Goal: Task Accomplishment & Management: Manage account settings

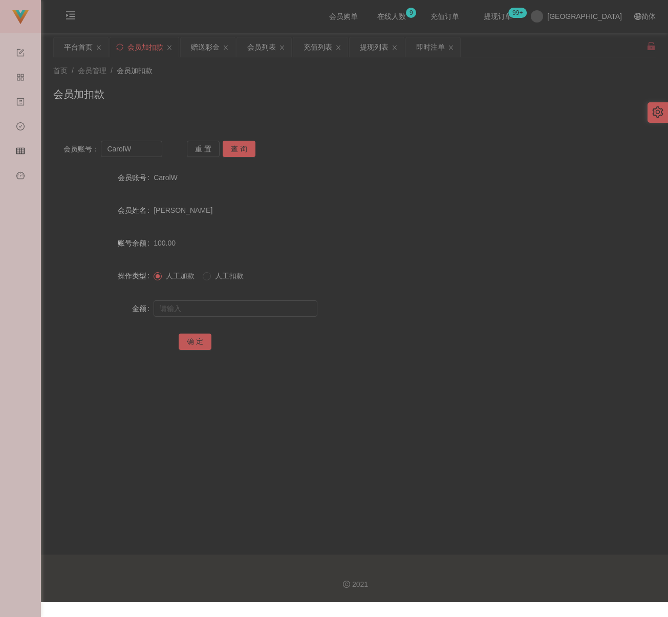
click at [305, 91] on div "会员加扣款" at bounding box center [354, 99] width 603 height 24
click at [144, 153] on input "CarolW" at bounding box center [131, 149] width 61 height 16
paste input "Kim700309"
type input "Kim700309"
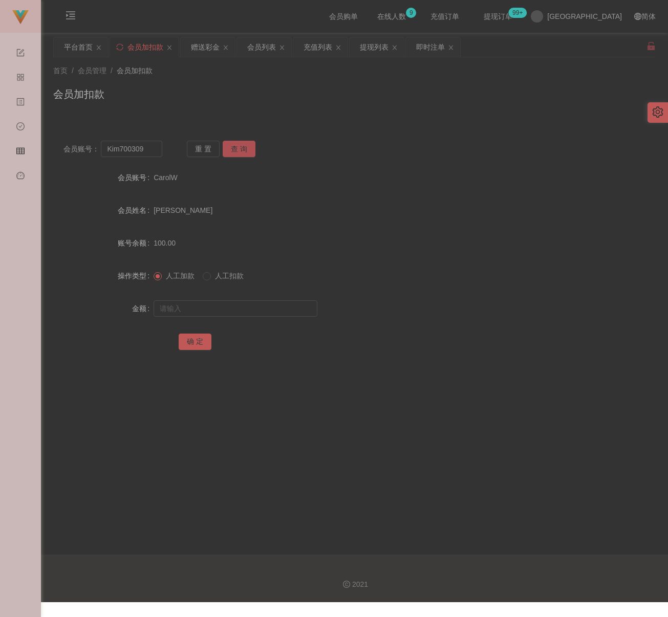
click at [226, 147] on button "查 询" at bounding box center [239, 149] width 33 height 16
click at [240, 306] on input "text" at bounding box center [236, 309] width 164 height 16
click at [285, 315] on input "text" at bounding box center [236, 309] width 164 height 16
paste input "500"
type input "500"
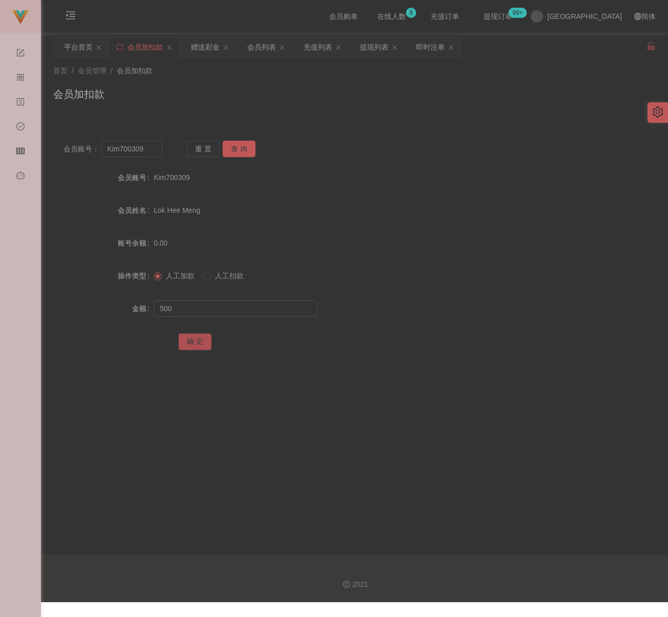
drag, startPoint x: 194, startPoint y: 341, endPoint x: 201, endPoint y: 329, distance: 13.8
click at [194, 341] on button "确 定" at bounding box center [195, 342] width 33 height 16
click at [153, 151] on input "Kim700309" at bounding box center [131, 149] width 61 height 16
paste input "02754930"
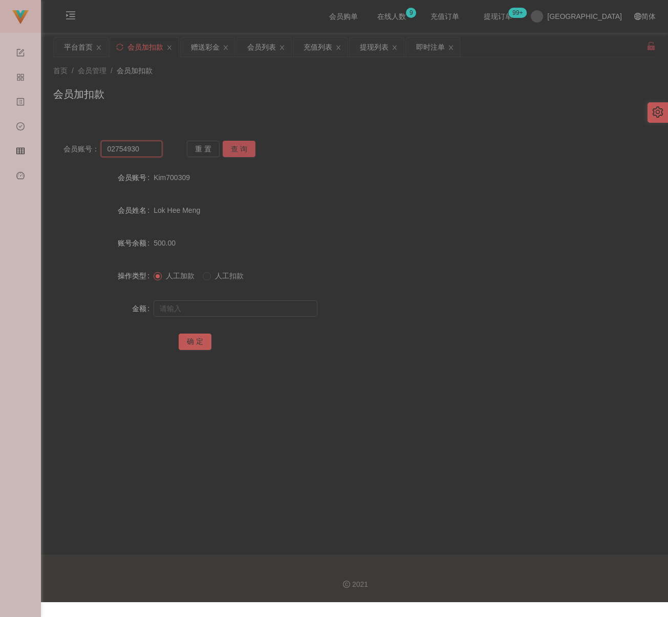
type input "02754930"
click at [239, 145] on button "查 询" at bounding box center [239, 149] width 33 height 16
click at [247, 313] on input "text" at bounding box center [236, 309] width 164 height 16
click at [264, 312] on input "text" at bounding box center [236, 309] width 164 height 16
paste input "30"
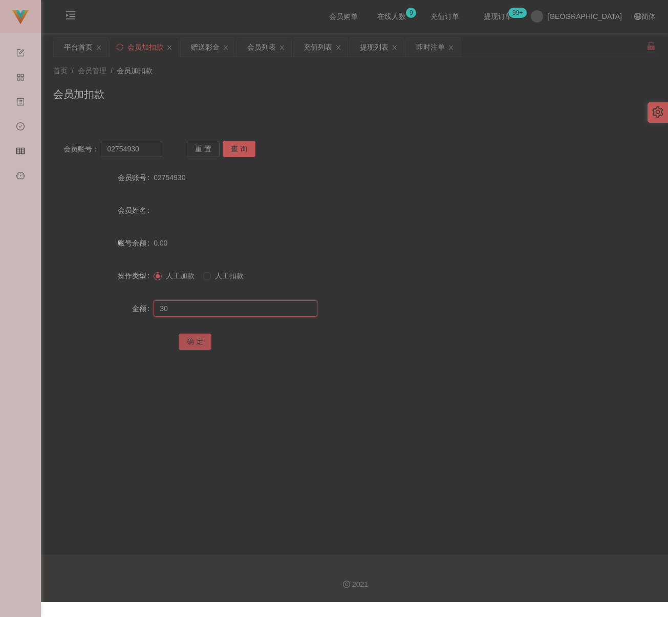
type input "30"
click at [189, 346] on button "确 定" at bounding box center [195, 342] width 33 height 16
click at [285, 85] on div "首页 / 会员管理 / 会员加扣款 / 会员加扣款" at bounding box center [354, 88] width 603 height 45
click at [266, 48] on div "会员列表" at bounding box center [261, 46] width 29 height 19
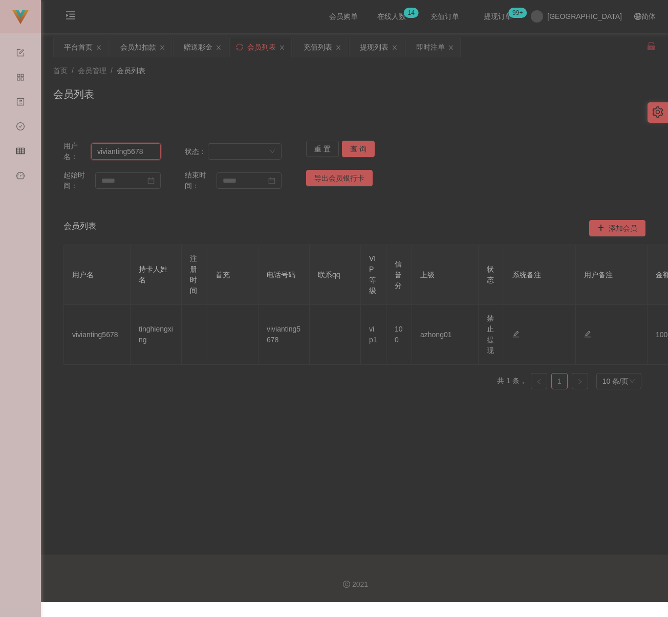
click at [153, 150] on input "vivianting5678" at bounding box center [126, 151] width 70 height 16
paste input "0179535572"
type input "0179535572"
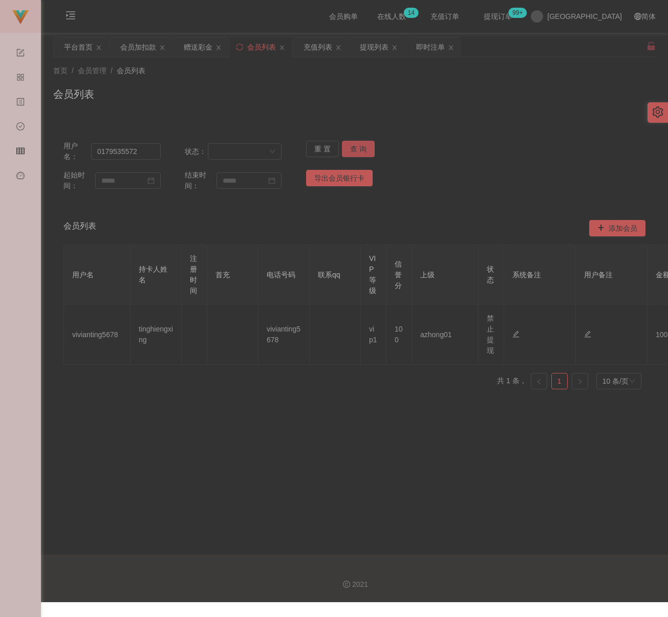
click at [349, 146] on button "查 询" at bounding box center [358, 149] width 33 height 16
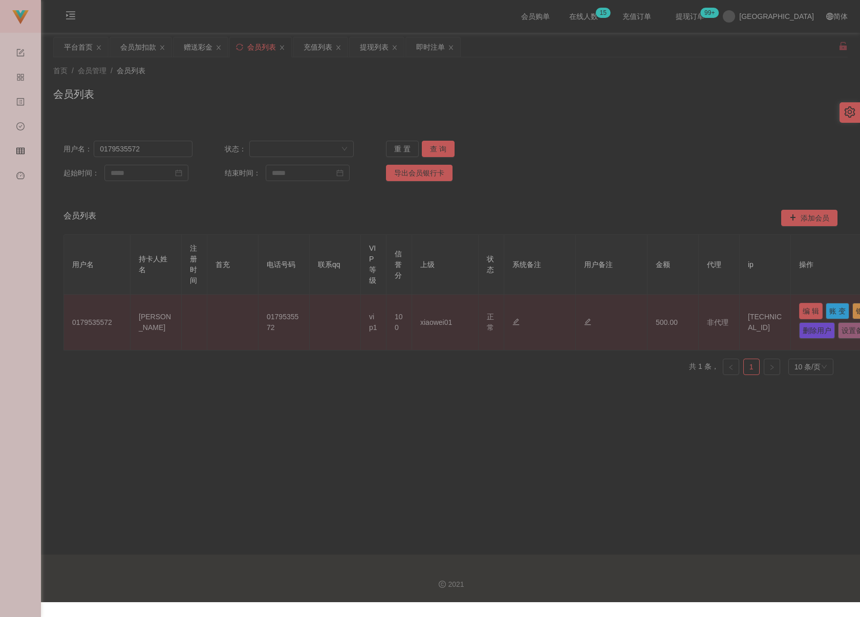
click at [674, 310] on button "编 辑" at bounding box center [811, 311] width 24 height 16
type input "0179535572"
type input "[PERSON_NAME]"
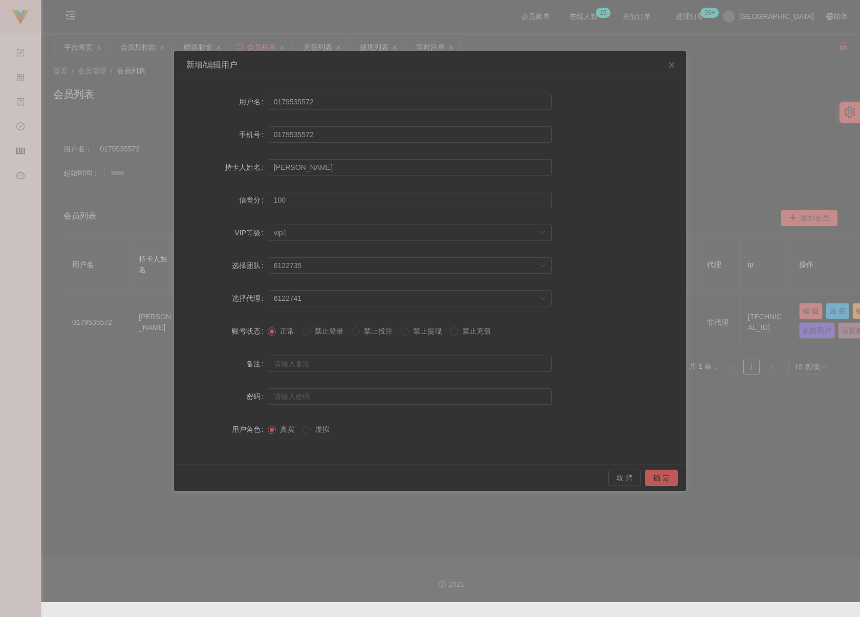
click at [419, 333] on span "禁止提现" at bounding box center [427, 331] width 37 height 8
click at [656, 481] on button "确 定" at bounding box center [661, 478] width 33 height 16
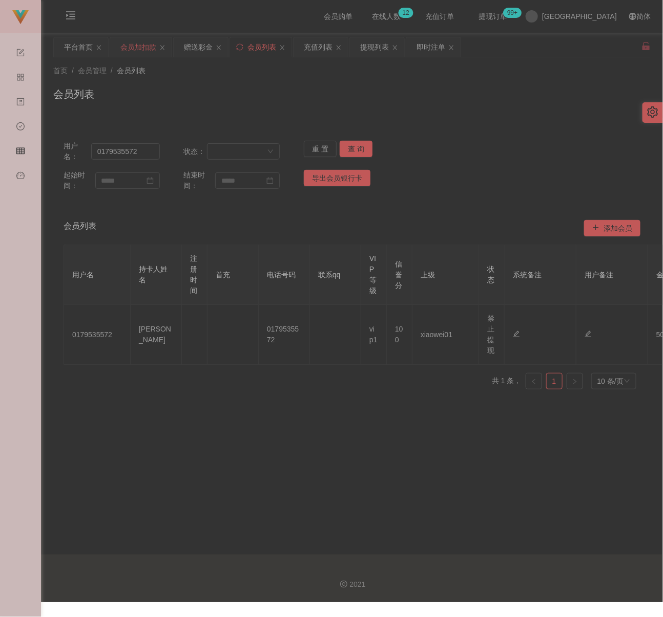
click at [142, 47] on div "会员加扣款" at bounding box center [138, 46] width 36 height 19
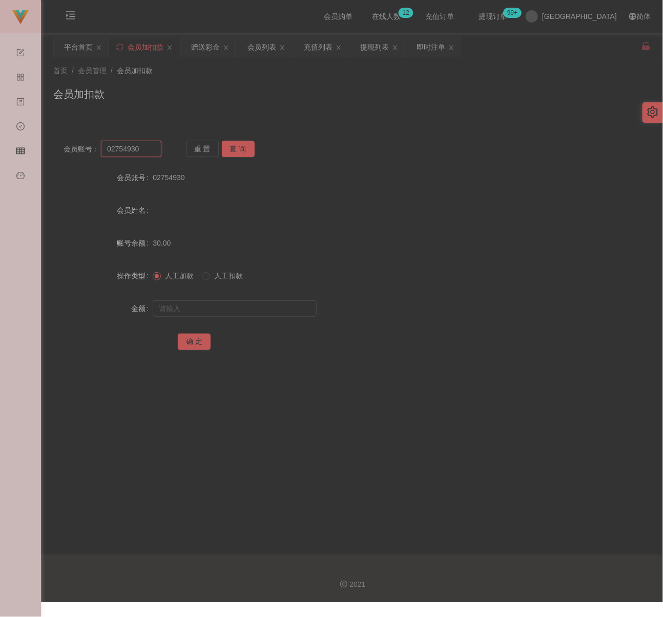
click at [140, 146] on input "02754930" at bounding box center [131, 149] width 60 height 16
paste input "qq123"
type input "qq123"
click at [242, 148] on button "查 询" at bounding box center [238, 149] width 33 height 16
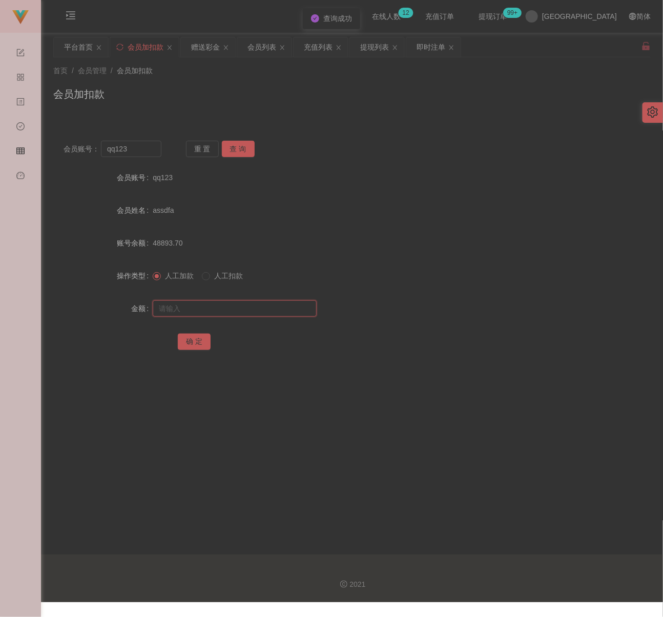
click at [241, 309] on input "text" at bounding box center [235, 309] width 164 height 16
click at [259, 312] on input "text" at bounding box center [235, 309] width 164 height 16
paste input "500"
type input "500"
click at [198, 338] on button "确 定" at bounding box center [194, 342] width 33 height 16
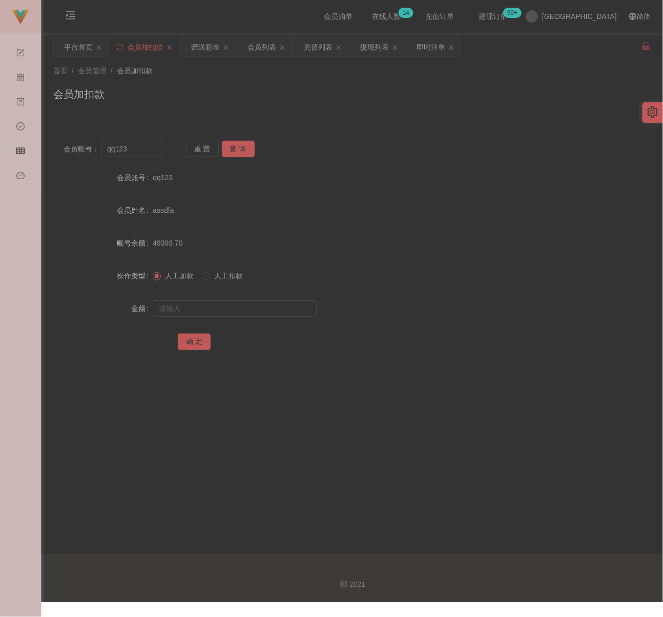
click at [206, 78] on div "首页 / 会员管理 / 会员加扣款 / 会员加扣款" at bounding box center [351, 88] width 597 height 45
click at [137, 143] on input "qq123" at bounding box center [131, 149] width 60 height 16
paste input "wangdongjie0"
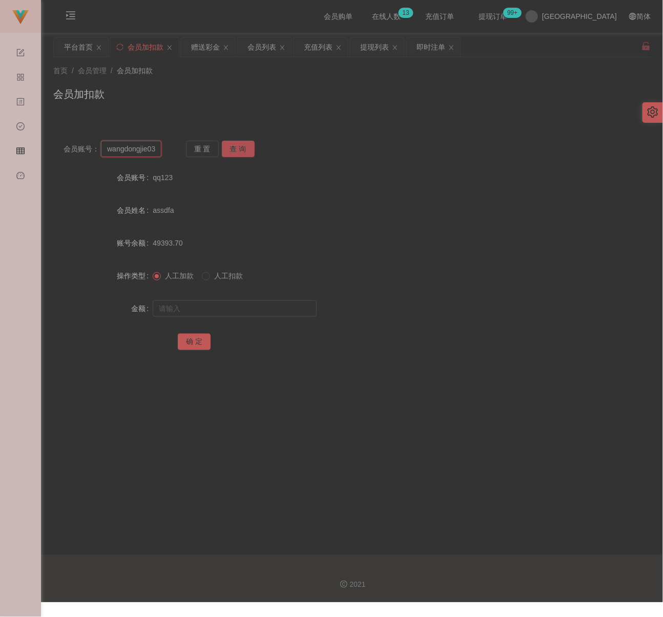
type input "wangdongjie03"
click at [243, 148] on button "查 询" at bounding box center [238, 149] width 33 height 16
click at [245, 308] on input "text" at bounding box center [235, 309] width 164 height 16
click at [197, 308] on input "text" at bounding box center [235, 309] width 164 height 16
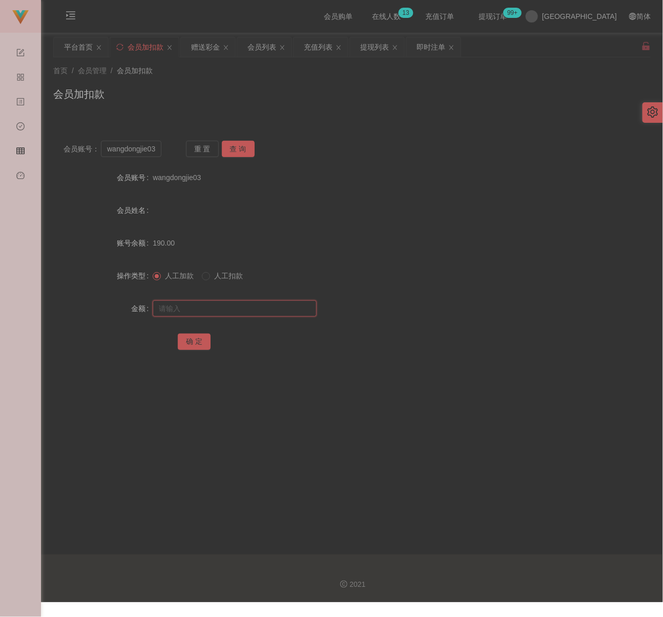
paste input "400"
type input "400"
click at [196, 336] on button "确 定" at bounding box center [194, 342] width 33 height 16
click at [151, 146] on input "wangdongjie03" at bounding box center [131, 149] width 60 height 16
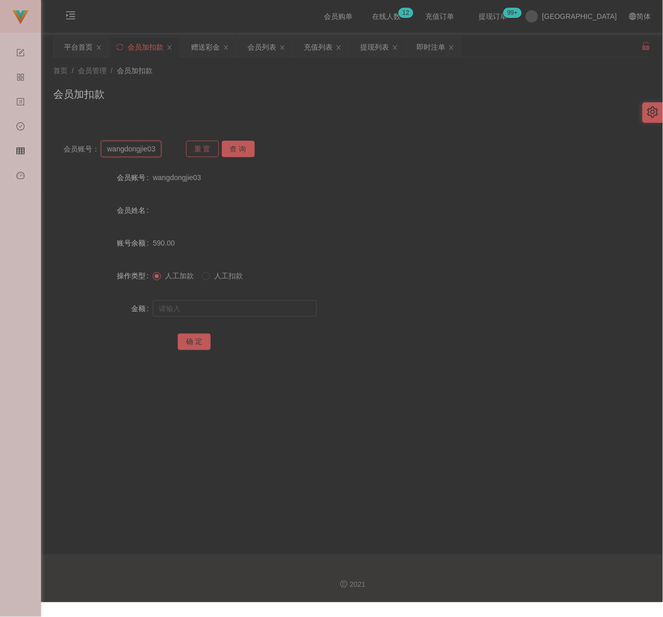
scroll to position [0, 2]
click at [237, 145] on button "查 询" at bounding box center [238, 149] width 33 height 16
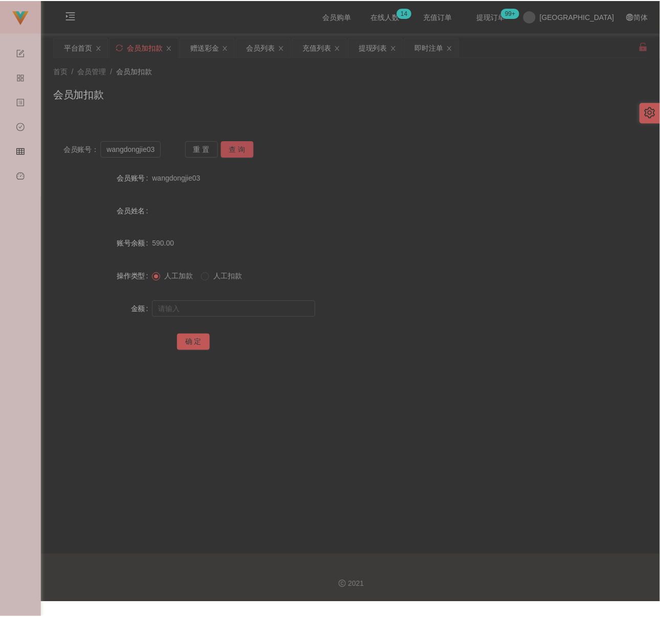
scroll to position [0, 0]
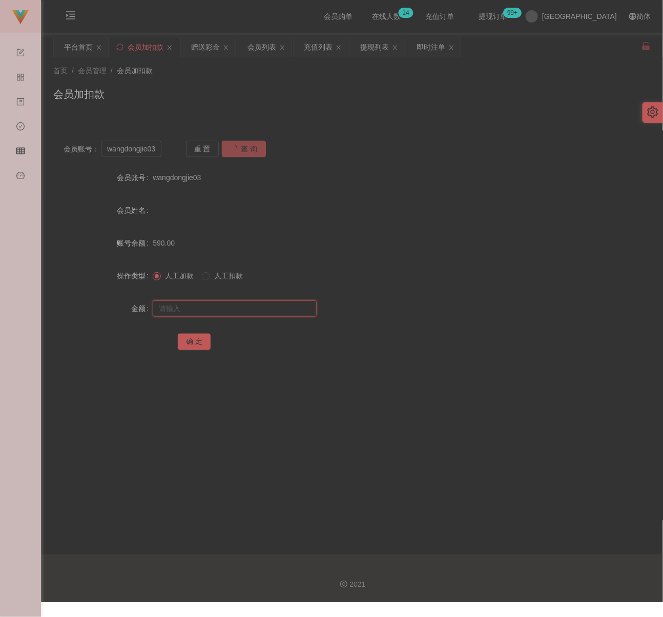
click at [207, 310] on input "text" at bounding box center [235, 309] width 164 height 16
type input "100"
click at [192, 345] on button "确 定" at bounding box center [194, 342] width 33 height 16
click at [137, 154] on input "wangdongjie03" at bounding box center [131, 149] width 60 height 16
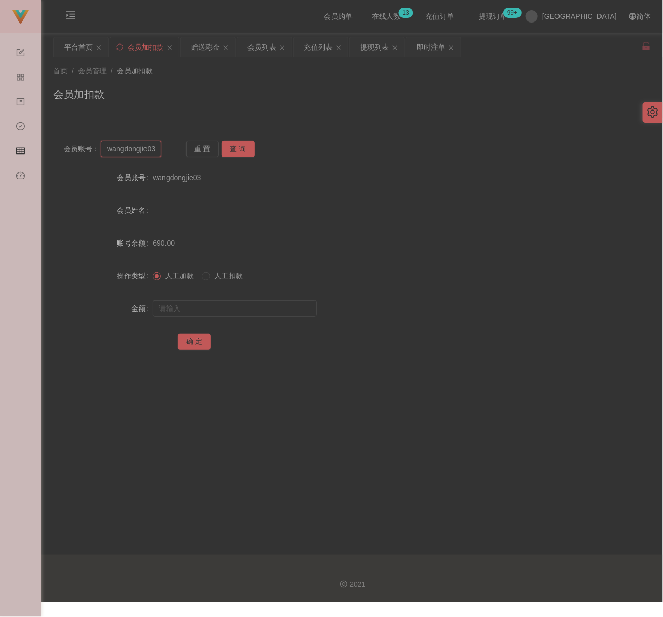
paste input "Foo"
type input "Foo"
click at [233, 146] on button "查 询" at bounding box center [238, 149] width 33 height 16
click at [213, 307] on input "text" at bounding box center [235, 309] width 164 height 16
click at [233, 303] on input "text" at bounding box center [235, 309] width 164 height 16
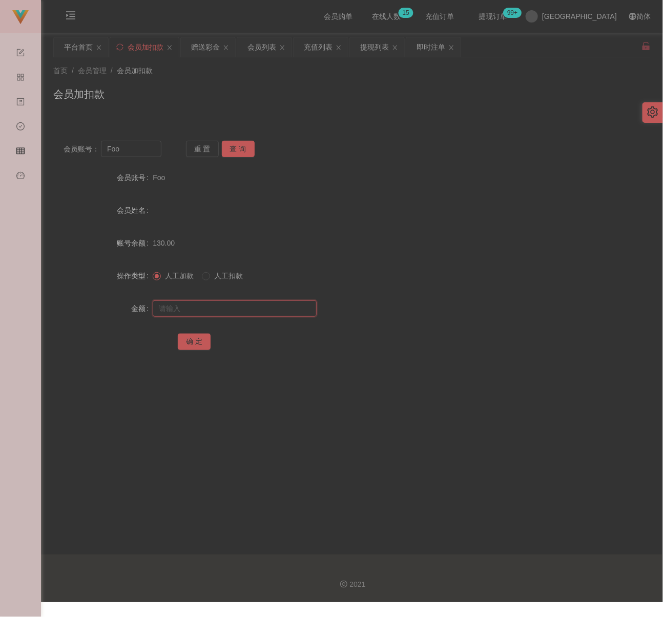
paste input "500"
type input "500"
click at [196, 338] on button "确 定" at bounding box center [194, 342] width 33 height 16
click at [133, 152] on input "Foo" at bounding box center [131, 149] width 60 height 16
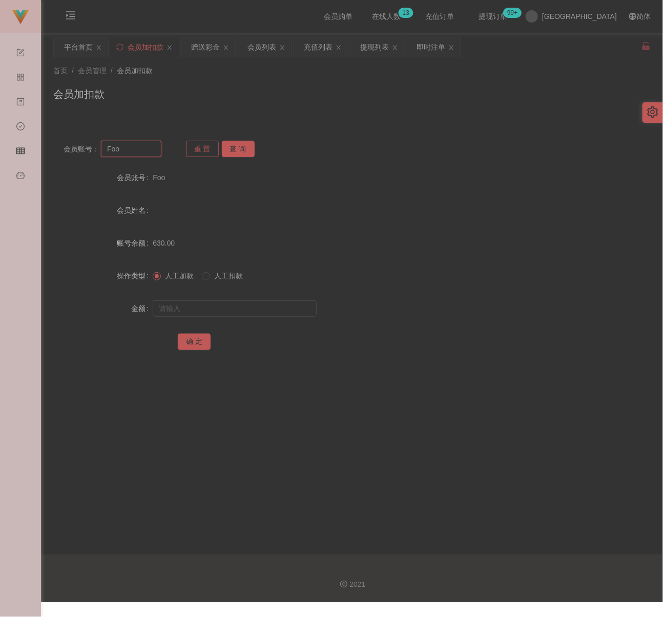
paste input "Way"
type input "Way"
click at [238, 146] on button "查 询" at bounding box center [238, 149] width 33 height 16
click at [221, 304] on input "text" at bounding box center [235, 309] width 164 height 16
click at [252, 309] on input "text" at bounding box center [235, 309] width 164 height 16
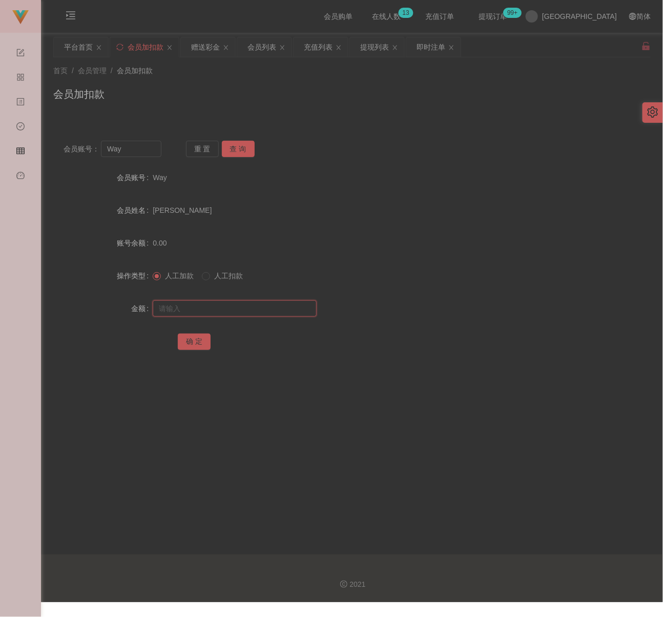
paste input "500"
type input "500"
click at [197, 341] on button "确 定" at bounding box center [194, 342] width 33 height 16
click at [140, 151] on input "Way" at bounding box center [131, 149] width 60 height 16
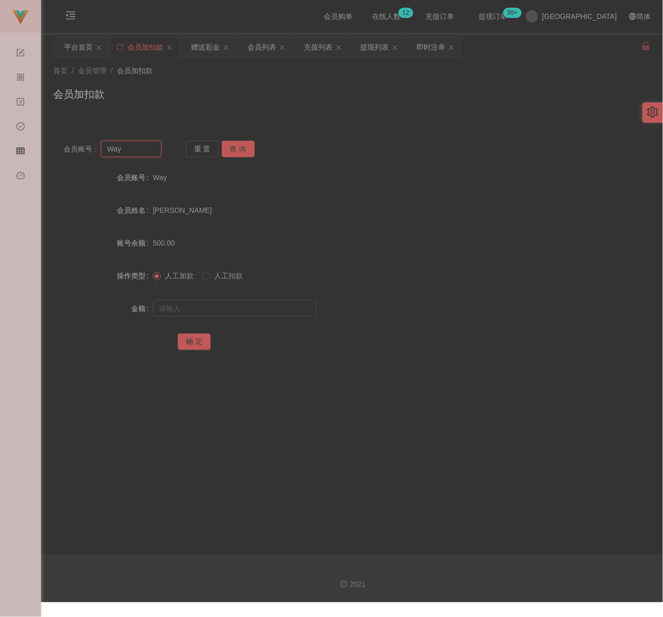
paste input "kitkit1234"
type input "kitkit1234"
click at [239, 147] on button "查 询" at bounding box center [238, 149] width 33 height 16
click at [222, 307] on input "text" at bounding box center [235, 309] width 164 height 16
click at [283, 309] on input "text" at bounding box center [235, 309] width 164 height 16
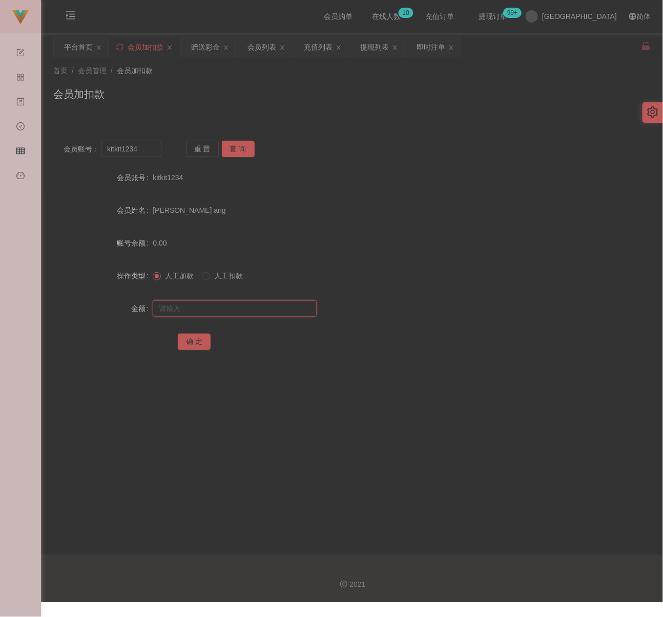
paste input "500"
type input "500"
click at [197, 344] on button "确 定" at bounding box center [194, 342] width 33 height 16
click at [145, 151] on input "kitkit1234" at bounding box center [131, 149] width 60 height 16
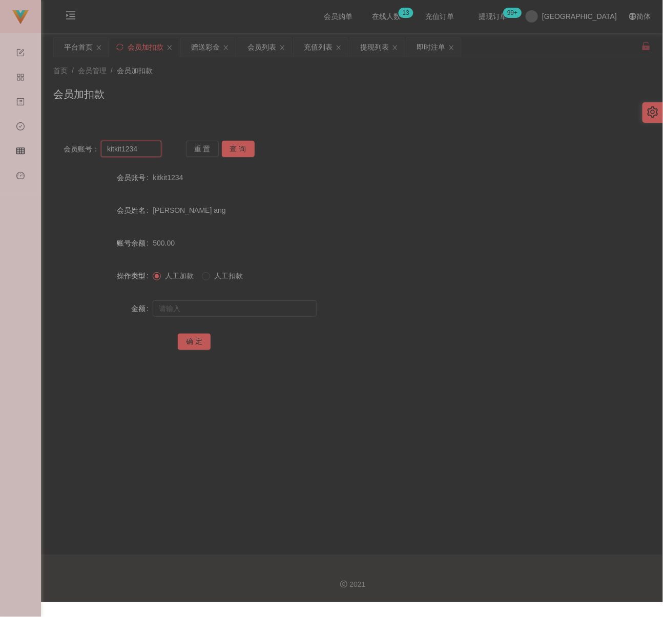
paste input "terry9519"
type input "terry9519"
click at [232, 150] on button "查 询" at bounding box center [238, 149] width 33 height 16
click at [234, 306] on input "text" at bounding box center [235, 309] width 164 height 16
click at [301, 306] on input "text" at bounding box center [235, 309] width 164 height 16
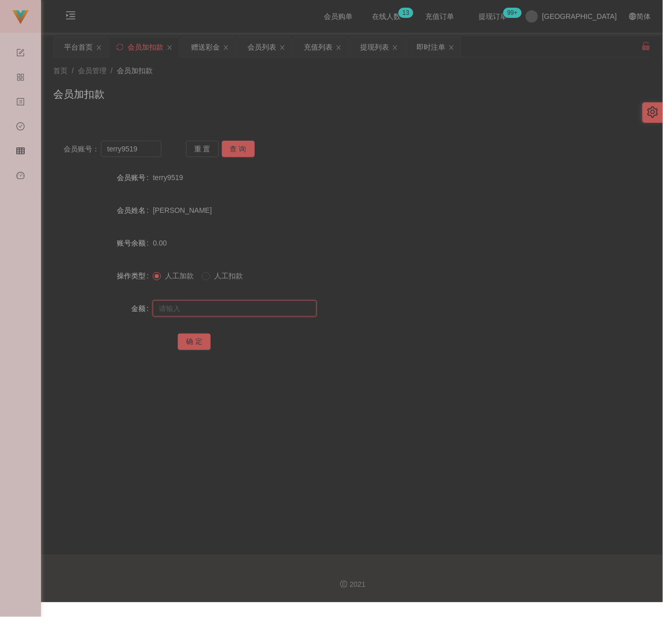
paste input "500"
type input "500"
drag, startPoint x: 187, startPoint y: 341, endPoint x: 202, endPoint y: 341, distance: 14.3
click at [187, 341] on button "确 定" at bounding box center [194, 342] width 33 height 16
click at [293, 87] on div "会员加扣款" at bounding box center [351, 99] width 597 height 24
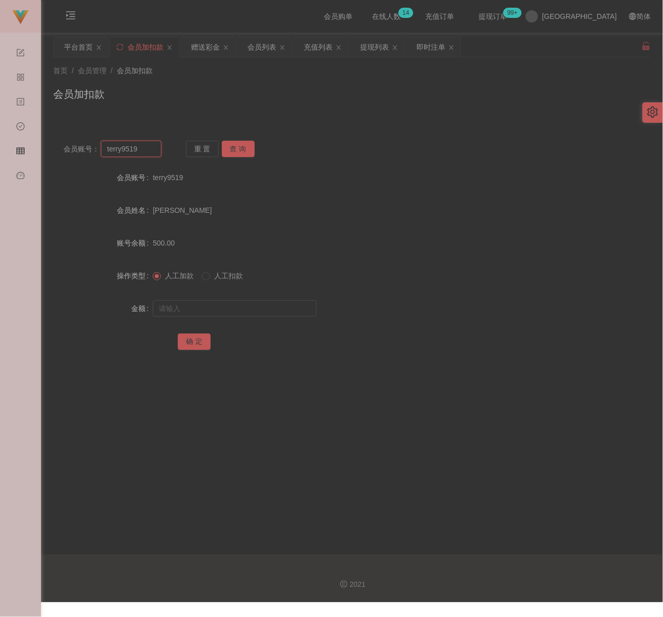
click at [141, 154] on input "terry9519" at bounding box center [131, 149] width 60 height 16
paste input "AndyWoo"
type input "AndyWoo"
click at [239, 149] on button "查 询" at bounding box center [238, 149] width 33 height 16
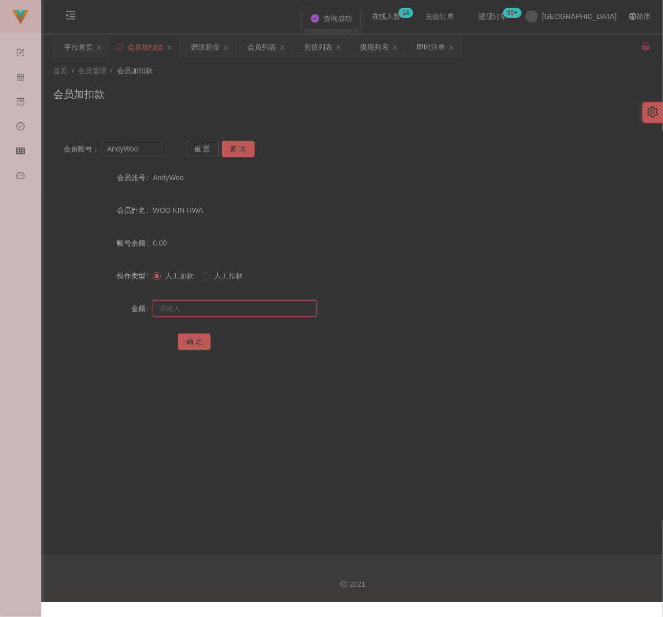
click at [229, 309] on input "text" at bounding box center [235, 309] width 164 height 16
click at [263, 306] on input "text" at bounding box center [235, 309] width 164 height 16
paste input "500"
type input "500"
click at [199, 348] on button "确 定" at bounding box center [194, 342] width 33 height 16
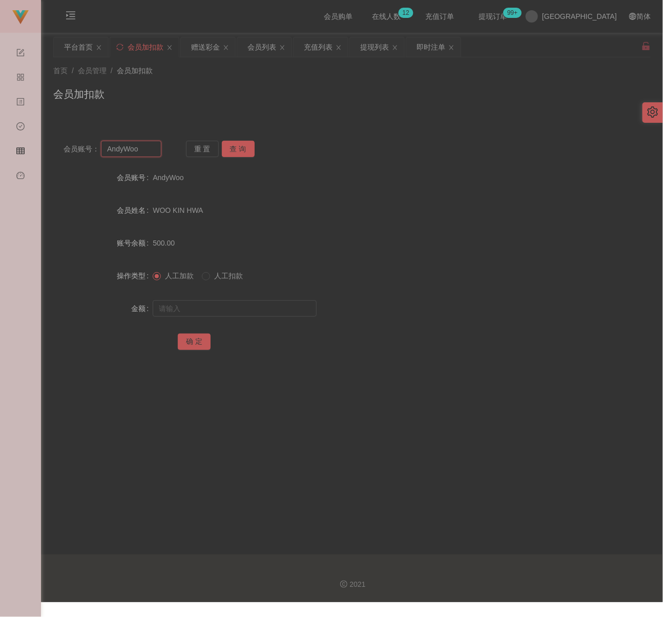
click at [143, 152] on input "AndyWoo" at bounding box center [131, 149] width 60 height 16
paste input "weijun"
type input "weijun"
click at [229, 147] on button "查 询" at bounding box center [238, 149] width 33 height 16
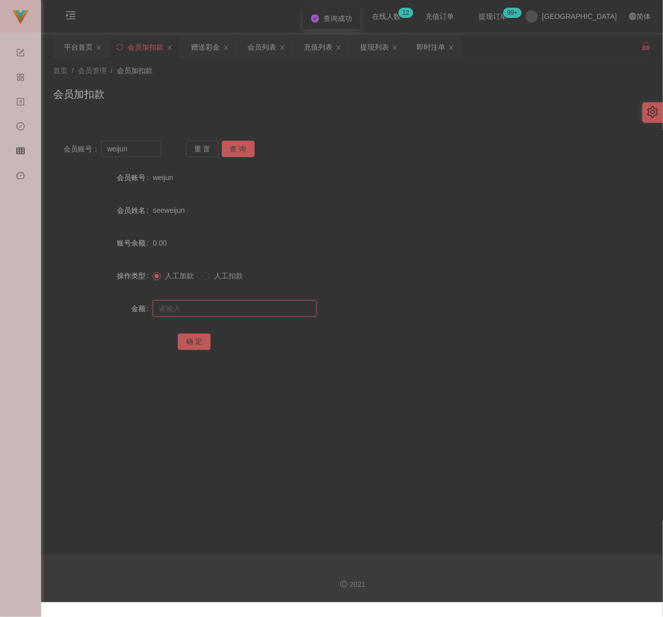
click at [217, 306] on input "text" at bounding box center [235, 309] width 164 height 16
click at [286, 307] on input "text" at bounding box center [235, 309] width 164 height 16
paste input "500"
type input "500"
click at [195, 343] on button "确 定" at bounding box center [194, 342] width 33 height 16
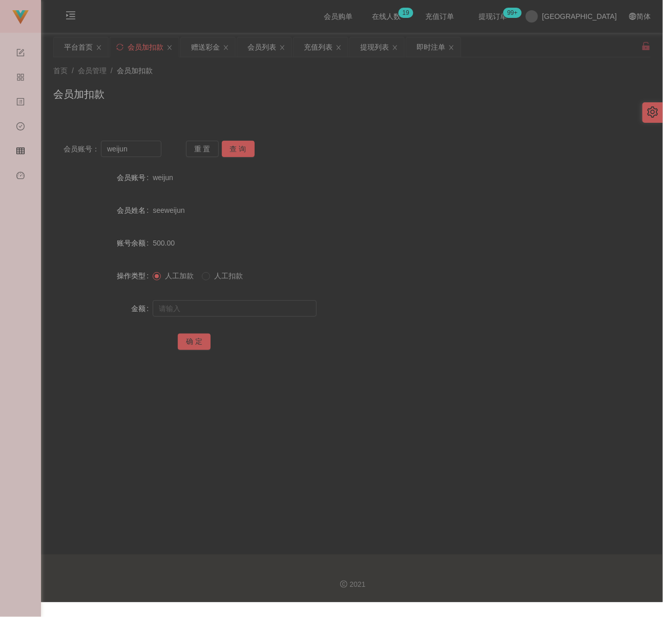
click at [228, 90] on div "会员加扣款" at bounding box center [351, 99] width 597 height 24
click at [143, 154] on input "weijun" at bounding box center [131, 149] width 60 height 16
paste input "0174655733"
type input "0174655733"
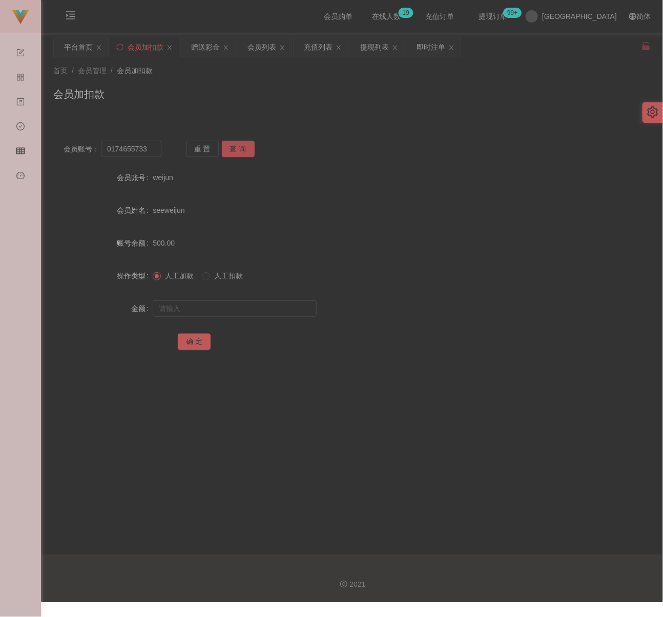
click at [234, 147] on button "查 询" at bounding box center [238, 149] width 33 height 16
click at [276, 314] on input "text" at bounding box center [235, 309] width 164 height 16
paste input "500"
type input "500"
click at [193, 343] on button "确 定" at bounding box center [194, 342] width 33 height 16
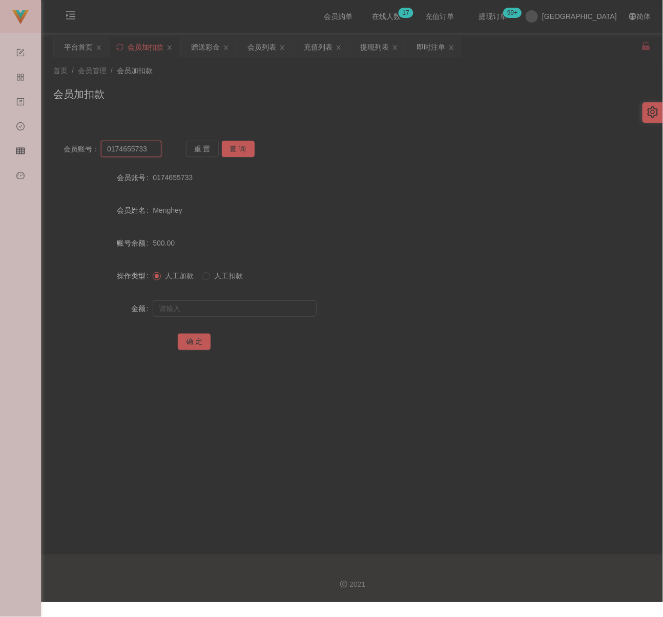
click at [148, 146] on input "0174655733" at bounding box center [131, 149] width 60 height 16
paste input "1234567a"
type input "1234567a"
click at [233, 148] on button "查 询" at bounding box center [238, 149] width 33 height 16
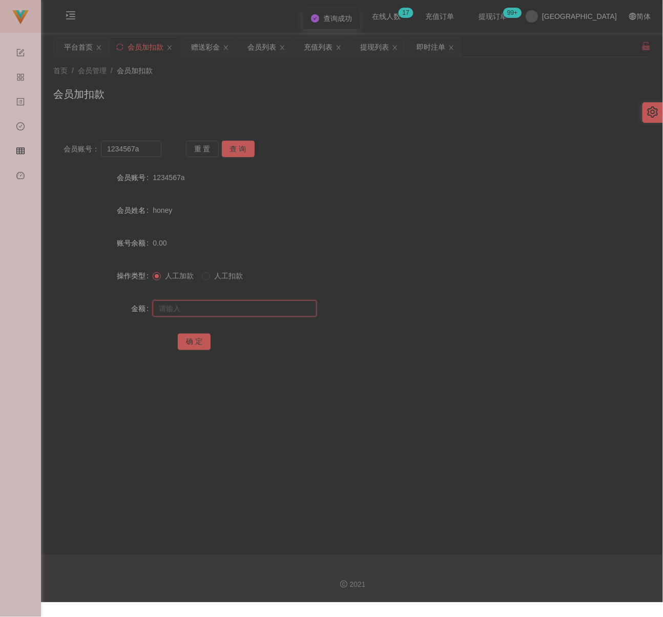
click at [263, 305] on input "text" at bounding box center [235, 309] width 164 height 16
click at [277, 309] on input "text" at bounding box center [235, 309] width 164 height 16
paste input "400"
type input "400"
click at [200, 346] on button "确 定" at bounding box center [194, 342] width 33 height 16
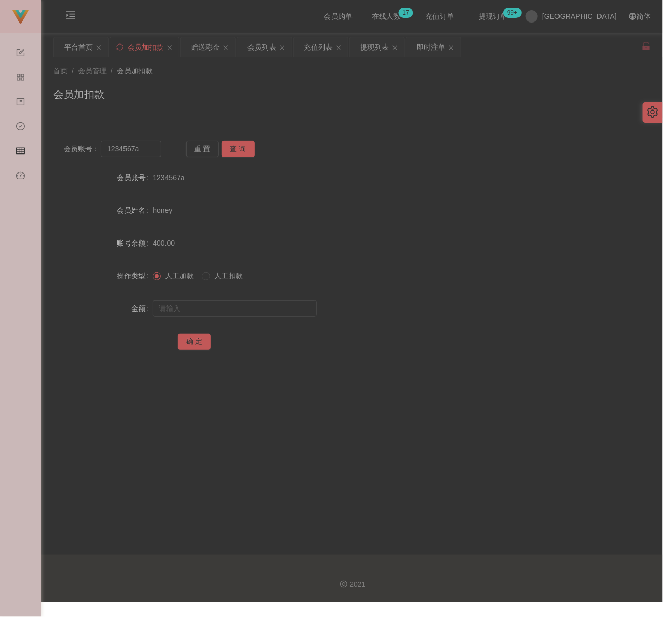
click at [226, 83] on div "首页 / 会员管理 / 会员加扣款 / 会员加扣款" at bounding box center [351, 88] width 597 height 45
click at [150, 149] on input "1234567a" at bounding box center [131, 149] width 60 height 16
paste input "Kingston18"
type input "Kingston18"
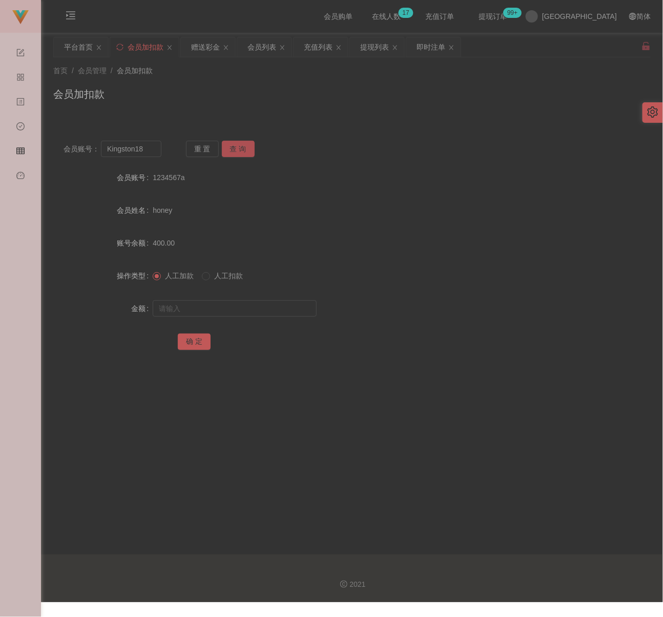
click at [233, 149] on button "查 询" at bounding box center [238, 149] width 33 height 16
click at [233, 308] on input "text" at bounding box center [235, 309] width 164 height 16
click at [258, 307] on input "text" at bounding box center [235, 309] width 164 height 16
paste input "14200"
type input "14200"
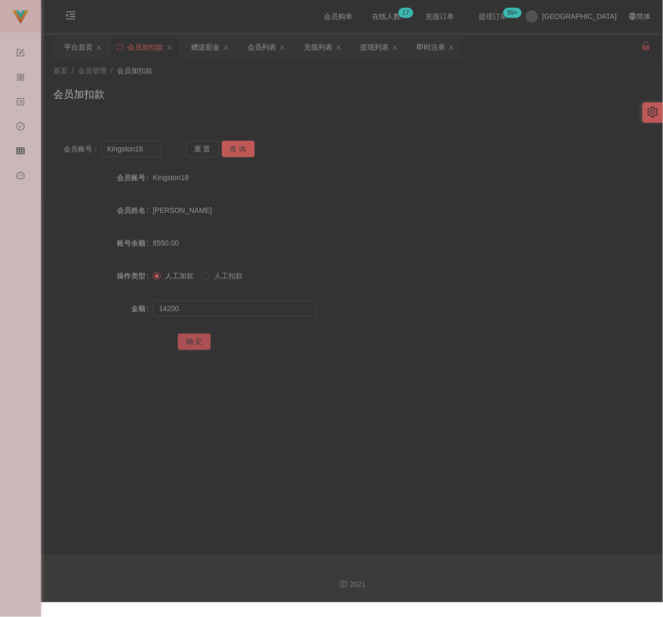
click at [191, 338] on button "确 定" at bounding box center [194, 342] width 33 height 16
drag, startPoint x: 240, startPoint y: 102, endPoint x: 244, endPoint y: 94, distance: 8.7
click at [242, 101] on div "会员加扣款" at bounding box center [351, 99] width 597 height 24
click at [263, 49] on div "会员列表" at bounding box center [261, 46] width 29 height 19
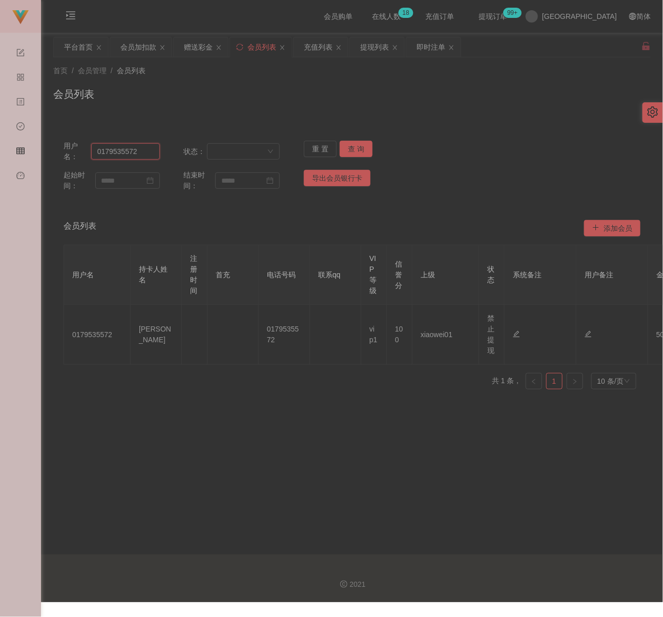
click at [140, 154] on input "0179535572" at bounding box center [125, 151] width 69 height 16
paste input "Foo"
type input "Foo"
click at [349, 151] on button "查 询" at bounding box center [355, 149] width 33 height 16
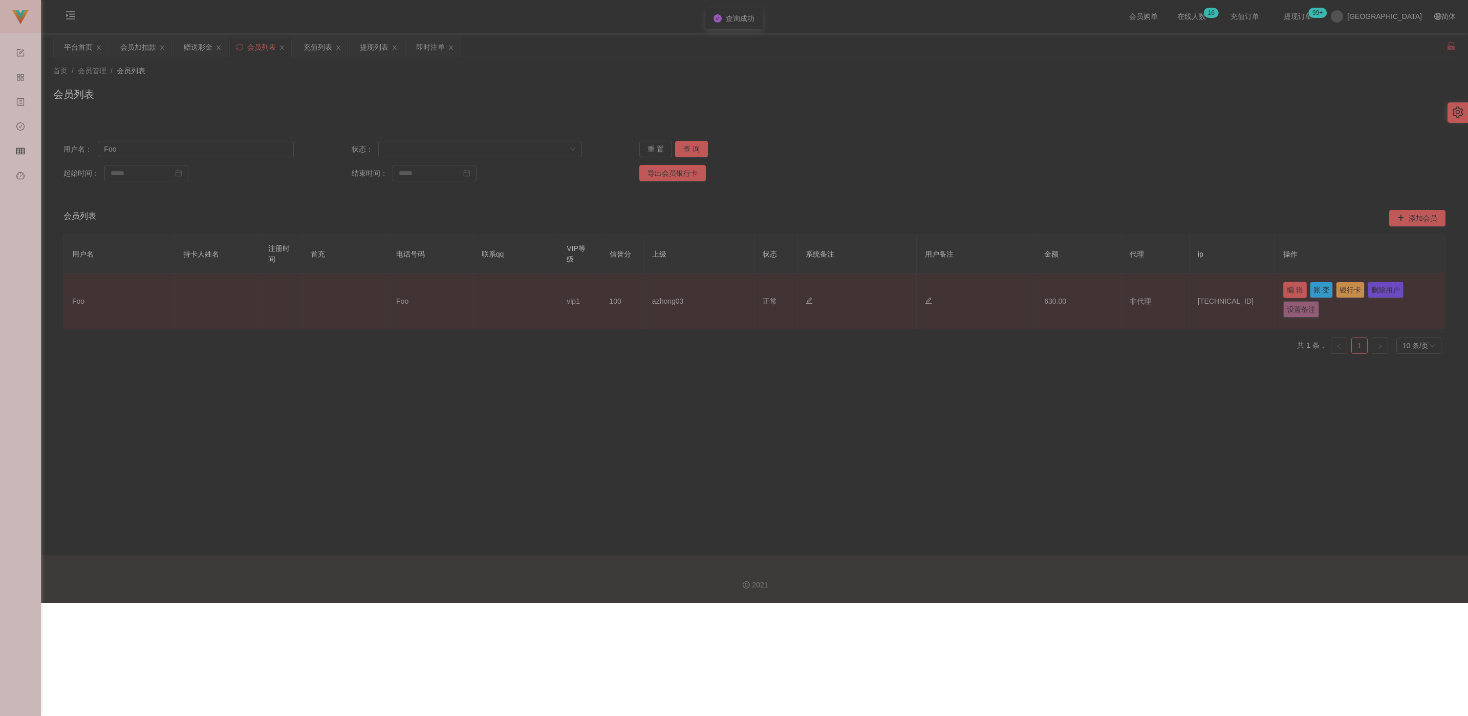
click at [674, 289] on button "编 辑" at bounding box center [1296, 290] width 24 height 16
type input "Foo"
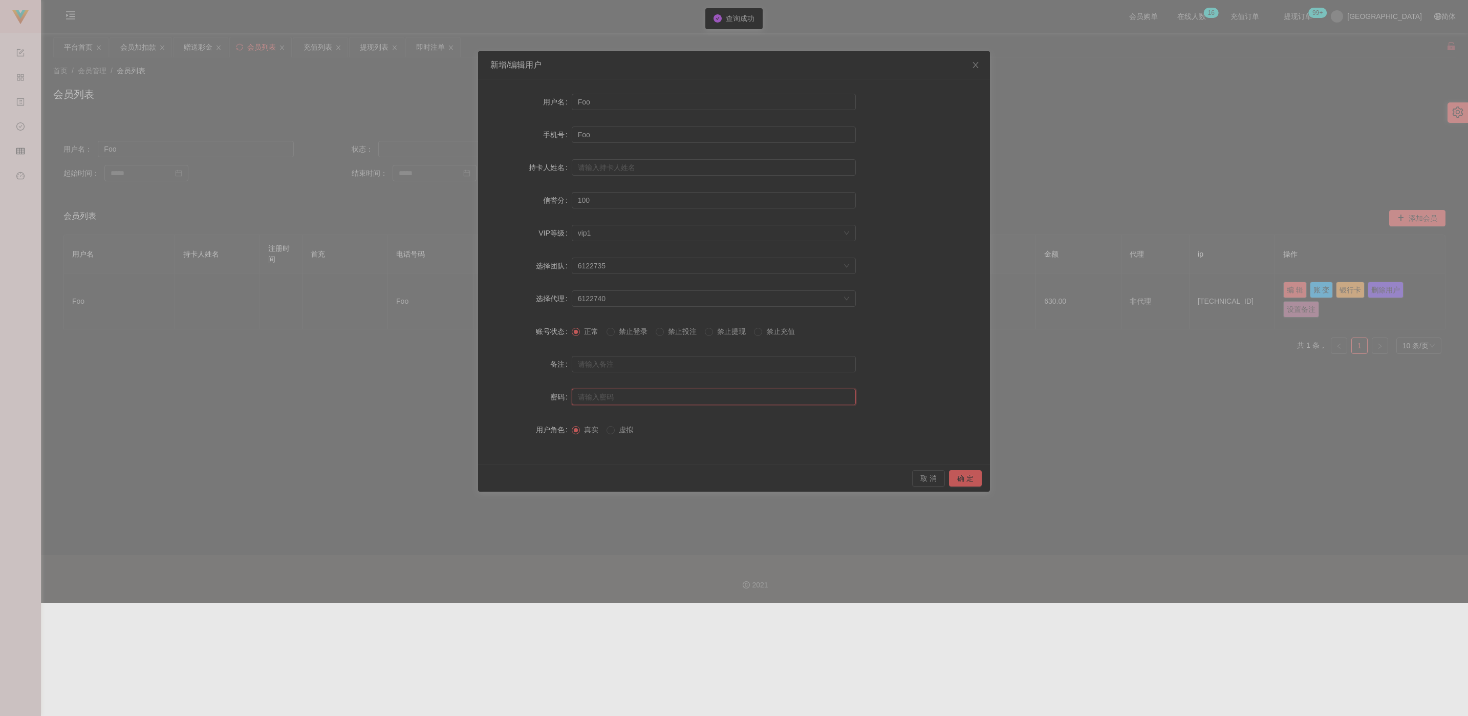
click at [601, 397] on input "text" at bounding box center [714, 397] width 284 height 16
type input "aaa123"
click at [674, 476] on button "确 定" at bounding box center [965, 478] width 33 height 16
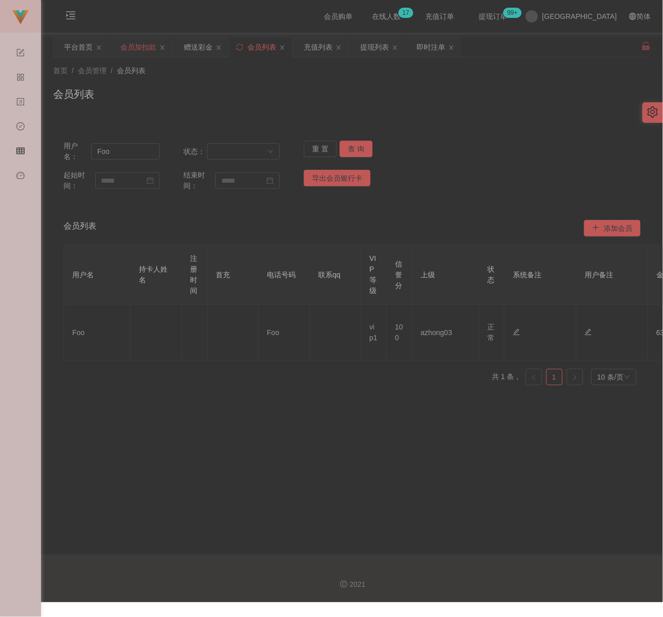
click at [141, 44] on div "会员加扣款" at bounding box center [138, 46] width 36 height 19
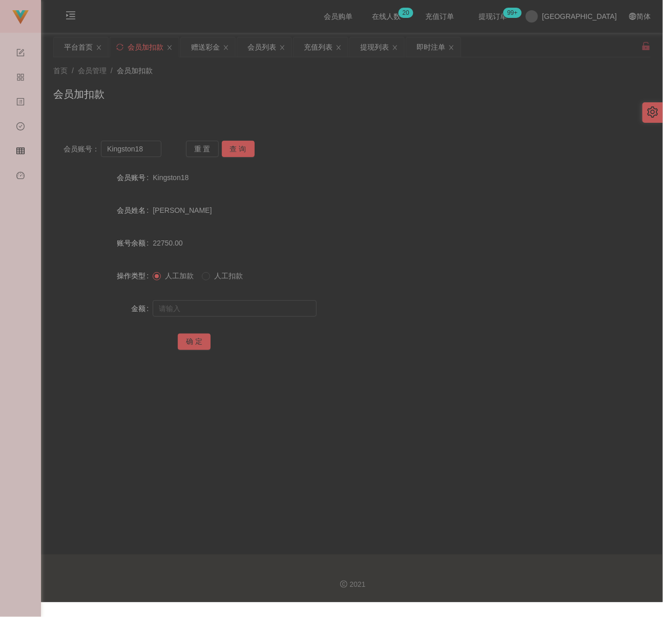
click at [252, 80] on div "首页 / 会员管理 / 会员加扣款 / 会员加扣款" at bounding box center [351, 88] width 597 height 45
click at [154, 149] on input "Kingston18" at bounding box center [131, 149] width 60 height 16
paste input "ANSON2025"
type input "ANSON2025"
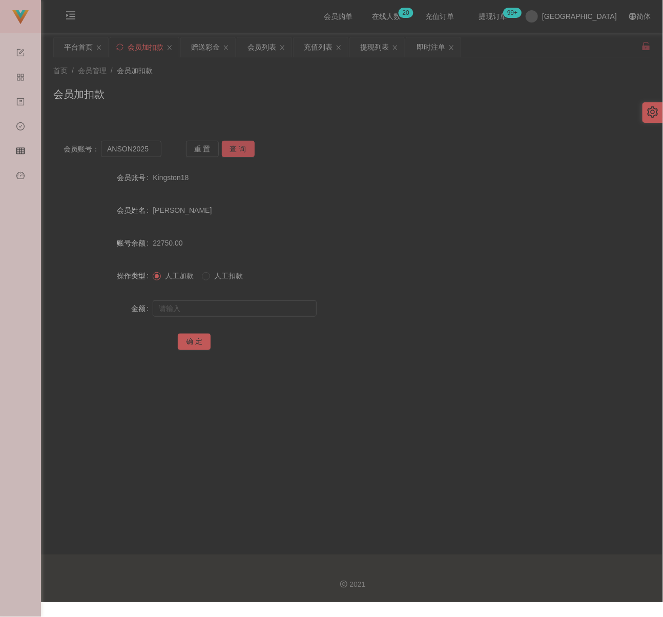
click at [245, 145] on button "查 询" at bounding box center [238, 149] width 33 height 16
click at [253, 308] on input "text" at bounding box center [235, 309] width 164 height 16
click at [236, 309] on input "text" at bounding box center [235, 309] width 164 height 16
paste input "23650"
type input "23650"
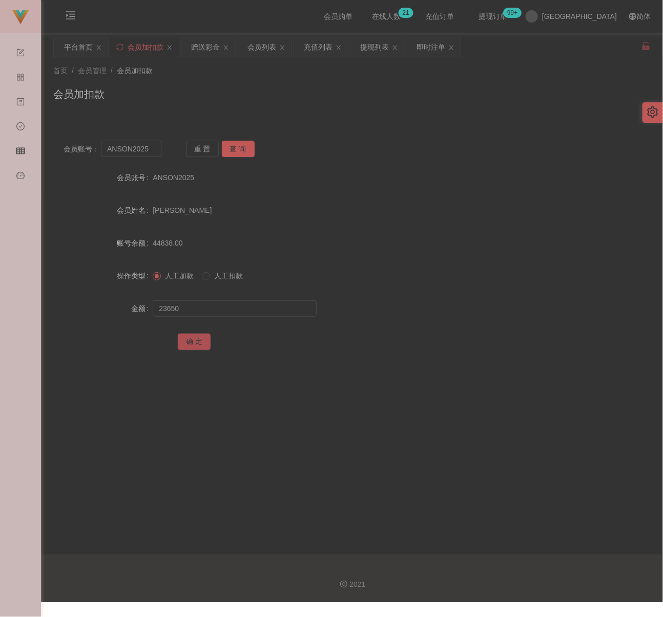
drag, startPoint x: 197, startPoint y: 340, endPoint x: 206, endPoint y: 338, distance: 9.3
click at [197, 340] on button "确 定" at bounding box center [194, 342] width 33 height 16
click at [277, 66] on div "首页 / 会员管理 / 会员加扣款 /" at bounding box center [351, 71] width 597 height 11
click at [266, 51] on div "会员列表" at bounding box center [261, 46] width 29 height 19
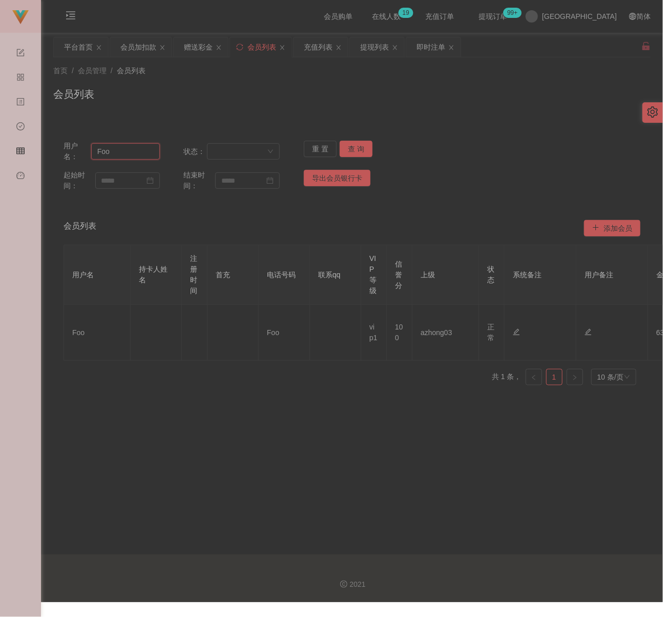
click at [136, 154] on input "Foo" at bounding box center [125, 151] width 69 height 16
paste input "Way"
type input "Way"
click at [345, 144] on button "查 询" at bounding box center [355, 149] width 33 height 16
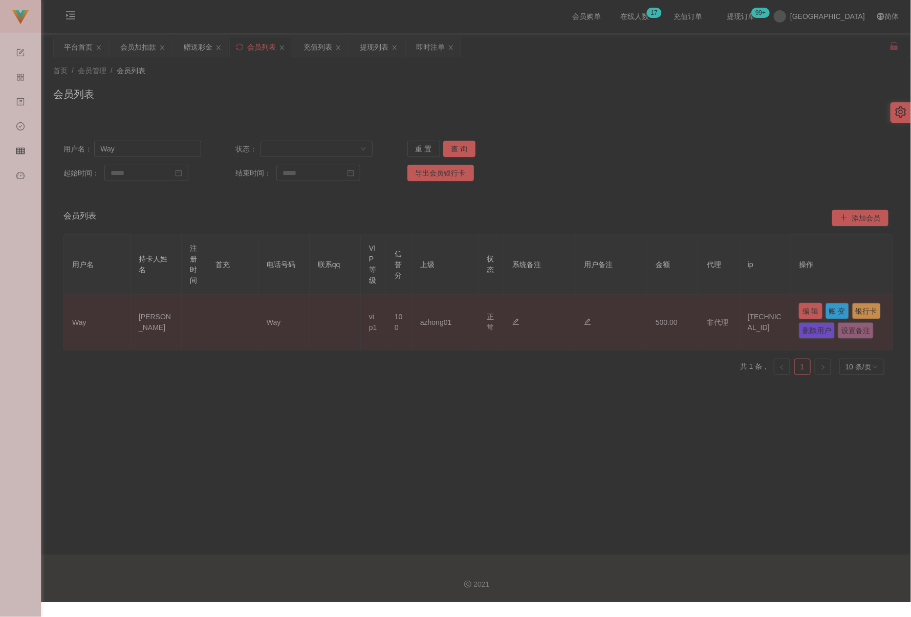
click at [674, 311] on button "编 辑" at bounding box center [811, 311] width 24 height 16
type input "Way"
type input "[PERSON_NAME]"
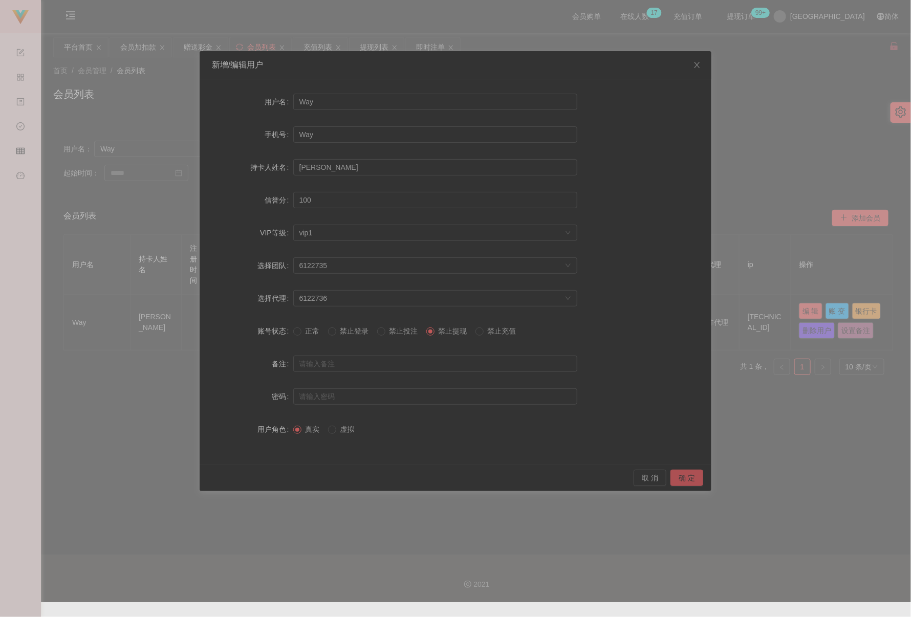
click at [674, 476] on button "确 定" at bounding box center [687, 478] width 33 height 16
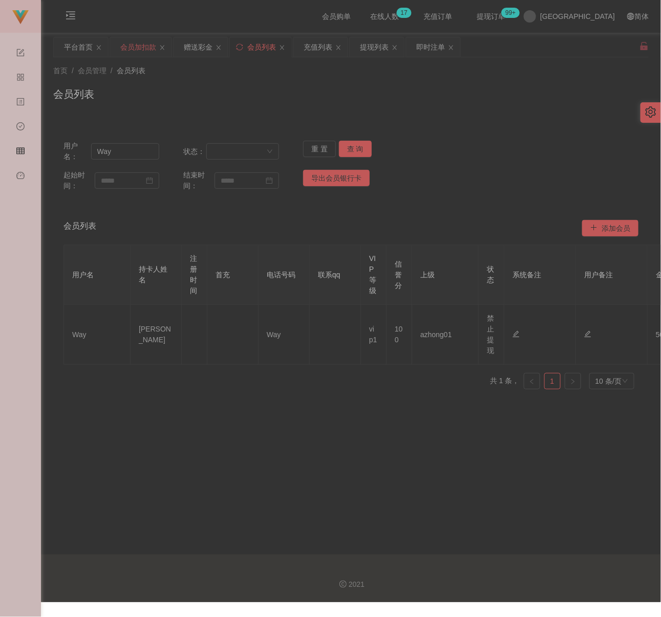
click at [131, 47] on div "会员加扣款" at bounding box center [138, 46] width 36 height 19
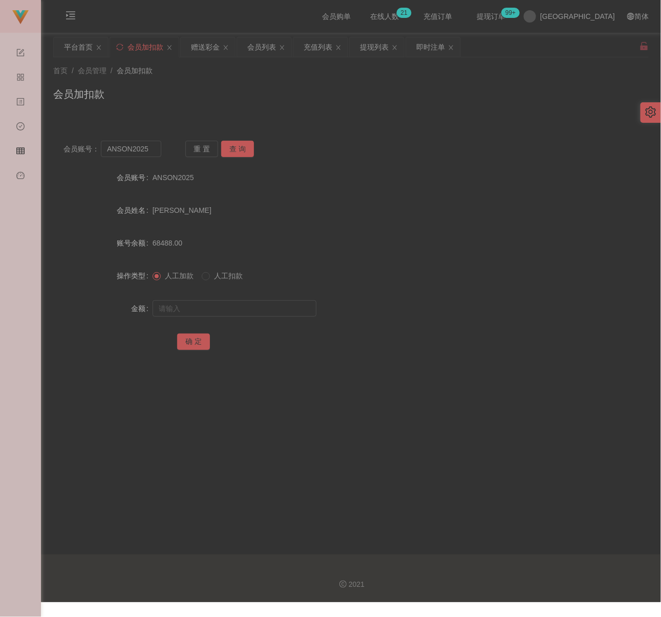
click at [215, 81] on div "首页 / 会员管理 / 会员加扣款 / 会员加扣款" at bounding box center [350, 88] width 595 height 45
click at [148, 149] on input "ANSON2025" at bounding box center [131, 149] width 60 height 16
paste input "JH2150"
type input "JH2150"
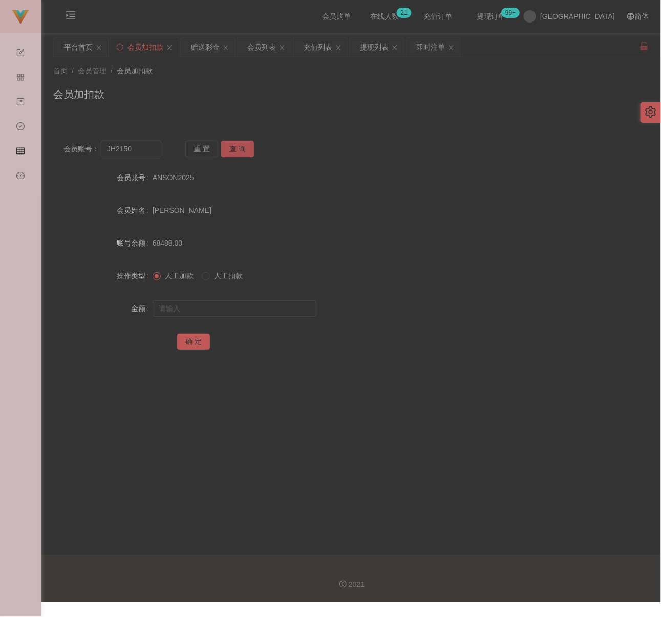
click at [234, 147] on button "查 询" at bounding box center [237, 149] width 33 height 16
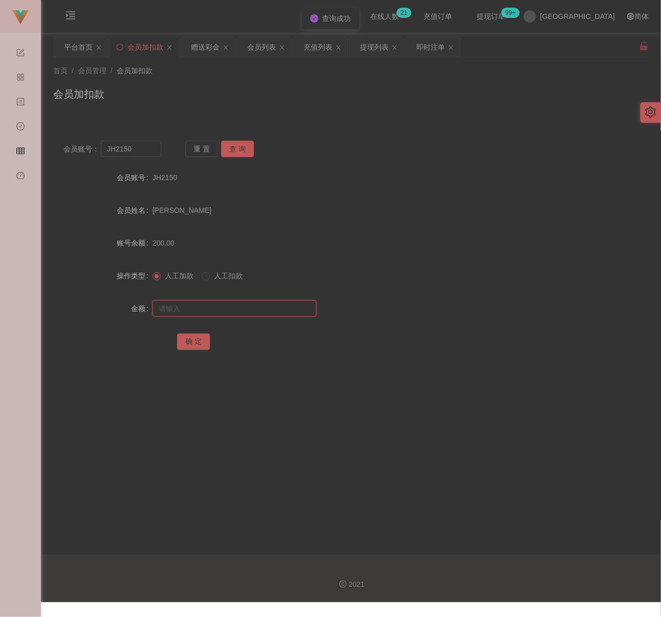
drag, startPoint x: 251, startPoint y: 312, endPoint x: 262, endPoint y: 312, distance: 10.8
click at [251, 312] on input "text" at bounding box center [235, 309] width 164 height 16
click at [258, 303] on input "text" at bounding box center [235, 309] width 164 height 16
paste input "300"
type input "300"
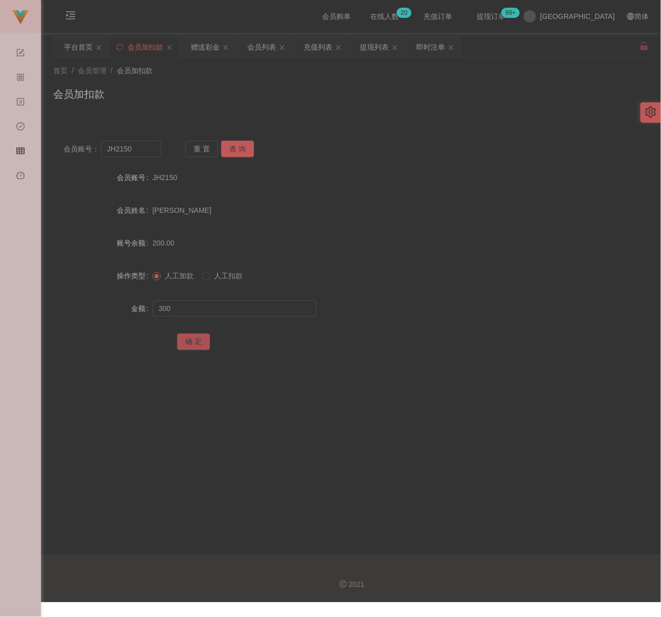
drag, startPoint x: 194, startPoint y: 340, endPoint x: 202, endPoint y: 341, distance: 8.3
click at [194, 340] on button "确 定" at bounding box center [193, 342] width 33 height 16
click at [220, 63] on div "首页 / 会员管理 / 会员加扣款 / 会员加扣款" at bounding box center [351, 87] width 620 height 61
click at [143, 152] on input "JH2150" at bounding box center [131, 149] width 60 height 16
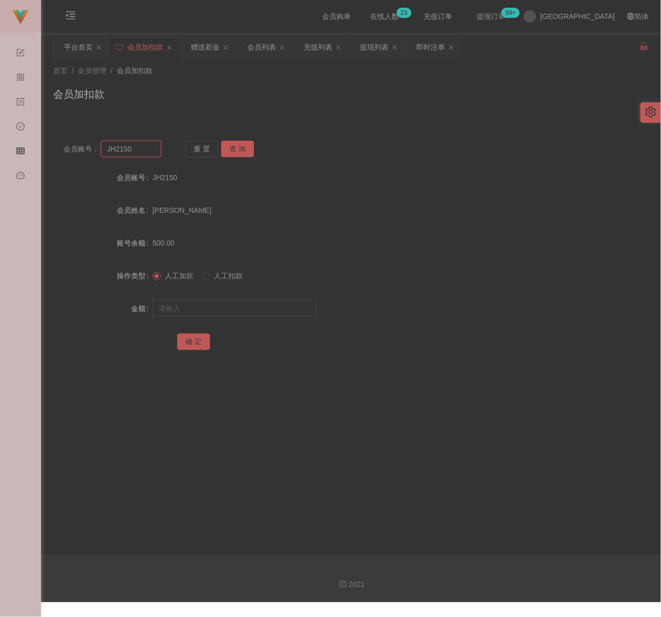
paste input "RaymondTan"
type input "RaymondTan"
click at [235, 143] on button "查 询" at bounding box center [237, 149] width 33 height 16
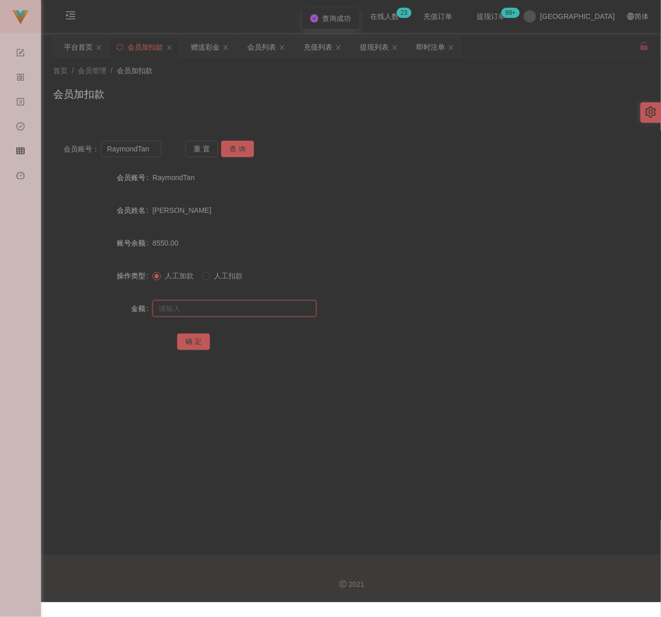
click at [240, 311] on input "text" at bounding box center [235, 309] width 164 height 16
click at [275, 309] on input "text" at bounding box center [235, 309] width 164 height 16
paste input "4000"
type input "4000"
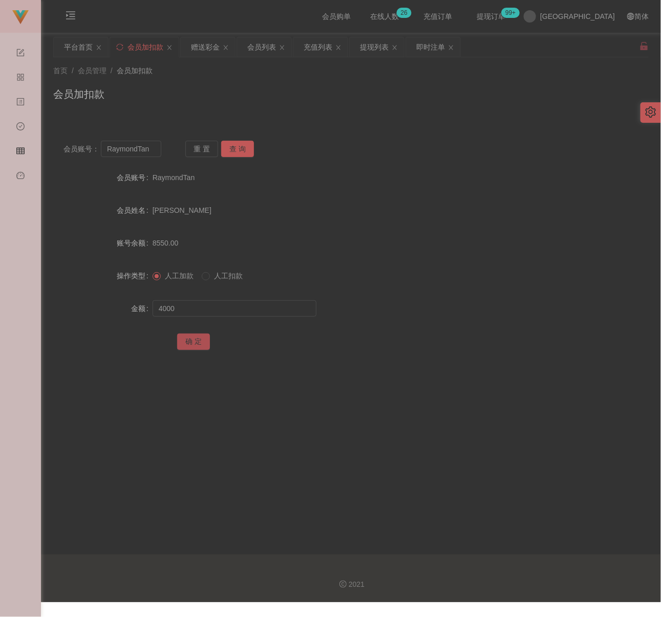
click at [199, 343] on button "确 定" at bounding box center [193, 342] width 33 height 16
click at [271, 93] on div "会员加扣款" at bounding box center [350, 99] width 595 height 24
click at [147, 148] on input "RaymondTan" at bounding box center [131, 149] width 60 height 16
paste input "0183173633"
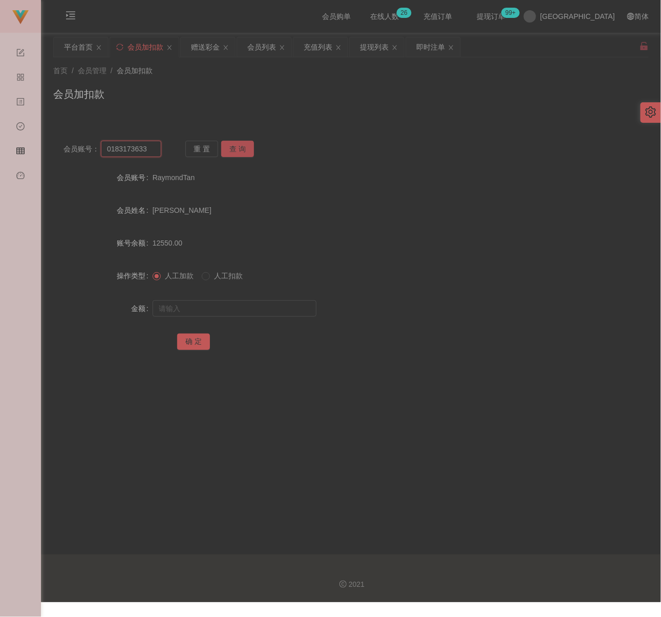
type input "0183173633"
click at [241, 146] on button "查 询" at bounding box center [237, 149] width 33 height 16
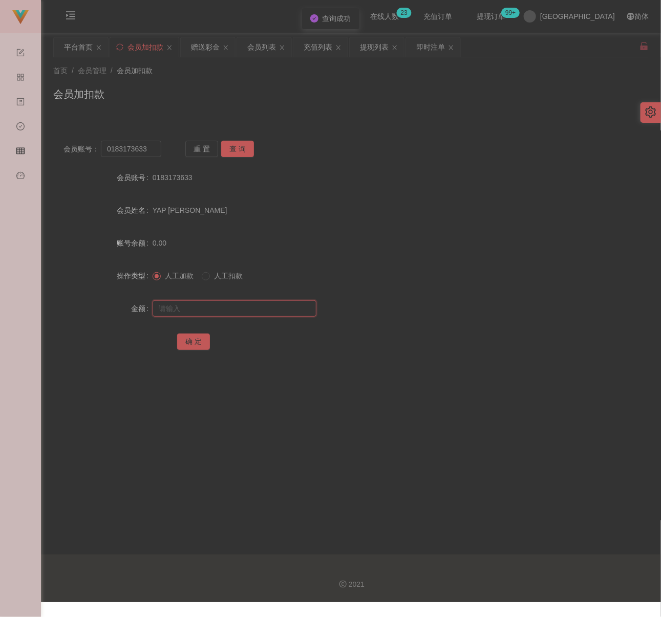
click at [229, 311] on input "text" at bounding box center [235, 309] width 164 height 16
click at [217, 306] on input "text" at bounding box center [235, 309] width 164 height 16
paste input "500"
type input "500"
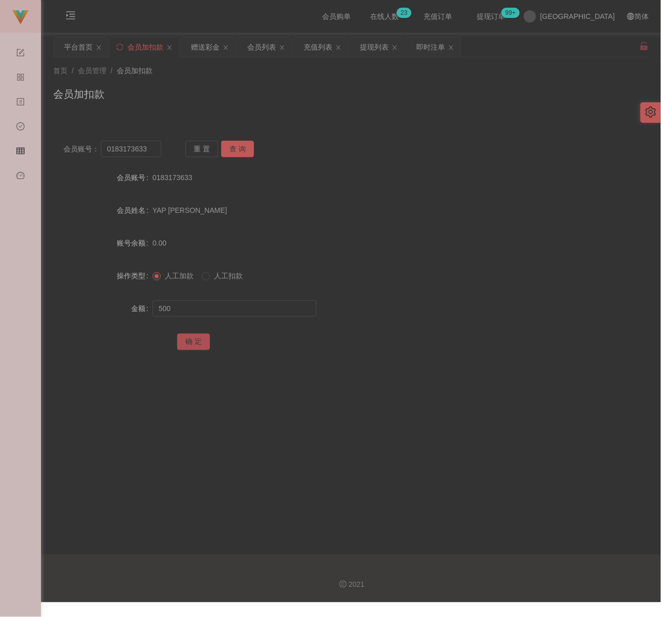
drag, startPoint x: 187, startPoint y: 346, endPoint x: 200, endPoint y: 345, distance: 12.8
click at [187, 346] on button "确 定" at bounding box center [193, 342] width 33 height 16
click at [257, 46] on div "会员列表" at bounding box center [261, 46] width 29 height 19
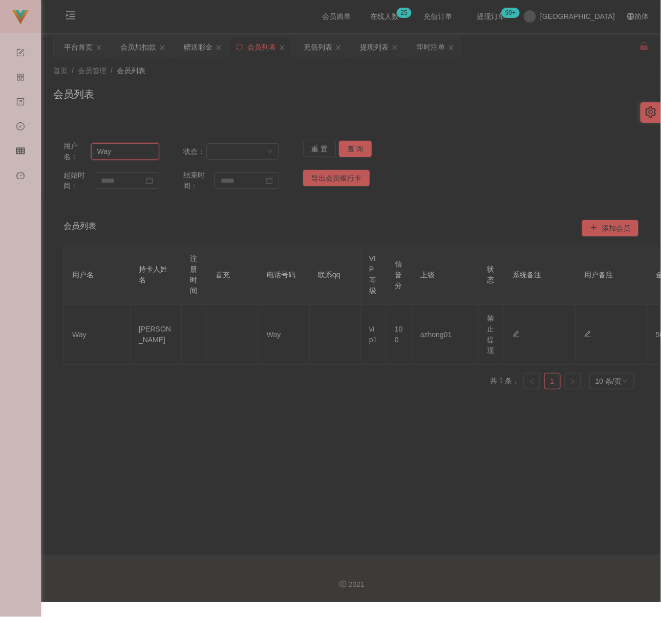
click at [134, 149] on input "Way" at bounding box center [125, 151] width 68 height 16
paste input "1234567a"
type input "1234567a"
click at [355, 146] on button "查 询" at bounding box center [355, 149] width 33 height 16
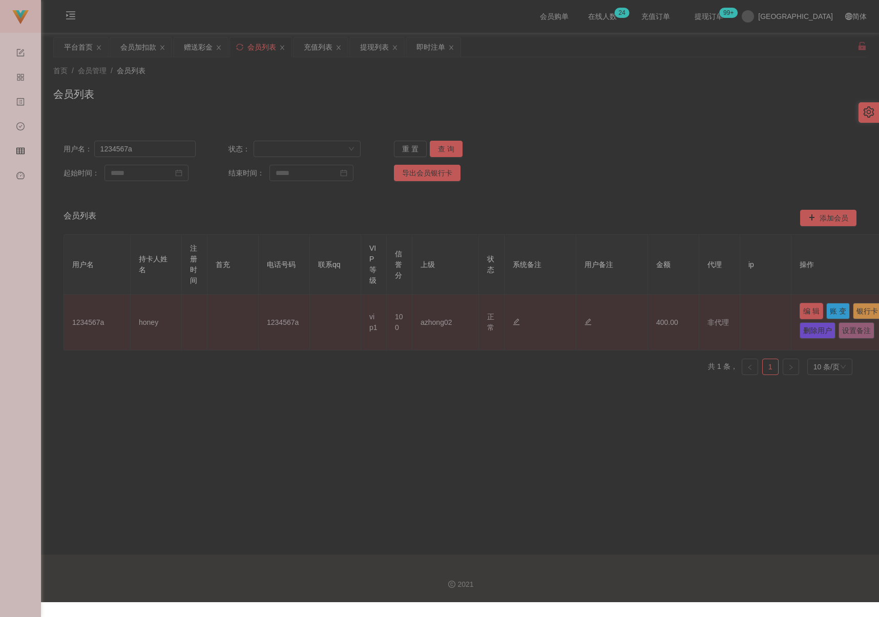
click at [674, 311] on button "编 辑" at bounding box center [811, 311] width 24 height 16
type input "1234567a"
type input "honey"
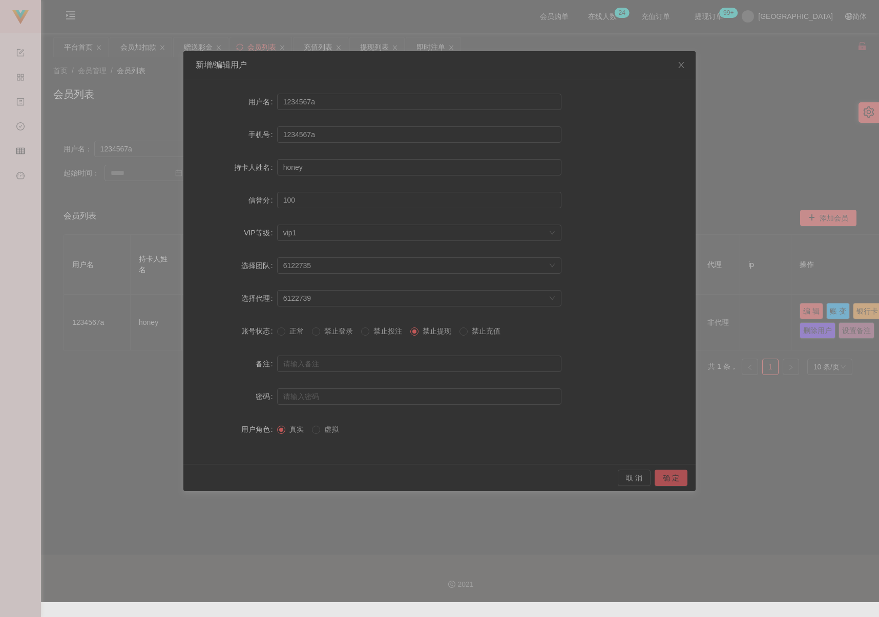
click at [659, 478] on button "确 定" at bounding box center [670, 478] width 33 height 16
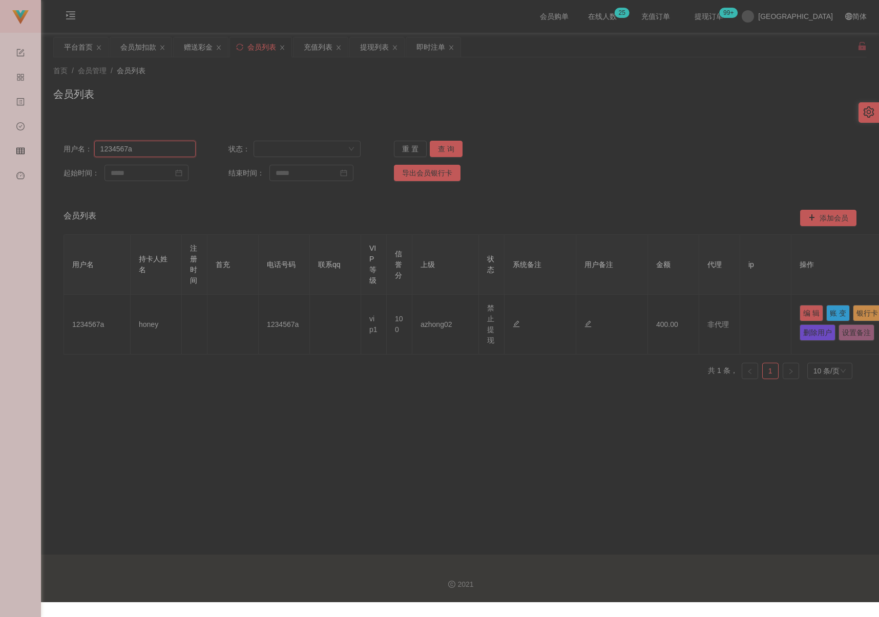
click at [159, 154] on input "1234567a" at bounding box center [144, 149] width 101 height 16
paste input "Bell0202"
type input "Bell0202"
click at [449, 143] on button "查 询" at bounding box center [446, 149] width 33 height 16
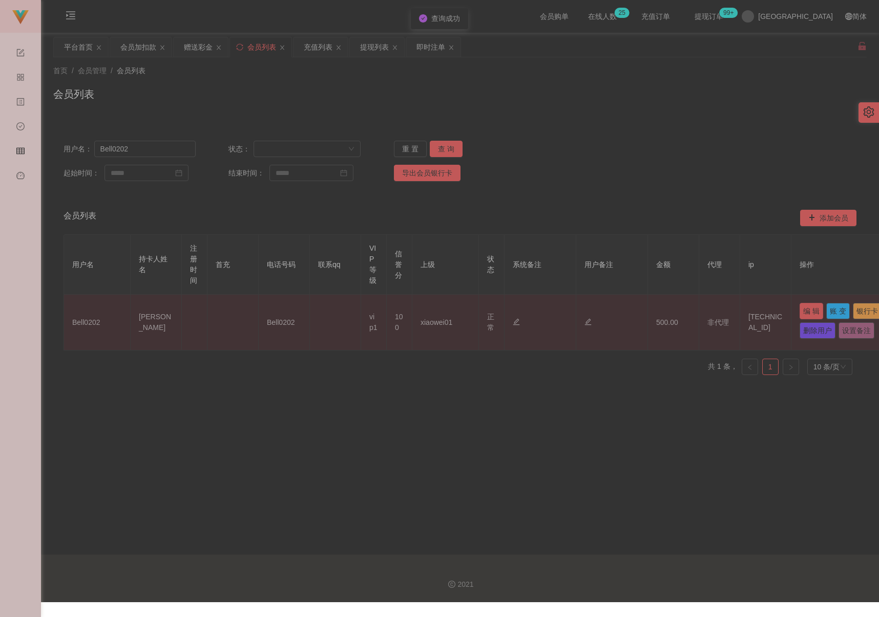
click at [674, 308] on button "编 辑" at bounding box center [811, 311] width 24 height 16
type input "Bell0202"
type input "[PERSON_NAME]"
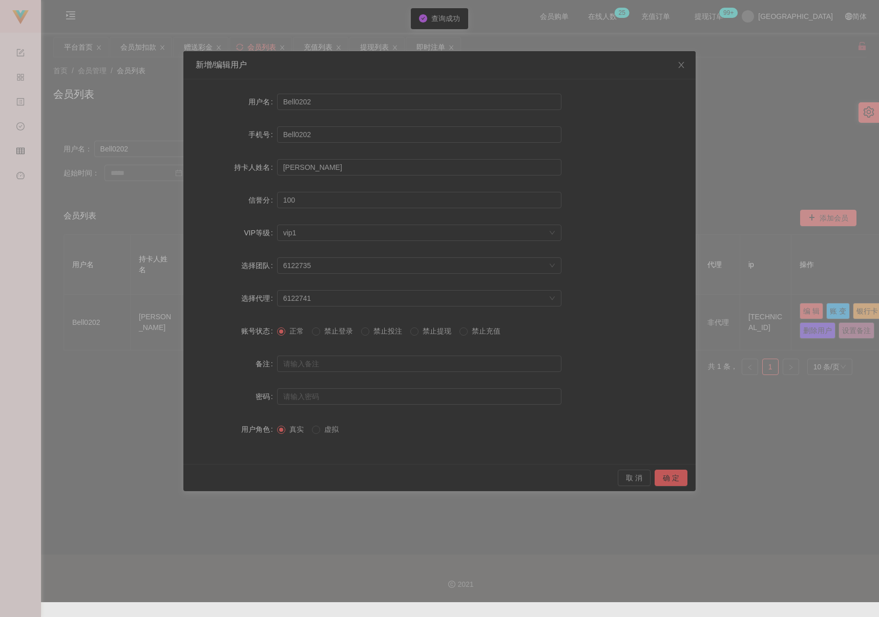
click at [428, 332] on span "禁止提现" at bounding box center [436, 331] width 37 height 8
click at [669, 480] on button "确 定" at bounding box center [670, 478] width 33 height 16
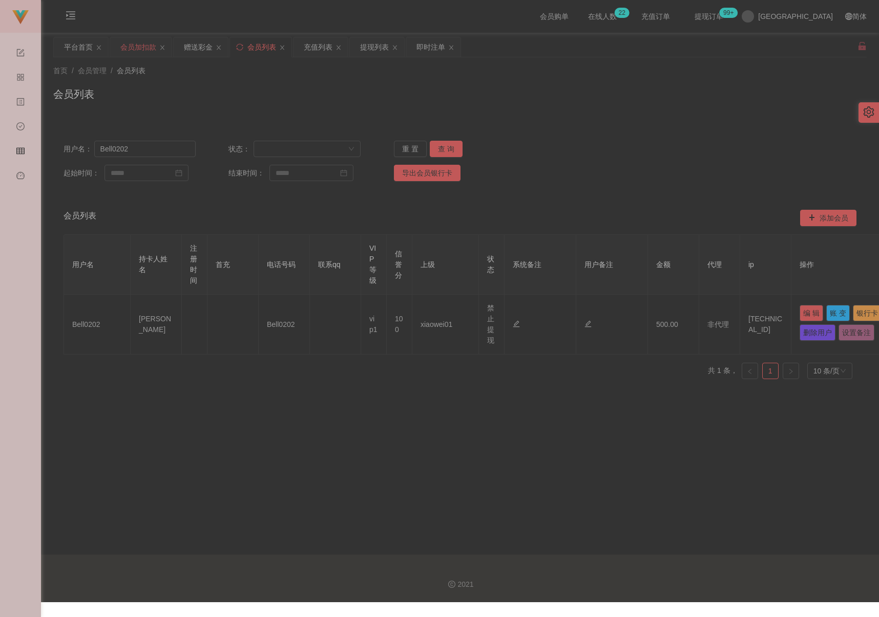
click at [143, 48] on div "会员加扣款" at bounding box center [138, 46] width 36 height 19
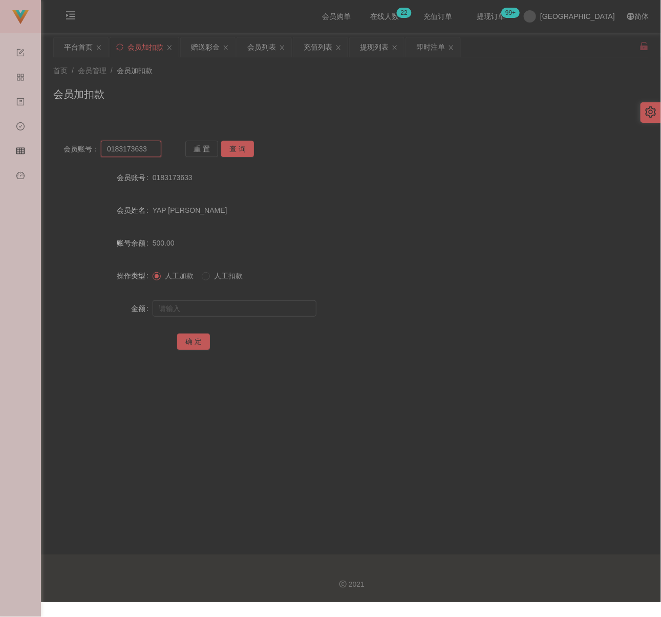
click at [147, 154] on input "0183173633" at bounding box center [131, 149] width 60 height 16
paste input "qq12"
type input "qq123"
click at [232, 146] on button "查 询" at bounding box center [237, 149] width 33 height 16
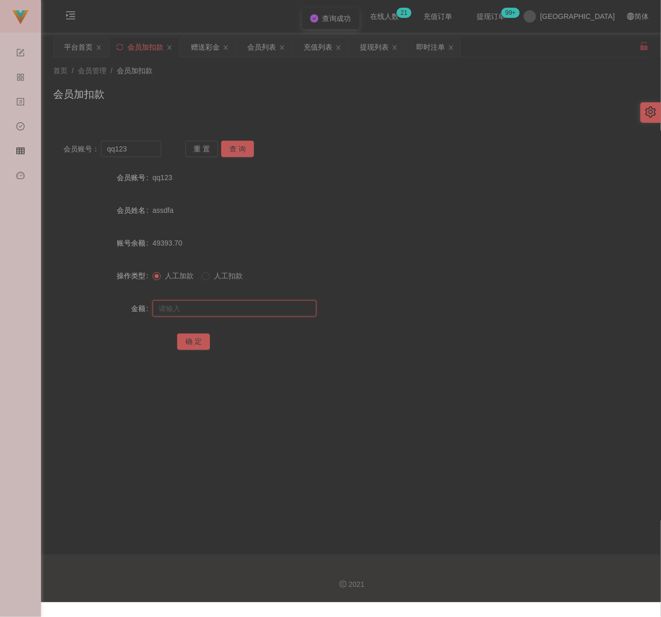
click at [234, 306] on input "text" at bounding box center [235, 309] width 164 height 16
drag, startPoint x: 238, startPoint y: 311, endPoint x: 232, endPoint y: 311, distance: 5.6
click at [238, 311] on input "text" at bounding box center [235, 309] width 164 height 16
paste input "500"
type input "500"
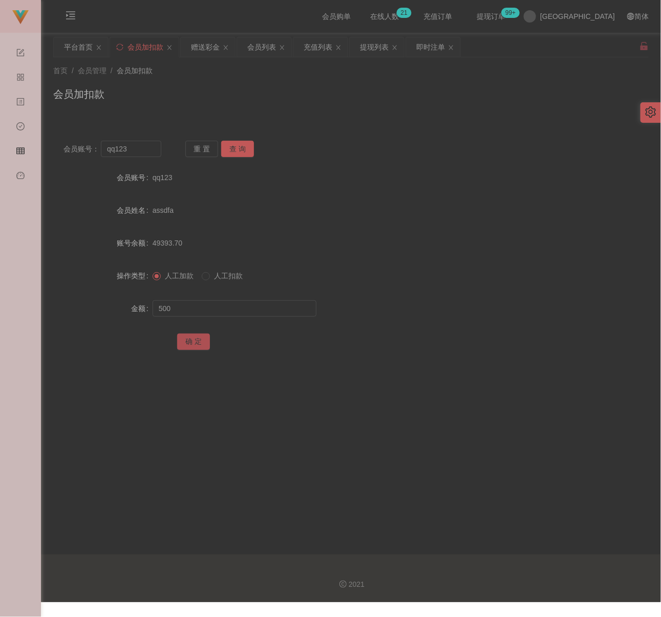
click at [189, 340] on button "确 定" at bounding box center [193, 342] width 33 height 16
click at [269, 47] on div "会员列表" at bounding box center [261, 46] width 29 height 19
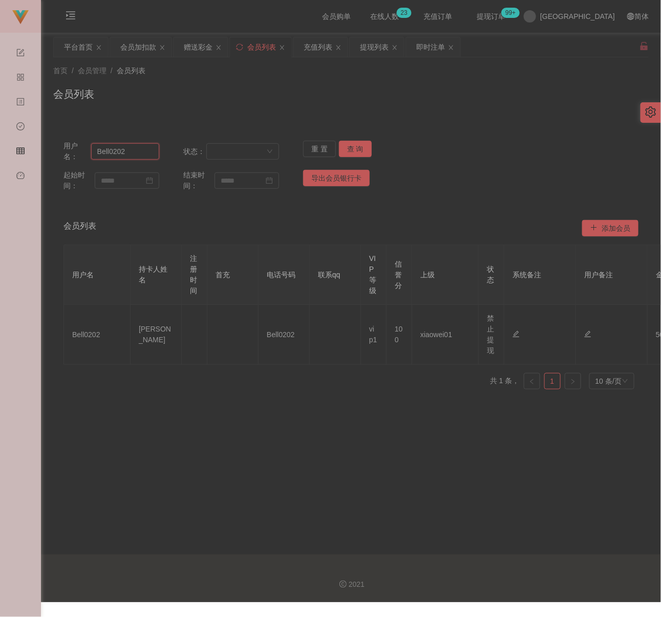
click at [137, 155] on input "Bell0202" at bounding box center [125, 151] width 68 height 16
paste input "terry9519"
type input "terry9519"
click at [351, 146] on button "查 询" at bounding box center [355, 149] width 33 height 16
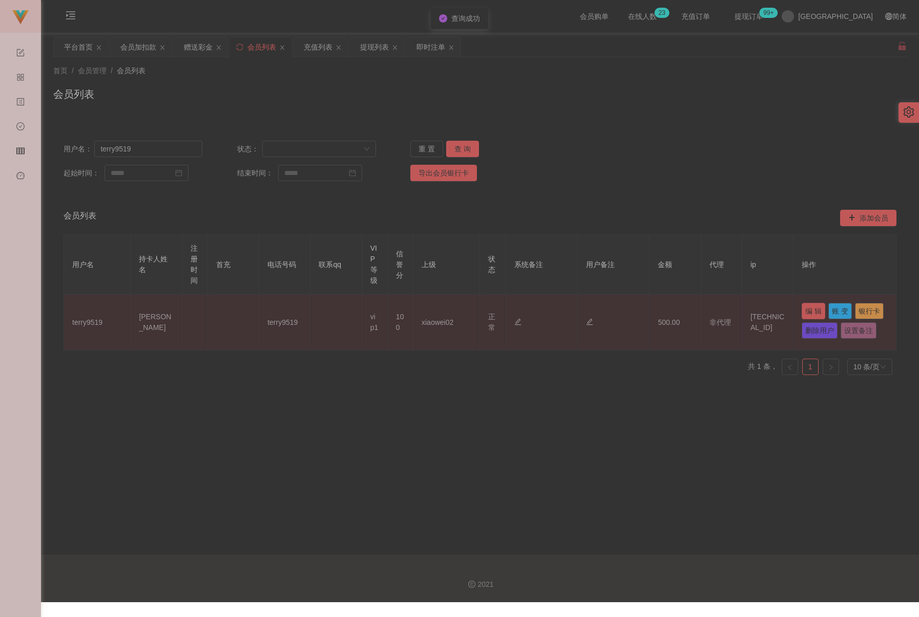
click at [674, 312] on button "编 辑" at bounding box center [813, 311] width 24 height 16
type input "terry9519"
type input "[PERSON_NAME]"
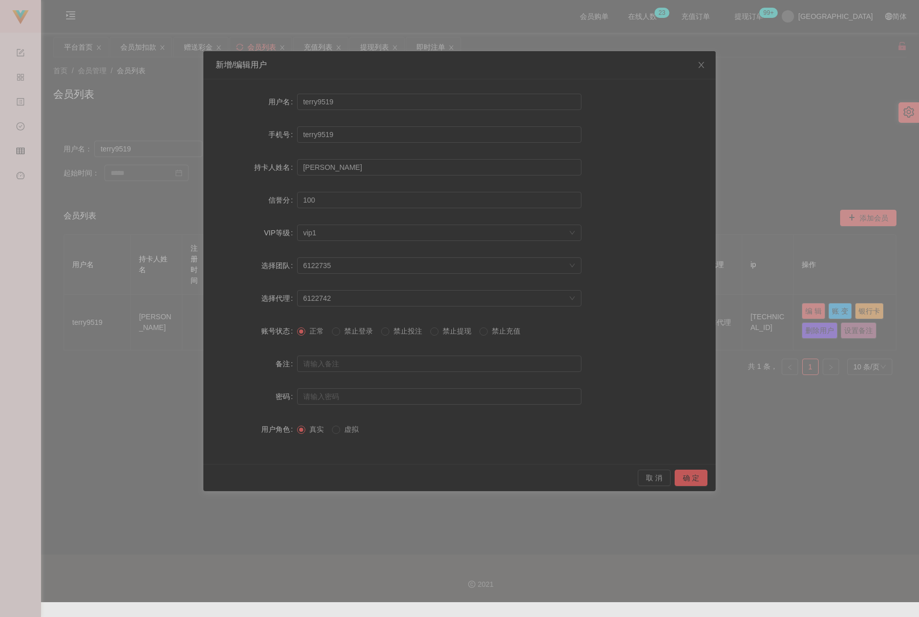
click at [447, 332] on span "禁止提现" at bounding box center [456, 331] width 37 height 8
click at [674, 478] on button "确 定" at bounding box center [690, 478] width 33 height 16
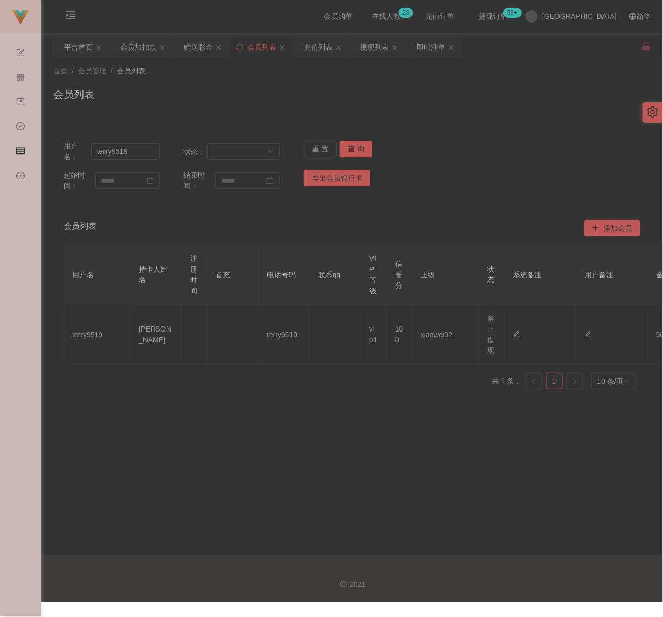
click at [257, 41] on div "会员列表" at bounding box center [261, 46] width 29 height 19
click at [145, 154] on input "terry9519" at bounding box center [125, 151] width 69 height 16
click at [144, 154] on input "terry9519" at bounding box center [125, 151] width 69 height 16
paste input "0174655733"
type input "0174655733"
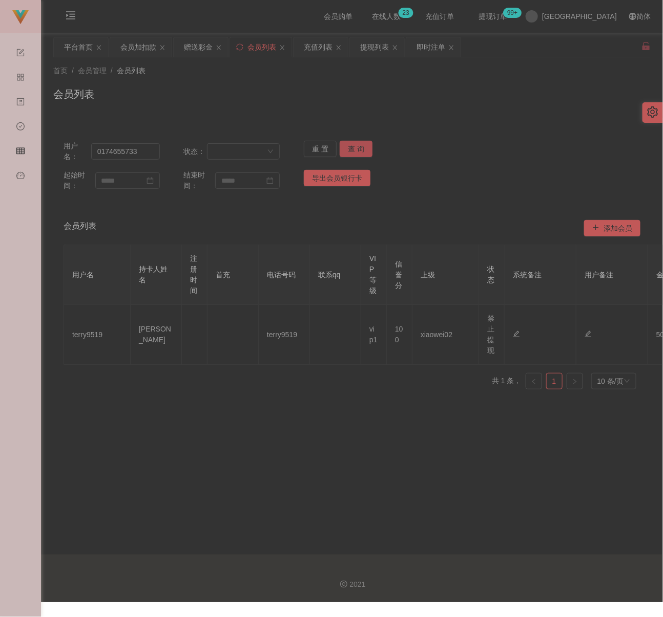
click at [352, 146] on button "查 询" at bounding box center [355, 149] width 33 height 16
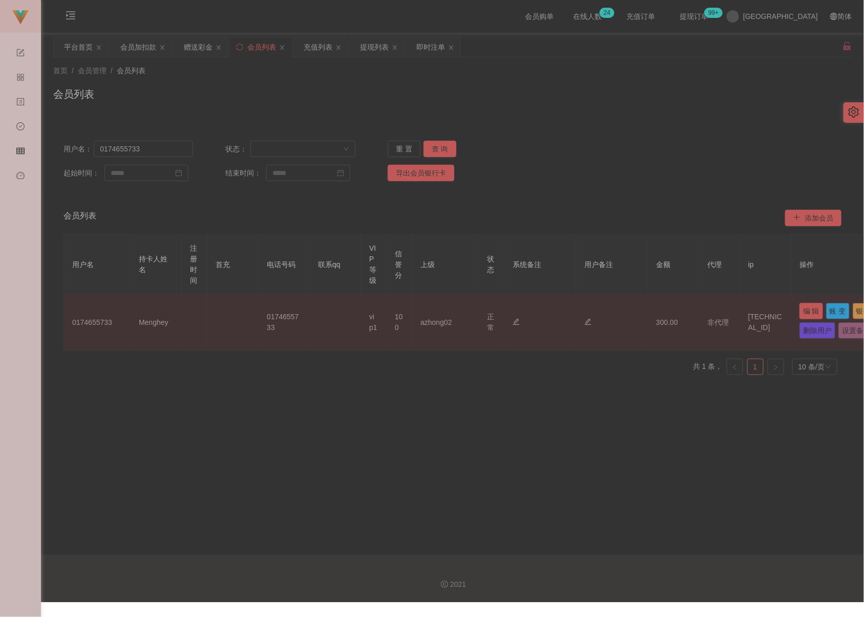
click at [674, 309] on button "编 辑" at bounding box center [811, 311] width 24 height 16
type input "0174655733"
type input "Menghey"
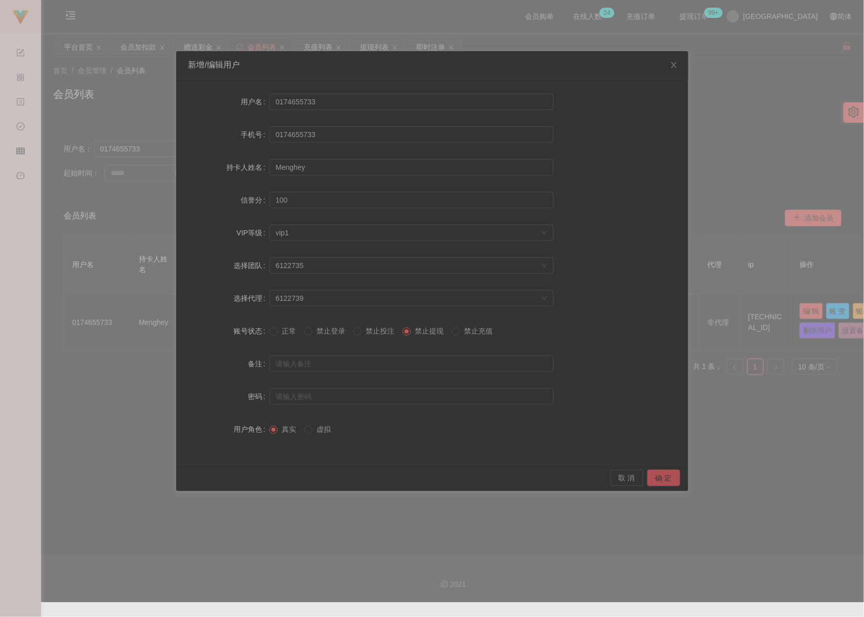
click at [659, 481] on button "确 定" at bounding box center [663, 478] width 33 height 16
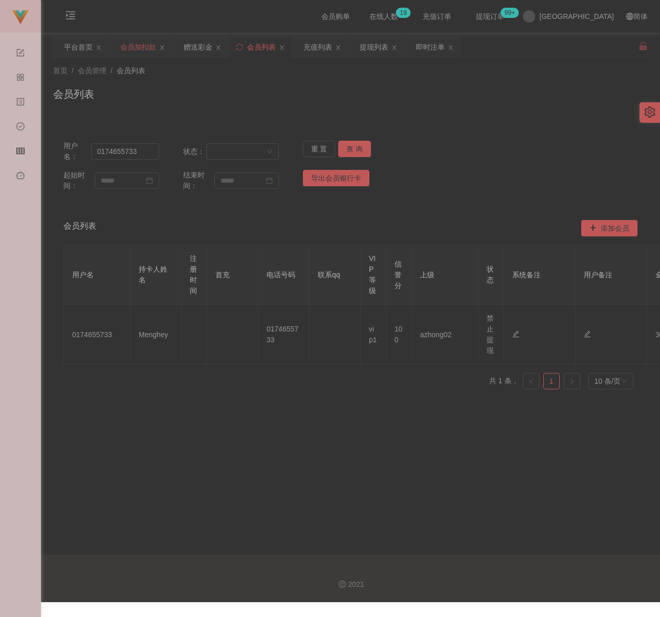
click at [134, 48] on div "会员加扣款" at bounding box center [138, 46] width 36 height 19
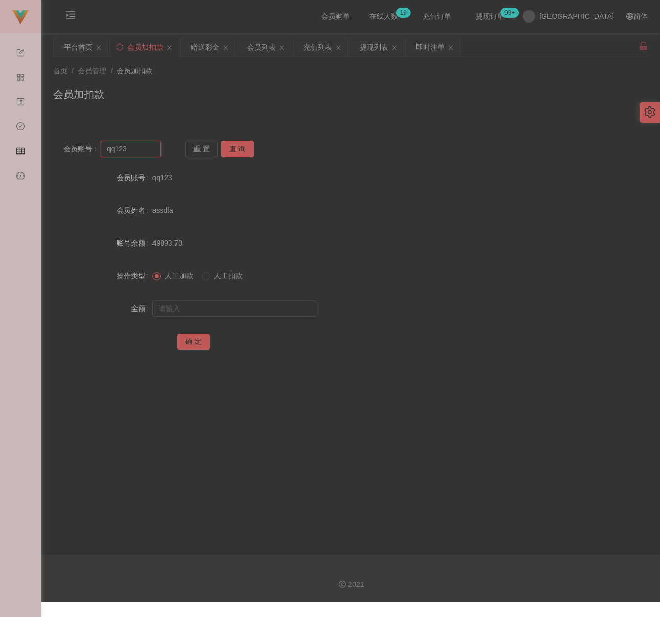
click at [149, 152] on input "qq123" at bounding box center [131, 149] width 60 height 16
paste input "WelivitiyaKankanamgeKavindaMadushan"
type input "WelivitiyaKankanamgeKavindaMadushan"
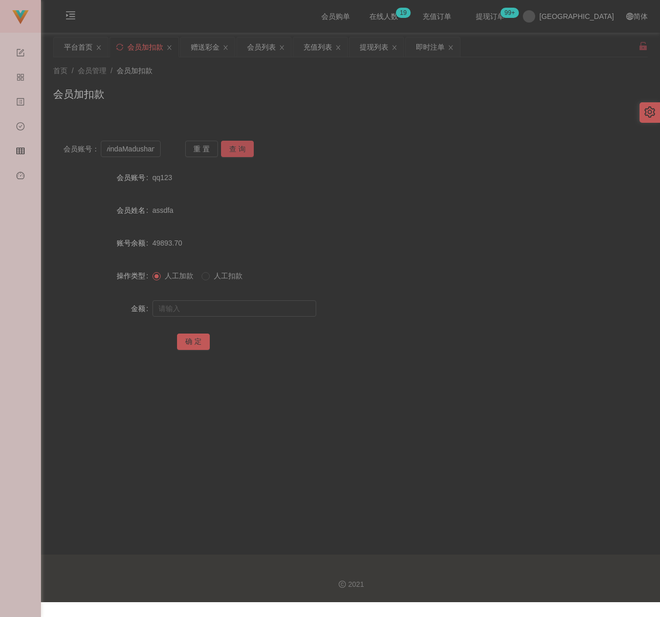
click at [227, 151] on button "查 询" at bounding box center [237, 149] width 33 height 16
click at [237, 309] on input "text" at bounding box center [235, 309] width 164 height 16
click at [289, 313] on input "text" at bounding box center [235, 309] width 164 height 16
paste input "200"
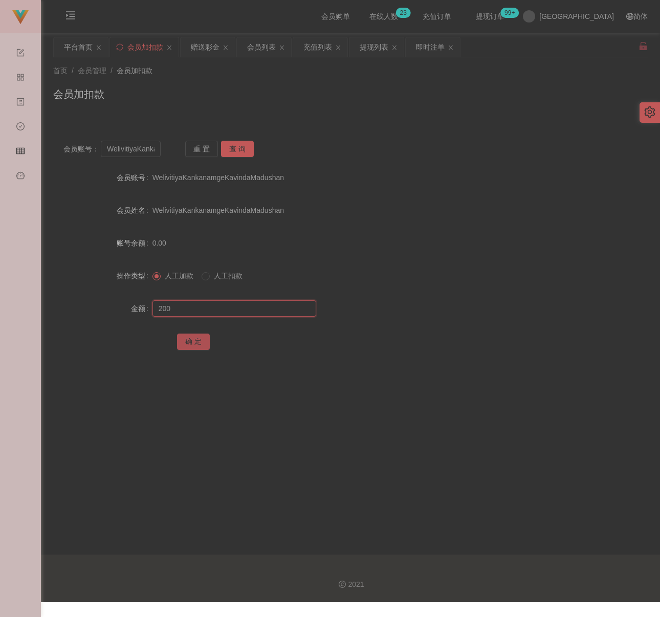
type input "200"
click at [189, 341] on button "确 定" at bounding box center [193, 342] width 33 height 16
click at [260, 51] on div "会员列表" at bounding box center [261, 46] width 29 height 19
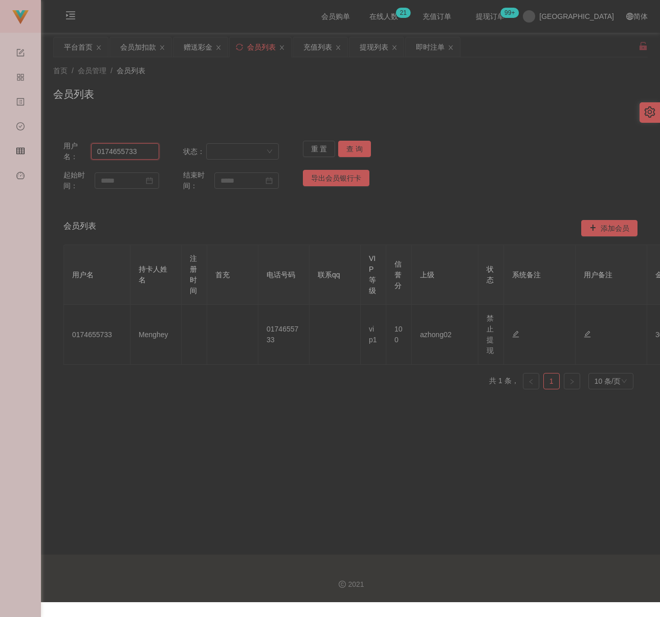
click at [142, 152] on input "0174655733" at bounding box center [125, 151] width 68 height 16
paste input "WelivitiyaKankanamgeKavindaMadushan"
type input "WelivitiyaKankanamgeKavindaMadushan"
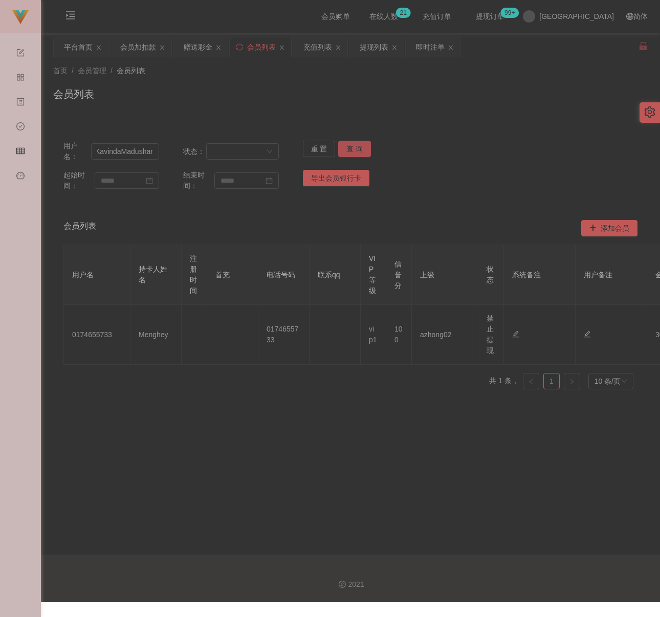
click at [343, 146] on button "查 询" at bounding box center [354, 149] width 33 height 16
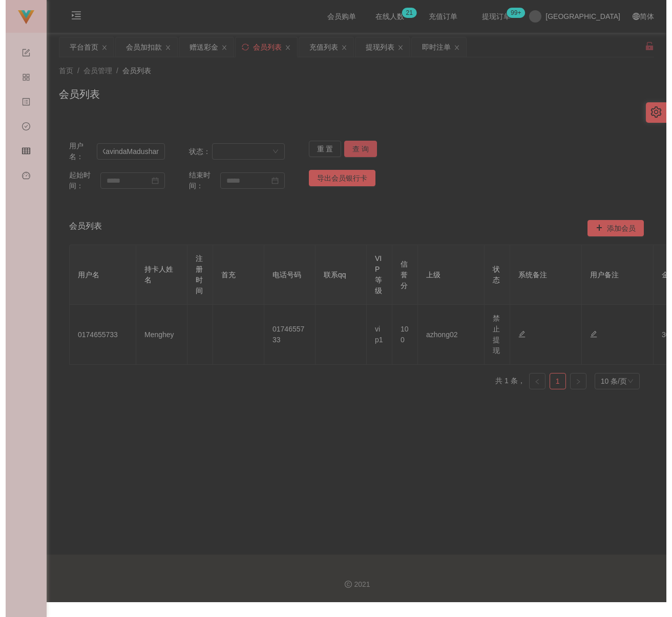
scroll to position [0, 0]
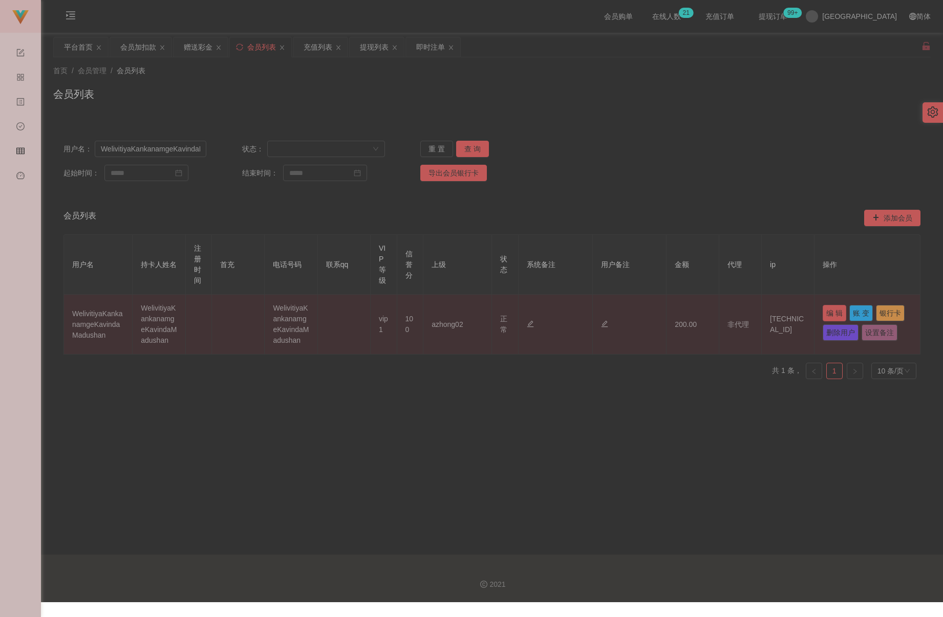
click at [674, 315] on button "编 辑" at bounding box center [835, 313] width 24 height 16
type input "WelivitiyaKankanamgeKavindaMadushan"
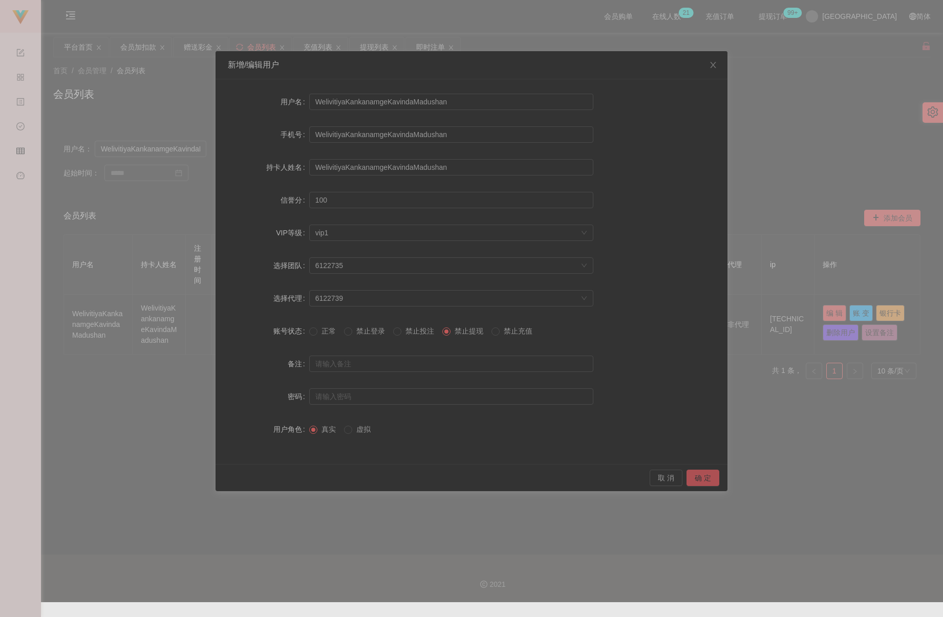
click at [674, 475] on button "确 定" at bounding box center [703, 478] width 33 height 16
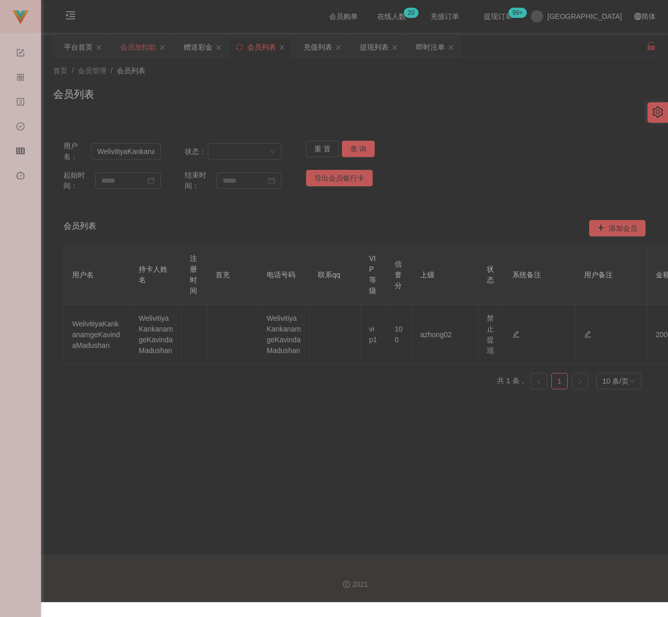
click at [120, 44] on div "会员加扣款" at bounding box center [140, 46] width 61 height 19
click at [138, 49] on div "会员加扣款" at bounding box center [138, 46] width 36 height 19
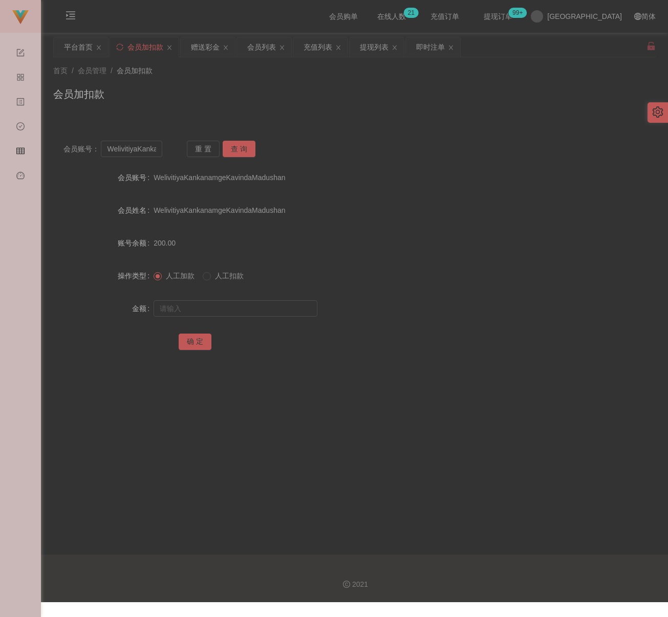
click at [347, 103] on div "会员加扣款" at bounding box center [354, 99] width 603 height 24
click at [257, 50] on div "会员列表" at bounding box center [261, 46] width 29 height 19
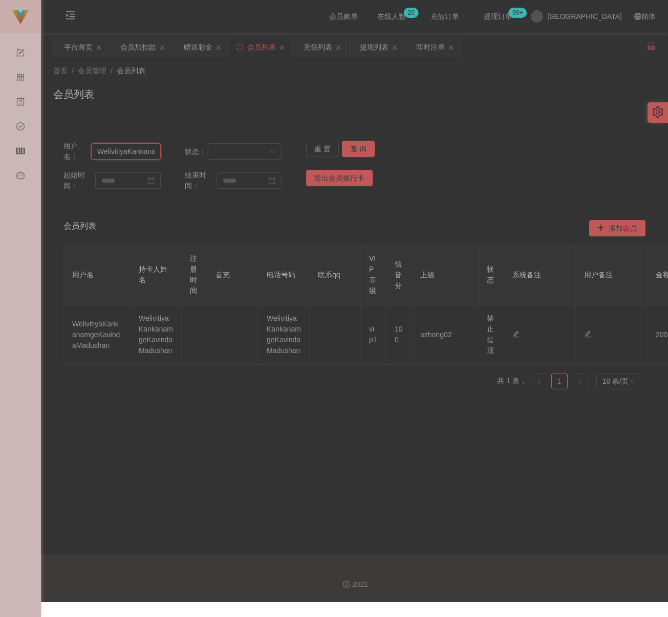
click at [148, 153] on input "WelivitiyaKankanamgeKavindaMadushan" at bounding box center [126, 151] width 70 height 16
paste input "weiju"
type input "weijun"
click at [342, 148] on button "查 询" at bounding box center [358, 149] width 33 height 16
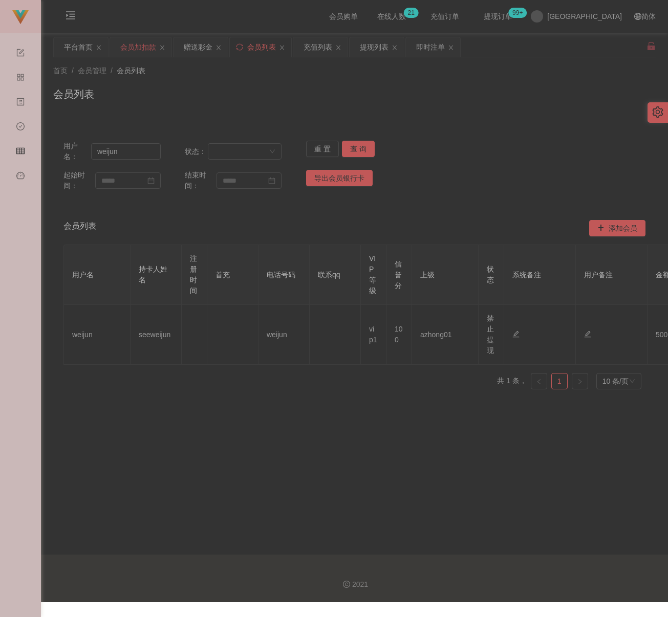
click at [134, 51] on div "会员加扣款" at bounding box center [138, 46] width 36 height 19
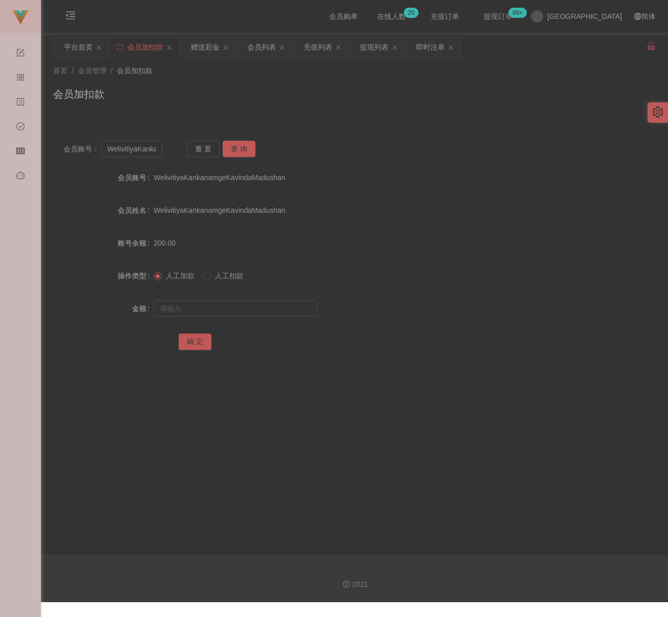
click at [303, 100] on div "会员加扣款" at bounding box center [354, 99] width 603 height 24
click at [269, 47] on div "会员列表" at bounding box center [261, 46] width 29 height 19
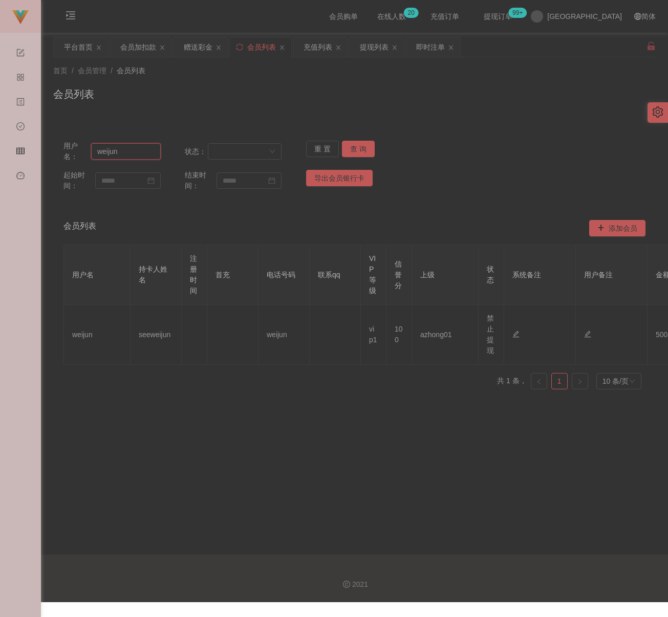
click at [146, 150] on input "weijun" at bounding box center [126, 151] width 70 height 16
paste input "JH2150"
type input "JH2150"
click at [359, 150] on button "查 询" at bounding box center [358, 149] width 33 height 16
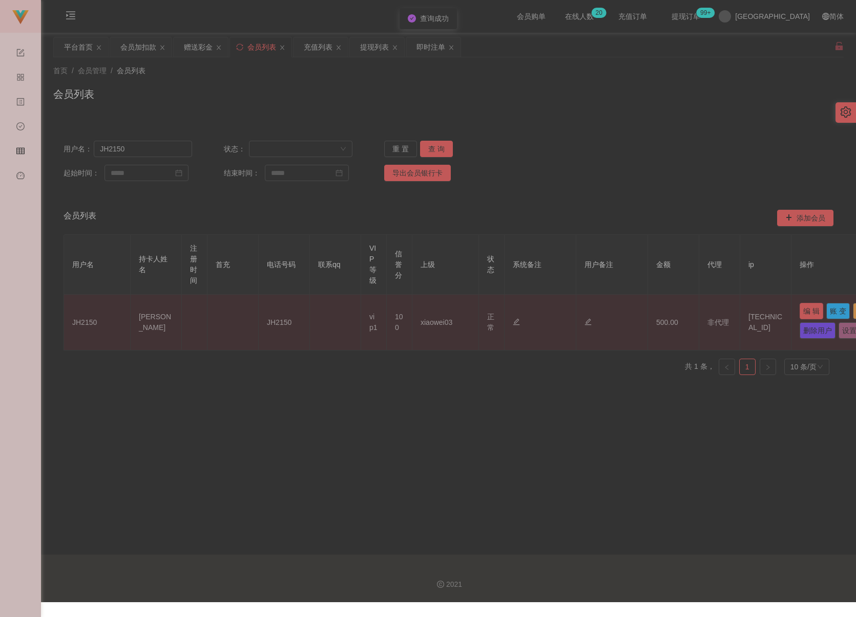
click at [674, 313] on button "编 辑" at bounding box center [811, 311] width 24 height 16
type input "JH2150"
type input "[PERSON_NAME]"
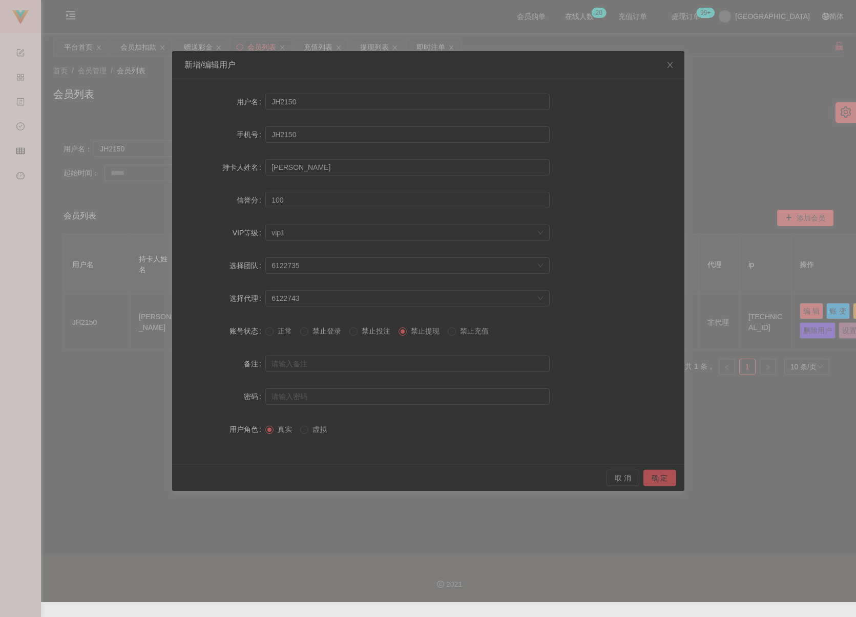
click at [652, 475] on button "确 定" at bounding box center [659, 478] width 33 height 16
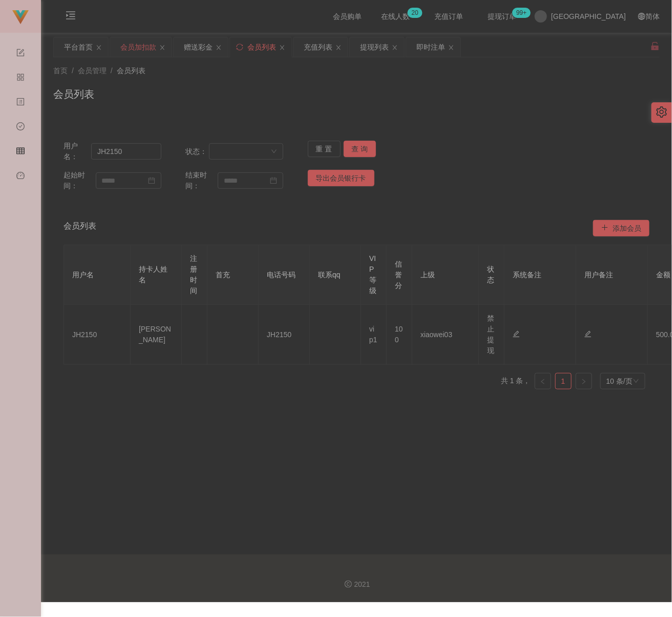
click at [126, 50] on div "会员加扣款" at bounding box center [138, 46] width 36 height 19
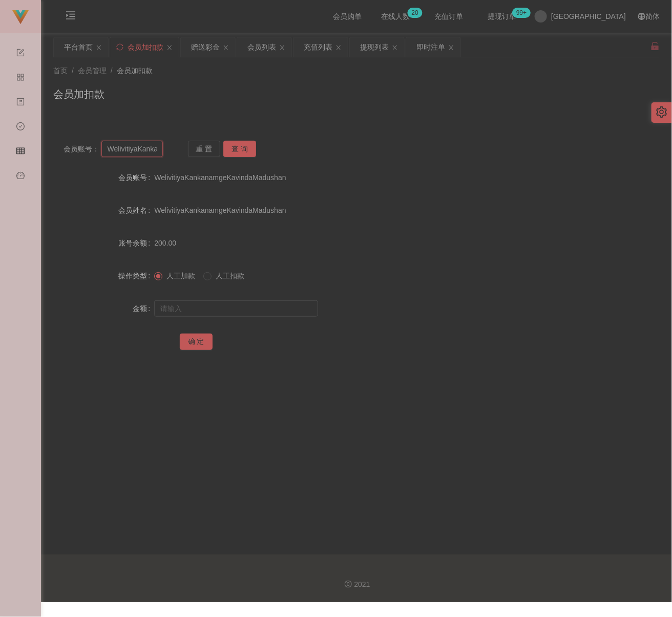
click at [140, 152] on input "WelivitiyaKankanamgeKavindaMadushan" at bounding box center [131, 149] width 61 height 16
paste input "weiju"
type input "weijun"
click at [246, 151] on button "查 询" at bounding box center [239, 149] width 33 height 16
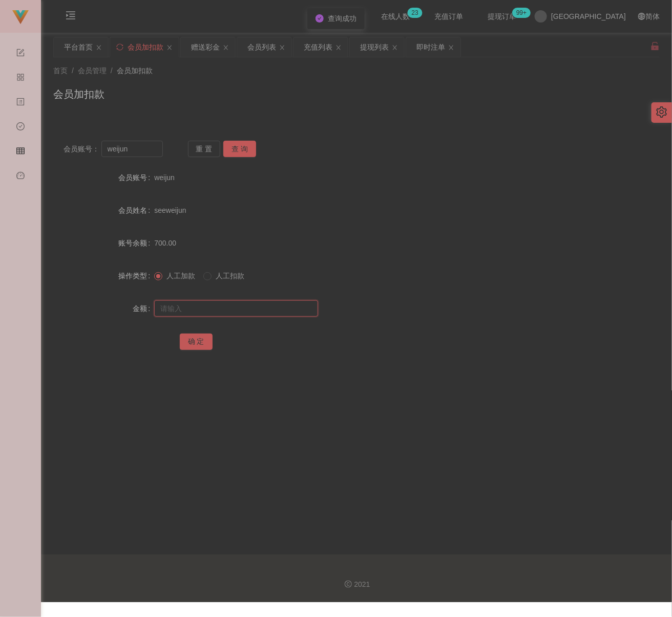
drag, startPoint x: 217, startPoint y: 313, endPoint x: 223, endPoint y: 312, distance: 6.8
click at [217, 312] on input "text" at bounding box center [236, 309] width 164 height 16
drag, startPoint x: 274, startPoint y: 313, endPoint x: 267, endPoint y: 313, distance: 6.7
click at [274, 313] on input "text" at bounding box center [236, 309] width 164 height 16
paste input "2000"
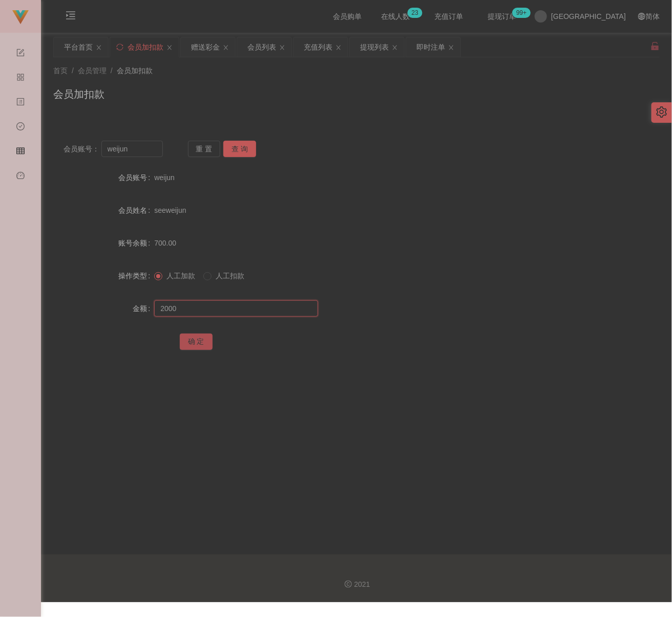
type input "2000"
drag, startPoint x: 194, startPoint y: 343, endPoint x: 217, endPoint y: 343, distance: 23.0
click at [194, 343] on button "确 定" at bounding box center [196, 342] width 33 height 16
click at [306, 87] on div "会员加扣款" at bounding box center [356, 99] width 606 height 24
click at [145, 148] on input "weijun" at bounding box center [131, 149] width 61 height 16
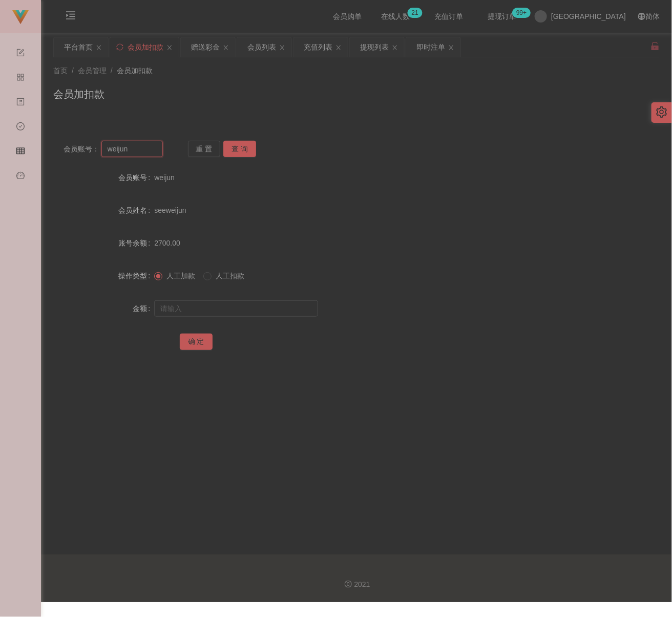
click at [145, 148] on input "weijun" at bounding box center [131, 149] width 61 height 16
paste input "chongkuncha"
type input "chongkuncha"
click at [257, 148] on div "重 置 查 询" at bounding box center [237, 149] width 99 height 16
click at [255, 148] on button "查 询" at bounding box center [239, 149] width 33 height 16
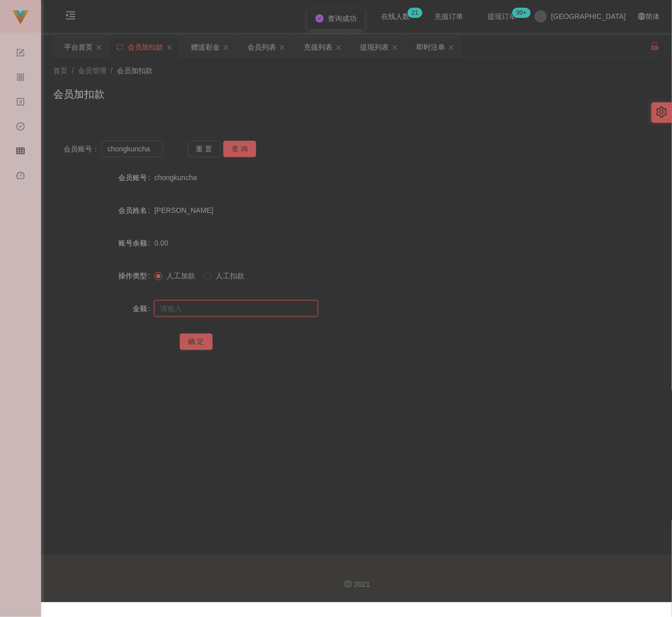
drag, startPoint x: 237, startPoint y: 312, endPoint x: 249, endPoint y: 310, distance: 12.0
click at [238, 312] on input "text" at bounding box center [236, 309] width 164 height 16
click at [263, 305] on input "text" at bounding box center [236, 309] width 164 height 16
paste input "300"
type input "300"
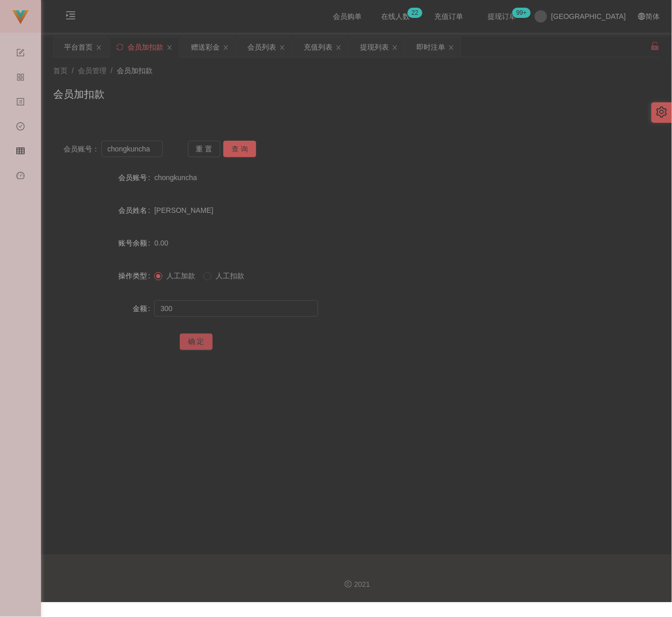
click at [197, 338] on button "确 定" at bounding box center [196, 342] width 33 height 16
click at [295, 71] on div "首页 / 会员管理 / 会员加扣款 /" at bounding box center [356, 71] width 606 height 11
click at [282, 45] on icon "图标: close" at bounding box center [282, 48] width 6 height 6
click at [262, 45] on div "充值列表" at bounding box center [261, 46] width 29 height 19
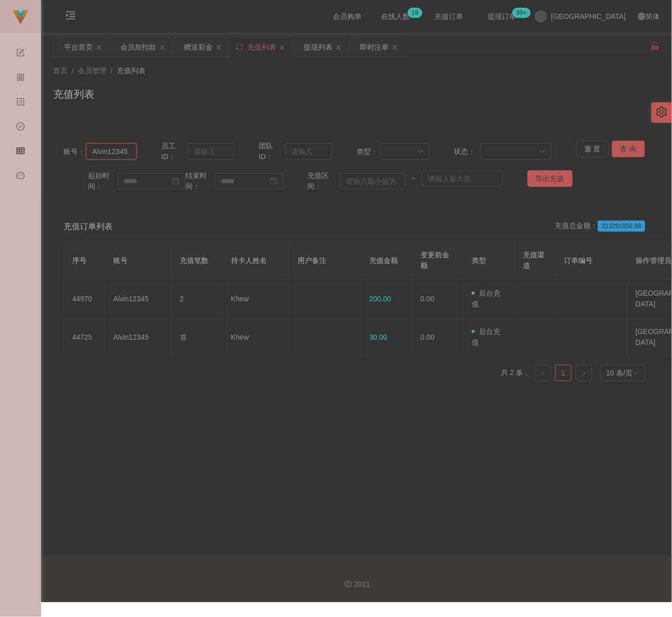
click at [118, 151] on input "Alvin12345" at bounding box center [111, 151] width 51 height 16
click at [68, 17] on icon "图标: menu-unfold" at bounding box center [71, 15] width 10 height 10
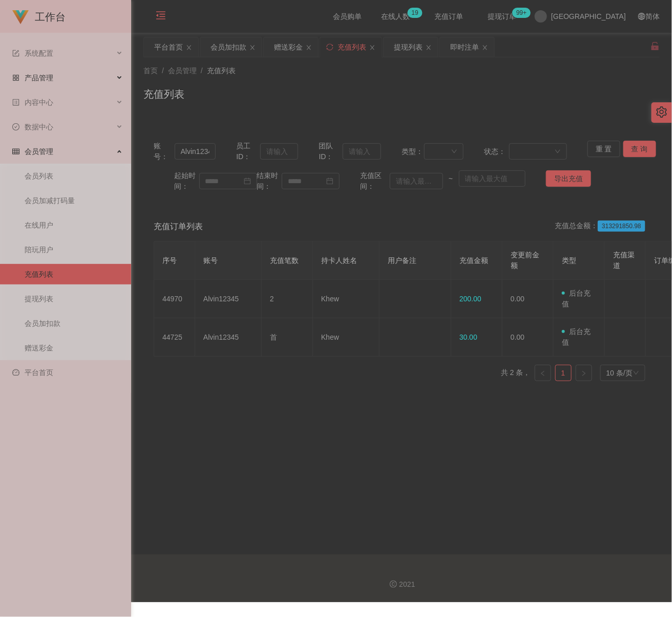
click at [49, 80] on div "产品管理" at bounding box center [65, 78] width 131 height 20
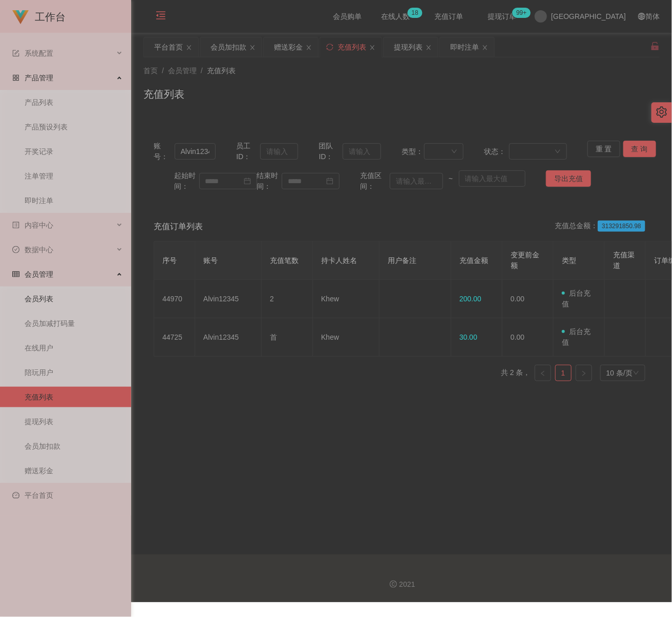
click at [43, 292] on link "会员列表" at bounding box center [74, 299] width 98 height 20
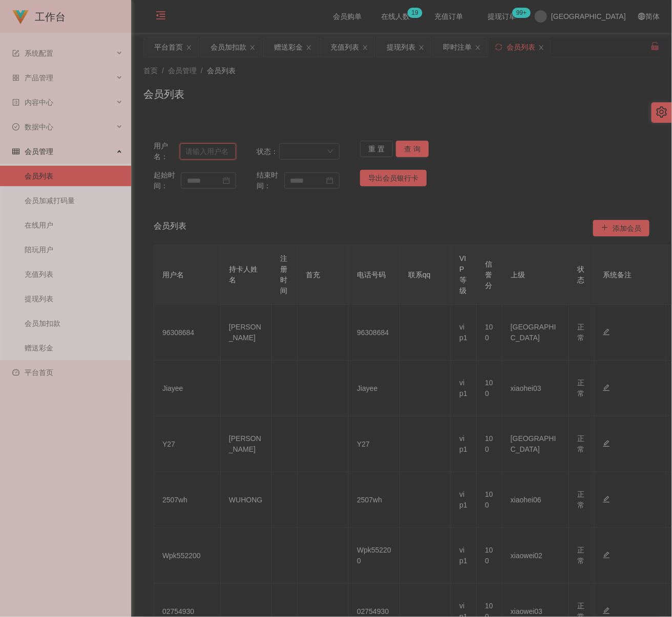
click at [217, 156] on input "text" at bounding box center [208, 151] width 57 height 16
paste input "Kim700309"
type input "Kim700309"
click at [405, 150] on button "查 询" at bounding box center [412, 149] width 33 height 16
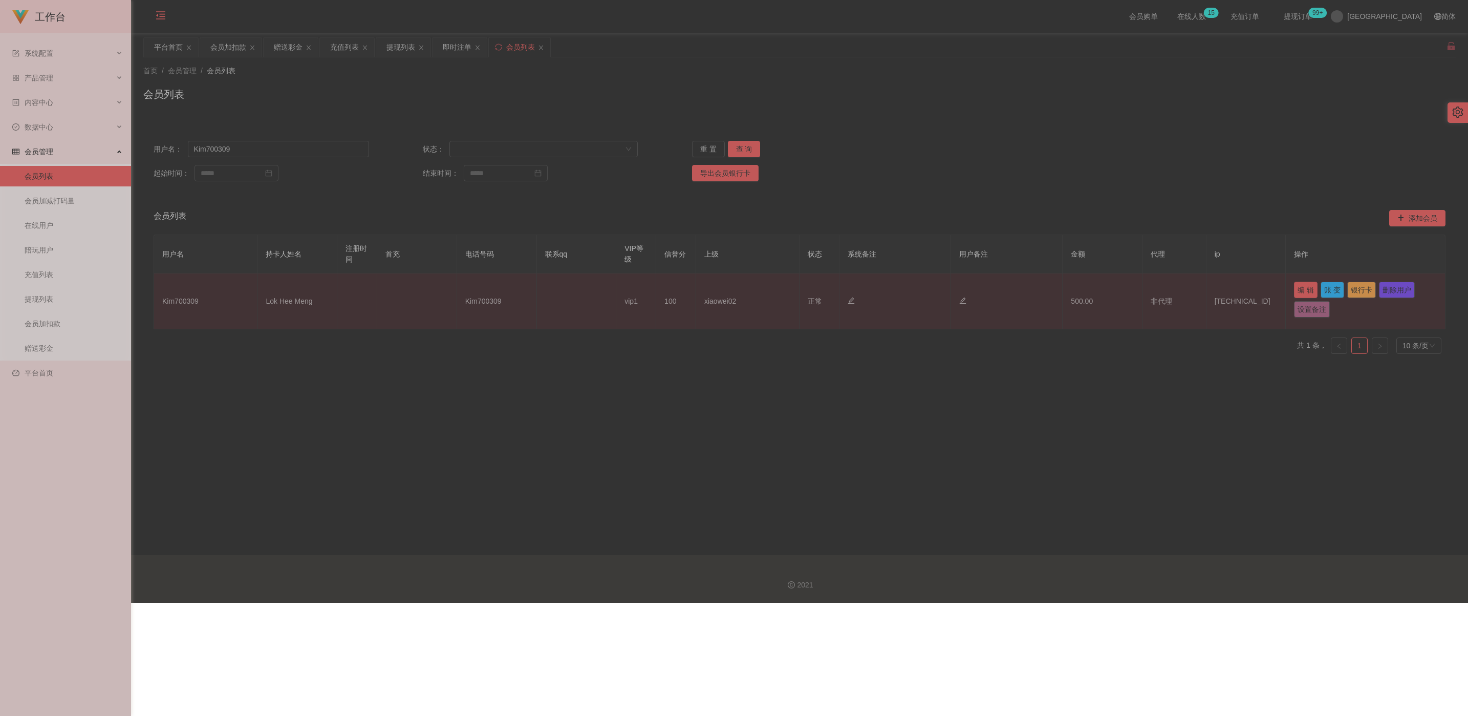
click at [674, 289] on button "编 辑" at bounding box center [1306, 290] width 24 height 16
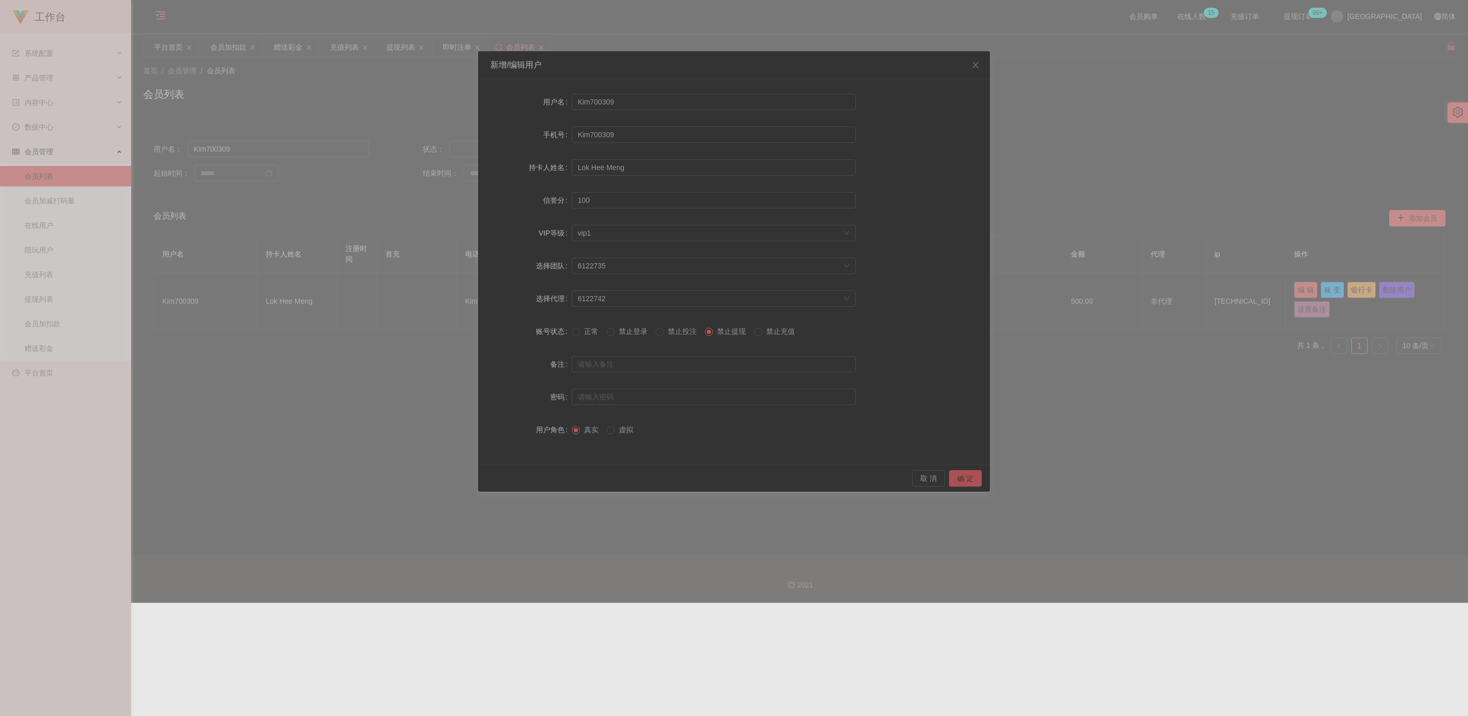
click at [674, 479] on button "确 定" at bounding box center [965, 478] width 33 height 16
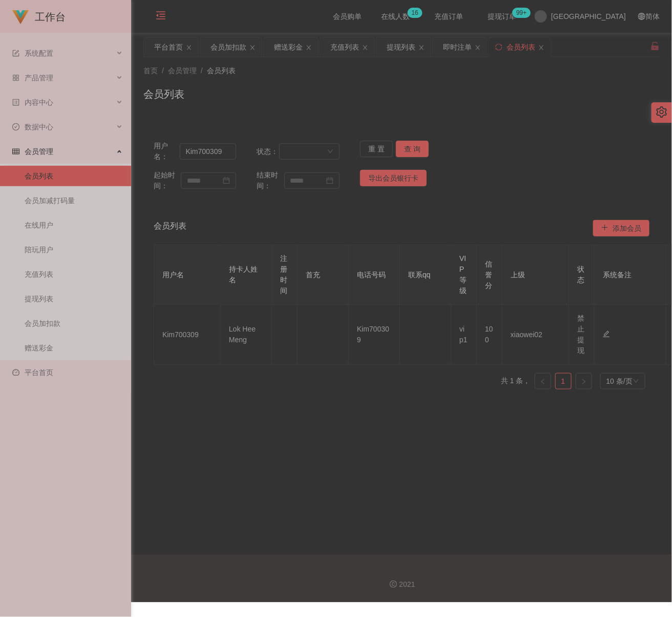
click at [164, 15] on icon "图标: menu-fold" at bounding box center [161, 15] width 10 height 10
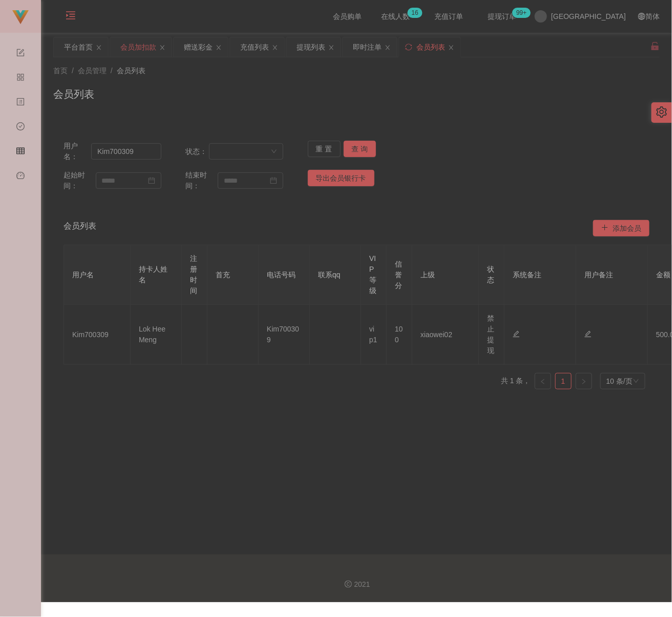
click at [132, 45] on div "会员加扣款" at bounding box center [138, 46] width 36 height 19
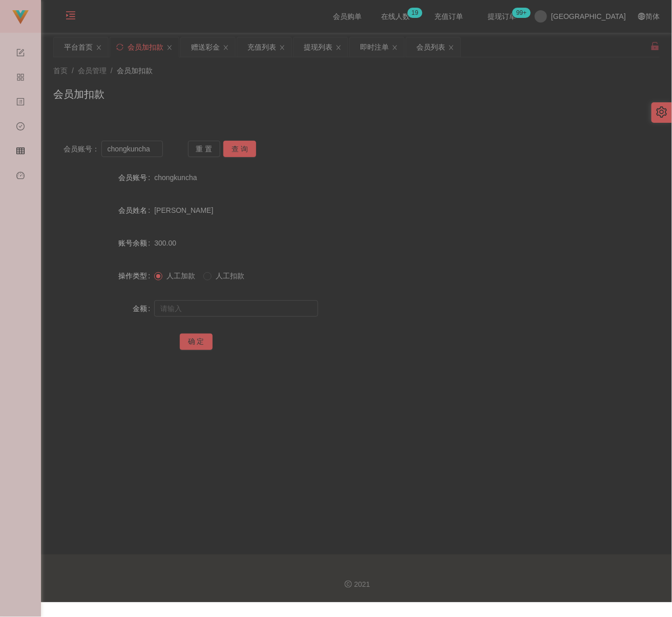
click at [212, 77] on div "首页 / 会员管理 / 会员加扣款 / 会员加扣款" at bounding box center [356, 88] width 606 height 45
click at [154, 146] on input "chongkuncha" at bounding box center [131, 149] width 61 height 16
paste input "0175494317"
type input "0175494317"
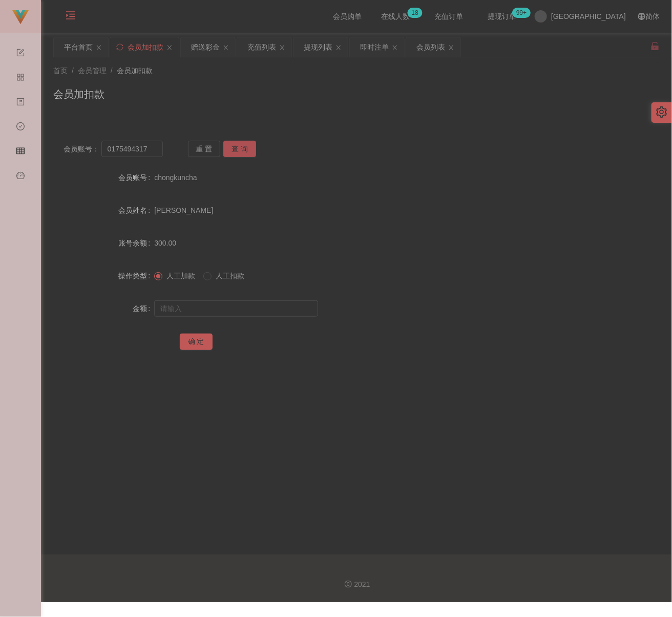
click at [248, 149] on button "查 询" at bounding box center [239, 149] width 33 height 16
click at [249, 306] on input "text" at bounding box center [236, 309] width 164 height 16
drag, startPoint x: 275, startPoint y: 306, endPoint x: 264, endPoint y: 308, distance: 10.9
click at [275, 306] on input "text" at bounding box center [236, 309] width 164 height 16
paste input "250"
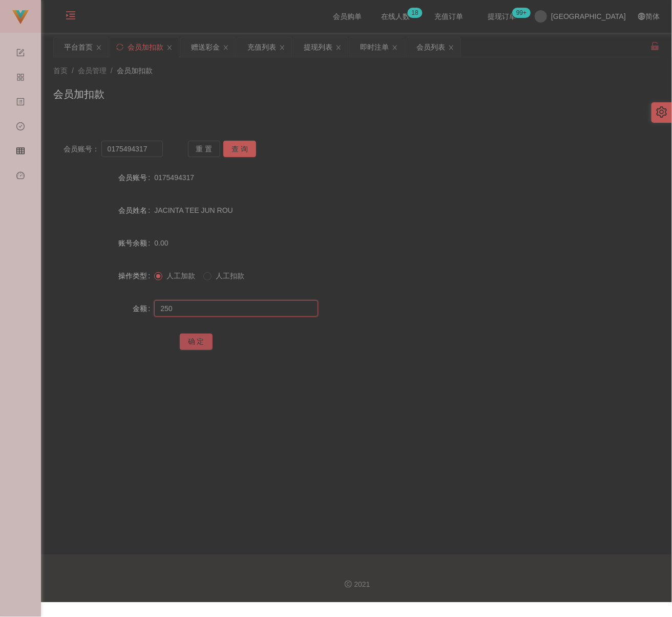
type input "250"
click at [192, 334] on button "确 定" at bounding box center [196, 342] width 33 height 16
click at [250, 81] on div "首页 / 会员管理 / 会员加扣款 / 会员加扣款" at bounding box center [356, 88] width 606 height 45
click at [146, 143] on input "0175494317" at bounding box center [131, 149] width 61 height 16
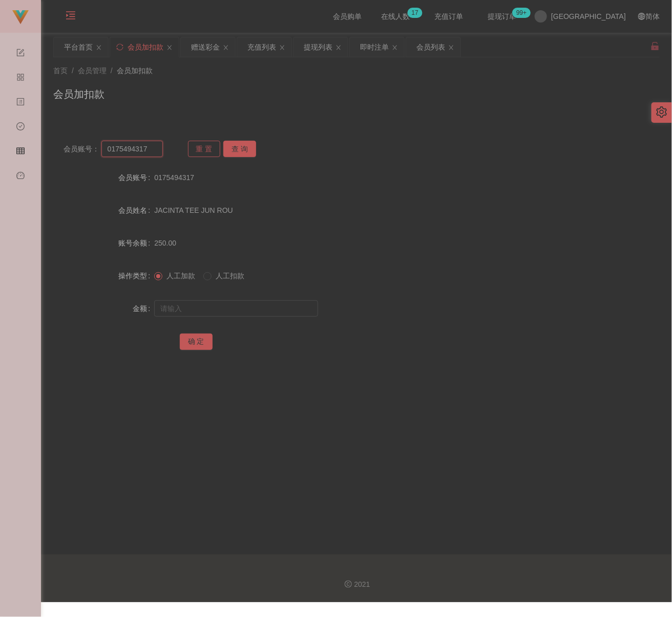
paste input "weijun"
type input "weijun"
click at [239, 146] on button "查 询" at bounding box center [239, 149] width 33 height 16
click at [223, 312] on input "text" at bounding box center [236, 309] width 164 height 16
click at [255, 309] on input "text" at bounding box center [236, 309] width 164 height 16
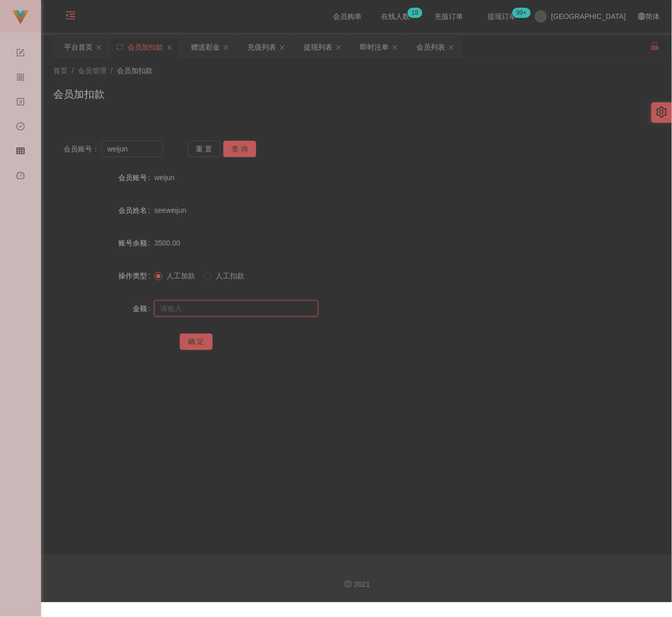
paste input "2000"
type input "2000"
click at [200, 341] on button "确 定" at bounding box center [196, 342] width 33 height 16
click at [338, 88] on div "会员加扣款" at bounding box center [356, 99] width 606 height 24
click at [252, 48] on div "充值列表" at bounding box center [261, 46] width 29 height 19
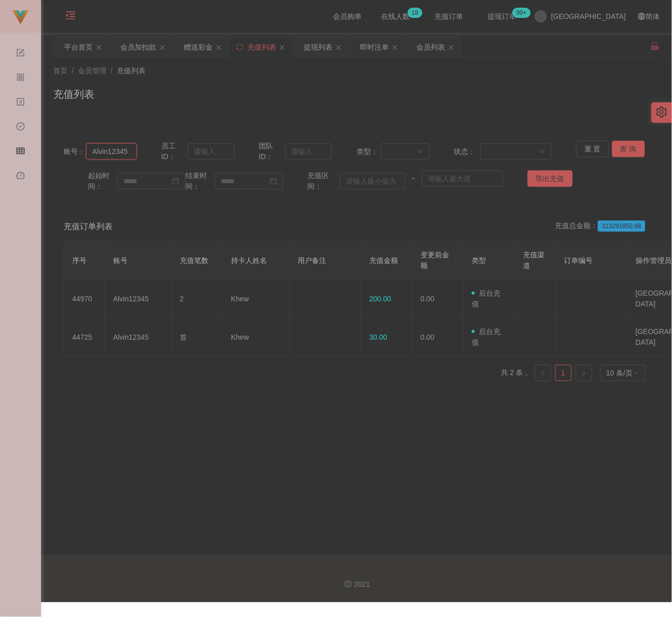
click at [130, 151] on input "Alvin12345" at bounding box center [111, 151] width 51 height 16
paste input "0183173633"
type input "0183173633"
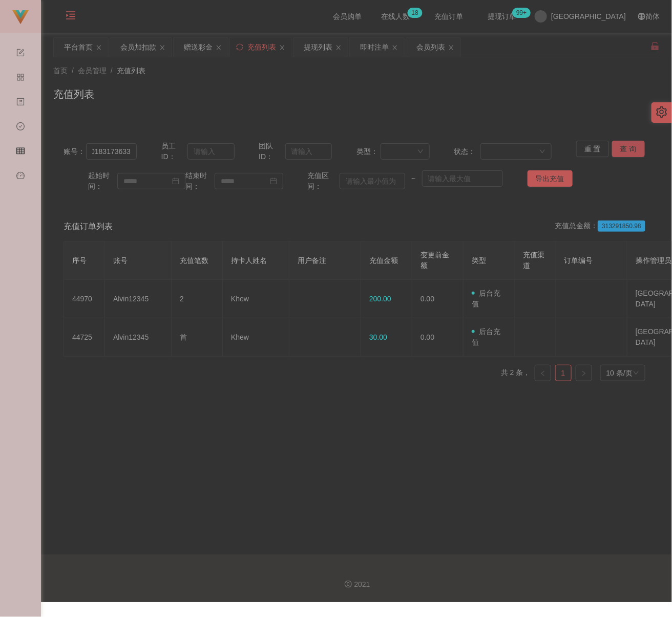
click at [622, 146] on button "查 询" at bounding box center [628, 149] width 33 height 16
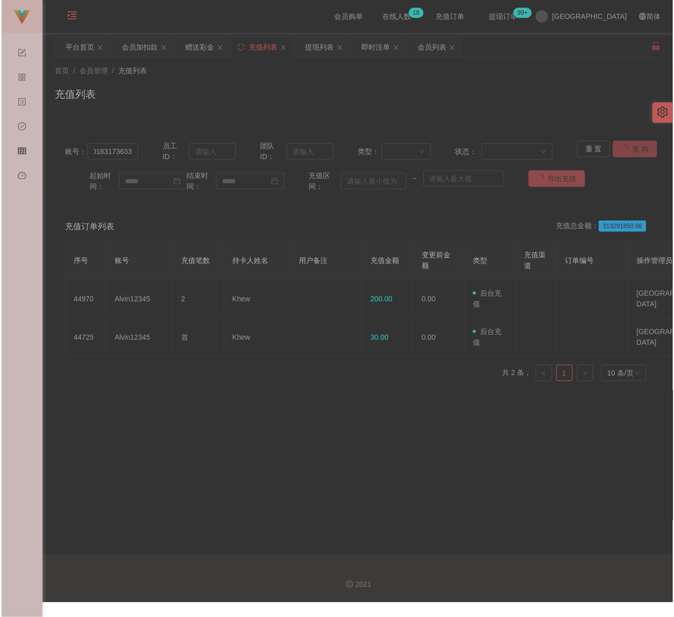
scroll to position [0, 0]
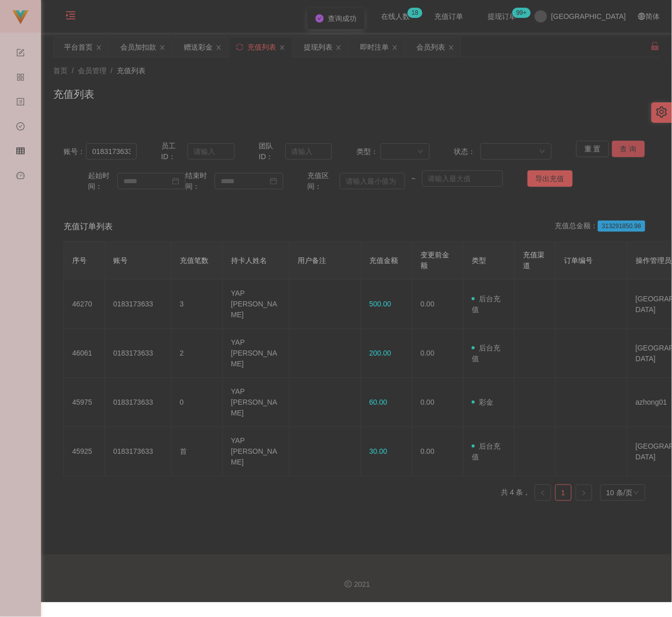
click at [620, 151] on button "查 询" at bounding box center [628, 149] width 33 height 16
click at [439, 51] on div "会员列表" at bounding box center [430, 46] width 29 height 19
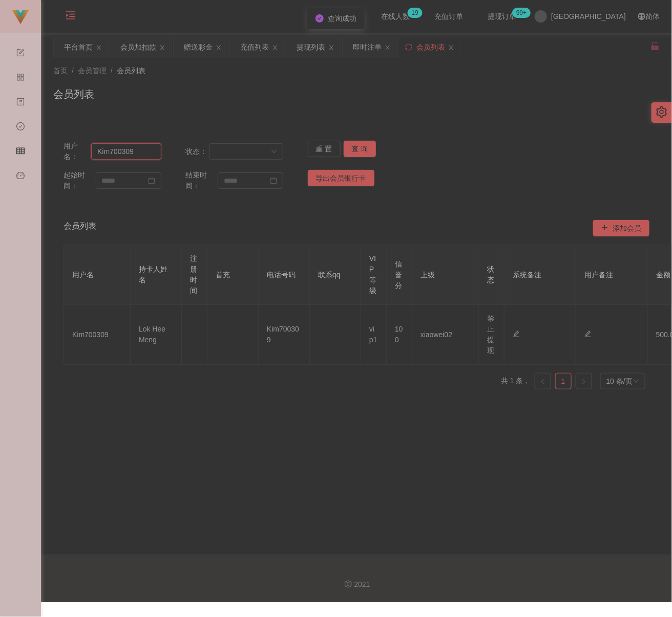
click at [147, 152] on input "Kim700309" at bounding box center [126, 151] width 70 height 16
paste input "0183173633"
type input "0183173633"
click at [356, 146] on button "查 询" at bounding box center [360, 149] width 33 height 16
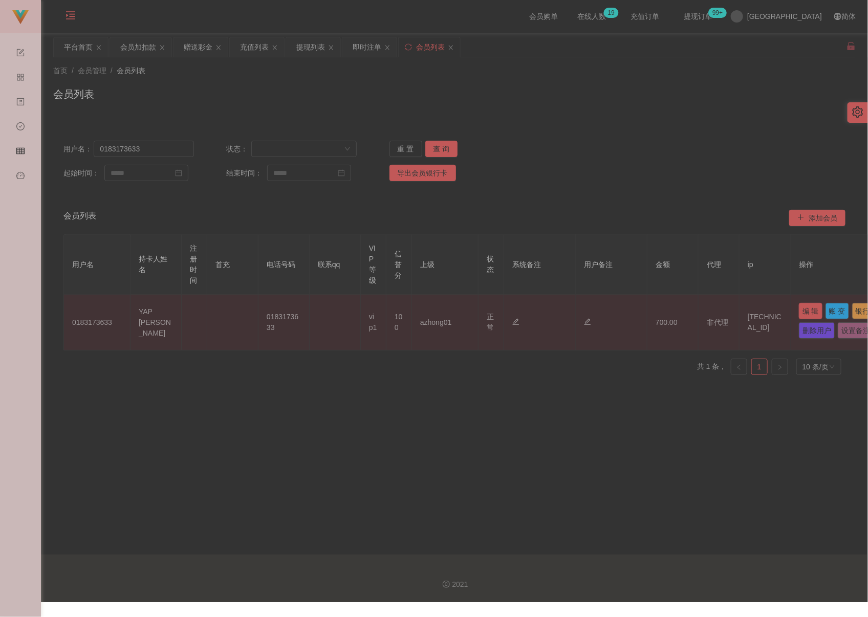
click at [674, 311] on button "编 辑" at bounding box center [811, 311] width 24 height 16
type input "0183173633"
type input "YAP [PERSON_NAME]"
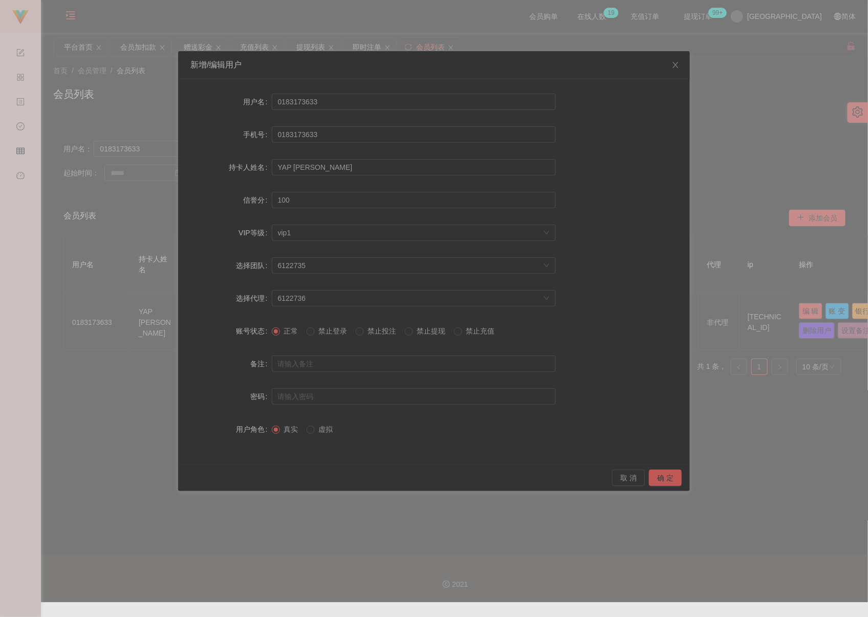
click at [437, 334] on span "禁止提现" at bounding box center [431, 331] width 37 height 8
click at [660, 479] on button "确 定" at bounding box center [665, 478] width 33 height 16
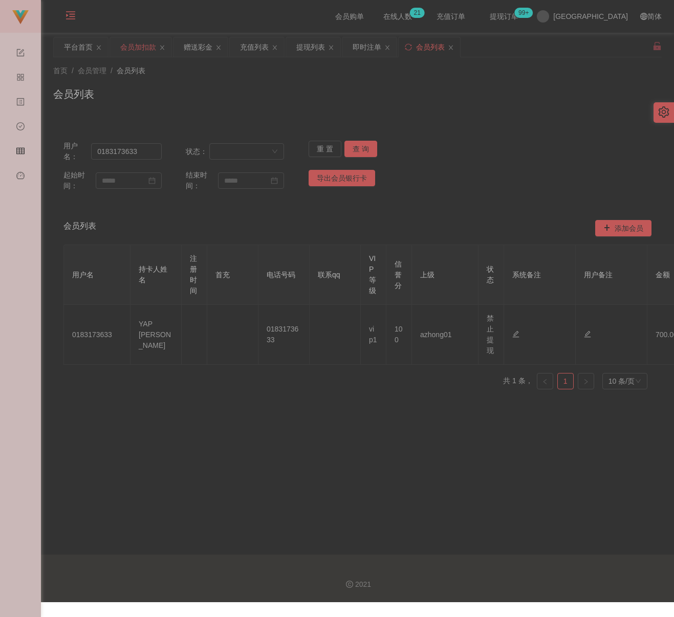
click at [134, 49] on div "会员加扣款" at bounding box center [138, 46] width 36 height 19
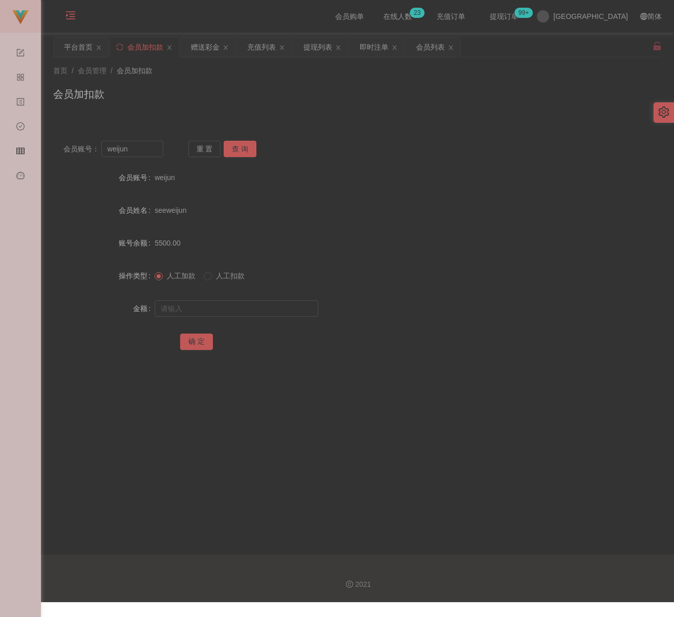
click at [186, 90] on div "会员加扣款" at bounding box center [357, 99] width 609 height 24
click at [154, 147] on input "weijun" at bounding box center [132, 149] width 62 height 16
paste input "Kingston18"
type input "Kingston18"
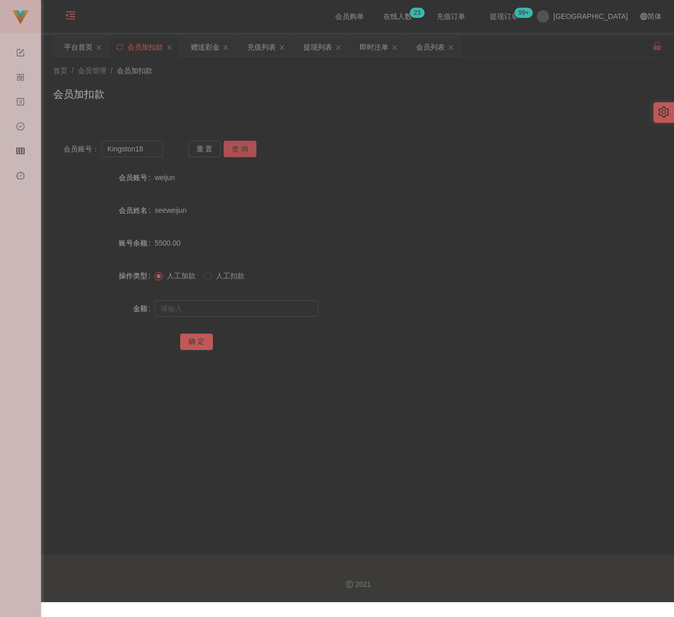
click at [244, 153] on button "查 询" at bounding box center [240, 149] width 33 height 16
click at [233, 303] on input "text" at bounding box center [237, 309] width 164 height 16
click at [259, 312] on input "text" at bounding box center [237, 309] width 164 height 16
paste input "2000"
type input "2000"
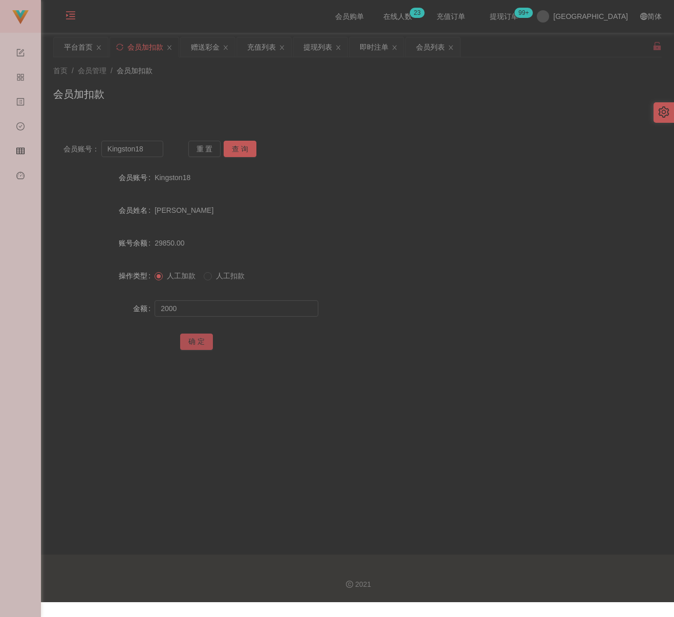
click at [201, 347] on button "确 定" at bounding box center [196, 342] width 33 height 16
click at [367, 81] on div "首页 / 会员管理 / 会员加扣款 / 会员加扣款" at bounding box center [357, 88] width 609 height 45
click at [158, 154] on input "Kingston18" at bounding box center [132, 149] width 62 height 16
click at [242, 145] on button "查 询" at bounding box center [240, 149] width 33 height 16
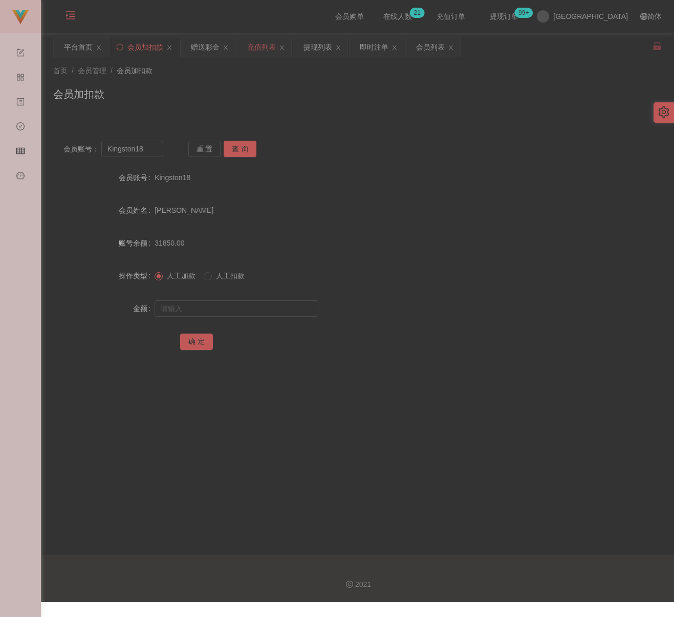
click at [263, 47] on div "充值列表" at bounding box center [261, 46] width 29 height 19
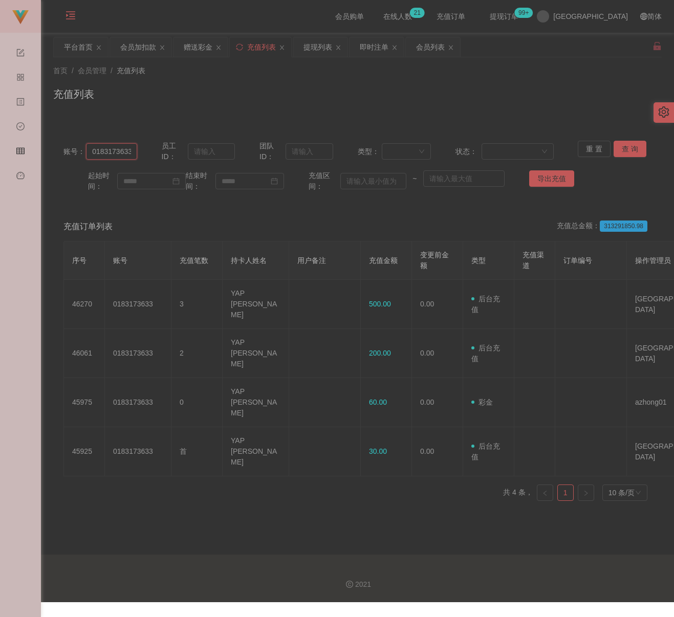
click at [114, 150] on input "0183173633" at bounding box center [111, 151] width 51 height 16
paste input "text"
click at [629, 149] on button "查 询" at bounding box center [630, 149] width 33 height 16
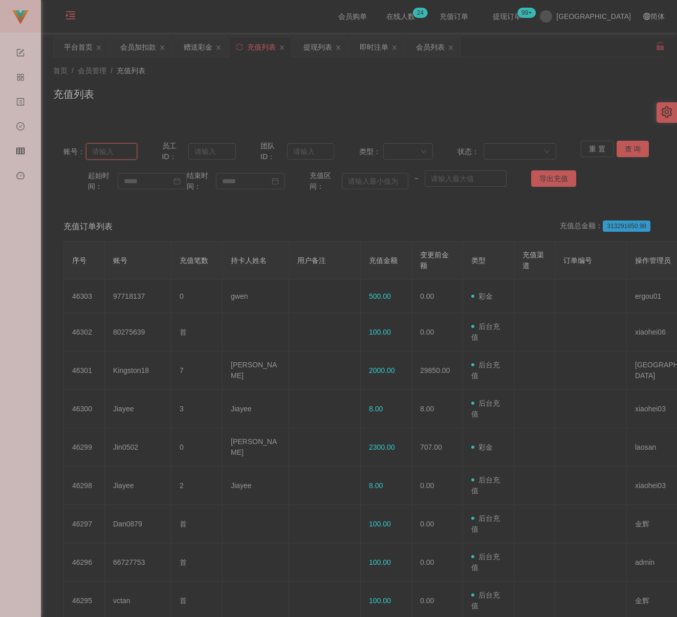
click at [115, 146] on input "text" at bounding box center [111, 151] width 51 height 16
paste input "Kingston18"
type input "Kingston18"
click at [633, 148] on button "查 询" at bounding box center [633, 149] width 33 height 16
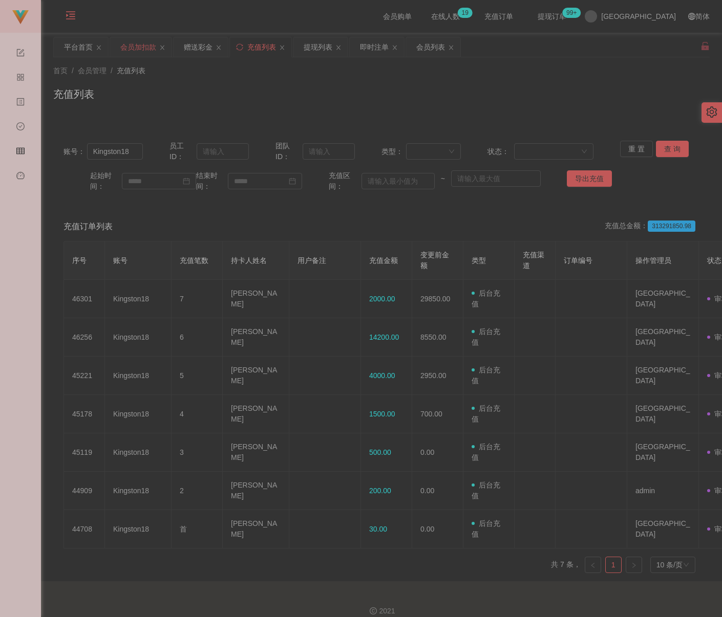
click at [136, 51] on div "会员加扣款" at bounding box center [138, 46] width 36 height 19
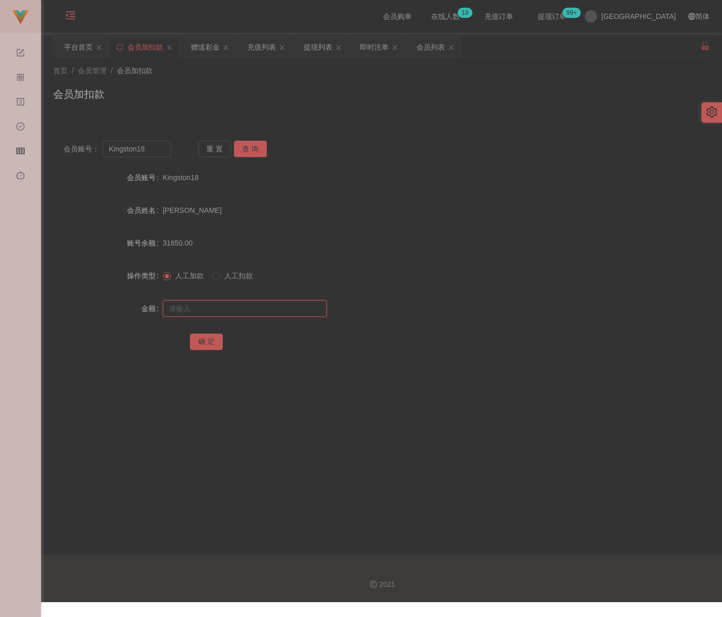
click at [217, 305] on input "text" at bounding box center [245, 309] width 164 height 16
type input "17700"
click at [211, 341] on button "确 定" at bounding box center [206, 342] width 33 height 16
click at [269, 48] on div "充值列表" at bounding box center [261, 46] width 29 height 19
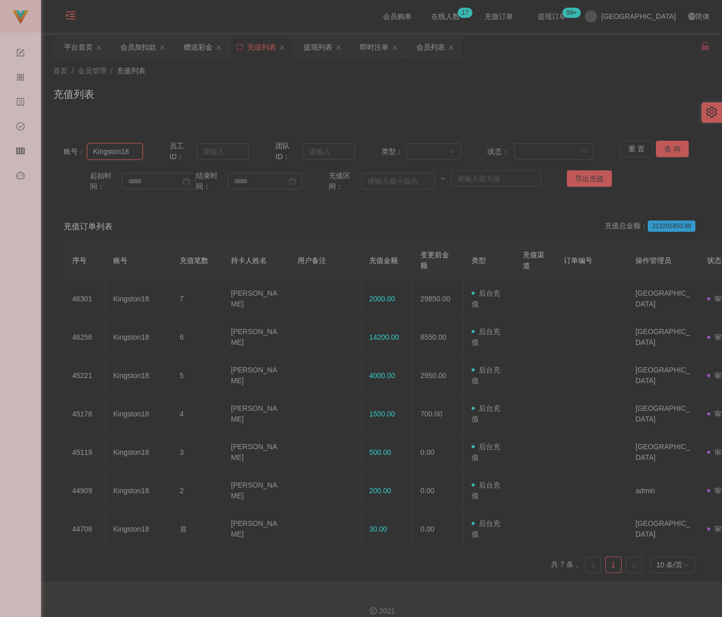
click at [128, 157] on input "Kingston18" at bounding box center [115, 151] width 56 height 16
paste input "weijun"
type input "weijun"
click at [665, 146] on button "查 询" at bounding box center [672, 149] width 33 height 16
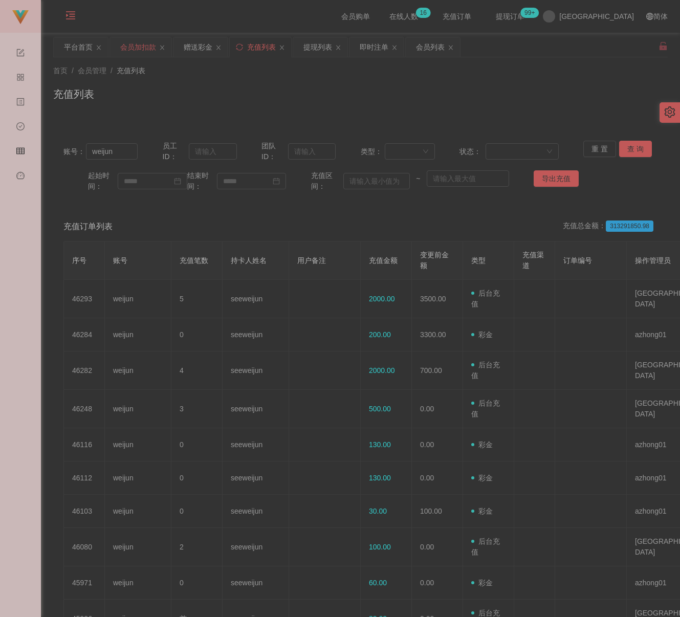
click at [131, 51] on div "会员加扣款" at bounding box center [138, 46] width 36 height 19
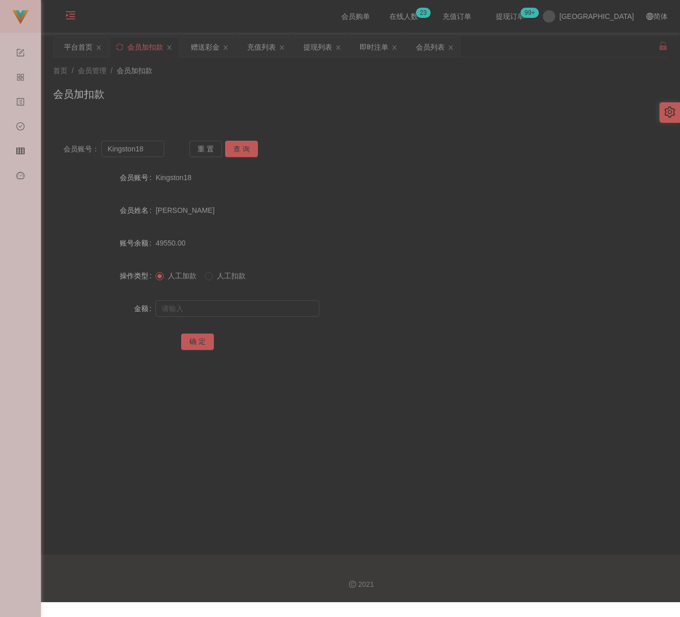
click at [206, 92] on div "会员加扣款" at bounding box center [360, 99] width 615 height 24
click at [437, 50] on div "会员列表" at bounding box center [430, 46] width 29 height 19
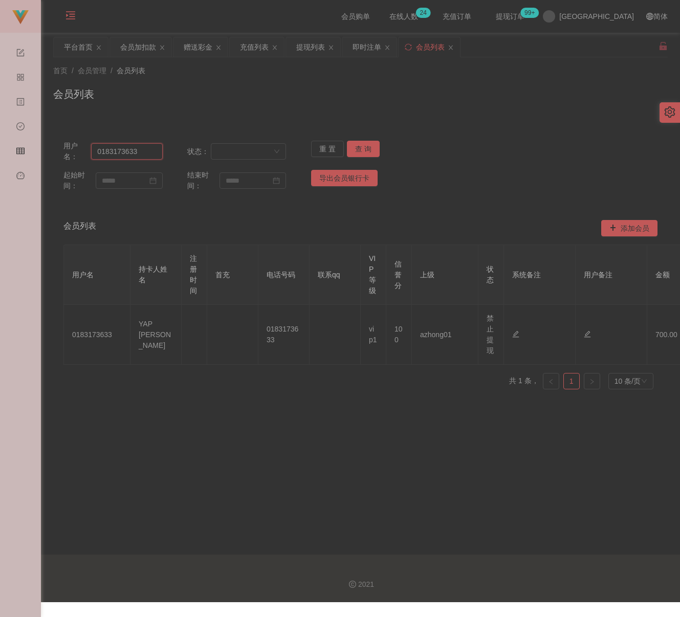
click at [149, 156] on input "0183173633" at bounding box center [126, 151] width 71 height 16
paste input "xiaomei"
type input "xiaomei"
click at [374, 150] on button "查 询" at bounding box center [363, 149] width 33 height 16
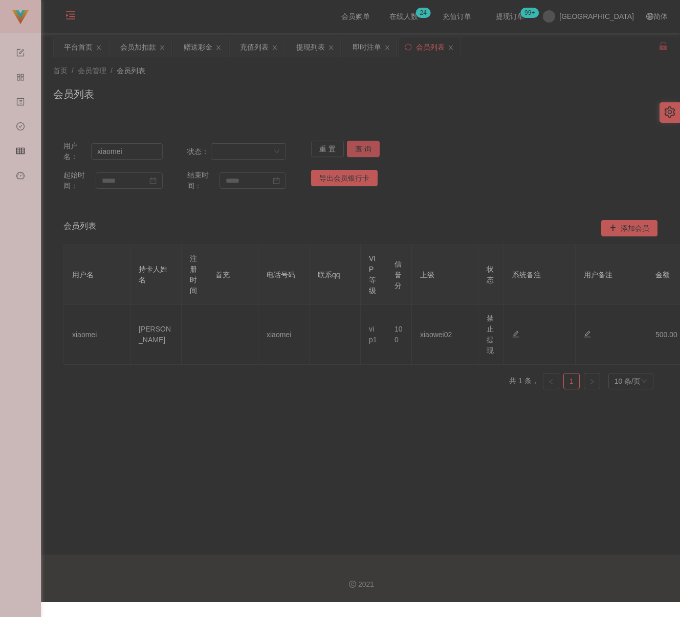
click at [369, 155] on button "查 询" at bounding box center [363, 149] width 33 height 16
click at [369, 155] on button "查 询" at bounding box center [369, 149] width 44 height 16
click at [369, 155] on div "重 置 查 询" at bounding box center [360, 152] width 99 height 22
drag, startPoint x: 369, startPoint y: 155, endPoint x: 458, endPoint y: 150, distance: 89.8
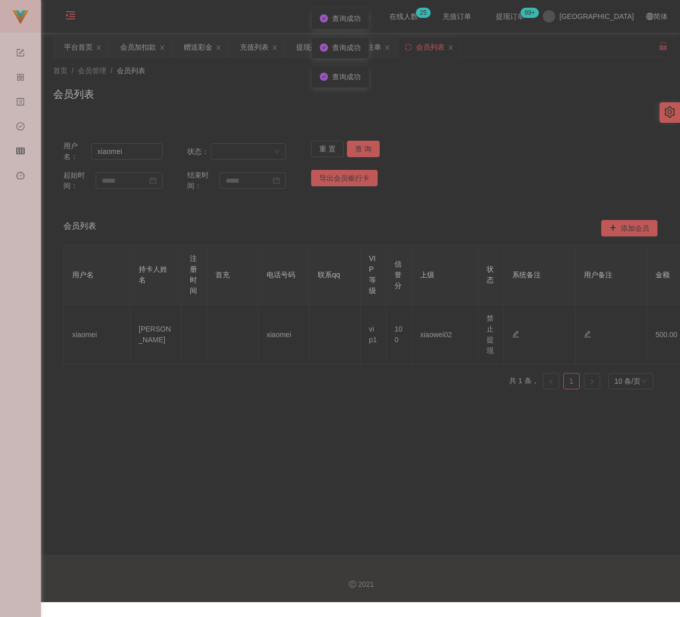
click at [458, 150] on div "用户名： xiaomei 状态： 重 置 查 询" at bounding box center [360, 152] width 594 height 22
click at [134, 48] on div "会员加扣款" at bounding box center [138, 46] width 36 height 19
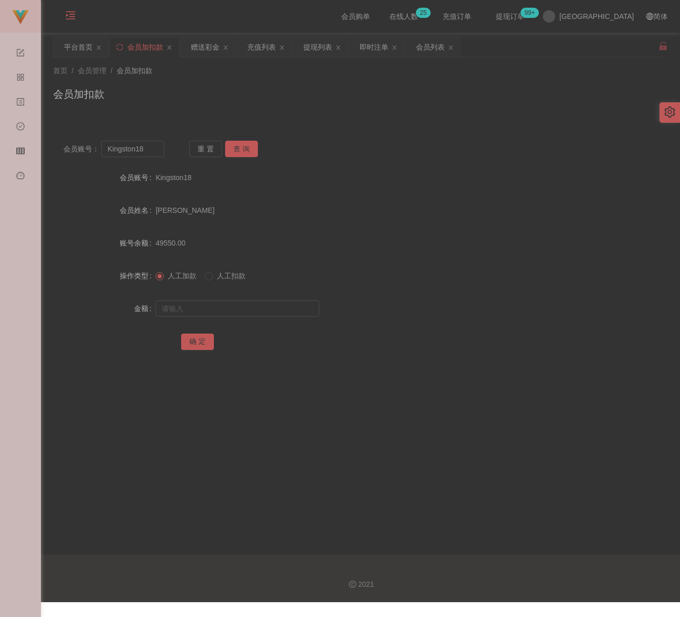
click at [318, 88] on div "会员加扣款" at bounding box center [360, 99] width 615 height 24
click at [153, 154] on input "Kingston18" at bounding box center [132, 149] width 63 height 16
paste input "qq123"
type input "qq123"
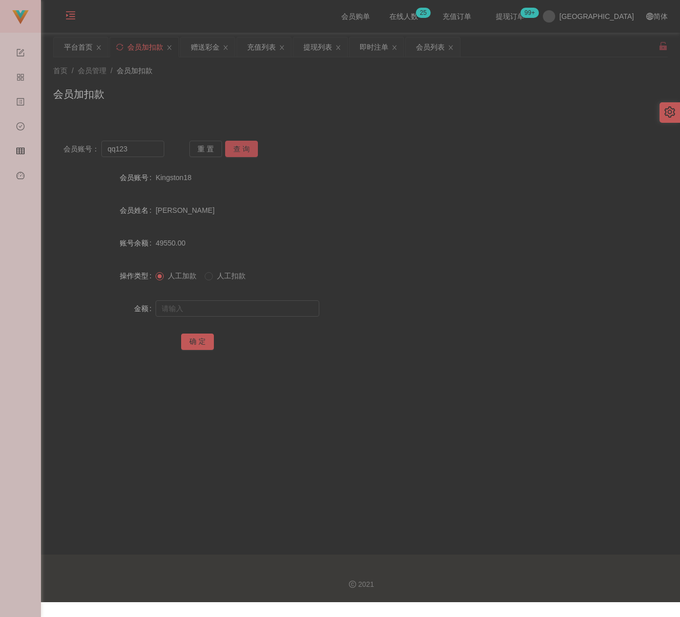
drag, startPoint x: 239, startPoint y: 145, endPoint x: 239, endPoint y: 151, distance: 6.1
click at [239, 145] on button "查 询" at bounding box center [241, 149] width 33 height 16
drag, startPoint x: 229, startPoint y: 304, endPoint x: 238, endPoint y: 303, distance: 8.8
click at [229, 304] on input "text" at bounding box center [238, 309] width 164 height 16
click at [272, 301] on input "text" at bounding box center [238, 309] width 164 height 16
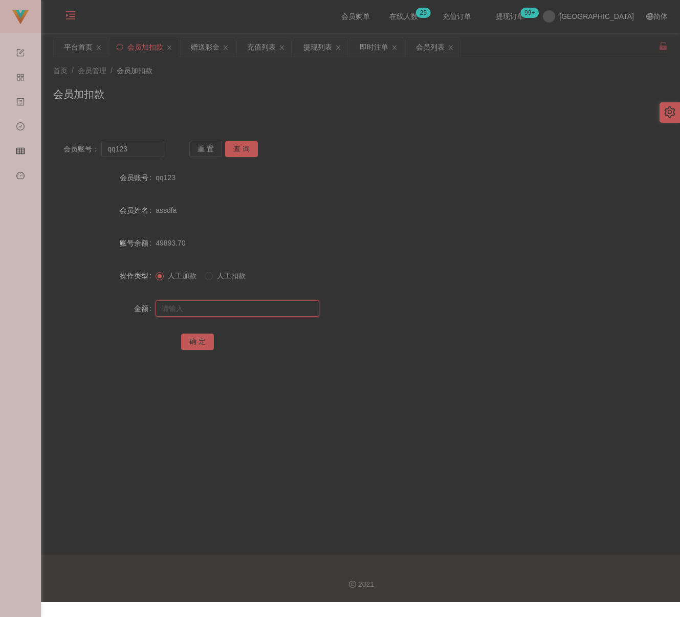
paste input "30"
type input "30"
click at [204, 341] on button "确 定" at bounding box center [197, 342] width 33 height 16
click at [432, 48] on div "会员列表" at bounding box center [430, 46] width 29 height 19
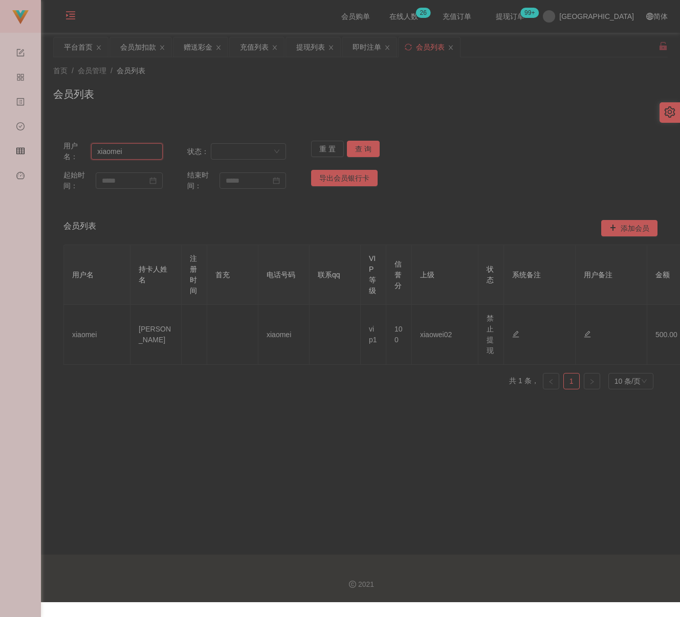
click at [141, 153] on input "xiaomei" at bounding box center [126, 151] width 71 height 16
click at [140, 153] on input "xiaomei" at bounding box center [126, 151] width 71 height 16
paste input "AndyWoo"
type input "AndyWoo"
click at [354, 146] on button "查 询" at bounding box center [363, 149] width 33 height 16
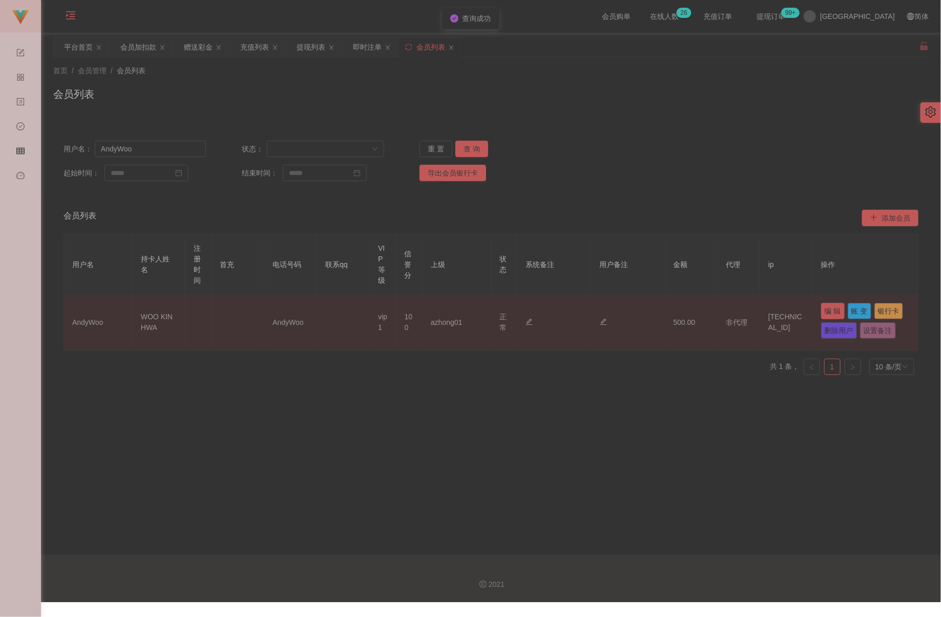
click at [674, 311] on button "编 辑" at bounding box center [833, 311] width 24 height 16
type input "AndyWoo"
type input "WOO KIN HWA"
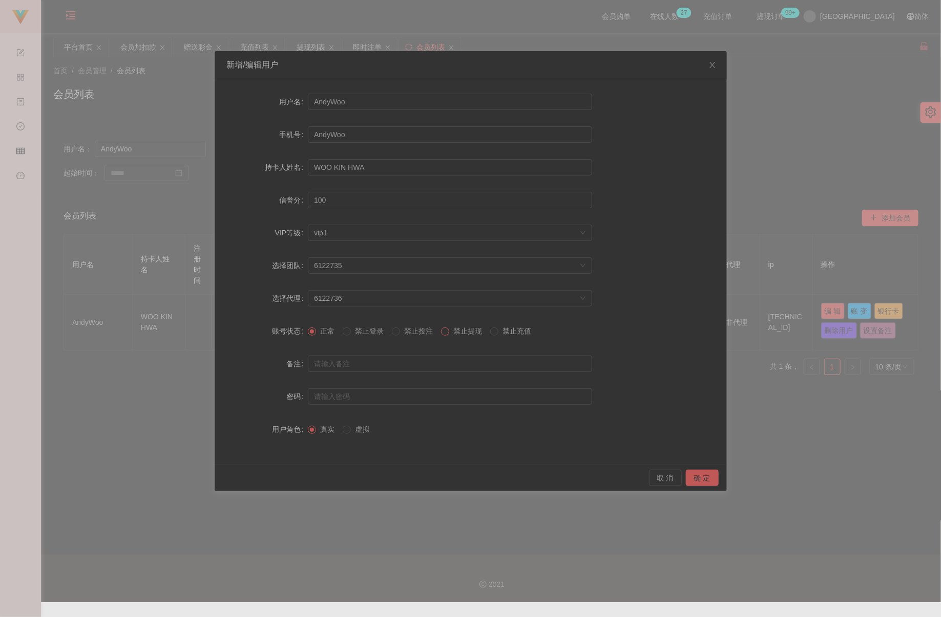
click at [449, 333] on span at bounding box center [445, 332] width 8 height 8
click at [674, 475] on button "确 定" at bounding box center [702, 478] width 33 height 16
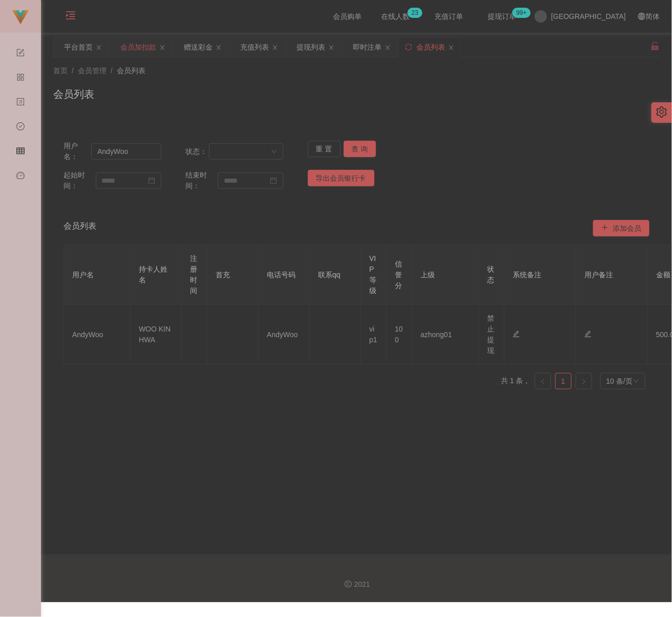
click at [139, 45] on div "会员加扣款" at bounding box center [138, 46] width 36 height 19
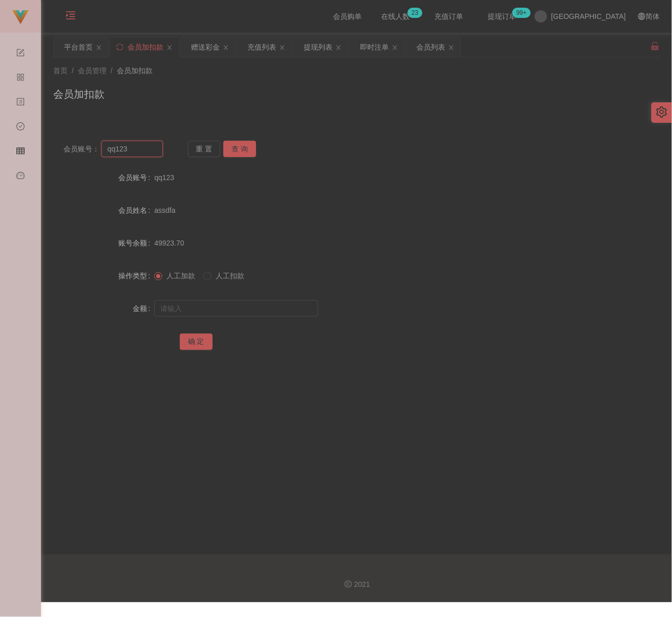
click at [138, 149] on input "qq123" at bounding box center [131, 149] width 61 height 16
paste input "Gavin0307"
type input "Gavin0307"
click at [245, 145] on button "查 询" at bounding box center [239, 149] width 33 height 16
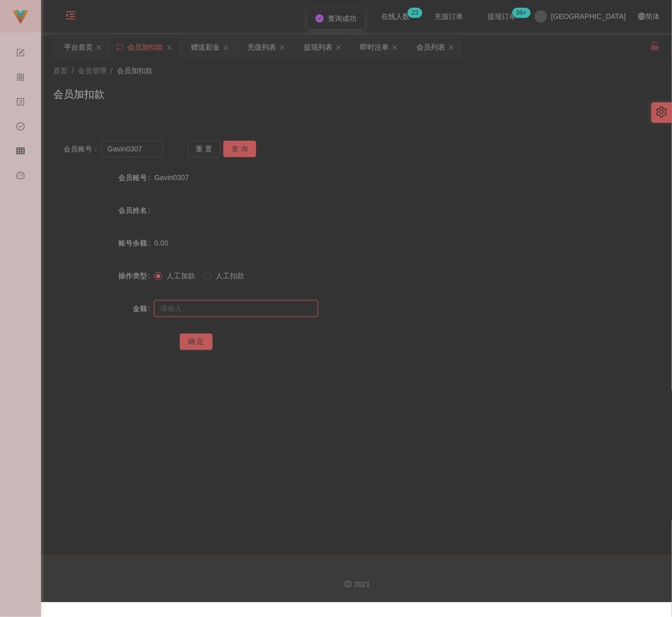
click at [232, 303] on input "text" at bounding box center [236, 309] width 164 height 16
click at [301, 308] on input "text" at bounding box center [236, 309] width 164 height 16
paste input "30"
type input "30"
click at [196, 339] on button "确 定" at bounding box center [196, 342] width 33 height 16
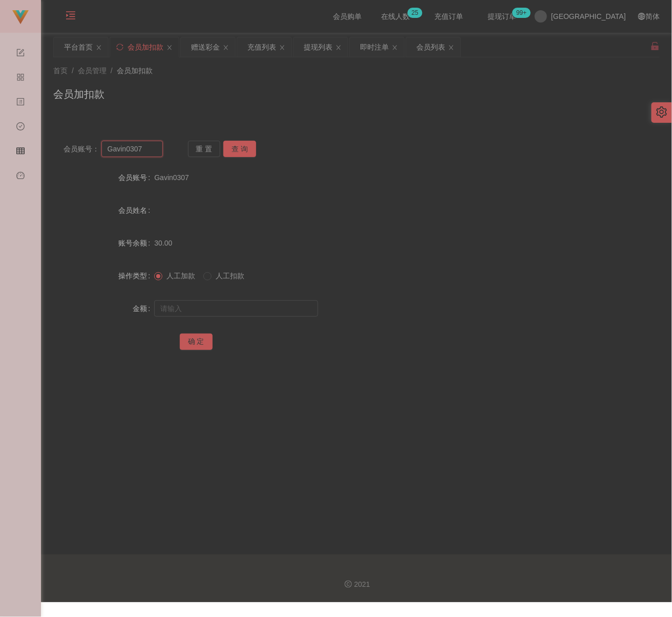
click at [157, 154] on input "Gavin0307" at bounding box center [131, 149] width 61 height 16
paste input "qq123"
type input "qq123"
click at [228, 144] on button "查 询" at bounding box center [239, 149] width 33 height 16
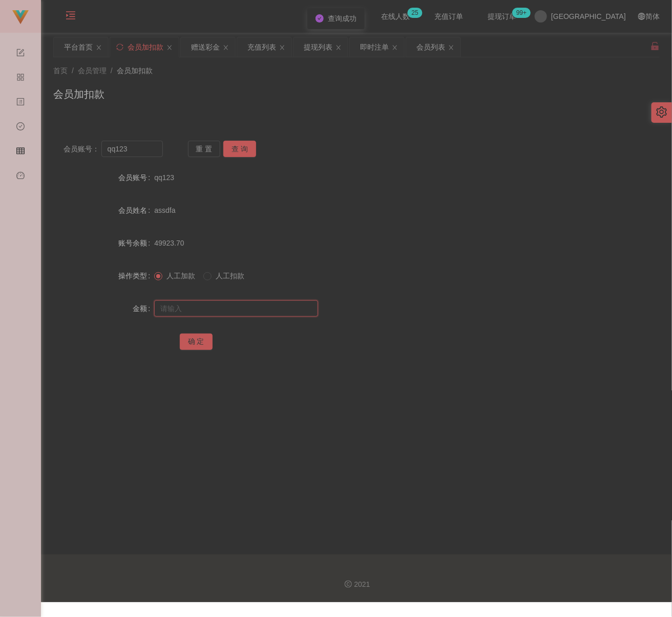
drag, startPoint x: 237, startPoint y: 315, endPoint x: 255, endPoint y: 320, distance: 19.5
click at [237, 315] on input "text" at bounding box center [236, 309] width 164 height 16
click at [223, 308] on input "text" at bounding box center [236, 309] width 164 height 16
paste input "30"
type input "30"
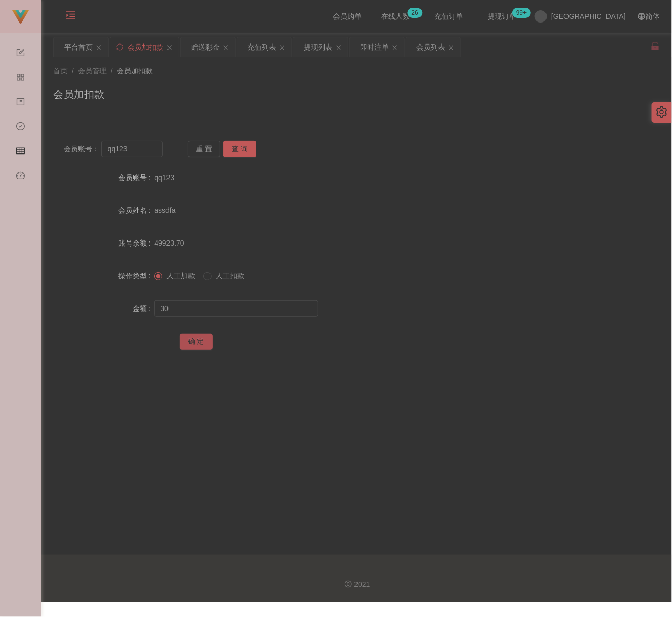
click at [196, 340] on button "确 定" at bounding box center [196, 342] width 33 height 16
click at [145, 154] on input "qq123" at bounding box center [131, 149] width 61 height 16
click at [246, 151] on button "查 询" at bounding box center [239, 149] width 33 height 16
click at [226, 306] on input "text" at bounding box center [236, 309] width 164 height 16
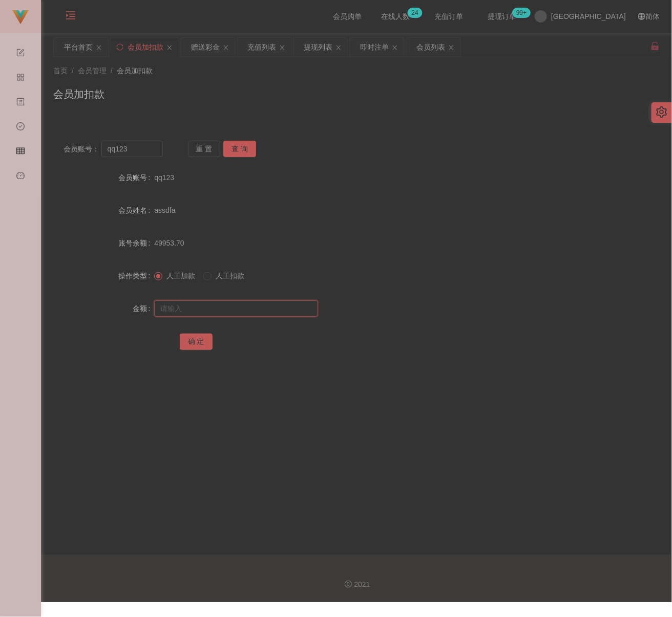
drag, startPoint x: 264, startPoint y: 311, endPoint x: 253, endPoint y: 315, distance: 11.7
click at [264, 311] on input "text" at bounding box center [236, 309] width 164 height 16
paste input "30"
type input "30"
click at [200, 343] on button "确 定" at bounding box center [196, 342] width 33 height 16
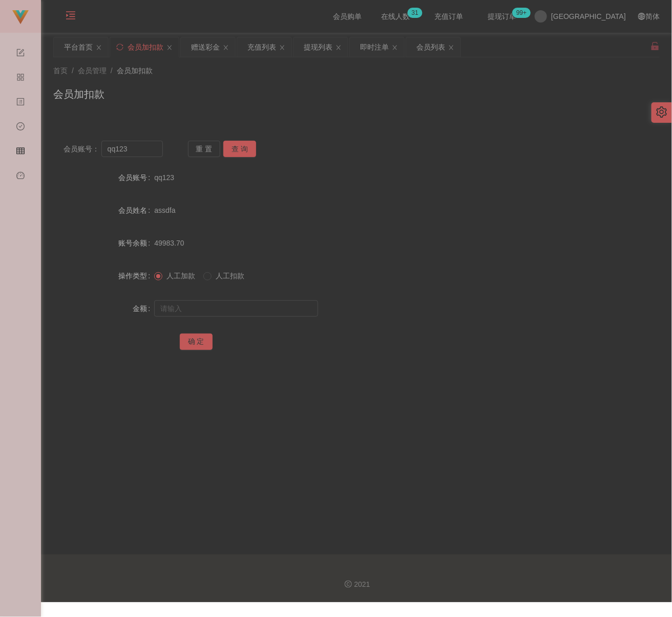
click at [232, 87] on div "会员加扣款" at bounding box center [356, 99] width 606 height 24
click at [146, 151] on input "qq123" at bounding box center [131, 149] width 61 height 16
paste input "Flora1111"
type input "Flora1111"
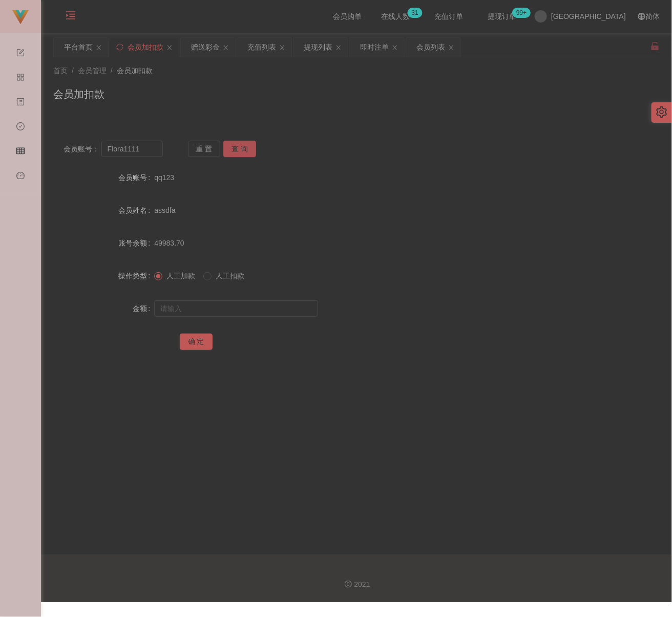
click at [242, 145] on button "查 询" at bounding box center [239, 149] width 33 height 16
click at [238, 312] on input "text" at bounding box center [236, 309] width 164 height 16
click at [269, 306] on input "text" at bounding box center [236, 309] width 164 height 16
paste input "30"
type input "30"
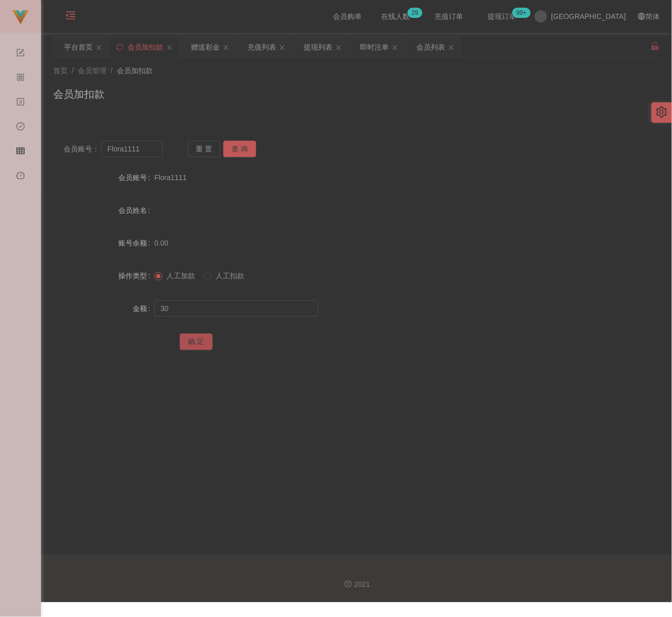
click at [197, 335] on button "确 定" at bounding box center [196, 342] width 33 height 16
click at [140, 151] on input "Flora1111" at bounding box center [131, 149] width 61 height 16
paste input "Gomo1234"
type input "Gomo1234"
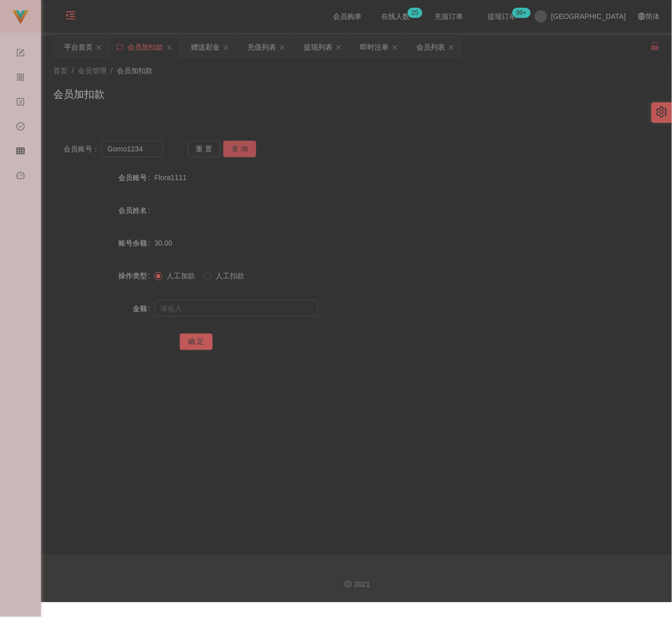
click at [237, 146] on button "查 询" at bounding box center [239, 149] width 33 height 16
click at [245, 304] on input "text" at bounding box center [236, 309] width 164 height 16
click at [237, 312] on input "text" at bounding box center [236, 309] width 164 height 16
paste input "30"
type input "30"
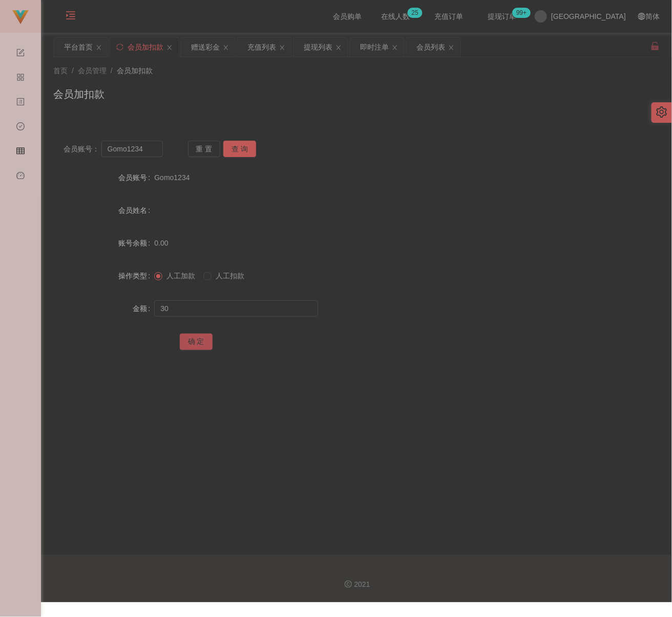
click at [198, 340] on button "确 定" at bounding box center [196, 342] width 33 height 16
click at [154, 150] on input "Gomo1234" at bounding box center [131, 149] width 61 height 16
paste input "jeffwong"
type input "jeffwong"
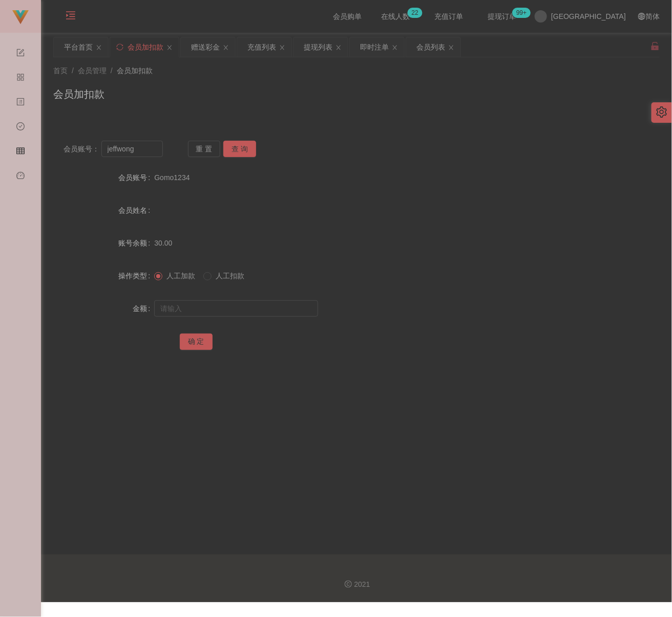
click at [255, 151] on div "重 置 查 询" at bounding box center [237, 149] width 99 height 16
click at [249, 150] on button "查 询" at bounding box center [239, 149] width 33 height 16
drag, startPoint x: 232, startPoint y: 304, endPoint x: 248, endPoint y: 308, distance: 16.3
click at [232, 304] on input "text" at bounding box center [236, 309] width 164 height 16
click at [308, 312] on input "text" at bounding box center [236, 309] width 164 height 16
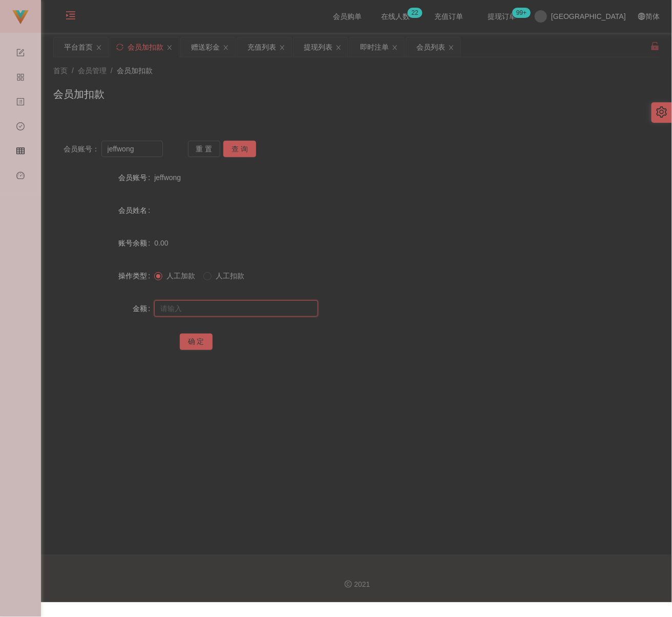
paste input "30"
type input "30"
click at [203, 335] on button "确 定" at bounding box center [196, 342] width 33 height 16
click at [272, 87] on div "会员加扣款" at bounding box center [356, 99] width 606 height 24
click at [146, 145] on input "jeffwong" at bounding box center [131, 149] width 61 height 16
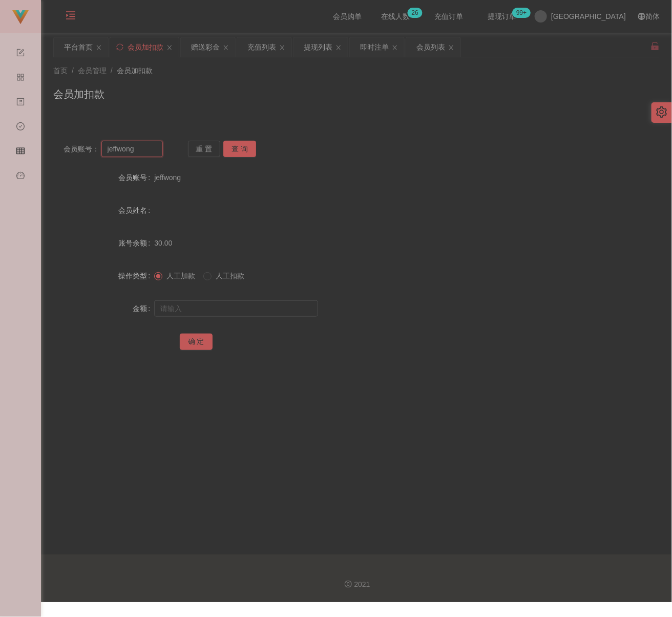
click at [146, 145] on input "jeffwong" at bounding box center [131, 149] width 61 height 16
paste input "wll801"
type input "wll801"
click at [237, 146] on button "查 询" at bounding box center [239, 149] width 33 height 16
click at [253, 303] on input "text" at bounding box center [236, 309] width 164 height 16
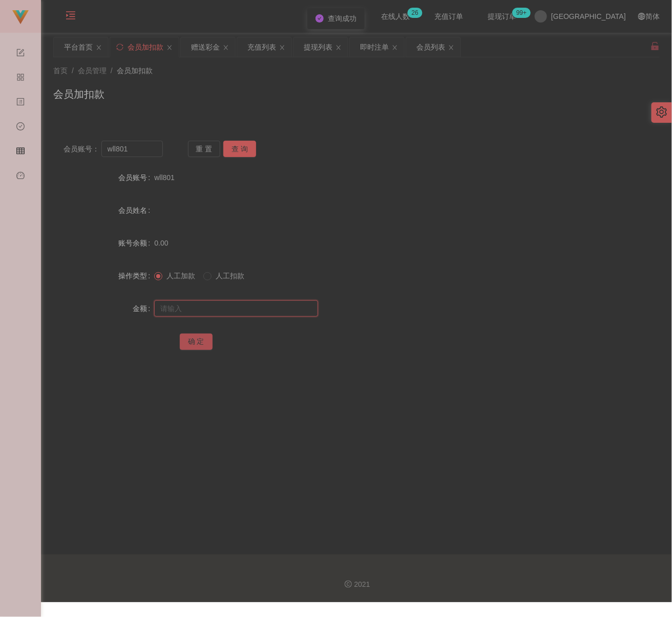
paste input "30"
type input "30"
click at [191, 337] on button "确 定" at bounding box center [196, 342] width 33 height 16
click at [150, 154] on input "wll801" at bounding box center [131, 149] width 61 height 16
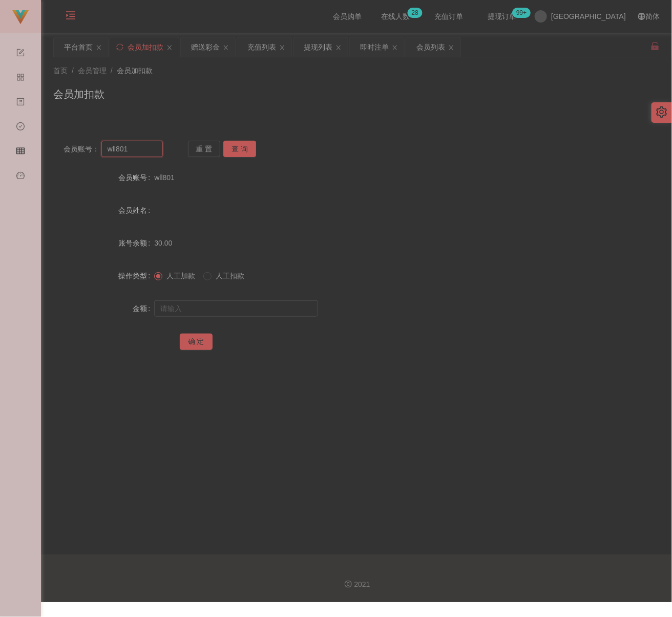
paste input "james05"
type input "james05"
click at [244, 148] on button "查 询" at bounding box center [239, 149] width 33 height 16
click at [244, 309] on input "text" at bounding box center [236, 309] width 164 height 16
click at [306, 309] on input "text" at bounding box center [236, 309] width 164 height 16
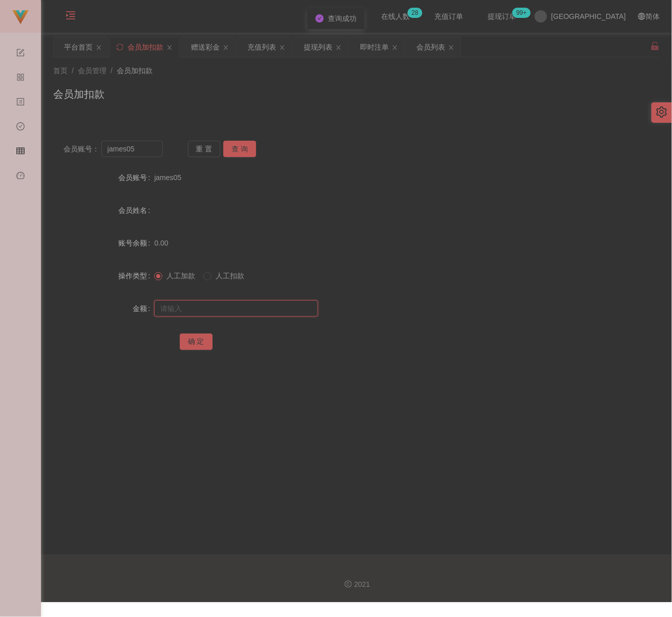
paste input "30"
type input "30"
click at [189, 341] on button "确 定" at bounding box center [196, 342] width 33 height 16
click at [138, 151] on input "james05" at bounding box center [131, 149] width 61 height 16
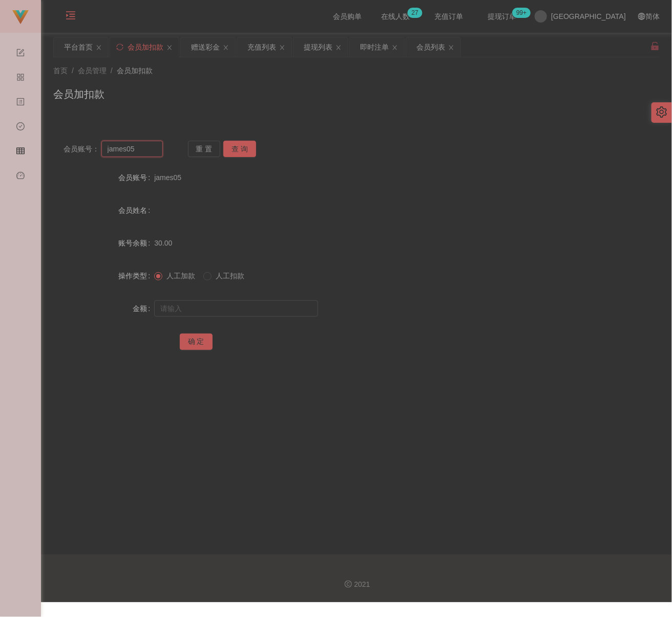
paste input "mk8901"
type input "mk8901"
click at [232, 146] on button "查 询" at bounding box center [239, 149] width 33 height 16
click at [245, 306] on input "text" at bounding box center [236, 309] width 164 height 16
click at [251, 306] on input "text" at bounding box center [236, 309] width 164 height 16
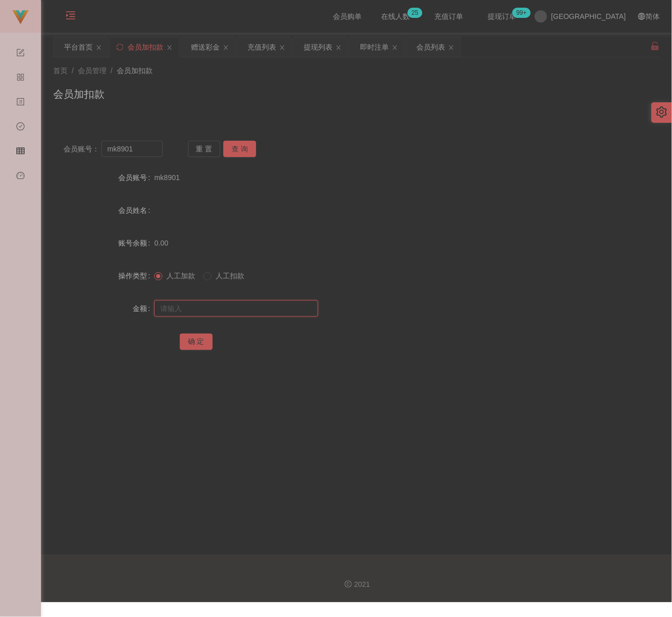
paste input "30"
type input "30"
drag, startPoint x: 189, startPoint y: 343, endPoint x: 200, endPoint y: 343, distance: 10.2
click at [189, 343] on button "确 定" at bounding box center [196, 342] width 33 height 16
click at [144, 152] on input "mk8901" at bounding box center [131, 149] width 61 height 16
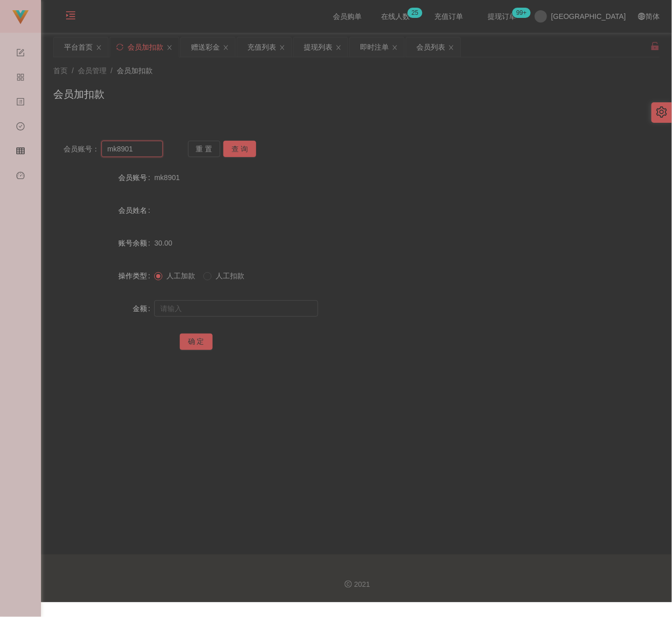
click at [144, 152] on input "mk8901" at bounding box center [131, 149] width 61 height 16
paste input "[PERSON_NAME]"
type input "[PERSON_NAME]"
click at [235, 151] on button "查 询" at bounding box center [239, 149] width 33 height 16
click at [237, 310] on input "text" at bounding box center [236, 309] width 164 height 16
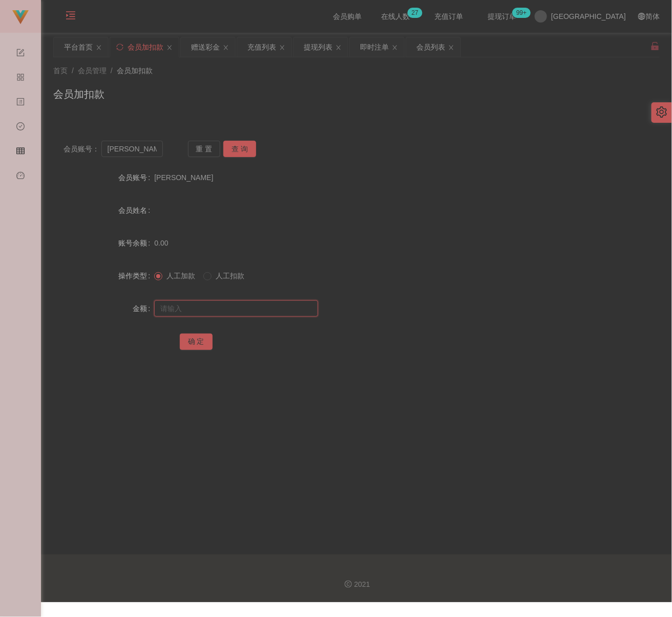
click at [254, 312] on input "text" at bounding box center [236, 309] width 164 height 16
paste input "30"
type input "30"
click at [196, 339] on button "确 定" at bounding box center [196, 342] width 33 height 16
click at [140, 150] on input "[PERSON_NAME]" at bounding box center [131, 149] width 61 height 16
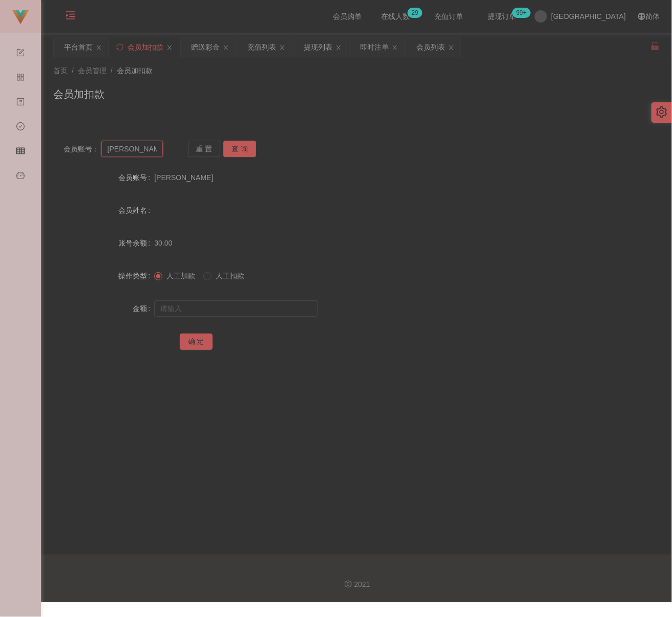
click at [140, 150] on input "[PERSON_NAME]" at bounding box center [131, 149] width 61 height 16
paste input "Hon"
type input "Hon"
click at [237, 146] on button "查 询" at bounding box center [239, 149] width 33 height 16
click at [226, 306] on input "text" at bounding box center [236, 309] width 164 height 16
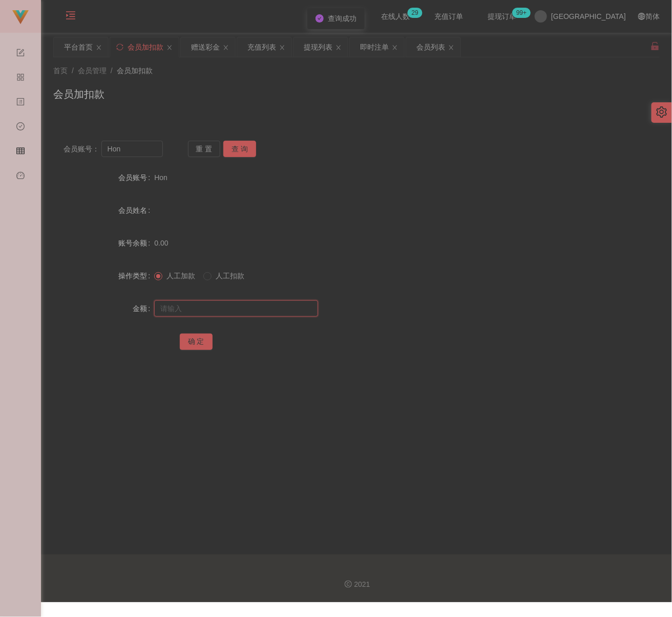
click at [259, 312] on input "text" at bounding box center [236, 309] width 164 height 16
paste input "30"
type input "30"
click at [183, 338] on button "确 定" at bounding box center [196, 342] width 33 height 16
click at [320, 89] on div "会员加扣款" at bounding box center [356, 99] width 606 height 24
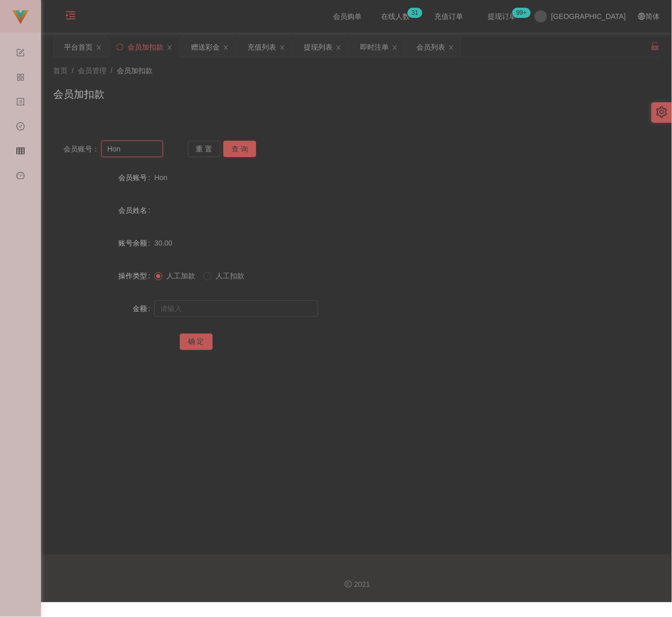
click at [134, 151] on input "Hon" at bounding box center [131, 149] width 61 height 16
paste input "ANSON2025"
type input "ANSON2025"
click at [232, 146] on button "查 询" at bounding box center [239, 149] width 33 height 16
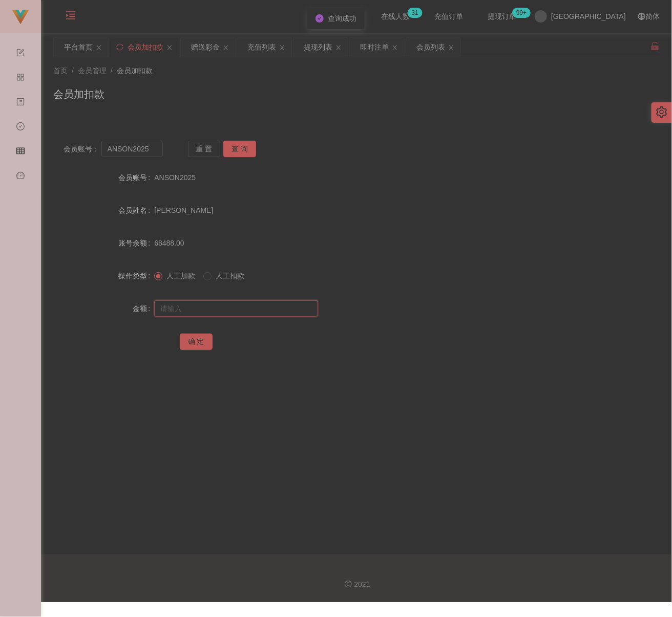
click at [234, 306] on input "text" at bounding box center [236, 309] width 164 height 16
click at [260, 303] on input "text" at bounding box center [236, 309] width 164 height 16
paste input "16000"
type input "16000"
click at [200, 343] on button "确 定" at bounding box center [196, 342] width 33 height 16
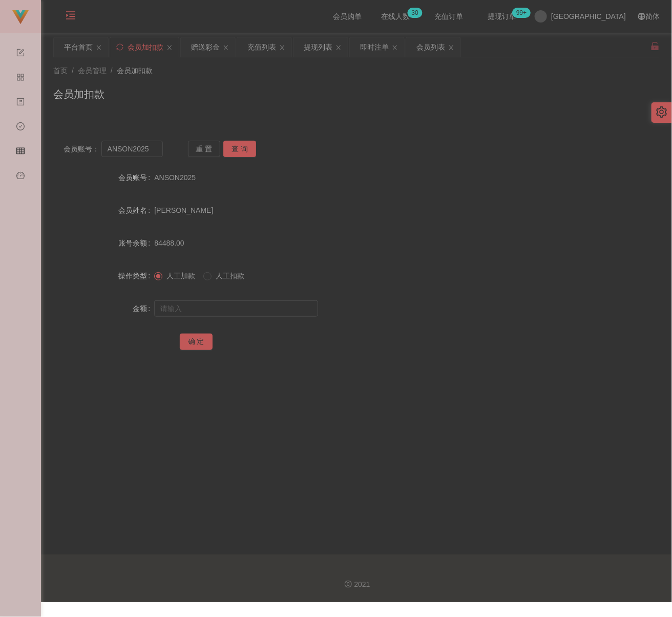
click at [217, 80] on div "首页 / 会员管理 / 会员加扣款 / 会员加扣款" at bounding box center [356, 88] width 606 height 45
click at [153, 151] on input "ANSON2025" at bounding box center [131, 149] width 61 height 16
paste input "0175332959"
type input "0175332959"
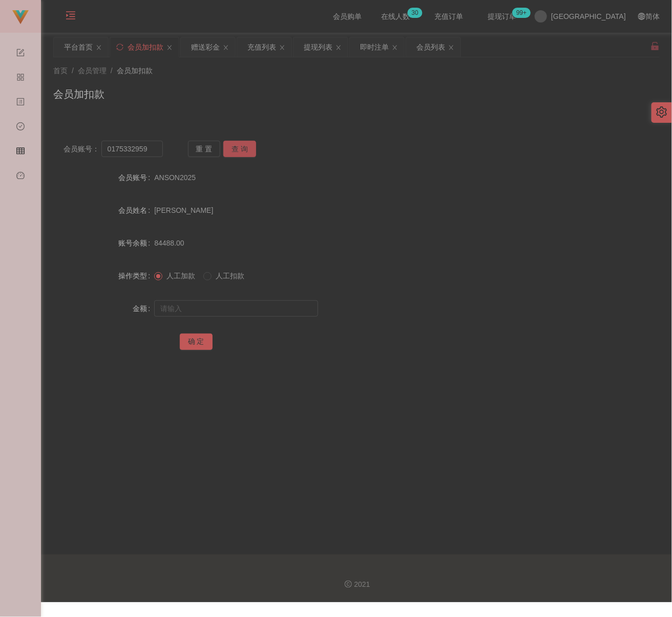
click at [249, 147] on button "查 询" at bounding box center [239, 149] width 33 height 16
click at [222, 309] on input "text" at bounding box center [236, 309] width 164 height 16
click at [282, 314] on input "text" at bounding box center [236, 309] width 164 height 16
paste input "30"
type input "30"
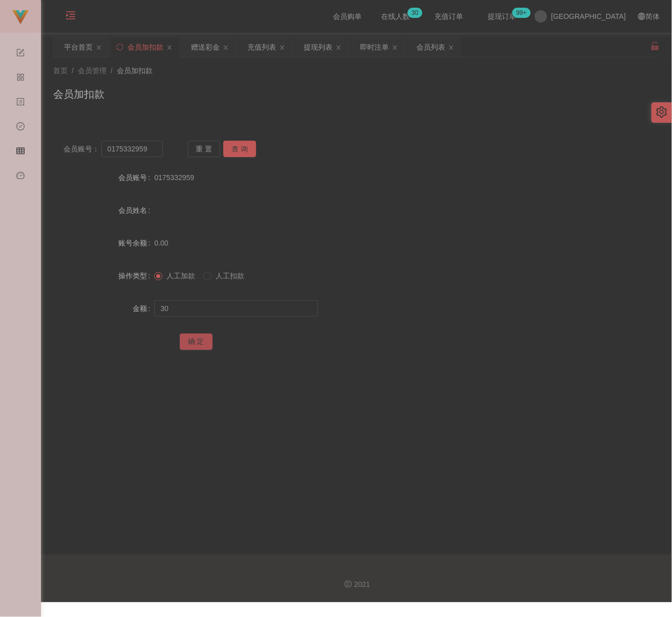
click at [203, 344] on button "确 定" at bounding box center [196, 342] width 33 height 16
click at [146, 151] on input "0175332959" at bounding box center [131, 149] width 61 height 16
paste input "qq123"
type input "qq123"
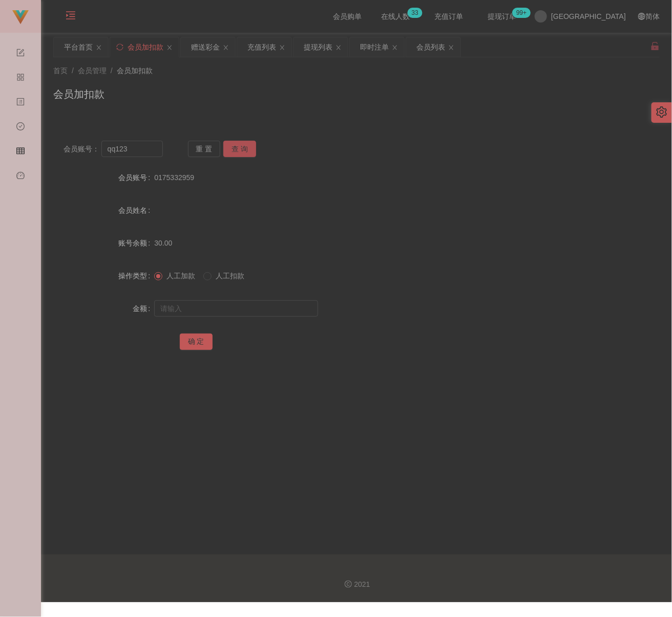
click at [250, 148] on button "查 询" at bounding box center [239, 149] width 33 height 16
click at [228, 302] on input "text" at bounding box center [236, 309] width 164 height 16
click at [303, 312] on input "text" at bounding box center [236, 309] width 164 height 16
paste input "30"
type input "30"
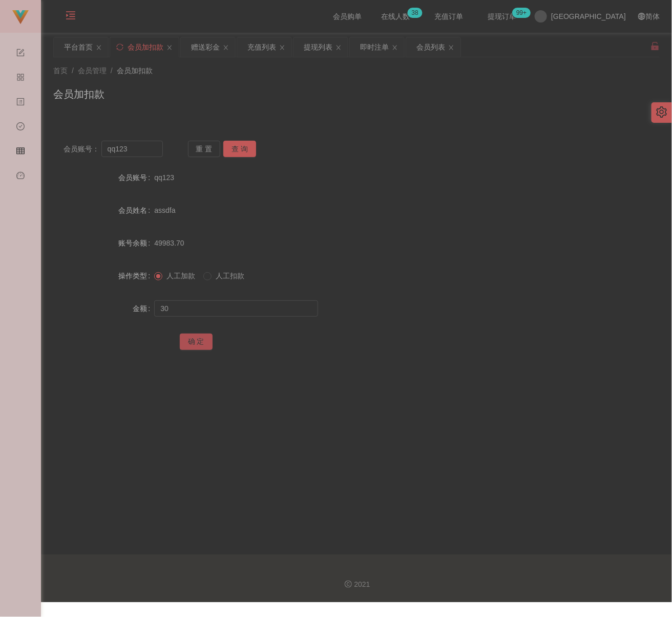
click at [193, 344] on button "确 定" at bounding box center [196, 342] width 33 height 16
click at [146, 152] on input "qq123" at bounding box center [131, 149] width 61 height 16
paste input "aneki"
type input "aneki"
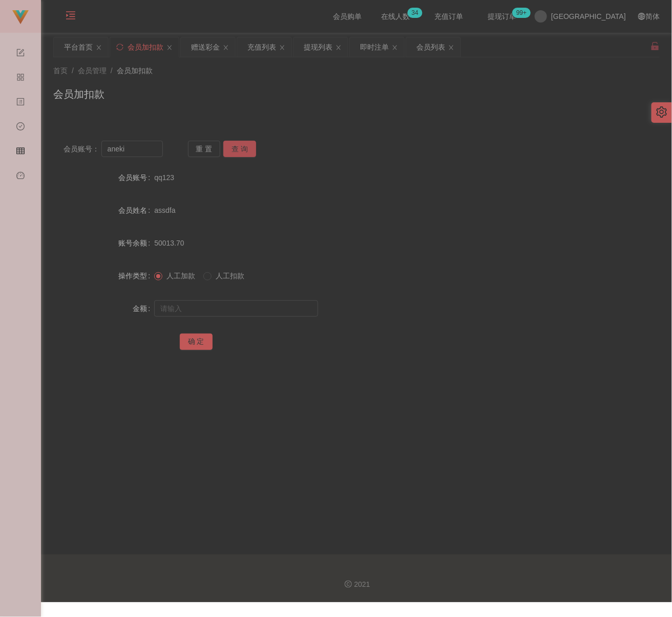
drag, startPoint x: 240, startPoint y: 150, endPoint x: 241, endPoint y: 171, distance: 21.5
click at [240, 150] on button "查 询" at bounding box center [239, 149] width 33 height 16
drag, startPoint x: 229, startPoint y: 309, endPoint x: 243, endPoint y: 312, distance: 13.8
click at [229, 309] on input "text" at bounding box center [236, 309] width 164 height 16
click at [269, 309] on input "text" at bounding box center [236, 309] width 164 height 16
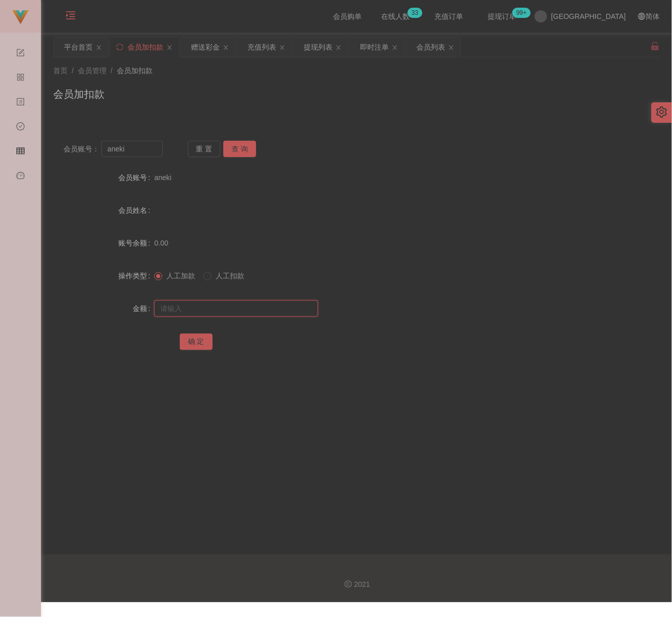
paste input "30"
type input "30"
click at [197, 344] on button "确 定" at bounding box center [196, 342] width 33 height 16
click at [147, 154] on input "aneki" at bounding box center [131, 149] width 61 height 16
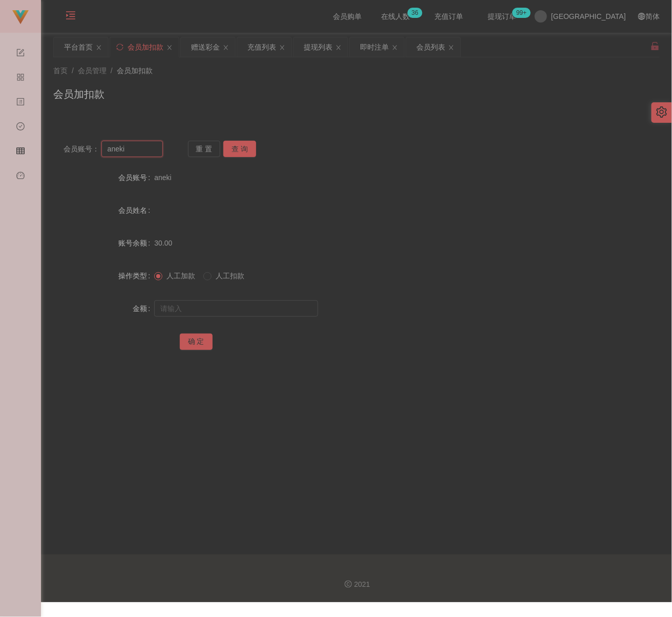
paste input "Jessie9000"
type input "Jessie9000"
click at [246, 151] on button "查 询" at bounding box center [239, 149] width 33 height 16
click at [238, 306] on input "text" at bounding box center [236, 309] width 164 height 16
click at [290, 311] on input "text" at bounding box center [236, 309] width 164 height 16
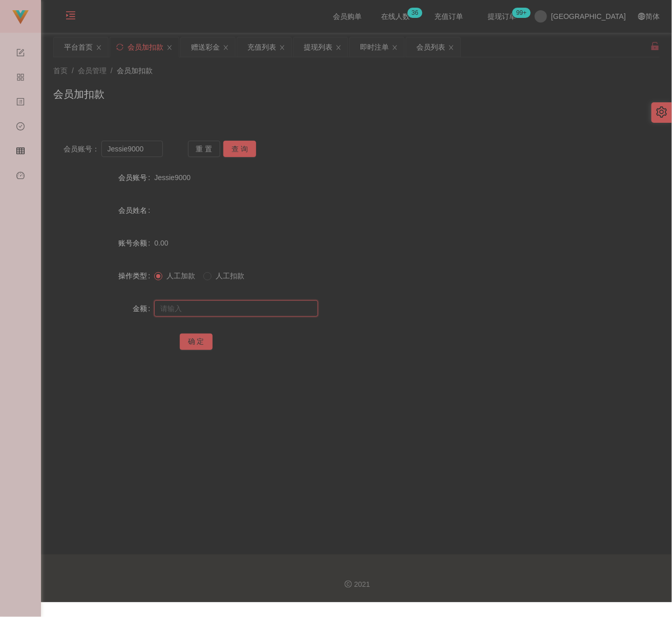
paste input "30"
type input "30"
click at [198, 344] on button "确 定" at bounding box center [196, 342] width 33 height 16
click at [147, 143] on input "Jessie9000" at bounding box center [131, 149] width 61 height 16
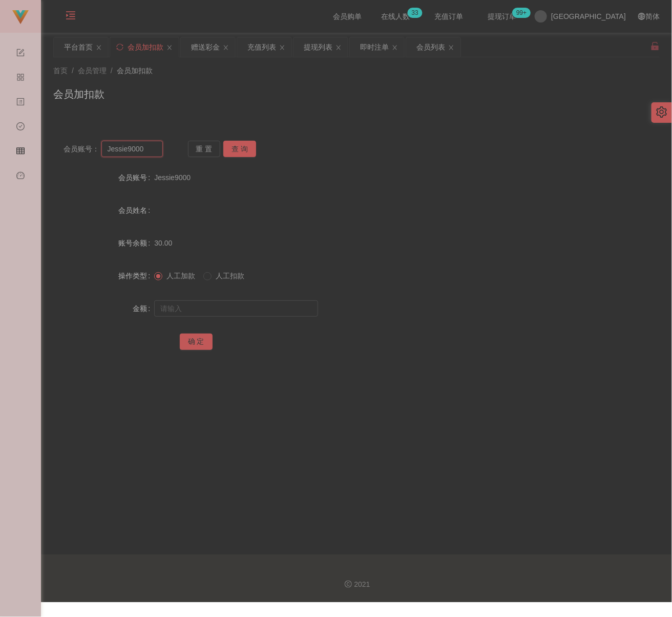
paste input "0175884638"
type input "0175884638"
click at [246, 152] on button "查 询" at bounding box center [239, 149] width 33 height 16
click at [235, 309] on input "text" at bounding box center [236, 309] width 164 height 16
click at [266, 315] on input "text" at bounding box center [236, 309] width 164 height 16
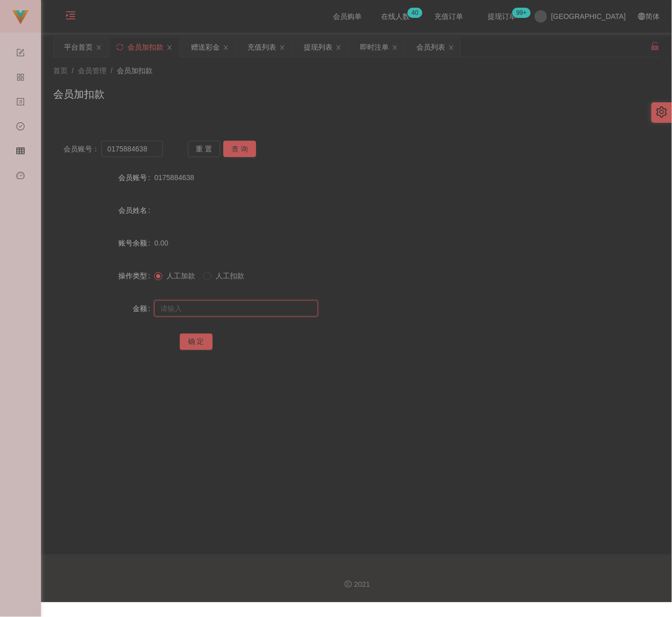
paste
type input "30"
drag, startPoint x: 196, startPoint y: 341, endPoint x: 202, endPoint y: 343, distance: 6.5
click at [196, 341] on button "确 定" at bounding box center [196, 342] width 33 height 16
click at [157, 152] on input "0175884638" at bounding box center [131, 149] width 61 height 16
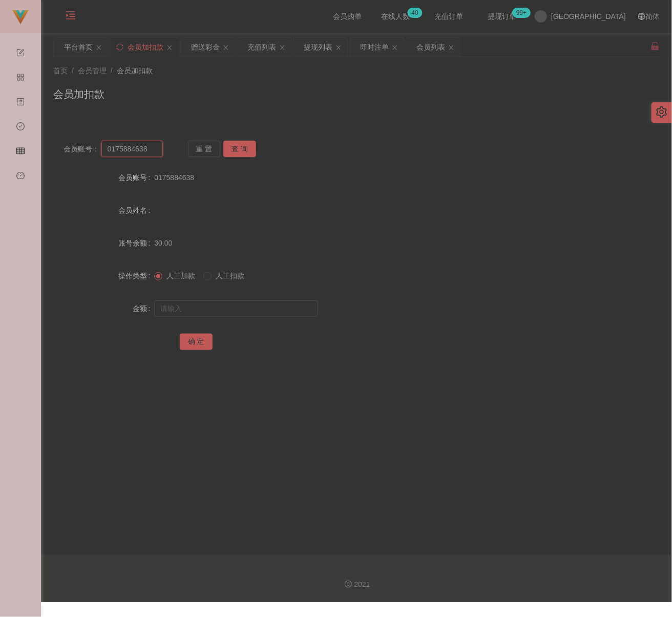
click at [157, 152] on input "0175884638" at bounding box center [131, 149] width 61 height 16
type input "Dasmen"
drag, startPoint x: 243, startPoint y: 150, endPoint x: 244, endPoint y: 161, distance: 11.9
click at [243, 150] on button "查 询" at bounding box center [239, 149] width 33 height 16
click at [220, 304] on input "text" at bounding box center [236, 309] width 164 height 16
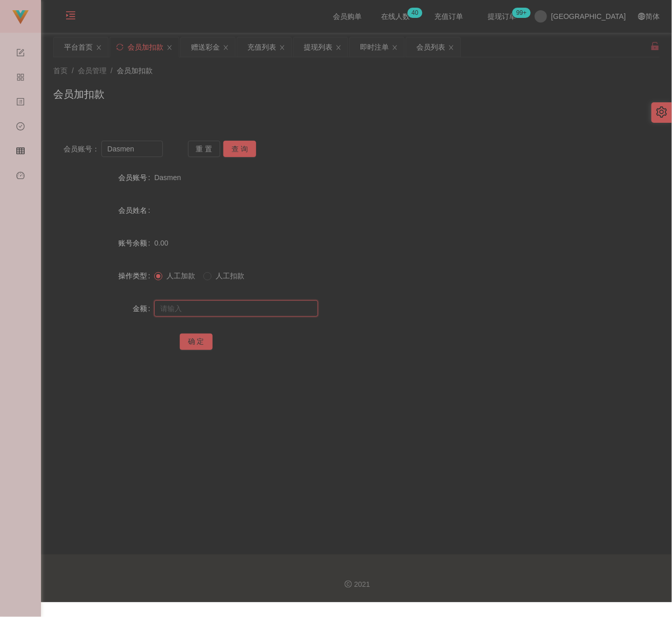
click at [265, 314] on input "text" at bounding box center [236, 309] width 164 height 16
type input "30"
click at [198, 343] on button "确 定" at bounding box center [196, 342] width 33 height 16
click at [143, 150] on input "Dasmen" at bounding box center [131, 149] width 61 height 16
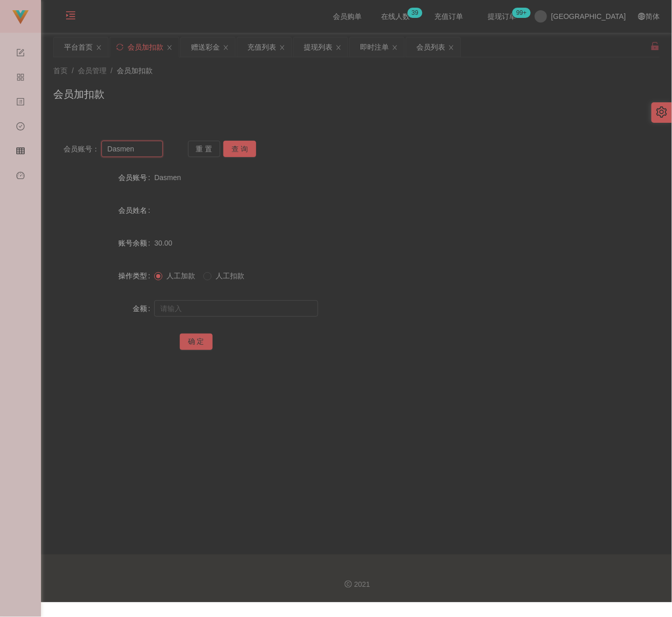
click at [143, 150] on input "Dasmen" at bounding box center [131, 149] width 61 height 16
type input "ling3335"
click at [228, 144] on button "查 询" at bounding box center [239, 149] width 33 height 16
click at [240, 304] on input "text" at bounding box center [236, 309] width 164 height 16
click at [272, 310] on input "text" at bounding box center [236, 309] width 164 height 16
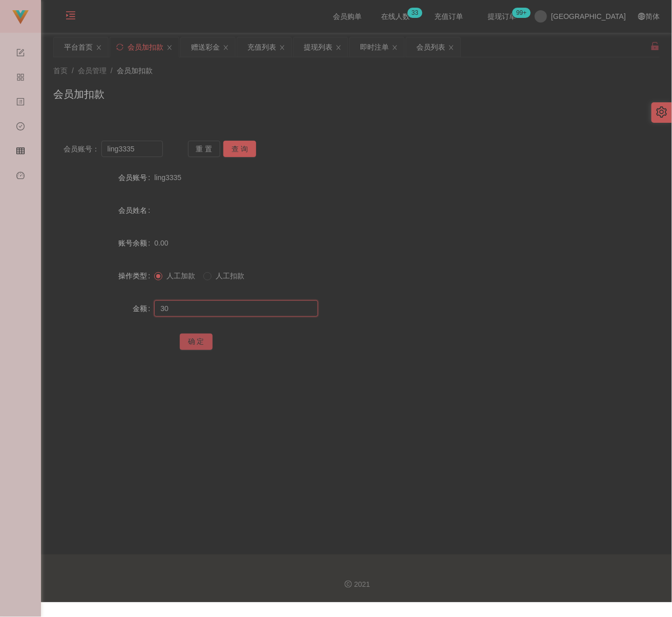
type input "30"
drag, startPoint x: 202, startPoint y: 341, endPoint x: 209, endPoint y: 340, distance: 7.8
click at [202, 341] on button "确 定" at bounding box center [196, 342] width 33 height 16
click at [152, 154] on input "ling3335" at bounding box center [131, 149] width 61 height 16
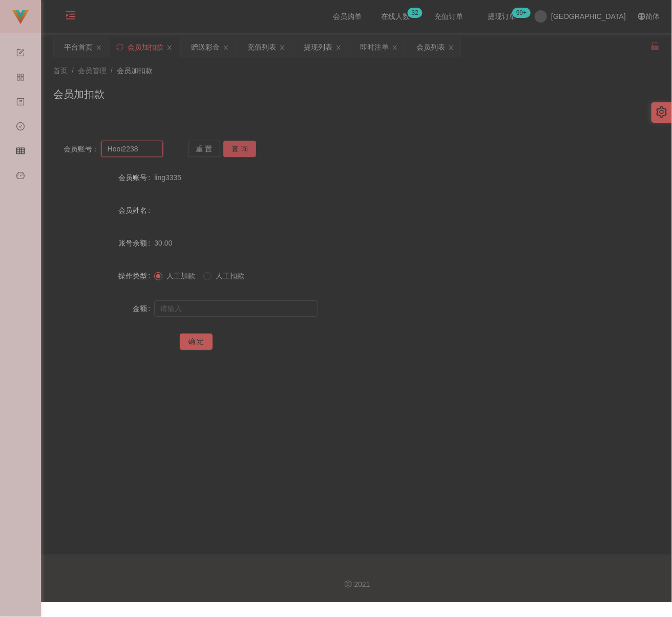
type input "Hooi2238"
click at [236, 150] on button "查 询" at bounding box center [239, 149] width 33 height 16
click at [245, 310] on input "text" at bounding box center [236, 309] width 164 height 16
click at [300, 309] on input "text" at bounding box center [236, 309] width 164 height 16
type input "30"
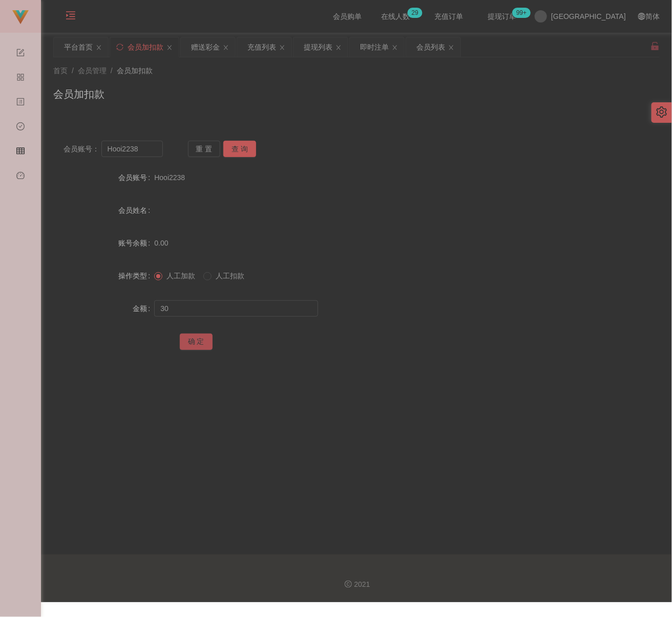
click at [204, 343] on button "确 定" at bounding box center [196, 342] width 33 height 16
click at [144, 150] on input "Hooi2238" at bounding box center [131, 149] width 61 height 16
type input "Vincent7107"
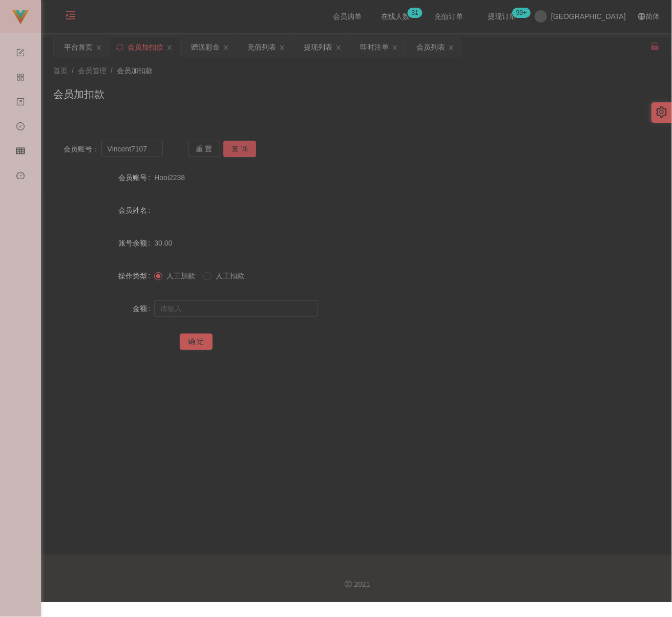
click at [248, 154] on button "查 询" at bounding box center [239, 149] width 33 height 16
click at [240, 303] on input "text" at bounding box center [236, 309] width 164 height 16
click at [272, 310] on input "text" at bounding box center [236, 309] width 164 height 16
type input "30"
click at [197, 339] on button "确 定" at bounding box center [196, 342] width 33 height 16
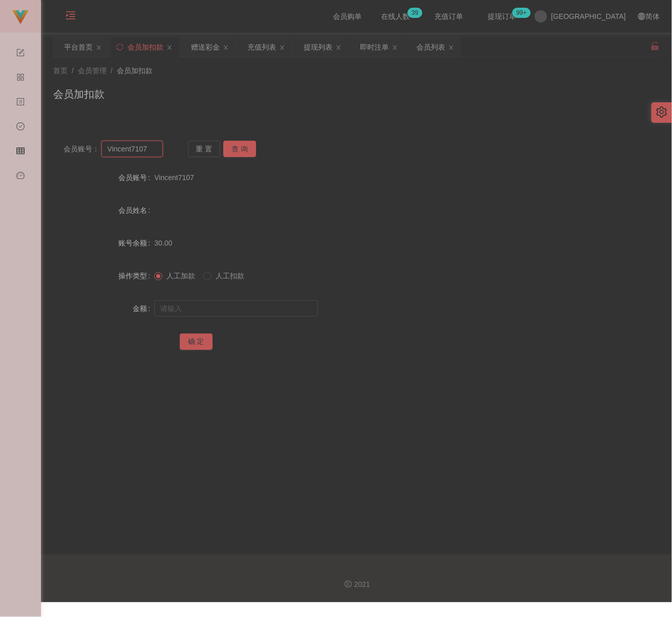
click at [157, 154] on input "Vincent7107" at bounding box center [131, 149] width 61 height 16
type input "KEAHTR89"
click at [245, 153] on button "查 询" at bounding box center [239, 149] width 33 height 16
click at [248, 305] on input "text" at bounding box center [236, 309] width 164 height 16
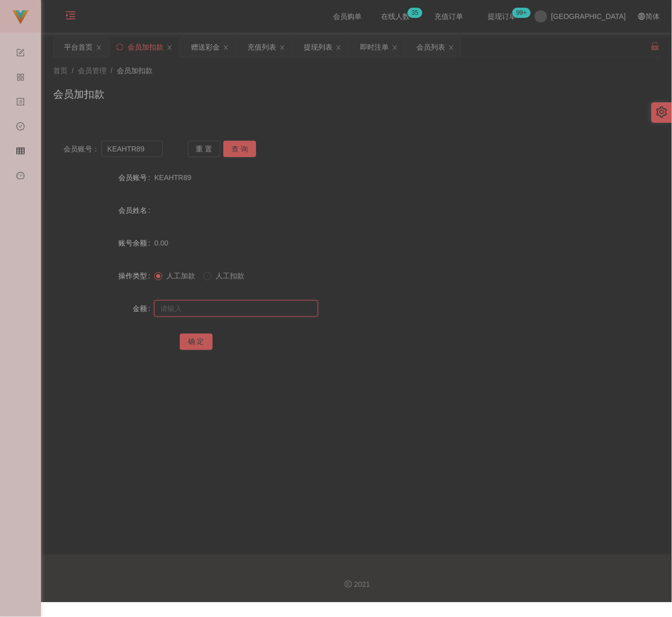
drag, startPoint x: 289, startPoint y: 305, endPoint x: 284, endPoint y: 308, distance: 6.0
click at [289, 305] on input "text" at bounding box center [236, 309] width 164 height 16
type input "30"
click at [203, 343] on button "确 定" at bounding box center [196, 342] width 33 height 16
click at [152, 151] on input "KEAHTR89" at bounding box center [131, 149] width 61 height 16
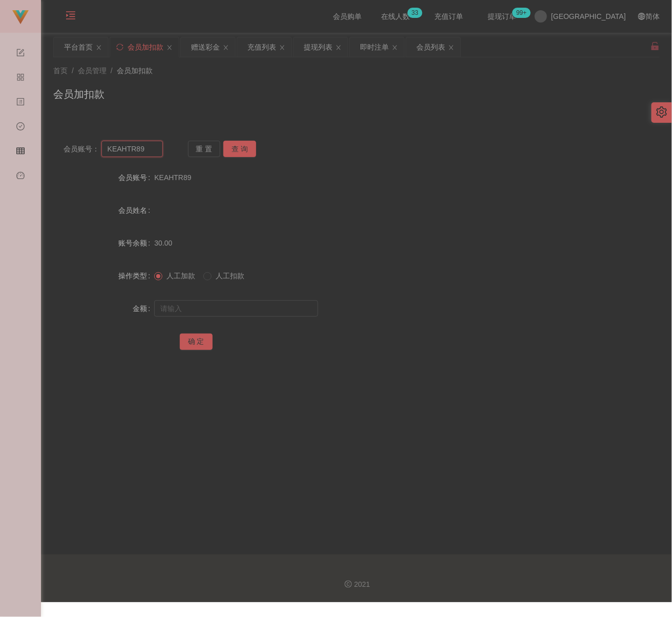
click at [152, 151] on input "KEAHTR89" at bounding box center [131, 149] width 61 height 16
type input "Ccheah1999"
click at [245, 146] on button "查 询" at bounding box center [239, 149] width 33 height 16
click at [231, 303] on input "text" at bounding box center [236, 309] width 164 height 16
click at [262, 309] on input "text" at bounding box center [236, 309] width 164 height 16
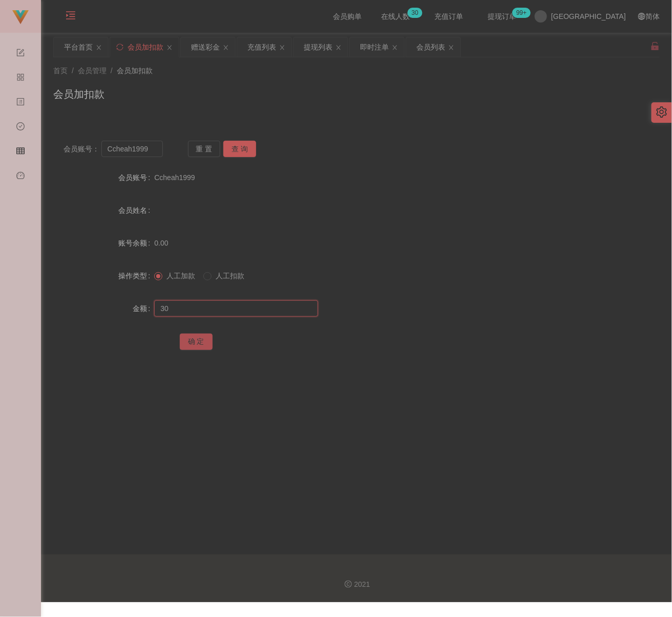
type input "30"
click at [197, 343] on button "确 定" at bounding box center [196, 342] width 33 height 16
click at [156, 151] on input "Ccheah1999" at bounding box center [131, 149] width 61 height 16
type input "0175092786"
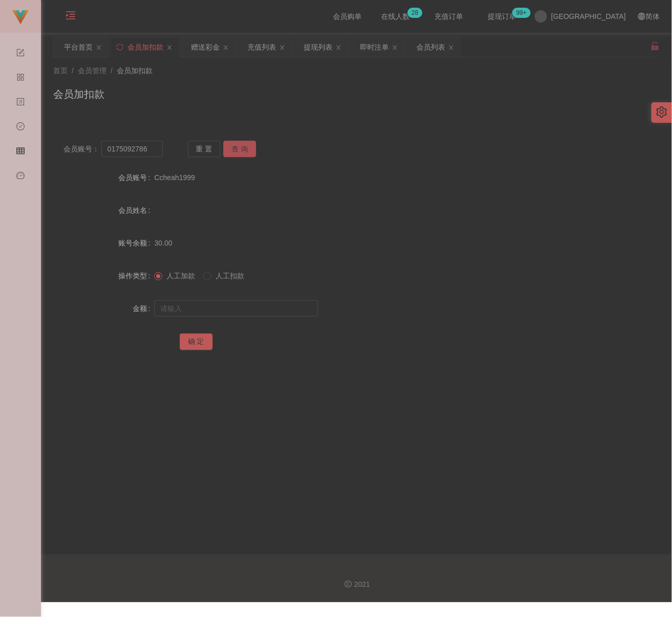
click at [250, 145] on button "查 询" at bounding box center [239, 149] width 33 height 16
click at [218, 307] on input "text" at bounding box center [236, 309] width 164 height 16
click at [196, 306] on input "text" at bounding box center [236, 309] width 164 height 16
type input "30"
click at [199, 339] on button "确 定" at bounding box center [196, 342] width 33 height 16
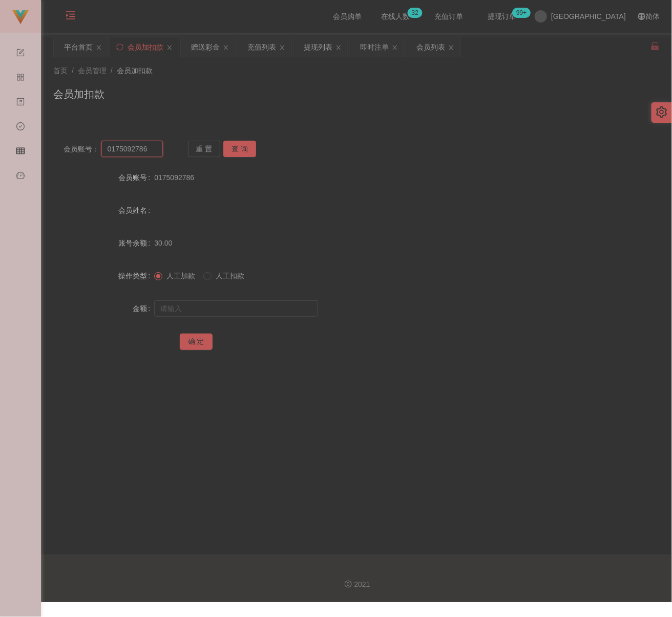
click at [151, 150] on input "0175092786" at bounding box center [131, 149] width 61 height 16
click at [234, 149] on button "查 询" at bounding box center [239, 149] width 33 height 16
click at [207, 306] on input "text" at bounding box center [236, 309] width 164 height 16
click at [284, 312] on input "text" at bounding box center [236, 309] width 164 height 16
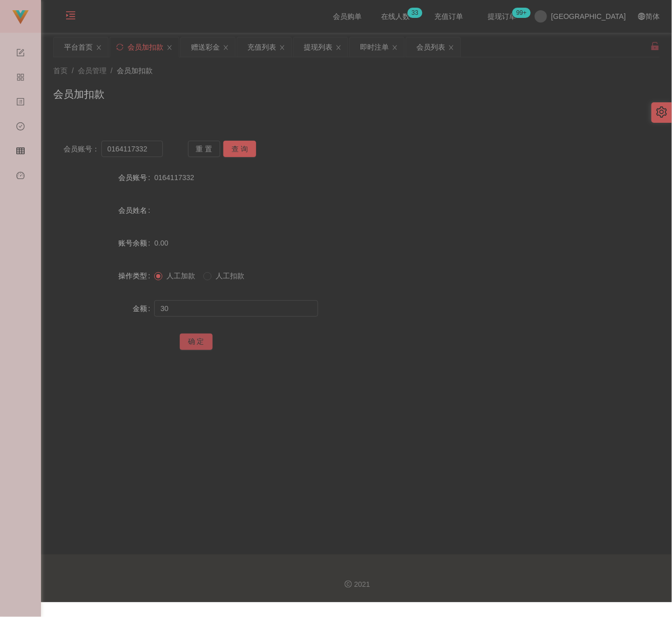
click at [200, 341] on button "确 定" at bounding box center [196, 342] width 33 height 16
click at [151, 148] on input "0164117332" at bounding box center [131, 149] width 61 height 16
click at [239, 154] on button "查 询" at bounding box center [239, 149] width 33 height 16
click at [244, 309] on input "text" at bounding box center [236, 309] width 164 height 16
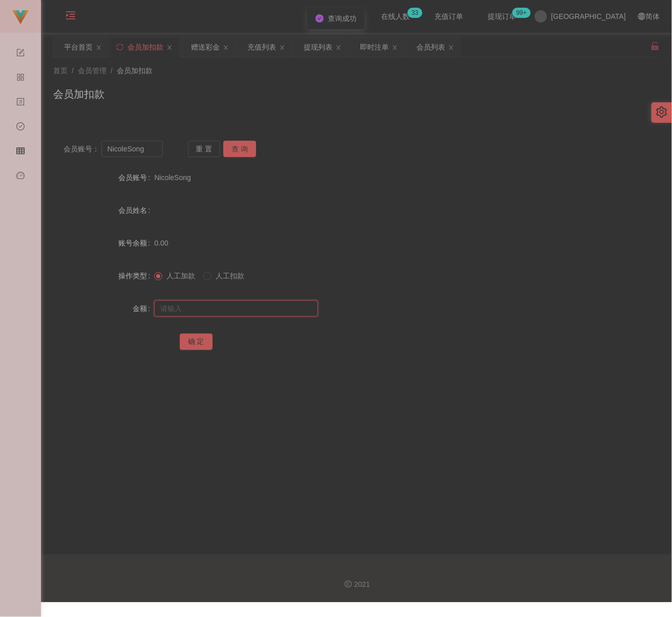
click at [283, 312] on input "text" at bounding box center [236, 309] width 164 height 16
click at [200, 338] on button "确 定" at bounding box center [196, 342] width 33 height 16
click at [147, 153] on input "NicoleSong" at bounding box center [131, 149] width 61 height 16
click at [237, 148] on button "查 询" at bounding box center [239, 149] width 33 height 16
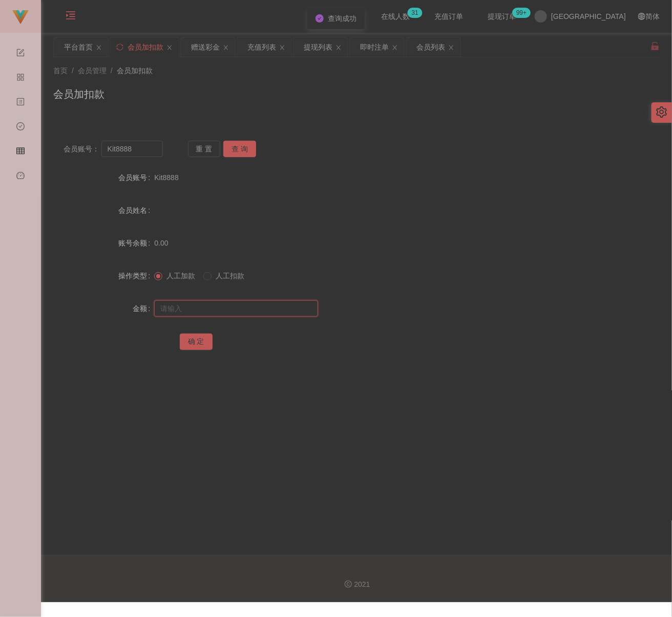
click at [237, 313] on input "text" at bounding box center [236, 309] width 164 height 16
click at [266, 302] on input "text" at bounding box center [236, 309] width 164 height 16
drag, startPoint x: 199, startPoint y: 343, endPoint x: 209, endPoint y: 343, distance: 10.8
click at [199, 343] on button "确 定" at bounding box center [196, 342] width 33 height 16
click at [146, 153] on input "Kit8888" at bounding box center [131, 149] width 61 height 16
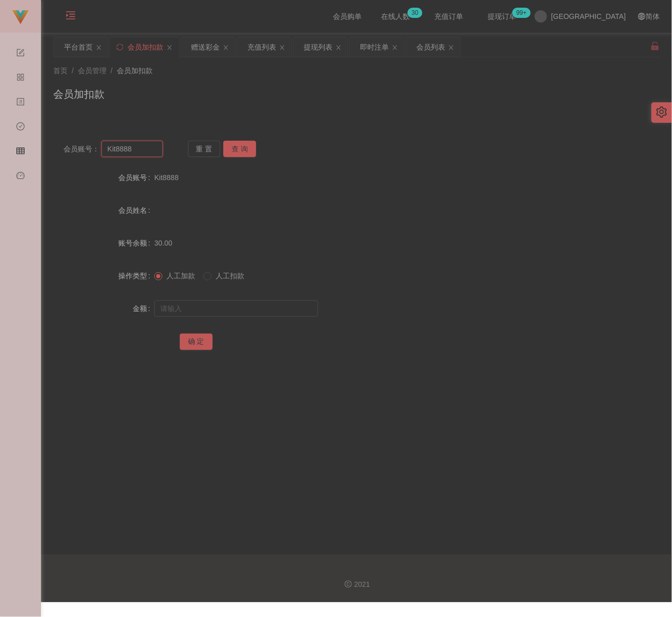
click at [146, 153] on input "Kit8888" at bounding box center [131, 149] width 61 height 16
click at [246, 150] on button "查 询" at bounding box center [239, 149] width 33 height 16
click at [218, 308] on input "text" at bounding box center [236, 309] width 164 height 16
click at [150, 149] on input "sally1004" at bounding box center [131, 149] width 61 height 16
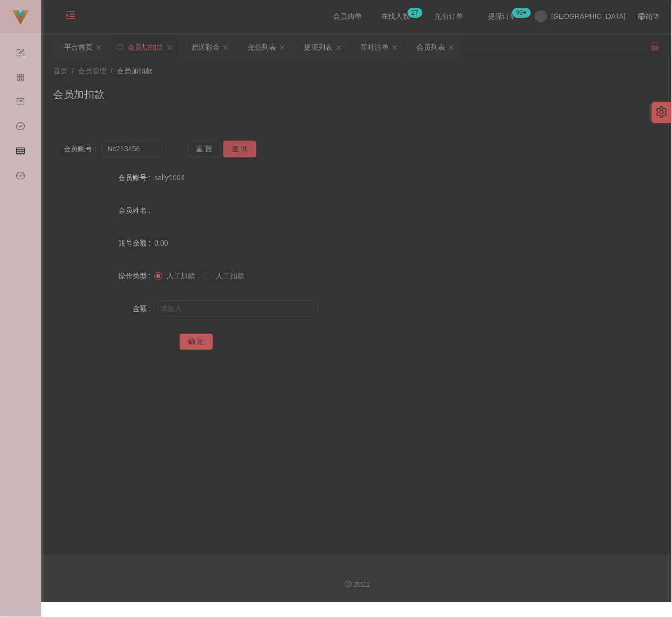
click at [248, 147] on button "查 询" at bounding box center [239, 149] width 33 height 16
click at [255, 311] on input "text" at bounding box center [236, 309] width 164 height 16
drag, startPoint x: 279, startPoint y: 307, endPoint x: 263, endPoint y: 313, distance: 17.0
click at [279, 307] on input "text" at bounding box center [236, 309] width 164 height 16
click at [197, 340] on button "确 定" at bounding box center [196, 342] width 33 height 16
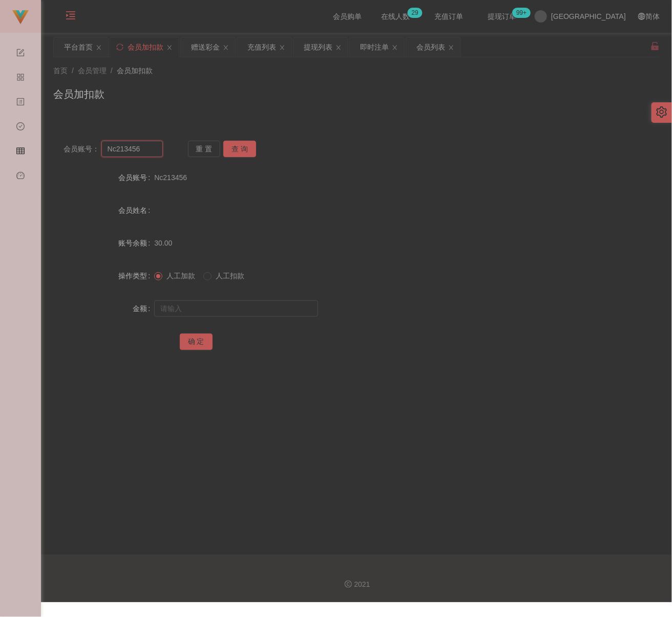
click at [140, 149] on input "Nc213456" at bounding box center [131, 149] width 61 height 16
click at [242, 148] on button "查 询" at bounding box center [239, 149] width 33 height 16
click at [244, 310] on input "text" at bounding box center [236, 309] width 164 height 16
click at [282, 311] on input "text" at bounding box center [236, 309] width 164 height 16
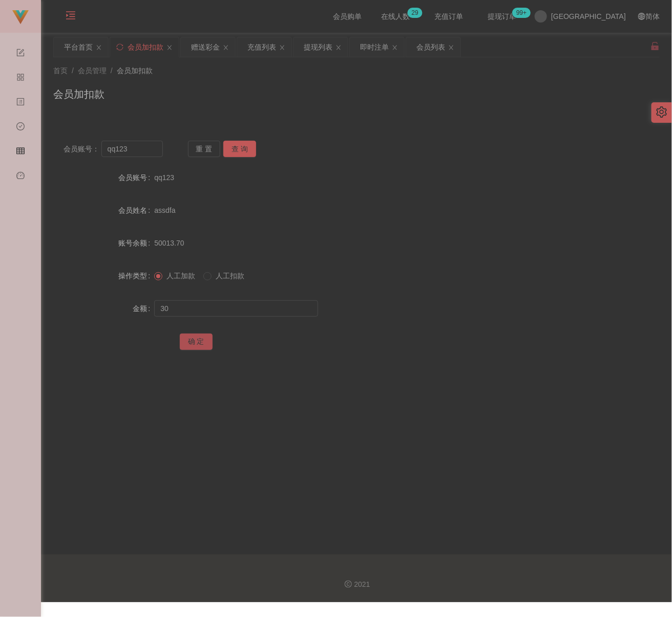
click at [193, 344] on button "确 定" at bounding box center [196, 342] width 33 height 16
click at [231, 92] on div "会员加扣款" at bounding box center [356, 99] width 606 height 24
click at [140, 149] on input "qq123" at bounding box center [131, 149] width 61 height 16
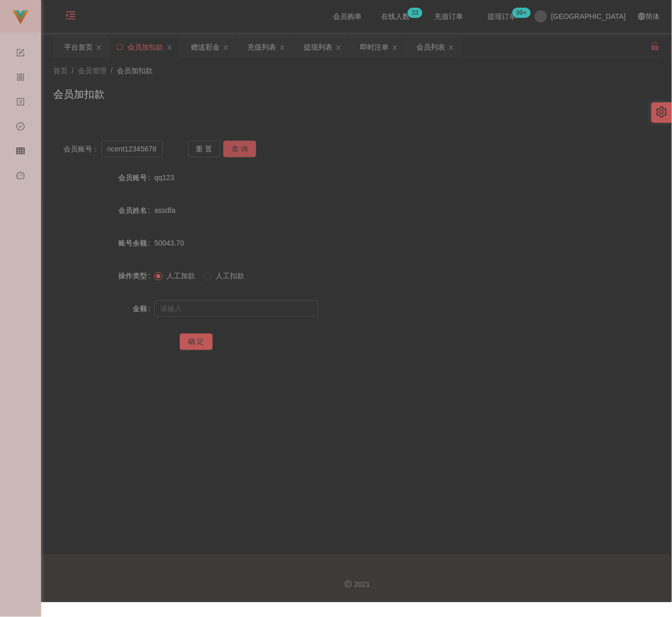
click at [237, 146] on button "查 询" at bounding box center [239, 149] width 33 height 16
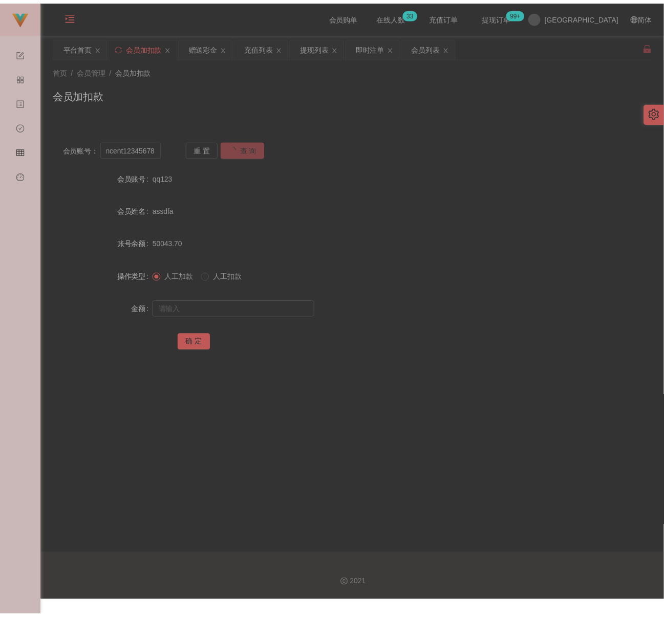
scroll to position [0, 0]
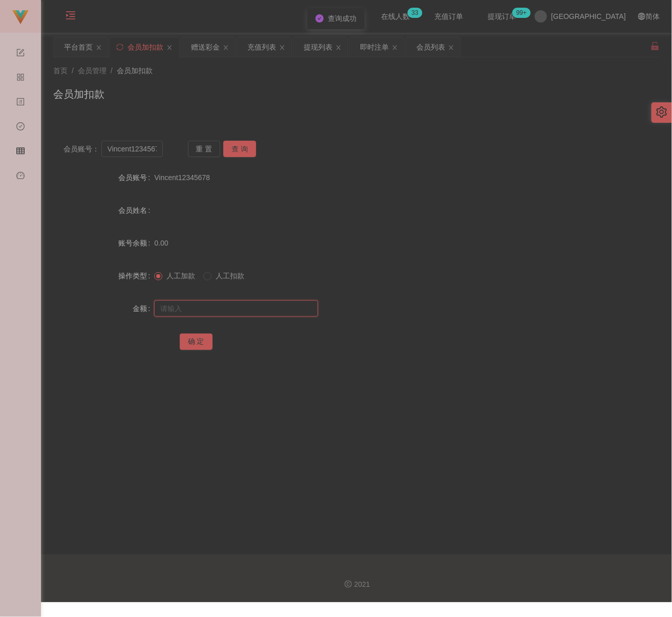
click at [229, 310] on input "text" at bounding box center [236, 309] width 164 height 16
click at [260, 312] on input "text" at bounding box center [236, 309] width 164 height 16
click at [197, 340] on button "确 定" at bounding box center [196, 342] width 33 height 16
click at [140, 148] on input "Vincent12345678" at bounding box center [131, 149] width 61 height 16
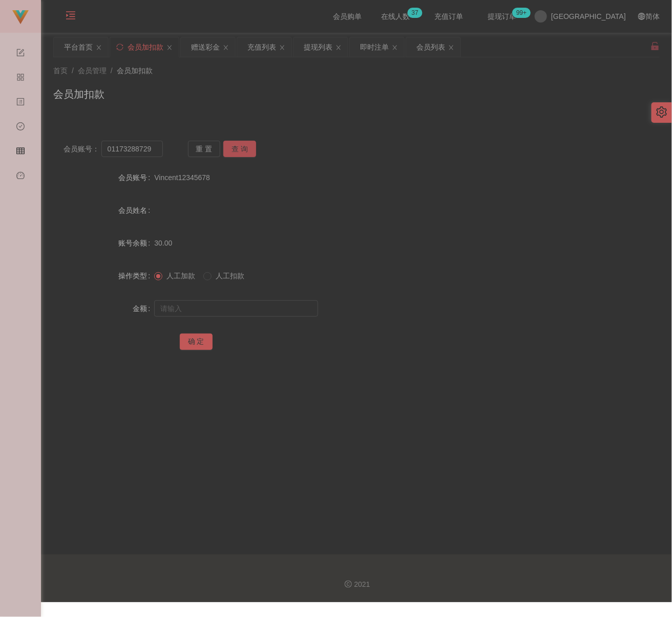
click at [238, 146] on button "查 询" at bounding box center [239, 149] width 33 height 16
click at [220, 306] on input "text" at bounding box center [236, 309] width 164 height 16
click at [284, 304] on input "text" at bounding box center [236, 309] width 164 height 16
drag, startPoint x: 197, startPoint y: 337, endPoint x: 204, endPoint y: 337, distance: 7.2
click at [197, 337] on button "确 定" at bounding box center [196, 342] width 33 height 16
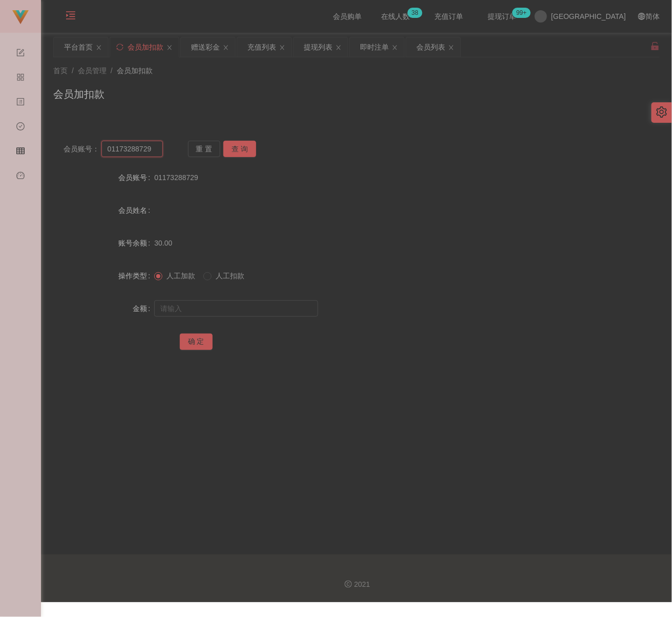
click at [151, 153] on input "01173288729" at bounding box center [131, 149] width 61 height 16
drag, startPoint x: 240, startPoint y: 149, endPoint x: 243, endPoint y: 160, distance: 11.7
click at [240, 148] on button "查 询" at bounding box center [239, 149] width 33 height 16
click at [230, 310] on input "text" at bounding box center [236, 309] width 164 height 16
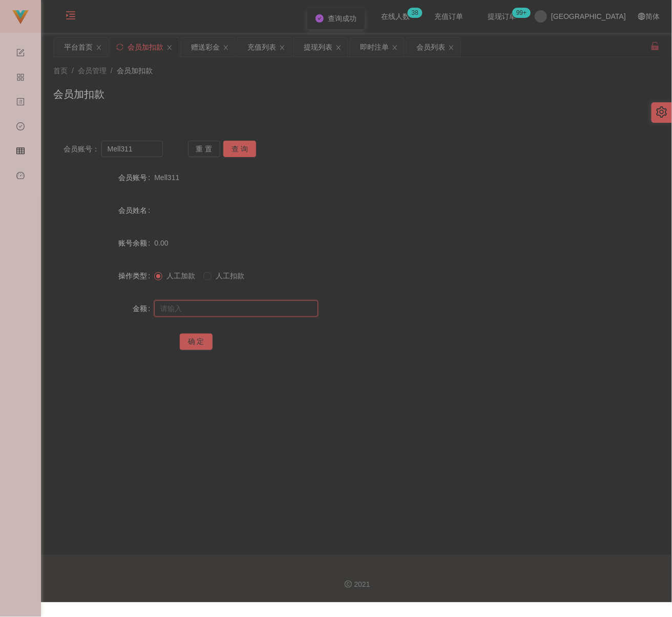
click at [226, 311] on input "text" at bounding box center [236, 309] width 164 height 16
click at [203, 343] on button "确 定" at bounding box center [196, 342] width 33 height 16
click at [150, 152] on input "Mell311" at bounding box center [131, 149] width 61 height 16
click at [242, 147] on button "查 询" at bounding box center [239, 149] width 33 height 16
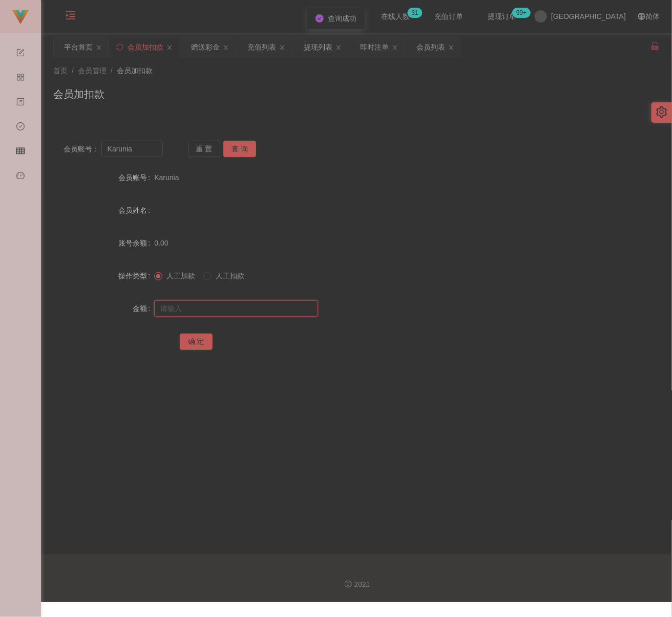
click at [233, 306] on input "text" at bounding box center [236, 309] width 164 height 16
click at [294, 309] on input "text" at bounding box center [236, 309] width 164 height 16
drag, startPoint x: 201, startPoint y: 341, endPoint x: 209, endPoint y: 341, distance: 7.7
click at [201, 341] on button "确 定" at bounding box center [196, 342] width 33 height 16
click at [149, 151] on input "Karunia" at bounding box center [131, 149] width 61 height 16
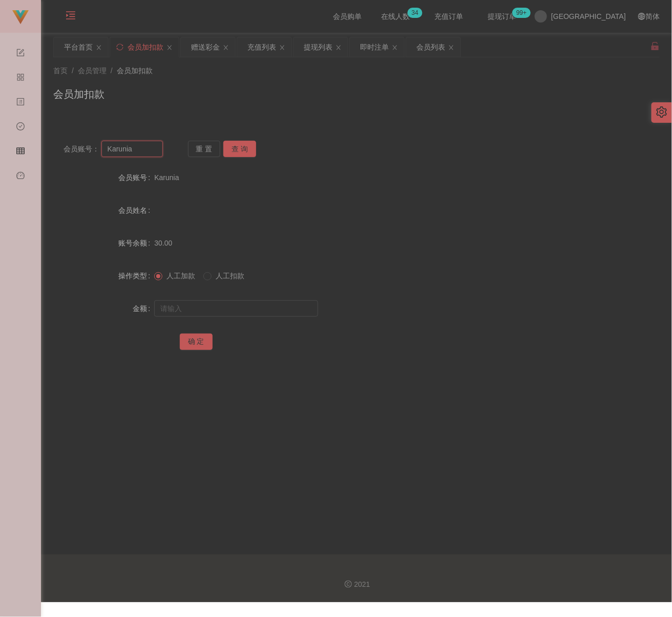
click at [149, 151] on input "Karunia" at bounding box center [131, 149] width 61 height 16
click at [245, 143] on button "查 询" at bounding box center [239, 149] width 33 height 16
click at [236, 304] on input "text" at bounding box center [236, 309] width 164 height 16
click at [213, 310] on input "text" at bounding box center [236, 309] width 164 height 16
drag, startPoint x: 194, startPoint y: 341, endPoint x: 205, endPoint y: 345, distance: 11.8
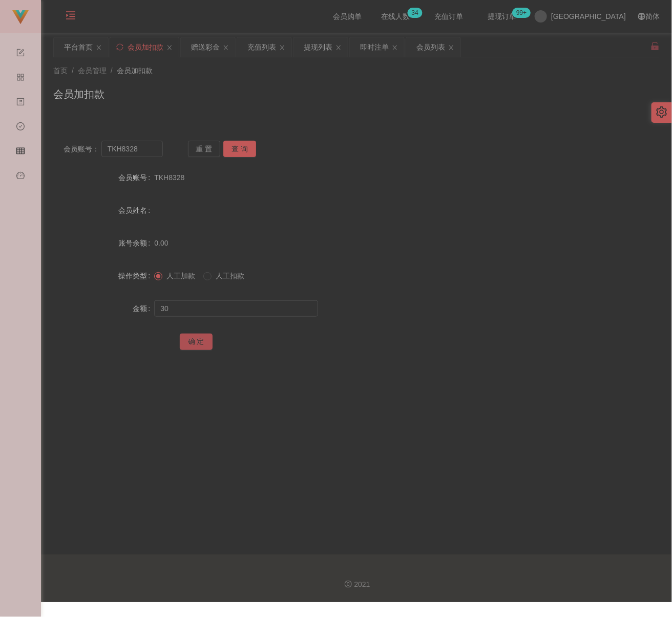
click at [194, 341] on button "确 定" at bounding box center [196, 342] width 33 height 16
click at [144, 152] on input "TKH8328" at bounding box center [131, 149] width 61 height 16
drag, startPoint x: 241, startPoint y: 147, endPoint x: 238, endPoint y: 161, distance: 14.2
click at [241, 147] on button "查 询" at bounding box center [239, 149] width 33 height 16
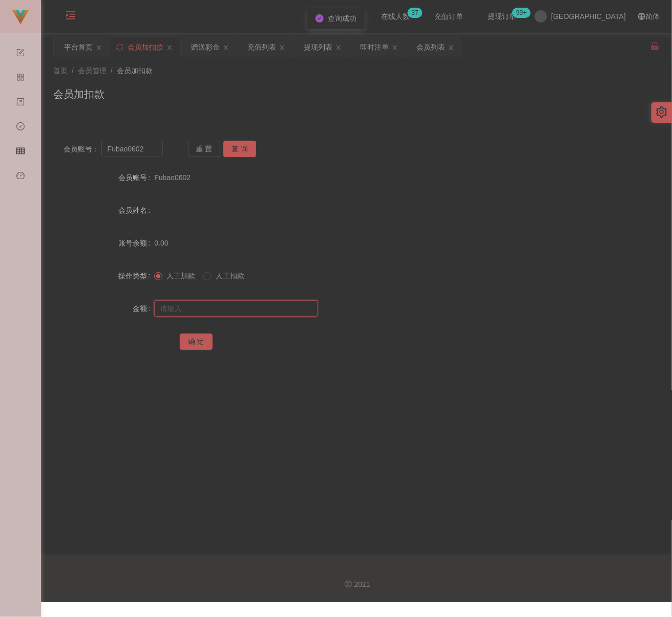
drag, startPoint x: 220, startPoint y: 306, endPoint x: 250, endPoint y: 318, distance: 32.6
click at [220, 306] on input "text" at bounding box center [236, 309] width 164 height 16
click at [199, 309] on input "text" at bounding box center [236, 309] width 164 height 16
click at [191, 341] on button "确 定" at bounding box center [196, 342] width 33 height 16
click at [147, 154] on input "Fubao0602" at bounding box center [131, 149] width 61 height 16
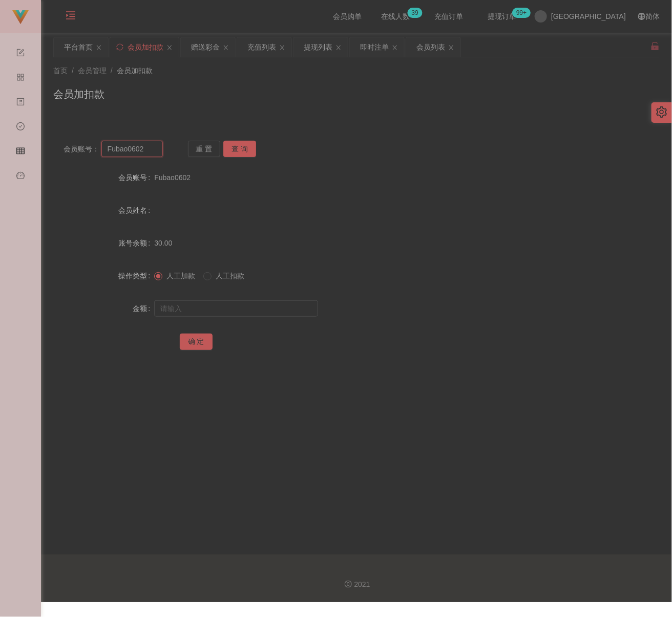
click at [147, 154] on input "Fubao0602" at bounding box center [131, 149] width 61 height 16
click at [232, 148] on button "查 询" at bounding box center [239, 149] width 33 height 16
click at [257, 306] on input "text" at bounding box center [236, 309] width 164 height 16
click at [304, 304] on input "text" at bounding box center [236, 309] width 164 height 16
click at [194, 340] on button "确 定" at bounding box center [196, 342] width 33 height 16
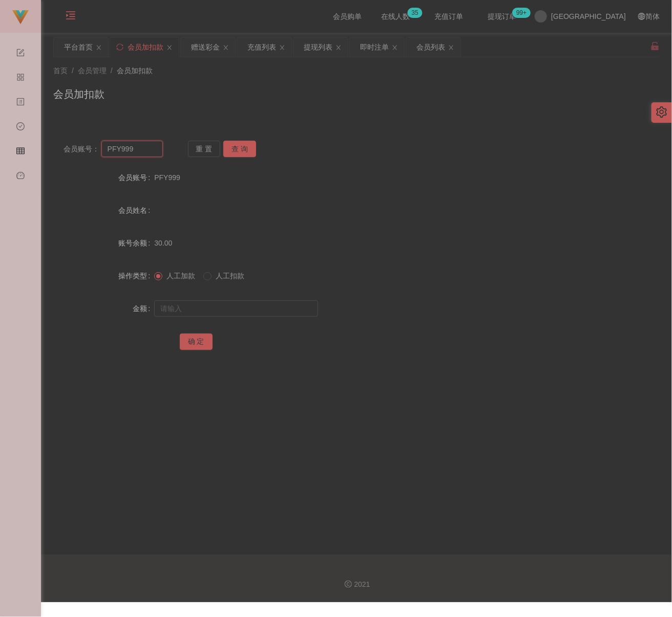
click at [141, 152] on input "PFY999" at bounding box center [131, 149] width 61 height 16
click at [240, 151] on button "查 询" at bounding box center [239, 149] width 33 height 16
drag, startPoint x: 225, startPoint y: 314, endPoint x: 229, endPoint y: 309, distance: 6.9
click at [226, 312] on input "text" at bounding box center [236, 309] width 164 height 16
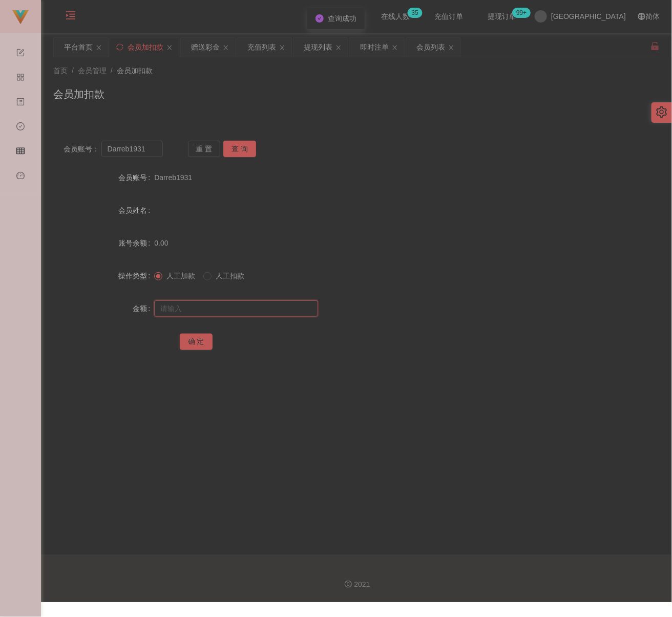
click at [271, 303] on input "text" at bounding box center [236, 309] width 164 height 16
click at [184, 338] on button "确 定" at bounding box center [196, 342] width 33 height 16
click at [154, 152] on input "Darreb1931" at bounding box center [131, 149] width 61 height 16
drag, startPoint x: 249, startPoint y: 152, endPoint x: 244, endPoint y: 175, distance: 23.5
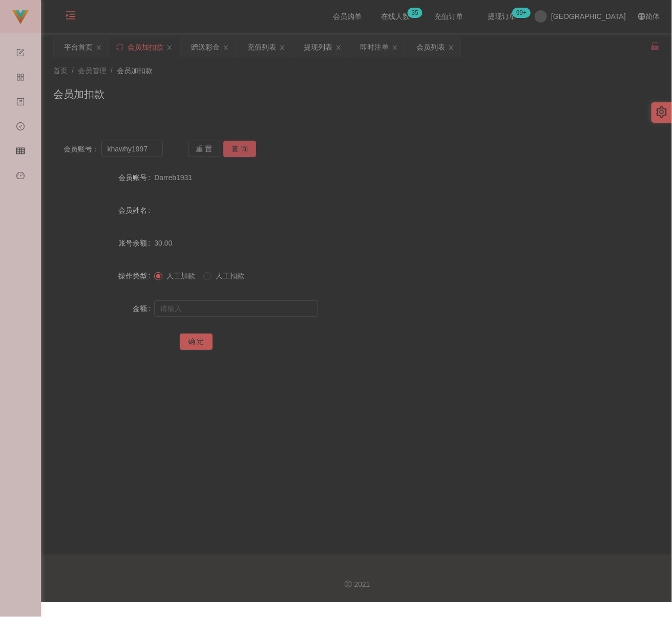
click at [249, 152] on button "查 询" at bounding box center [239, 149] width 33 height 16
drag, startPoint x: 249, startPoint y: 309, endPoint x: 257, endPoint y: 310, distance: 8.3
click at [249, 309] on input "text" at bounding box center [236, 309] width 164 height 16
click at [271, 306] on input "text" at bounding box center [236, 309] width 164 height 16
click at [203, 338] on button "确 定" at bounding box center [196, 342] width 33 height 16
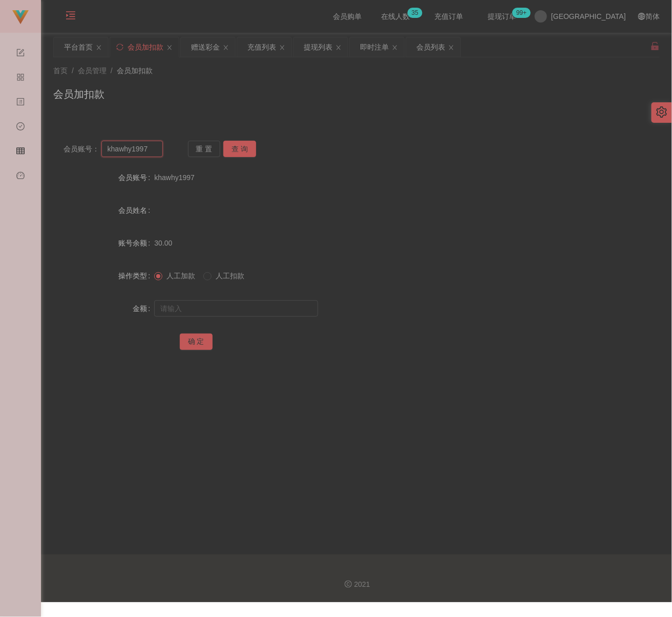
click at [152, 154] on input "khawhy1997" at bounding box center [131, 149] width 61 height 16
click at [238, 142] on button "查 询" at bounding box center [239, 149] width 33 height 16
click at [238, 308] on input "text" at bounding box center [236, 309] width 164 height 16
click at [288, 302] on input "text" at bounding box center [236, 309] width 164 height 16
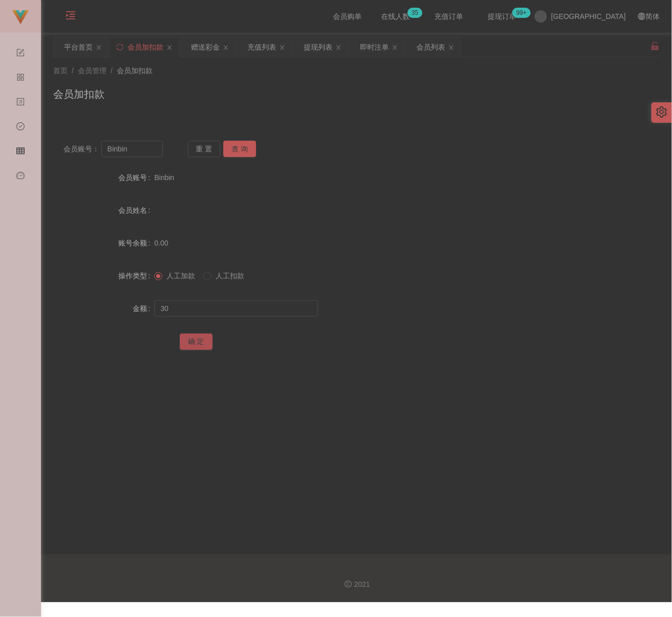
click at [191, 343] on button "确 定" at bounding box center [196, 342] width 33 height 16
click at [150, 147] on input "Binbin" at bounding box center [131, 149] width 61 height 16
click at [239, 147] on button "查 询" at bounding box center [239, 149] width 33 height 16
click at [228, 146] on button "查 询" at bounding box center [239, 149] width 33 height 16
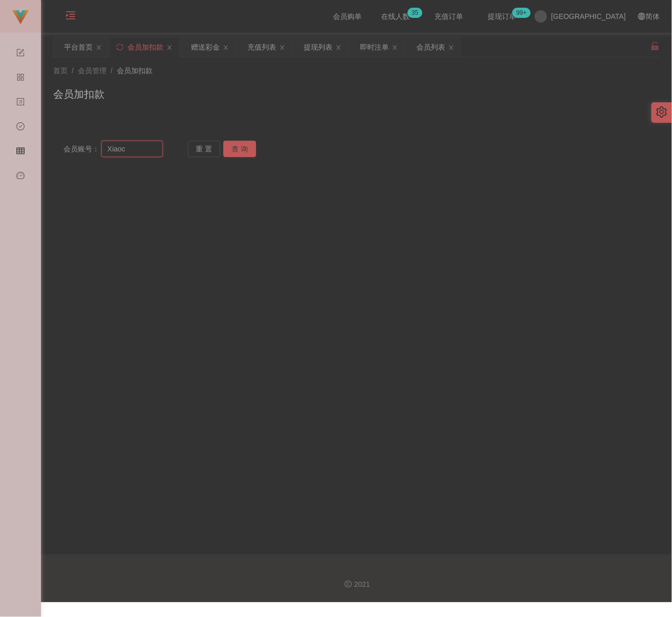
click at [147, 152] on input "Xiaоc" at bounding box center [131, 149] width 61 height 16
click at [246, 149] on button "查 询" at bounding box center [239, 149] width 33 height 16
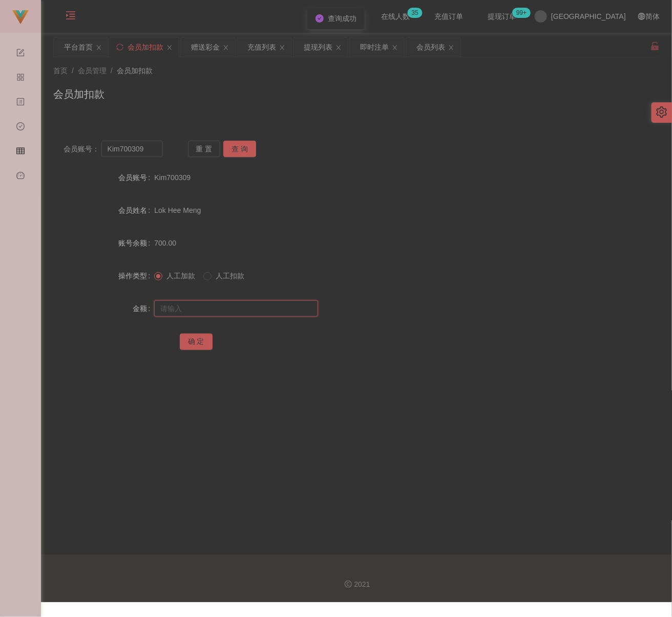
click at [237, 306] on input "text" at bounding box center [236, 309] width 164 height 16
click at [220, 312] on input "text" at bounding box center [236, 309] width 164 height 16
click at [196, 347] on button "确 定" at bounding box center [196, 342] width 33 height 16
click at [152, 153] on input "Kim700309" at bounding box center [131, 149] width 61 height 16
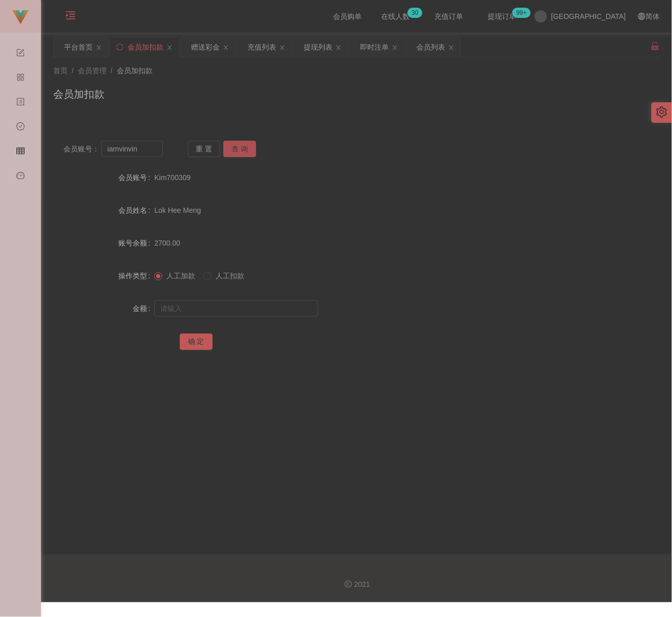
click at [237, 146] on button "查 询" at bounding box center [239, 149] width 33 height 16
click at [239, 311] on input "text" at bounding box center [236, 309] width 164 height 16
click at [251, 309] on input "text" at bounding box center [236, 309] width 164 height 16
drag, startPoint x: 201, startPoint y: 341, endPoint x: 222, endPoint y: 346, distance: 21.1
click at [201, 341] on button "确 定" at bounding box center [196, 342] width 33 height 16
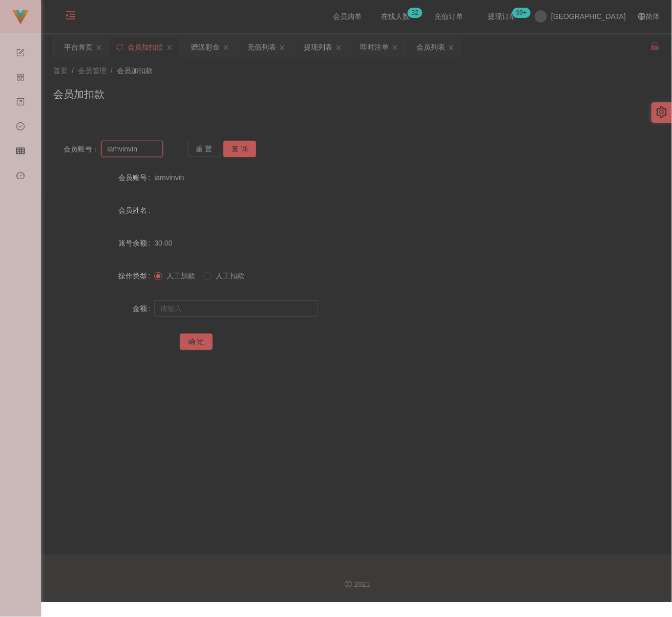
click at [155, 154] on input "iamvinvin" at bounding box center [131, 149] width 61 height 16
drag, startPoint x: 239, startPoint y: 153, endPoint x: 238, endPoint y: 160, distance: 7.7
click at [240, 152] on button "查 询" at bounding box center [239, 149] width 33 height 16
drag, startPoint x: 226, startPoint y: 311, endPoint x: 251, endPoint y: 310, distance: 25.1
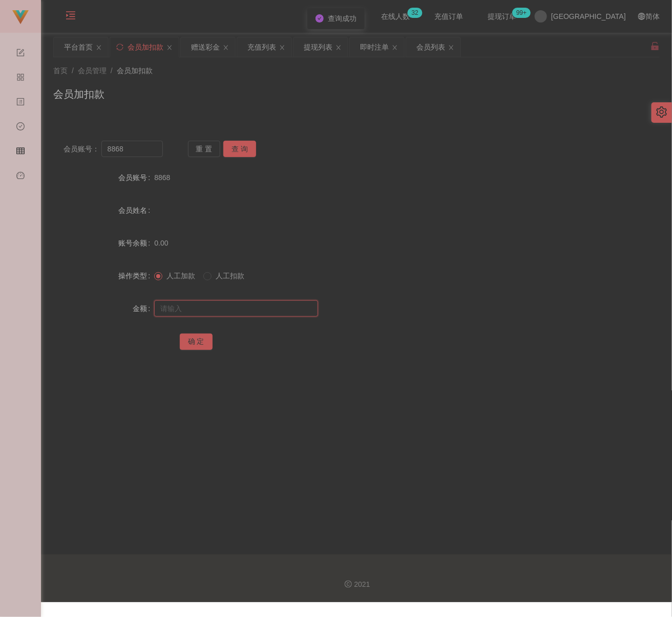
click at [226, 311] on input "text" at bounding box center [236, 309] width 164 height 16
drag, startPoint x: 246, startPoint y: 303, endPoint x: 227, endPoint y: 308, distance: 19.0
click at [246, 303] on input "text" at bounding box center [236, 309] width 164 height 16
drag, startPoint x: 185, startPoint y: 340, endPoint x: 194, endPoint y: 340, distance: 8.7
click at [186, 340] on button "确 定" at bounding box center [196, 342] width 33 height 16
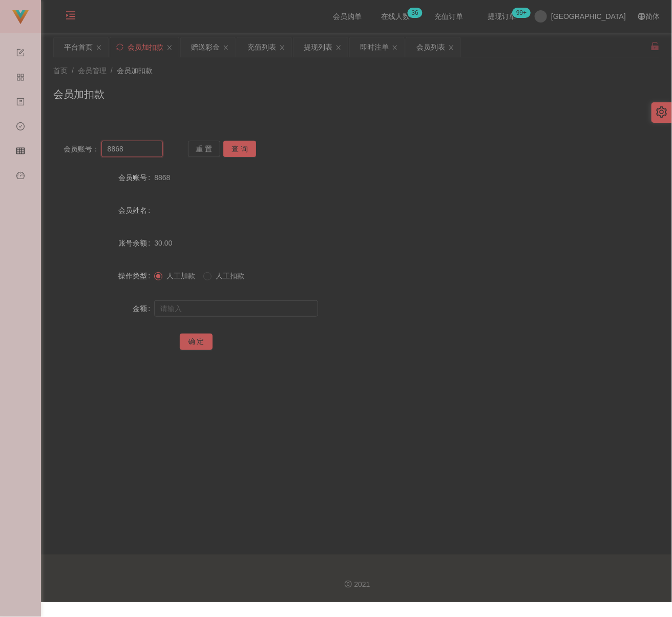
click at [152, 151] on input "8868" at bounding box center [131, 149] width 61 height 16
click at [238, 151] on button "查 询" at bounding box center [239, 149] width 33 height 16
click at [208, 308] on input "text" at bounding box center [236, 309] width 164 height 16
click at [239, 308] on input "text" at bounding box center [236, 309] width 164 height 16
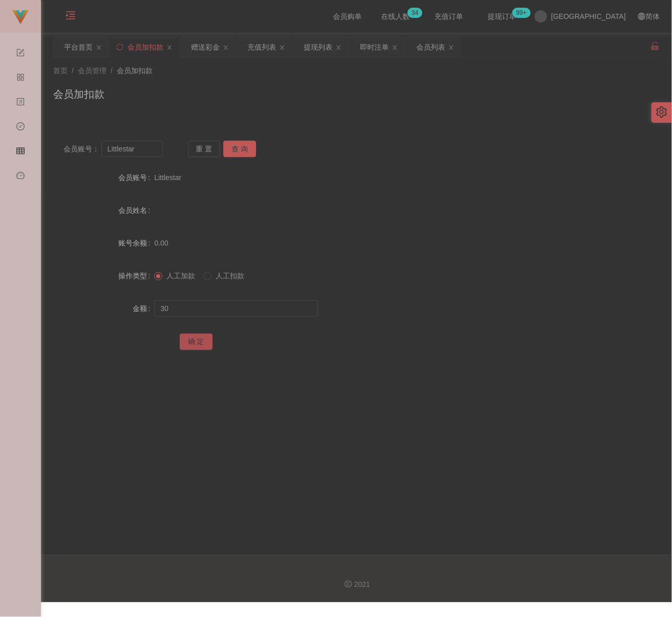
click at [192, 341] on button "确 定" at bounding box center [196, 342] width 33 height 16
click at [141, 146] on input "Littlestar" at bounding box center [131, 149] width 61 height 16
click at [229, 146] on button "查 询" at bounding box center [239, 149] width 33 height 16
click at [206, 311] on input "text" at bounding box center [236, 309] width 164 height 16
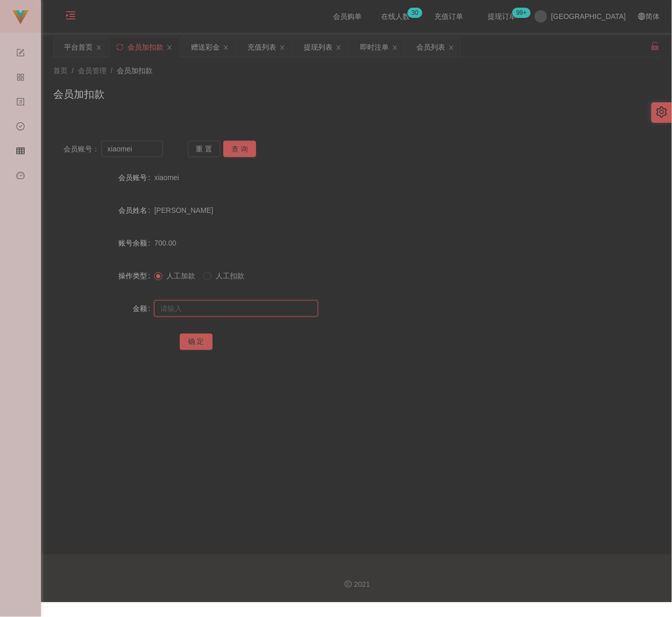
click at [246, 307] on input "text" at bounding box center [236, 309] width 164 height 16
drag, startPoint x: 189, startPoint y: 338, endPoint x: 194, endPoint y: 346, distance: 9.0
click at [189, 338] on button "确 定" at bounding box center [196, 342] width 33 height 16
click at [155, 146] on input "xiaomei" at bounding box center [131, 149] width 61 height 16
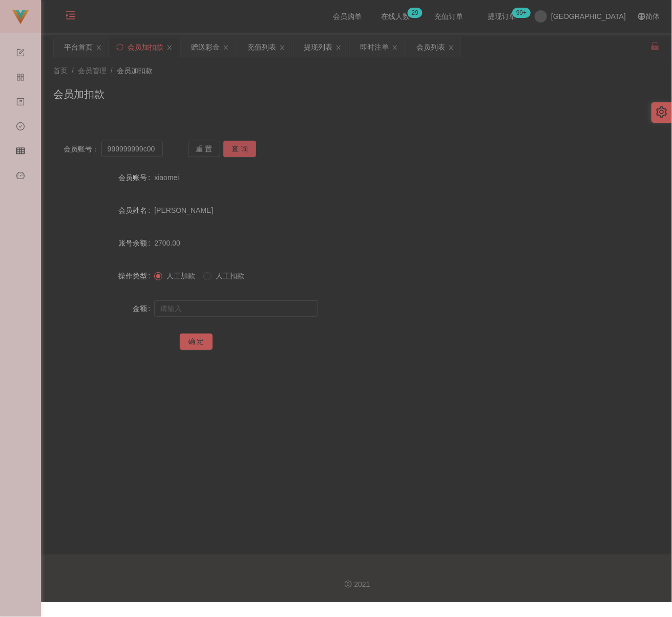
click at [243, 151] on button "查 询" at bounding box center [239, 149] width 33 height 16
click at [231, 311] on input "text" at bounding box center [236, 309] width 164 height 16
click at [285, 309] on input "text" at bounding box center [236, 309] width 164 height 16
click at [257, 309] on input "999999999c00" at bounding box center [236, 309] width 164 height 16
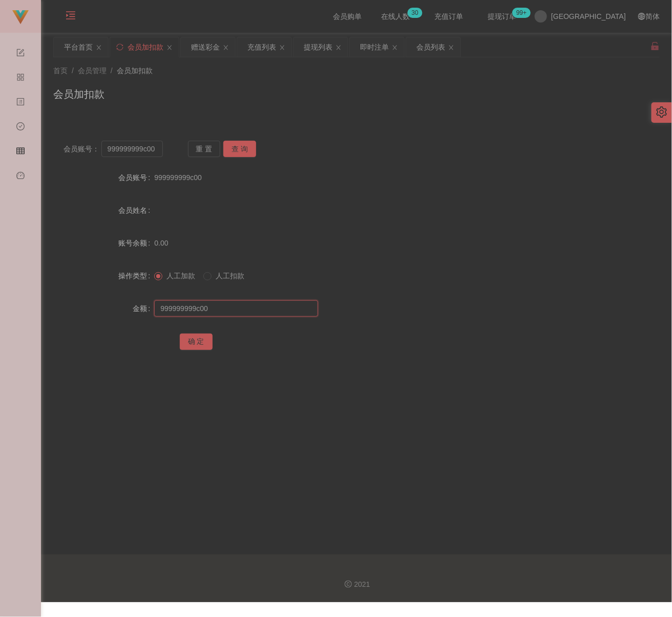
click at [257, 309] on input "999999999c00" at bounding box center [236, 309] width 164 height 16
click at [199, 341] on button "确 定" at bounding box center [196, 342] width 33 height 16
click at [437, 48] on div "会员列表" at bounding box center [430, 46] width 29 height 19
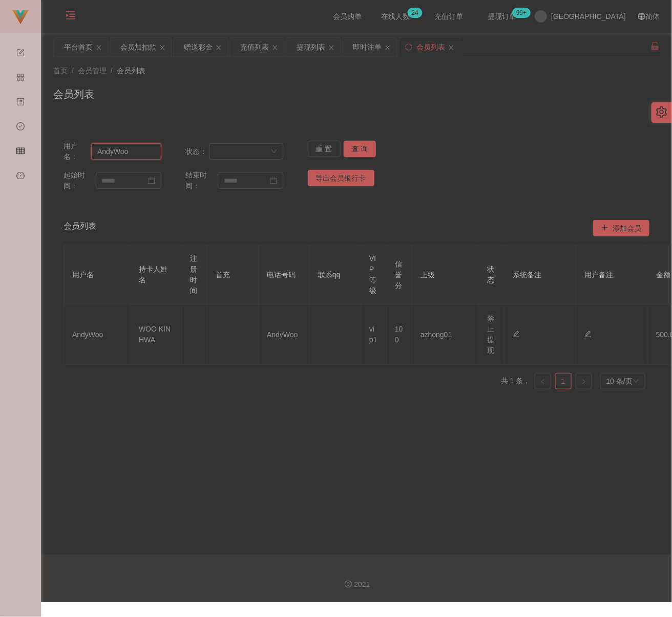
click at [136, 157] on input "AndyWoo" at bounding box center [126, 151] width 70 height 16
click at [349, 151] on button "查 询" at bounding box center [360, 149] width 33 height 16
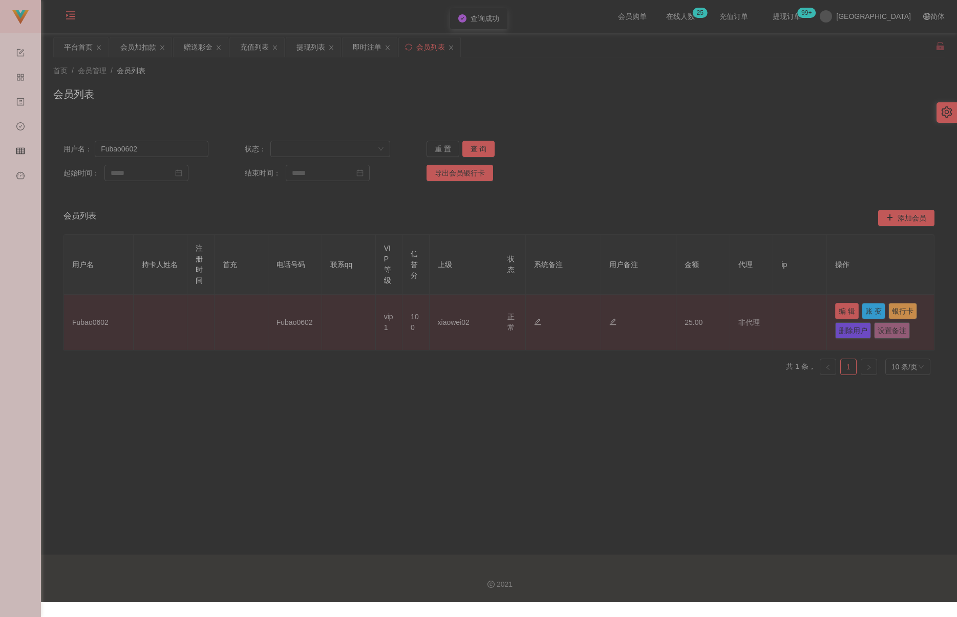
click at [674, 306] on button "编 辑" at bounding box center [847, 311] width 24 height 16
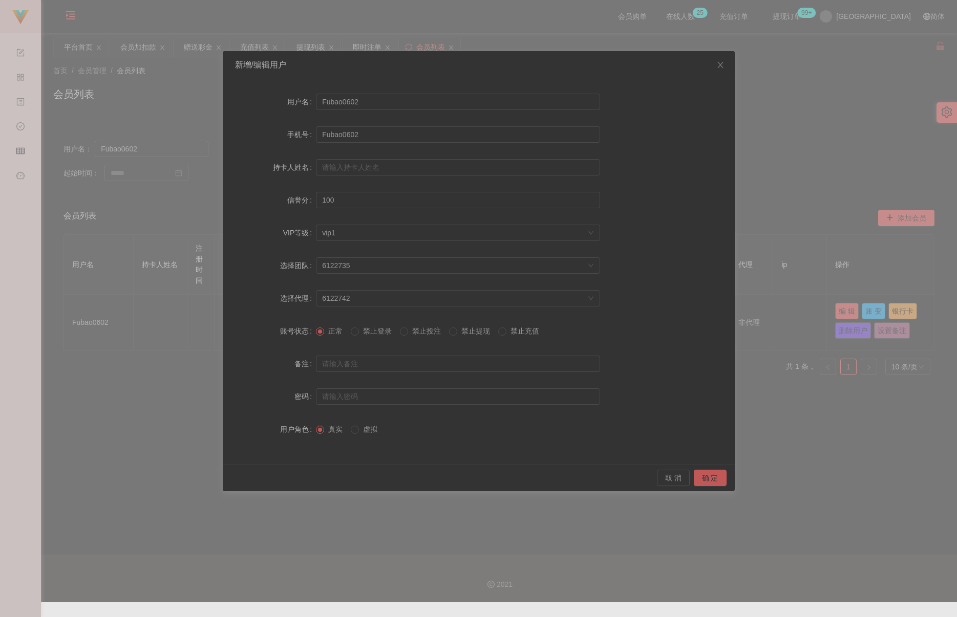
click at [476, 331] on span "禁止提现" at bounding box center [475, 331] width 37 height 8
click at [674, 477] on button "确 定" at bounding box center [710, 478] width 33 height 16
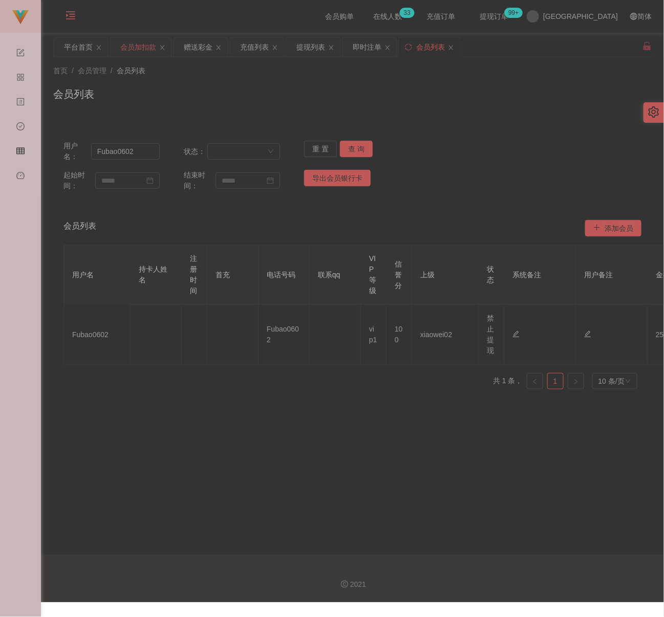
click at [142, 48] on div "会员加扣款" at bounding box center [138, 46] width 36 height 19
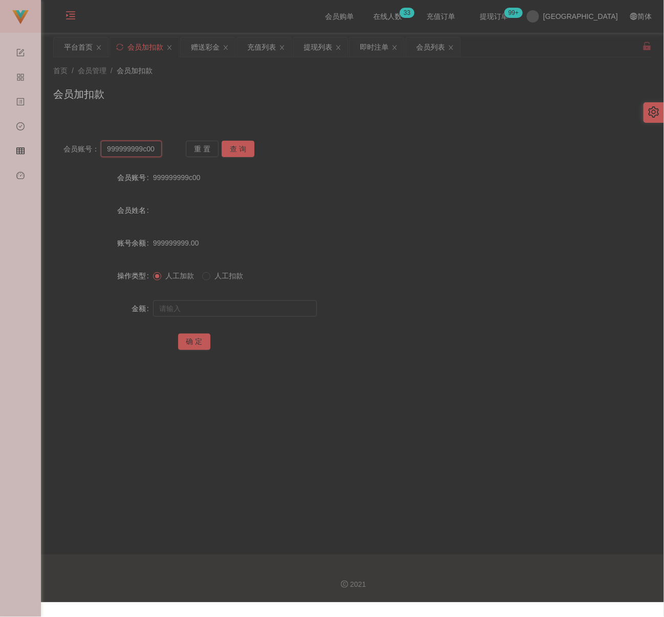
click at [154, 151] on input "999999999c00" at bounding box center [131, 149] width 60 height 16
click at [237, 149] on button "查 询" at bounding box center [238, 149] width 33 height 16
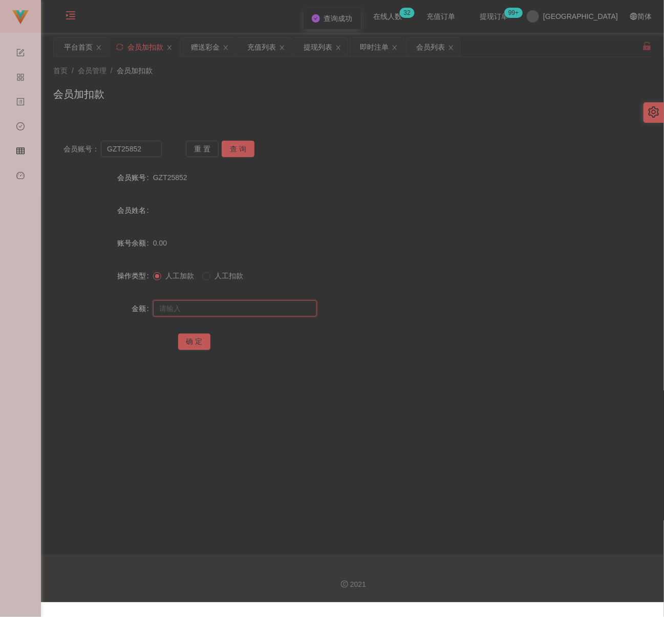
drag, startPoint x: 219, startPoint y: 307, endPoint x: 224, endPoint y: 305, distance: 6.2
click at [219, 307] on input "text" at bounding box center [235, 309] width 164 height 16
click at [280, 305] on input "text" at bounding box center [235, 309] width 164 height 16
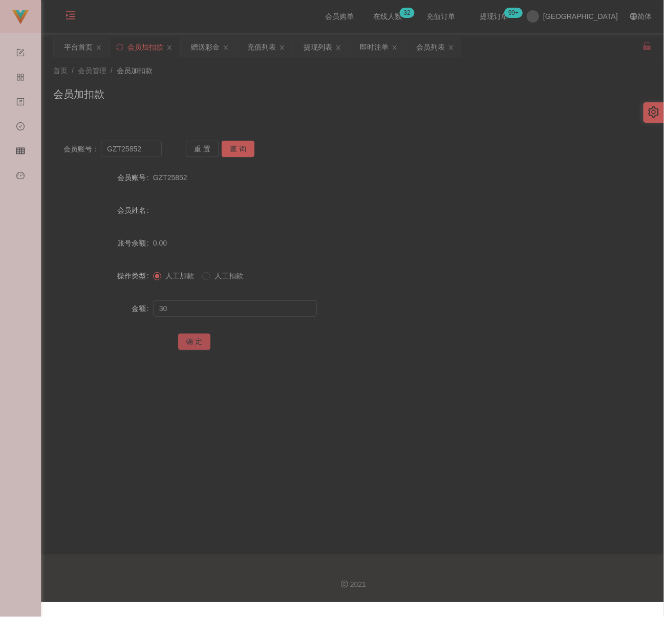
click at [184, 343] on button "确 定" at bounding box center [194, 342] width 33 height 16
click at [150, 150] on input "GZT25852" at bounding box center [131, 149] width 60 height 16
click at [249, 144] on button "查 询" at bounding box center [238, 149] width 33 height 16
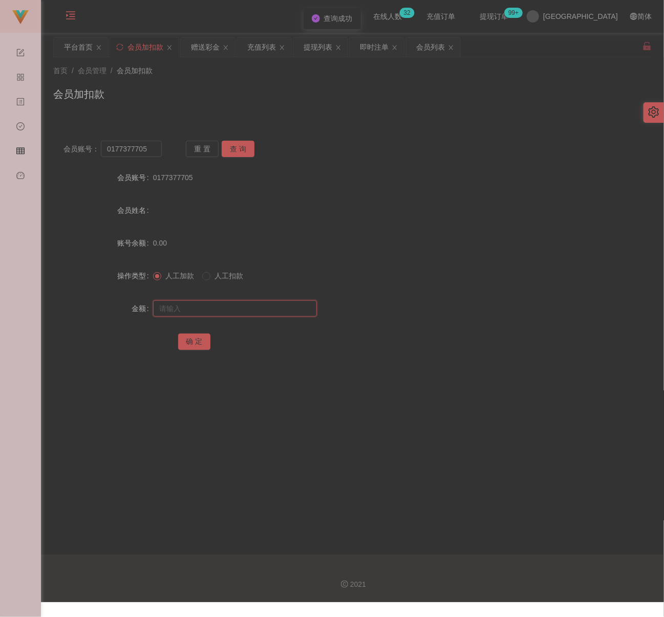
click at [218, 313] on input "text" at bounding box center [235, 309] width 164 height 16
click at [257, 310] on input "text" at bounding box center [235, 309] width 164 height 16
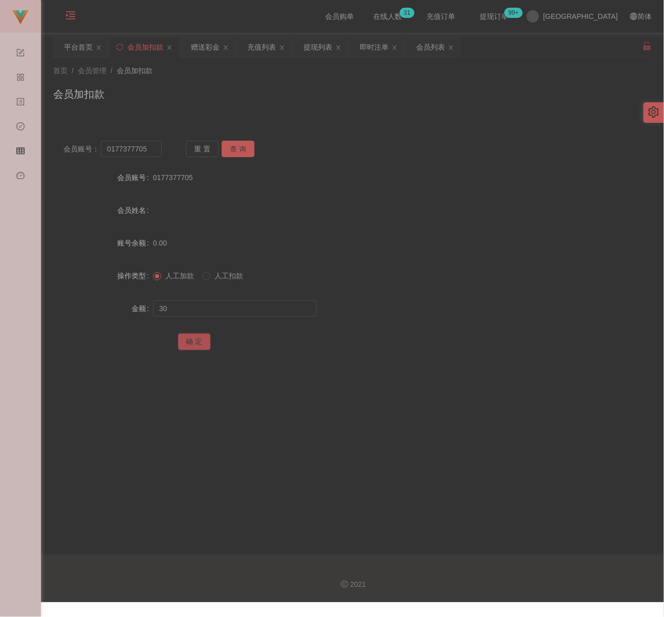
click at [197, 344] on button "确 定" at bounding box center [194, 342] width 33 height 16
click at [151, 147] on input "0177377705" at bounding box center [131, 149] width 60 height 16
click at [239, 151] on button "查 询" at bounding box center [238, 149] width 33 height 16
click at [234, 303] on input "text" at bounding box center [235, 309] width 164 height 16
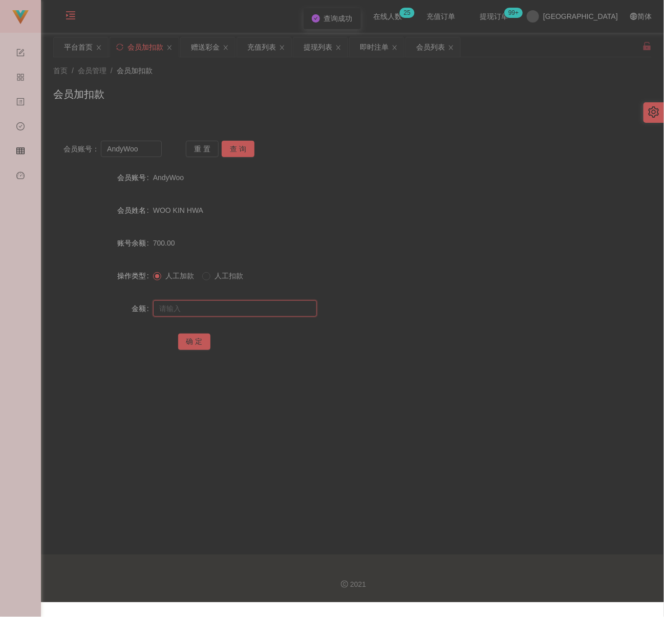
click at [292, 312] on input "text" at bounding box center [235, 309] width 164 height 16
click at [191, 340] on button "确 定" at bounding box center [194, 342] width 33 height 16
click at [290, 94] on div "会员加扣款" at bounding box center [352, 99] width 599 height 24
click at [143, 152] on input "AndyWoo" at bounding box center [131, 149] width 60 height 16
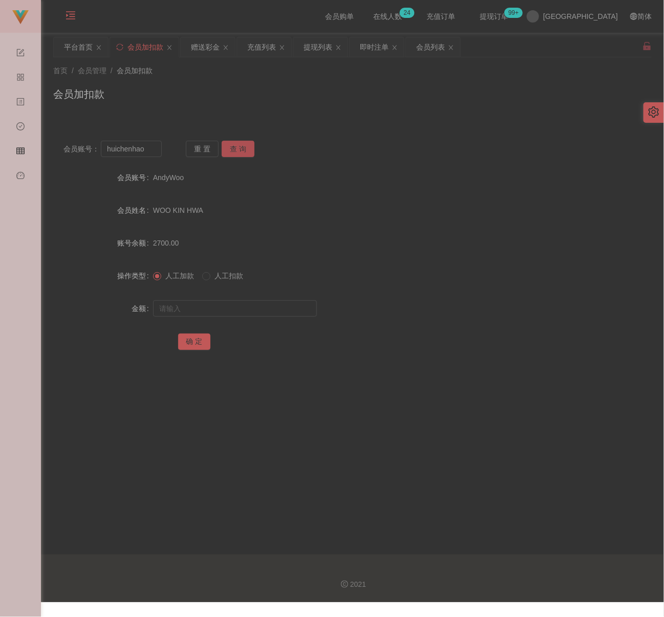
click at [233, 146] on button "查 询" at bounding box center [238, 149] width 33 height 16
click at [249, 146] on div "重 置 查 询" at bounding box center [235, 149] width 98 height 16
click at [249, 146] on button "查 询" at bounding box center [238, 149] width 33 height 16
click at [246, 313] on input "text" at bounding box center [235, 309] width 164 height 16
click at [217, 311] on input "text" at bounding box center [235, 309] width 164 height 16
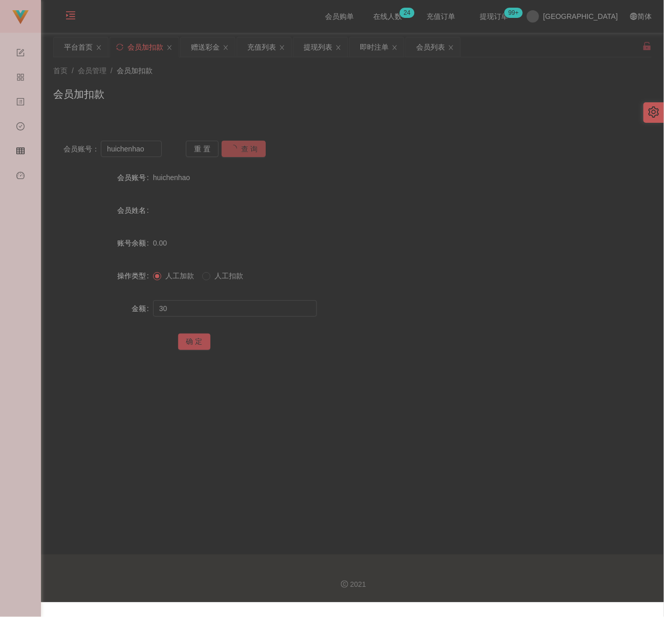
click at [196, 345] on button "确 定" at bounding box center [194, 342] width 33 height 16
click at [239, 151] on button "查 询" at bounding box center [238, 149] width 33 height 16
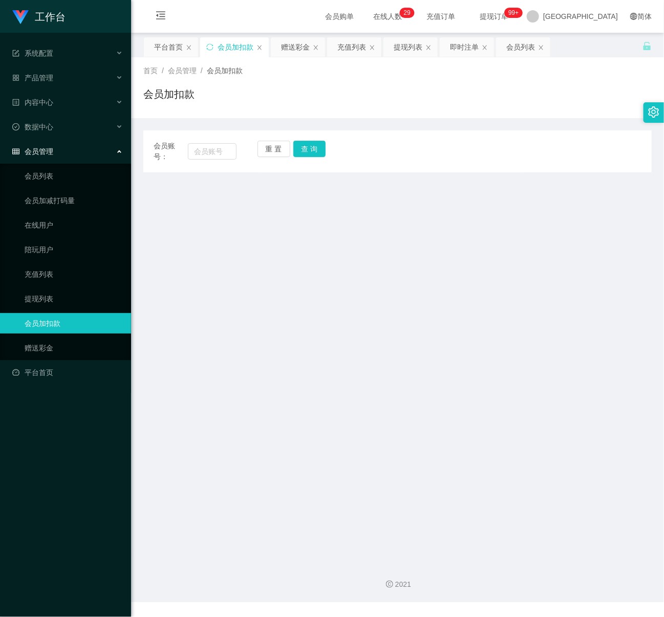
click at [650, 114] on icon "图标: setting" at bounding box center [654, 111] width 11 height 11
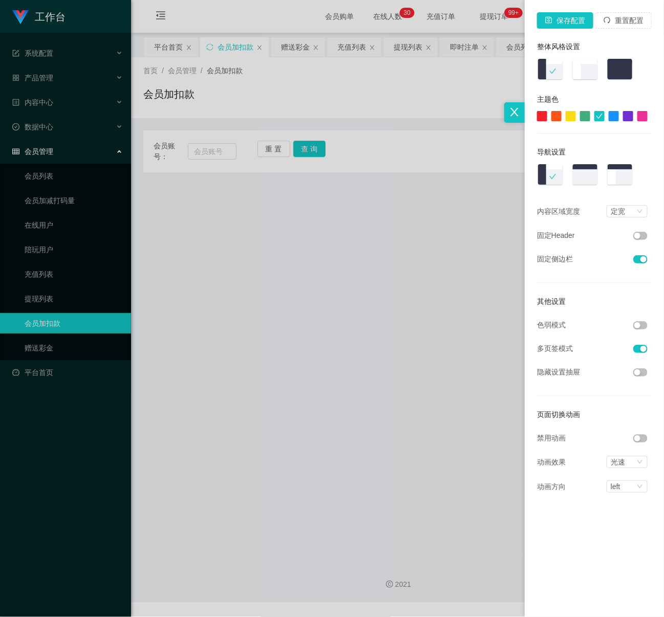
click at [639, 328] on button "button" at bounding box center [640, 326] width 14 height 8
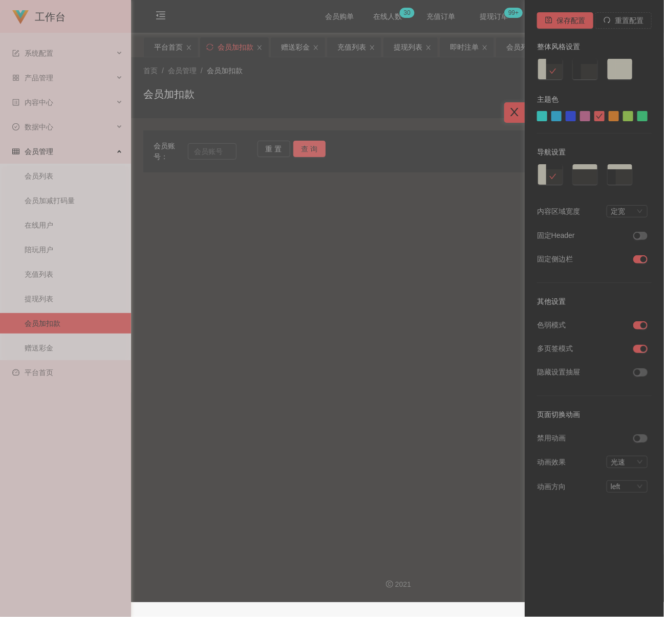
click at [305, 249] on div at bounding box center [332, 308] width 664 height 617
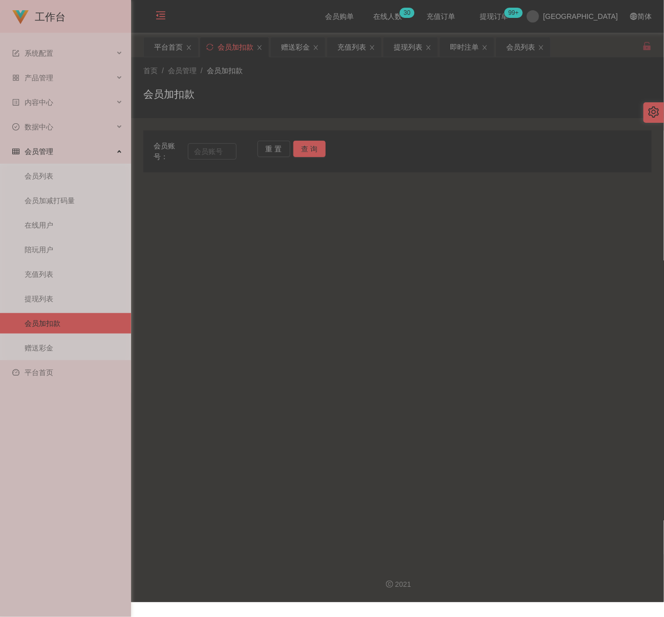
click at [160, 17] on icon "图标: menu-fold" at bounding box center [161, 15] width 10 height 10
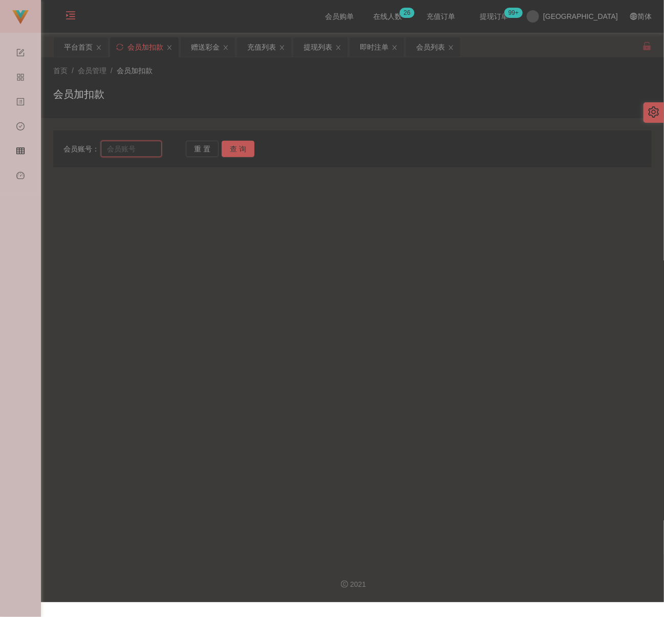
click at [131, 151] on input "text" at bounding box center [131, 149] width 60 height 16
paste input "Wave1234"
type input "Wave1234"
click at [234, 142] on button "查 询" at bounding box center [238, 149] width 33 height 16
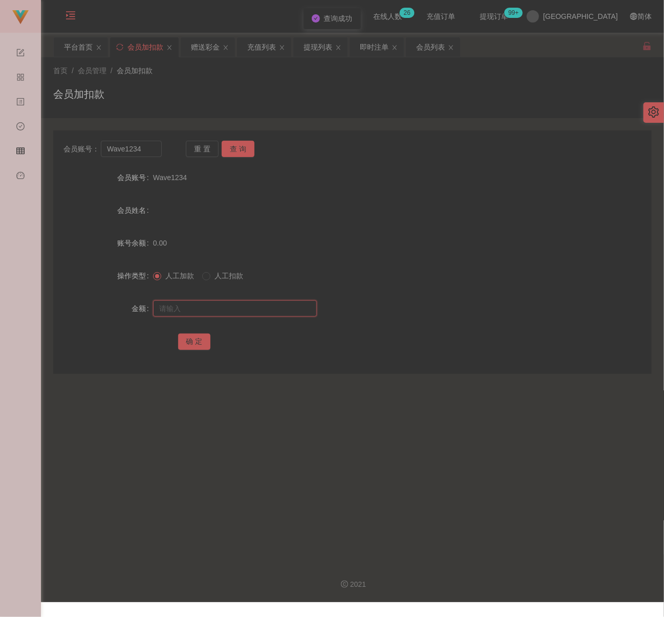
click at [219, 309] on input "text" at bounding box center [235, 309] width 164 height 16
type input "30"
click at [201, 344] on button "确 定" at bounding box center [194, 342] width 33 height 16
click at [147, 146] on input "Wave1234" at bounding box center [131, 149] width 60 height 16
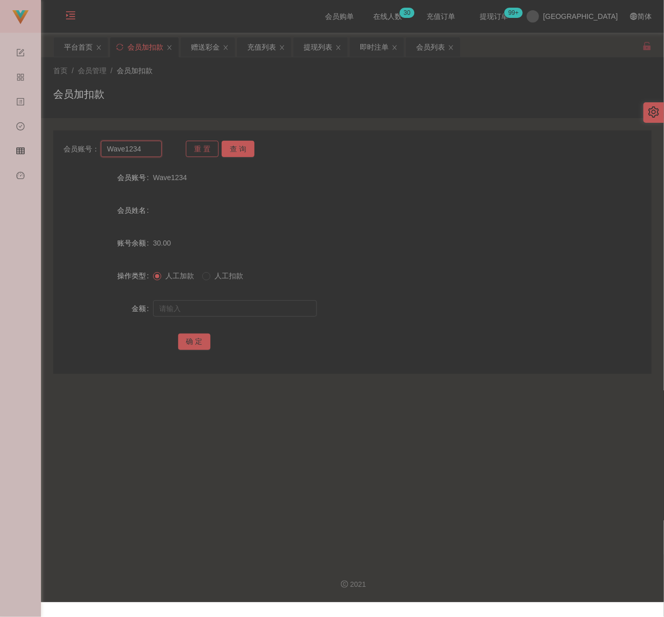
paste input "momo123"
type input "momo123"
click at [246, 146] on button "查 询" at bounding box center [238, 149] width 33 height 16
drag, startPoint x: 219, startPoint y: 312, endPoint x: 230, endPoint y: 310, distance: 12.0
click at [220, 312] on input "text" at bounding box center [235, 309] width 164 height 16
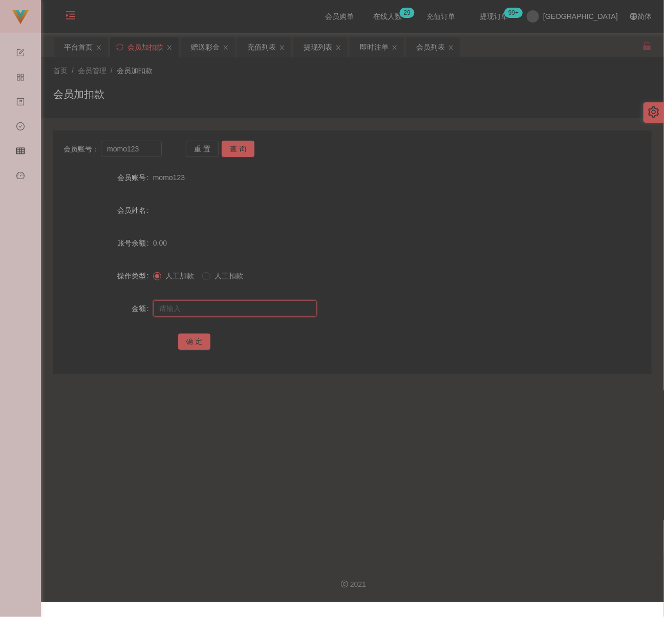
click at [238, 310] on input "text" at bounding box center [235, 309] width 164 height 16
paste input "30"
type input "30"
click at [191, 337] on button "确 定" at bounding box center [194, 342] width 33 height 16
click at [139, 154] on input "momo123" at bounding box center [131, 149] width 60 height 16
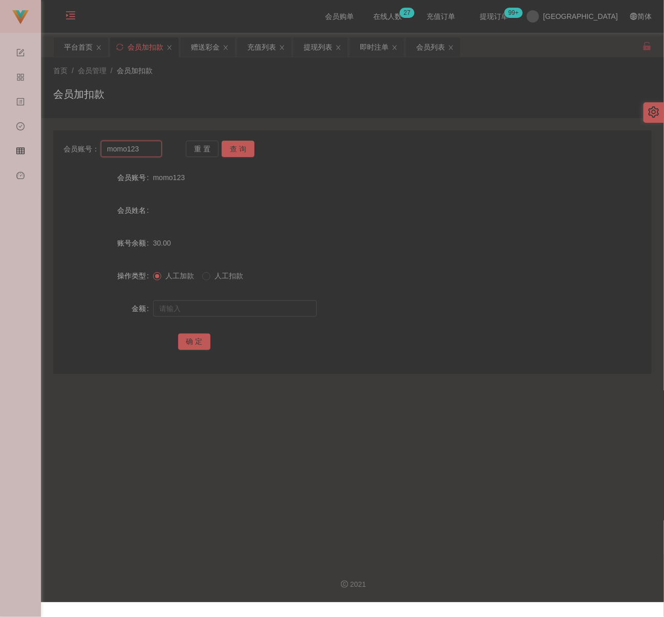
click at [139, 154] on input "momo123" at bounding box center [131, 149] width 60 height 16
paste input "AndyWoo"
type input "AndyWoo"
click at [237, 151] on button "查 询" at bounding box center [238, 149] width 33 height 16
click at [154, 154] on input "AndyWoo" at bounding box center [131, 149] width 60 height 16
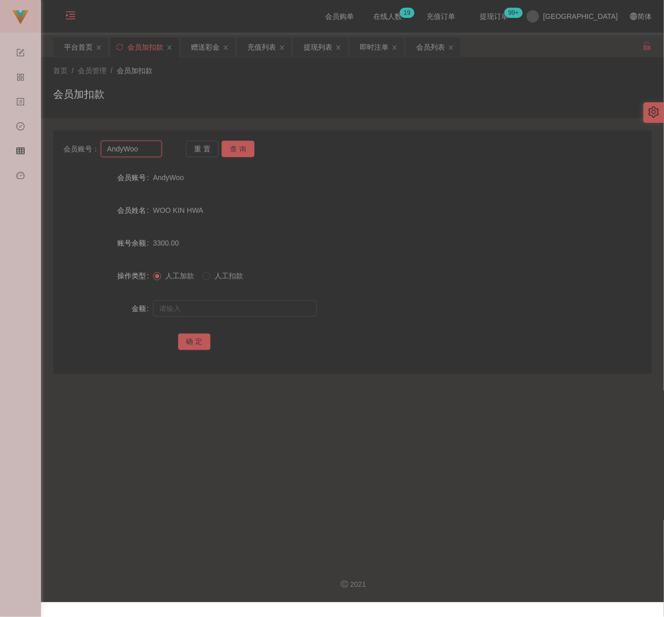
click at [152, 154] on input "AndyWoo" at bounding box center [131, 149] width 60 height 16
paste input "qq123"
type input "qq123"
click at [240, 148] on button "查 询" at bounding box center [238, 149] width 33 height 16
click at [235, 306] on input "text" at bounding box center [235, 309] width 164 height 16
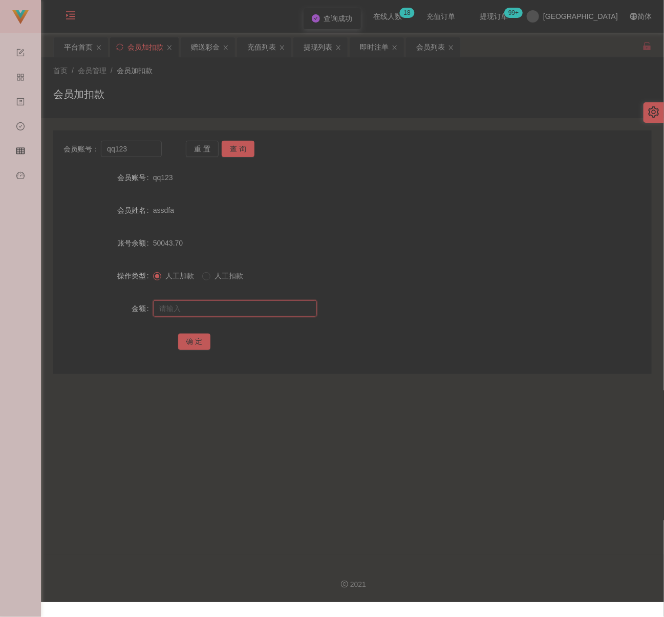
click at [257, 303] on input "text" at bounding box center [235, 309] width 164 height 16
paste input "30"
type input "30"
click at [200, 343] on button "确 定" at bounding box center [194, 342] width 33 height 16
click at [142, 145] on input "qq123" at bounding box center [131, 149] width 60 height 16
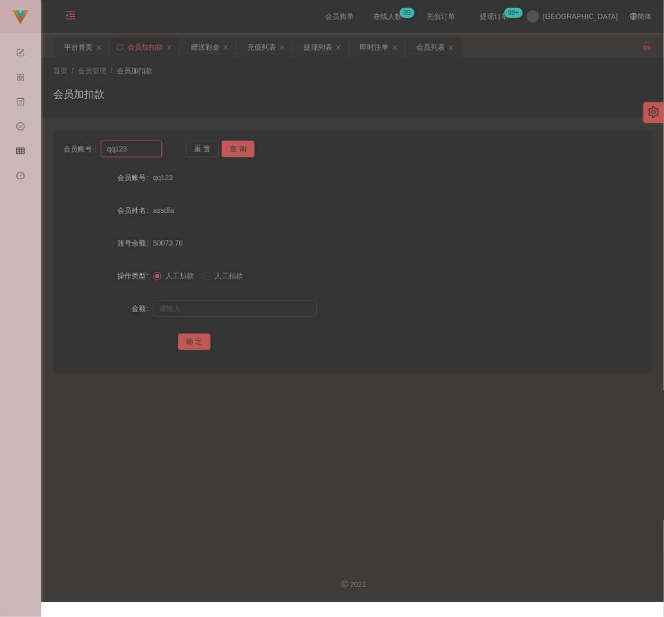
click at [142, 145] on input "qq123" at bounding box center [131, 149] width 60 height 16
paste input "0179851107"
type input "0179851107"
click at [243, 144] on button "查 询" at bounding box center [238, 149] width 33 height 16
click at [226, 306] on input "text" at bounding box center [235, 309] width 164 height 16
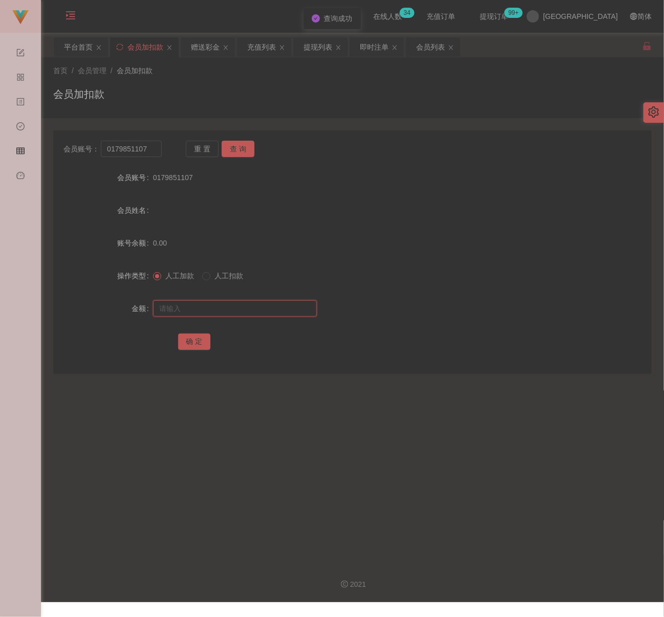
click at [212, 311] on input "text" at bounding box center [235, 309] width 164 height 16
paste input "30"
type input "30"
click at [200, 341] on button "确 定" at bounding box center [194, 342] width 33 height 16
click at [152, 148] on input "0179851107" at bounding box center [131, 149] width 60 height 16
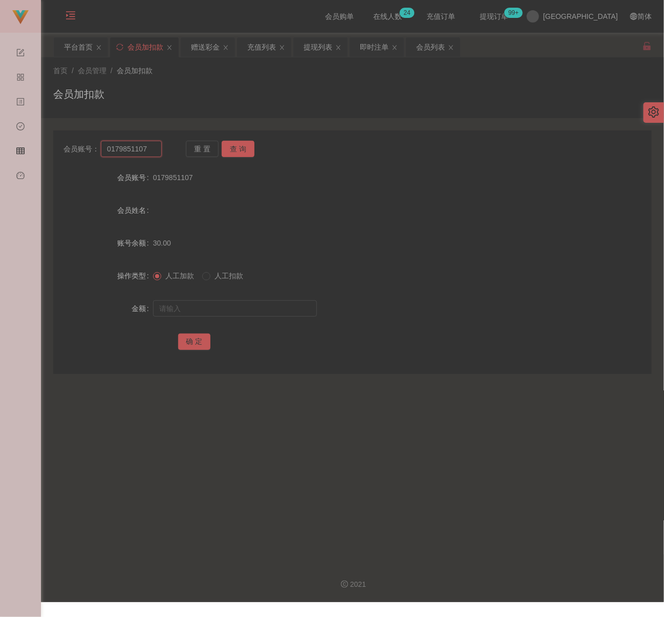
click at [152, 148] on input "0179851107" at bounding box center [131, 149] width 60 height 16
paste input "Brandon10075"
type input "Brandon10075"
click at [232, 145] on button "查 询" at bounding box center [238, 149] width 33 height 16
click at [238, 308] on input "text" at bounding box center [235, 309] width 164 height 16
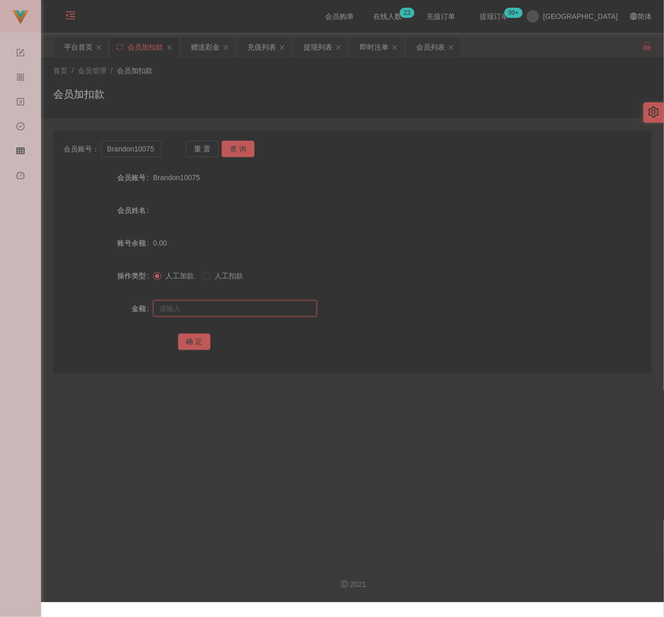
click at [263, 311] on input "text" at bounding box center [235, 309] width 164 height 16
paste input "30"
type input "30"
click at [194, 339] on button "确 定" at bounding box center [194, 342] width 33 height 16
click at [147, 151] on input "Brandon10075" at bounding box center [131, 149] width 60 height 16
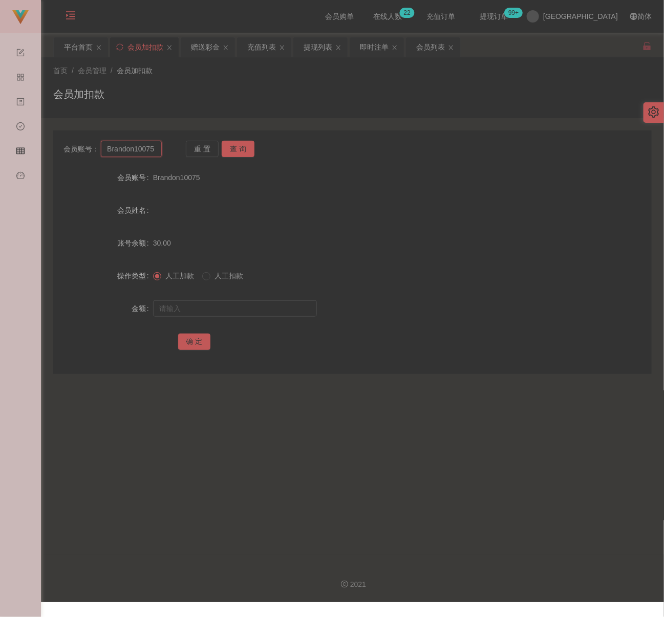
click at [146, 151] on input "Brandon10075" at bounding box center [131, 149] width 60 height 16
paste input "CY96"
type input "CY96"
click at [234, 146] on button "查 询" at bounding box center [238, 149] width 33 height 16
click at [253, 308] on input "text" at bounding box center [235, 309] width 164 height 16
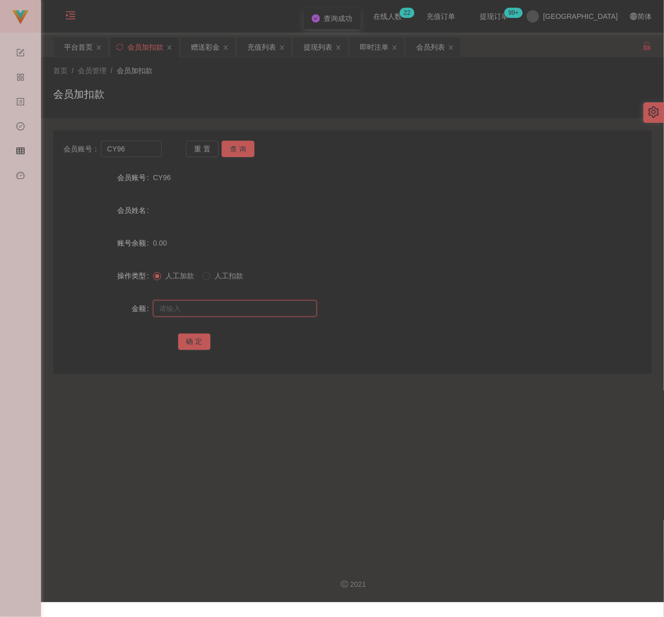
drag, startPoint x: 252, startPoint y: 309, endPoint x: 243, endPoint y: 314, distance: 10.3
click at [252, 309] on input "text" at bounding box center [235, 309] width 164 height 16
paste input "30"
type input "30"
click at [191, 339] on button "确 定" at bounding box center [194, 342] width 33 height 16
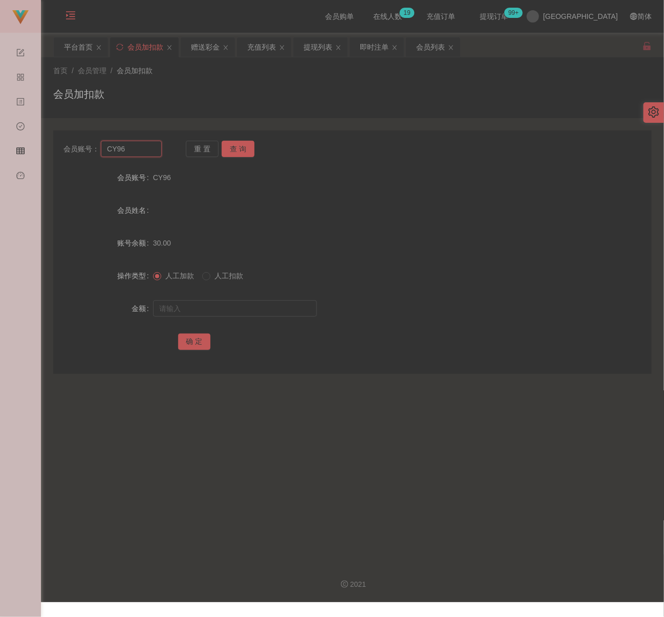
click at [141, 149] on input "CY96" at bounding box center [131, 149] width 60 height 16
paste input "Flora"
type input "Flora96"
click at [228, 146] on button "查 询" at bounding box center [238, 149] width 33 height 16
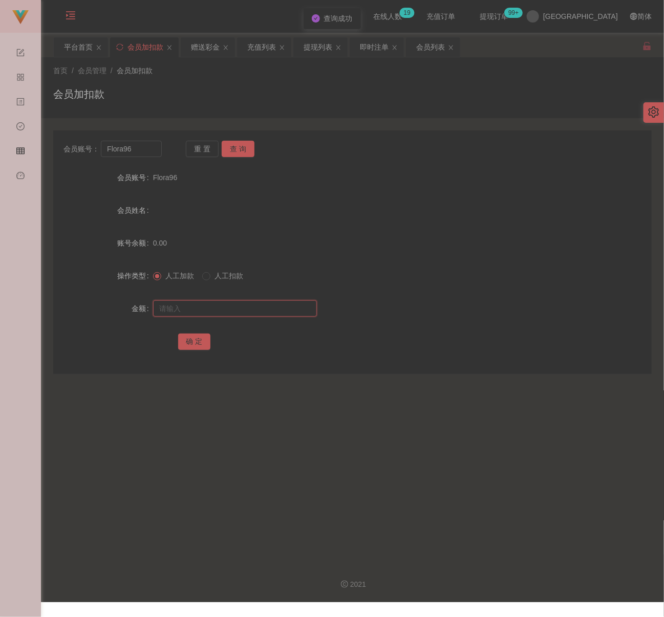
click at [231, 308] on input "text" at bounding box center [235, 309] width 164 height 16
click at [263, 309] on input "text" at bounding box center [235, 309] width 164 height 16
paste input "30"
type input "30"
click at [202, 338] on button "确 定" at bounding box center [194, 342] width 33 height 16
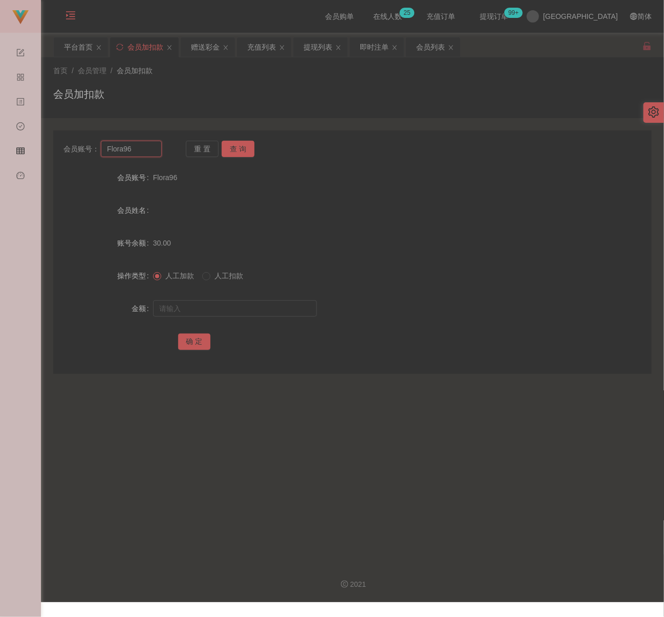
click at [151, 148] on input "Flora96" at bounding box center [131, 149] width 60 height 16
paste input "PENkik9622"
type input "PENkik9622"
click at [232, 151] on button "查 询" at bounding box center [238, 149] width 33 height 16
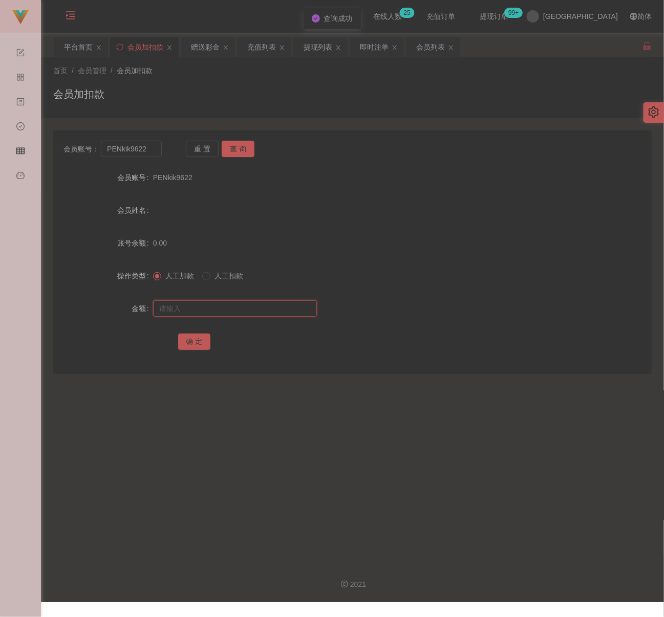
drag, startPoint x: 237, startPoint y: 300, endPoint x: 232, endPoint y: 304, distance: 5.8
click at [237, 301] on input "text" at bounding box center [235, 309] width 164 height 16
click at [271, 312] on input "text" at bounding box center [235, 309] width 164 height 16
paste input "30"
type input "30"
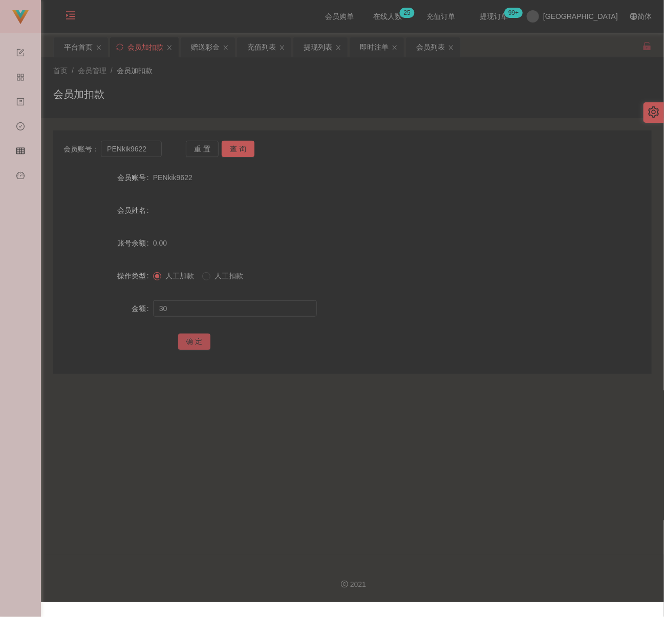
click at [192, 339] on button "确 定" at bounding box center [194, 342] width 33 height 16
click at [151, 151] on input "PENkik9622" at bounding box center [131, 149] width 60 height 16
paste input "kwlim911"
type input "kwlim911"
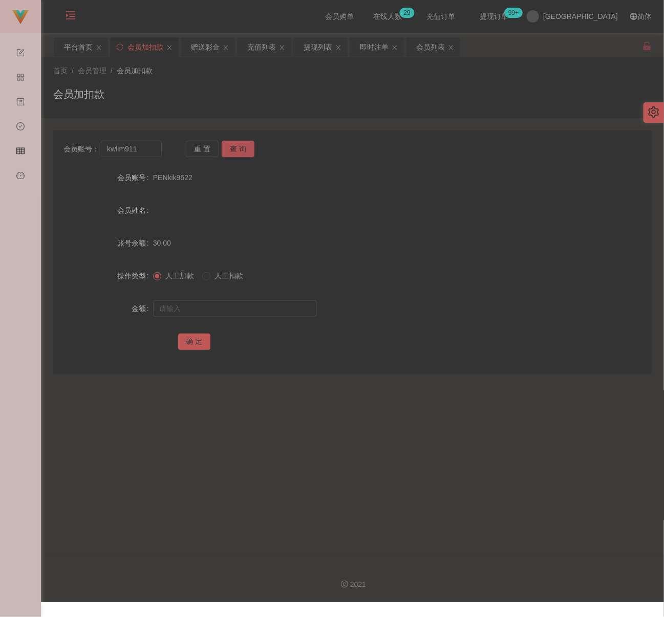
click at [234, 149] on button "查 询" at bounding box center [238, 149] width 33 height 16
click at [228, 309] on input "text" at bounding box center [235, 309] width 164 height 16
click at [296, 311] on input "text" at bounding box center [235, 309] width 164 height 16
paste input "30"
type input "30"
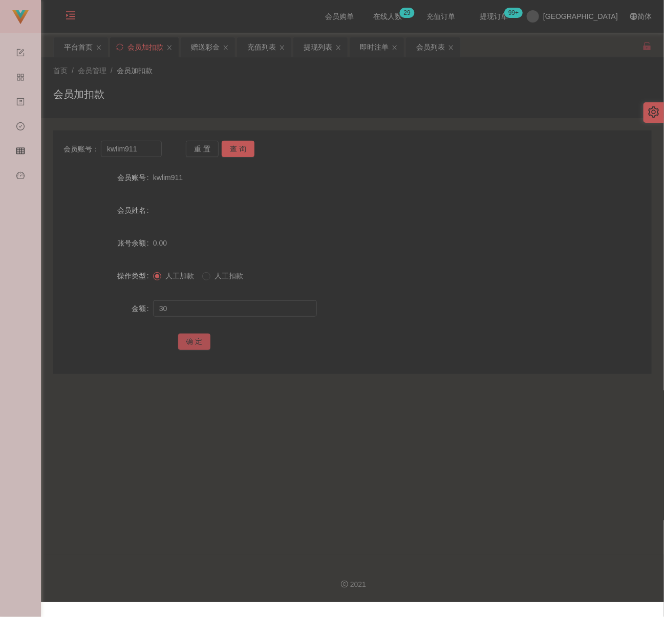
drag, startPoint x: 194, startPoint y: 336, endPoint x: 206, endPoint y: 341, distance: 13.3
click at [194, 336] on button "确 定" at bounding box center [194, 342] width 33 height 16
click at [134, 151] on input "kwlim911" at bounding box center [131, 149] width 60 height 16
paste input "Kevin939"
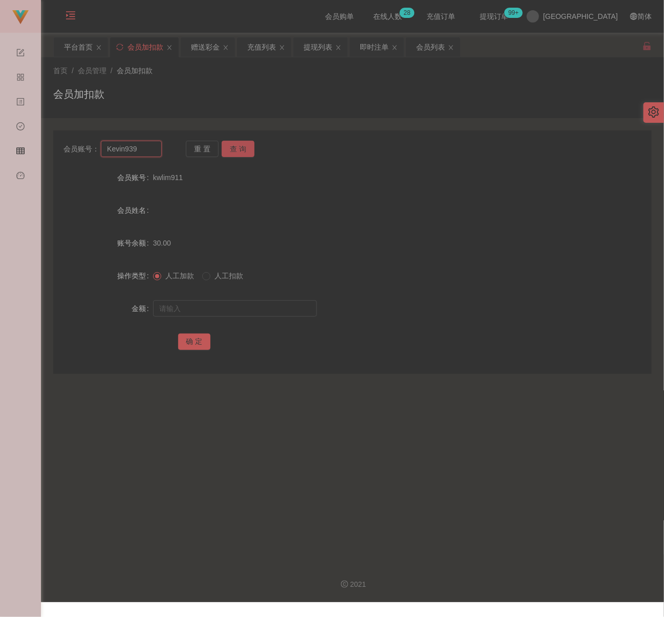
type input "Kevin939"
click at [235, 148] on button "查 询" at bounding box center [238, 149] width 33 height 16
click at [223, 309] on input "text" at bounding box center [235, 309] width 164 height 16
click at [246, 308] on input "text" at bounding box center [235, 309] width 164 height 16
paste input "40000"
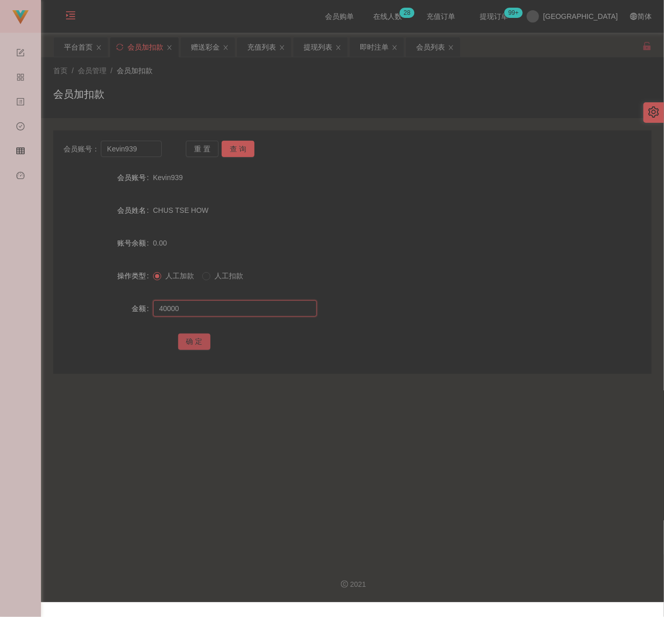
type input "40000"
click at [198, 344] on button "确 定" at bounding box center [194, 342] width 33 height 16
click at [146, 149] on input "Kevin939" at bounding box center [131, 149] width 60 height 16
paste input "Choong1234"
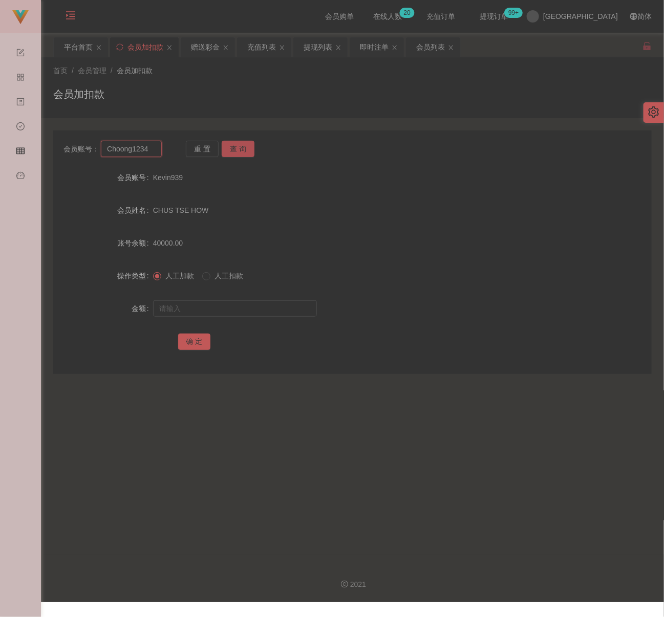
type input "Choong1234"
click at [243, 151] on button "查 询" at bounding box center [238, 149] width 33 height 16
click at [227, 306] on input "text" at bounding box center [235, 309] width 164 height 16
click at [240, 306] on input "text" at bounding box center [235, 309] width 164 height 16
paste input "30"
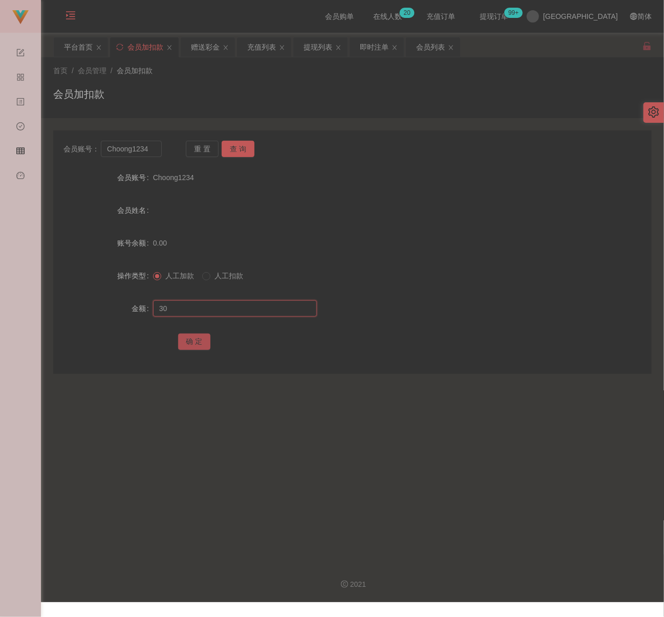
type input "30"
click at [191, 343] on button "确 定" at bounding box center [194, 342] width 33 height 16
click at [157, 156] on input "Choong1234" at bounding box center [131, 149] width 60 height 16
paste input "K346363"
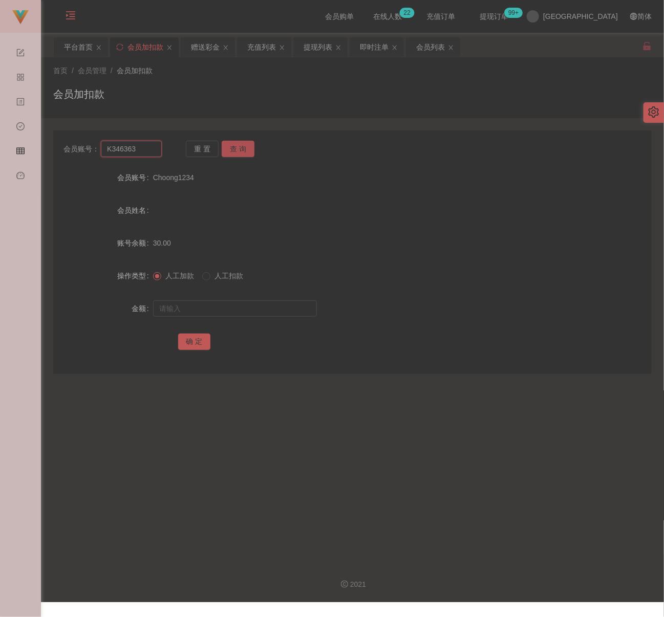
type input "K346363"
click at [230, 151] on button "查 询" at bounding box center [238, 149] width 33 height 16
click at [233, 310] on input "text" at bounding box center [235, 309] width 164 height 16
click at [251, 314] on input "text" at bounding box center [235, 309] width 164 height 16
paste input "30"
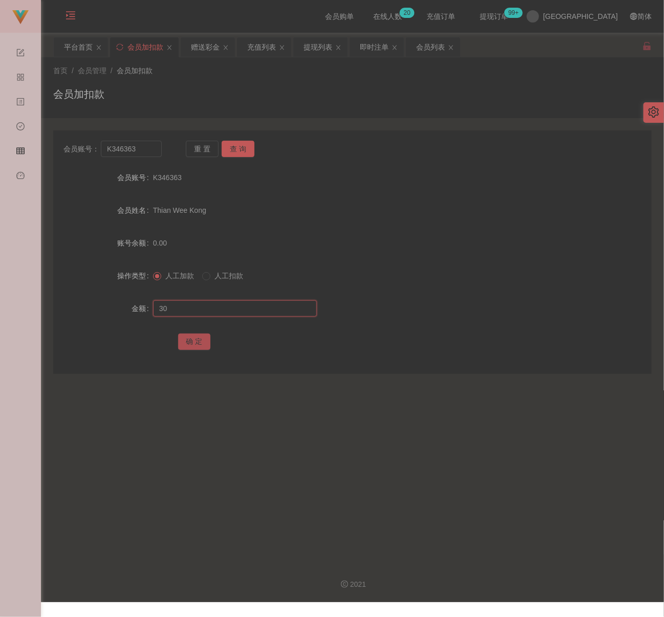
type input "30"
click at [189, 339] on button "确 定" at bounding box center [194, 342] width 33 height 16
click at [140, 152] on input "K346363" at bounding box center [131, 149] width 60 height 16
paste input "evin939"
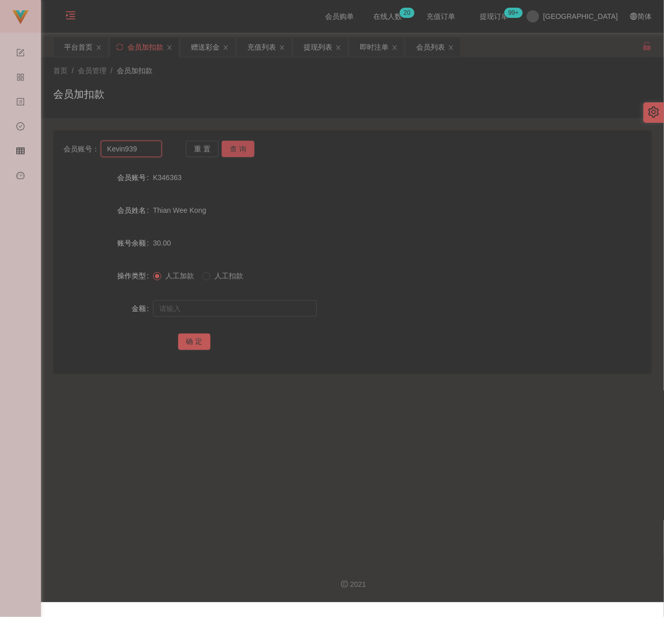
type input "Kevin939"
click at [234, 143] on button "查 询" at bounding box center [238, 149] width 33 height 16
click at [217, 306] on input "text" at bounding box center [235, 309] width 164 height 16
click at [275, 307] on input "text" at bounding box center [235, 309] width 164 height 16
paste input "1700"
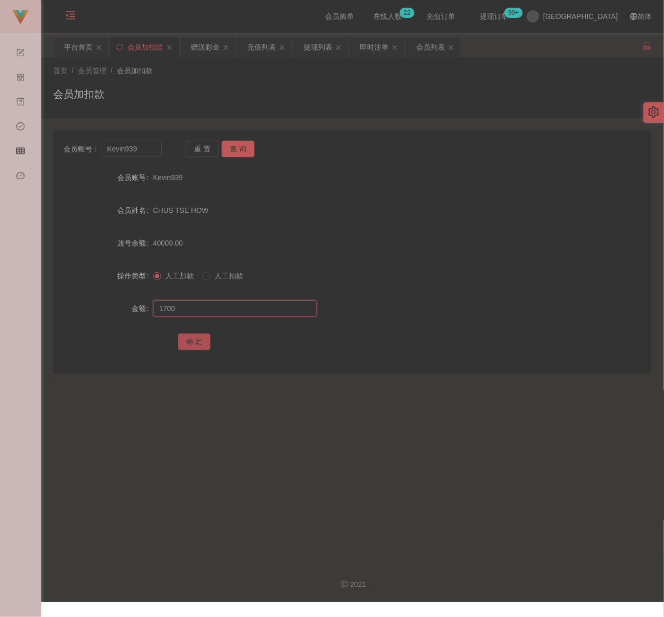
type input "1700"
click at [190, 343] on button "确 定" at bounding box center [194, 342] width 33 height 16
click at [437, 74] on div "首页 / 会员管理 / 会员加扣款 /" at bounding box center [352, 71] width 599 height 11
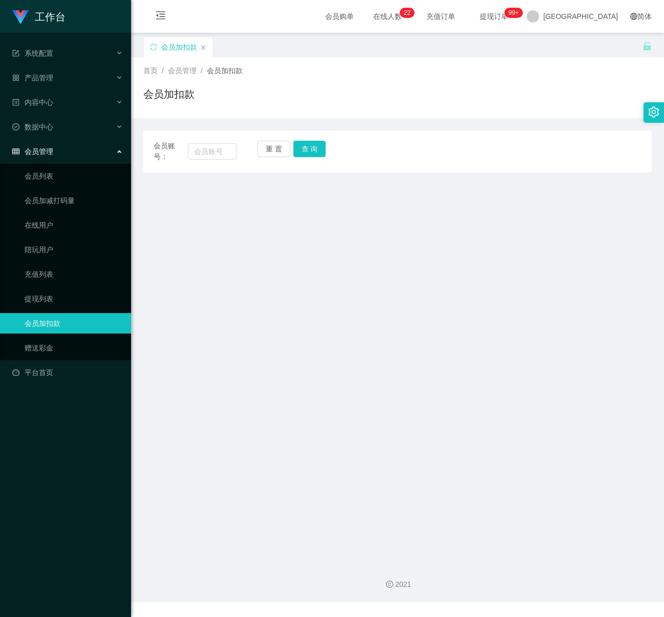
click at [653, 115] on icon "图标: setting" at bounding box center [653, 111] width 11 height 11
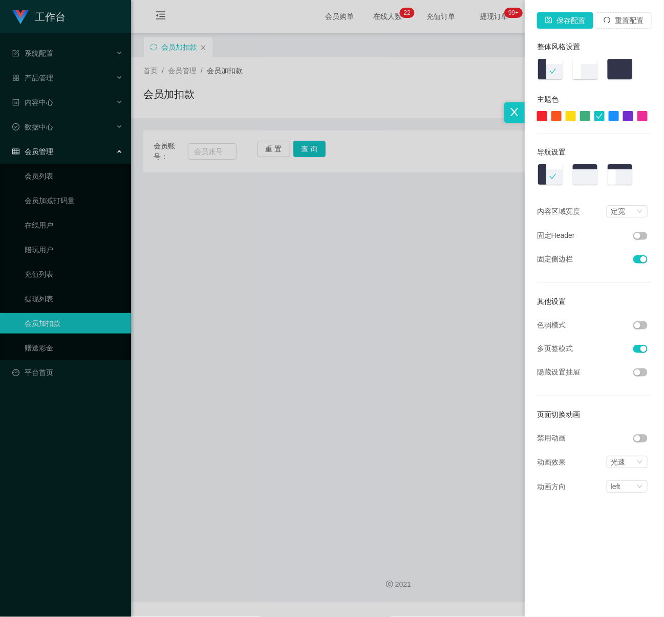
click at [643, 329] on button "button" at bounding box center [640, 326] width 14 height 8
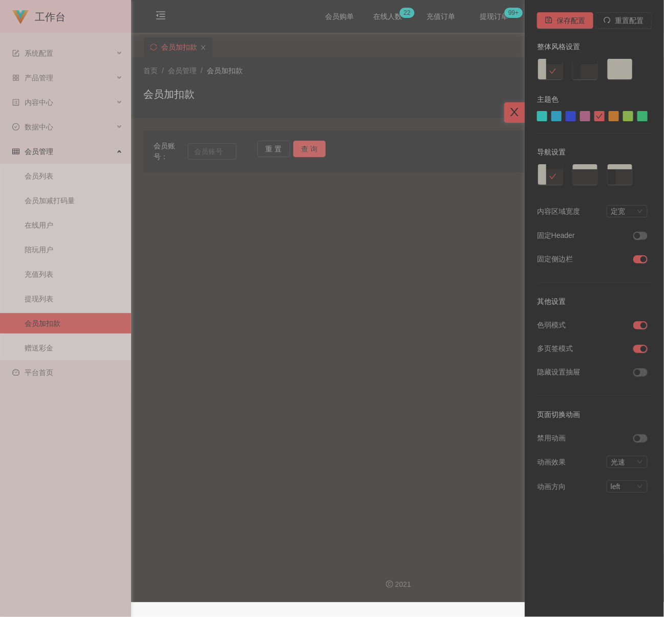
click at [518, 106] on div at bounding box center [514, 112] width 20 height 20
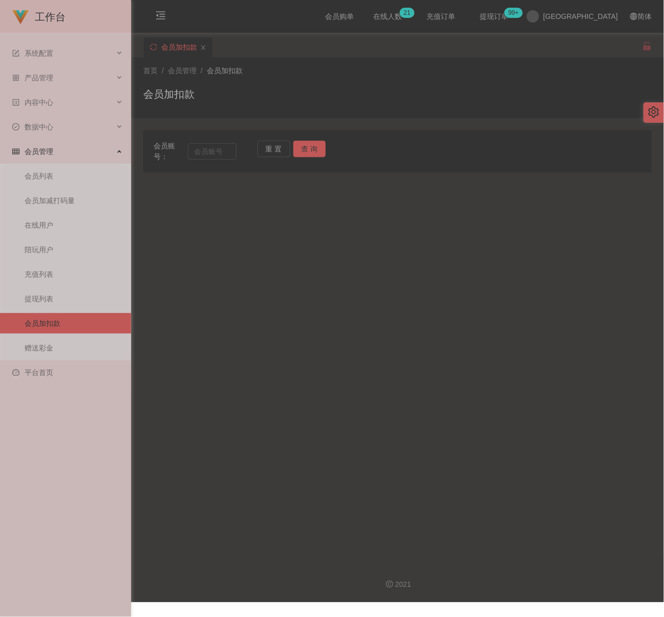
click at [182, 44] on div "会员加扣款" at bounding box center [179, 46] width 36 height 19
click at [153, 14] on icon "图标: menu-fold" at bounding box center [160, 17] width 35 height 33
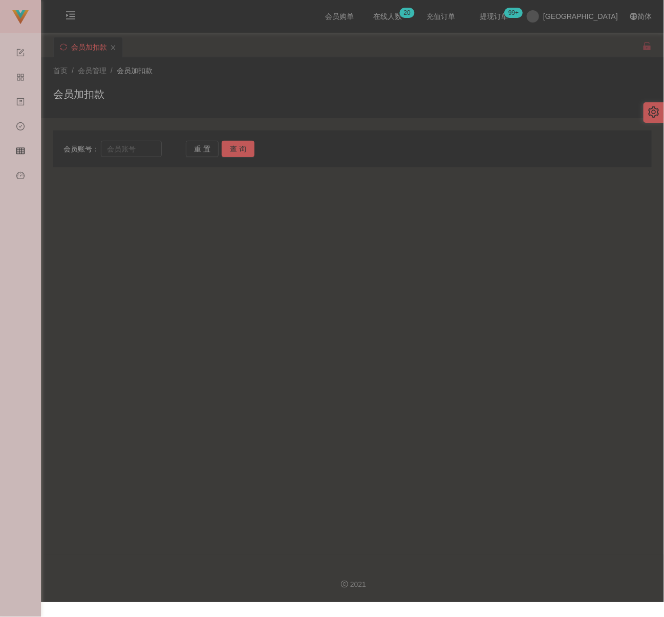
click at [153, 47] on div "会员加扣款" at bounding box center [347, 54] width 589 height 35
drag, startPoint x: 257, startPoint y: 42, endPoint x: 258, endPoint y: 19, distance: 23.1
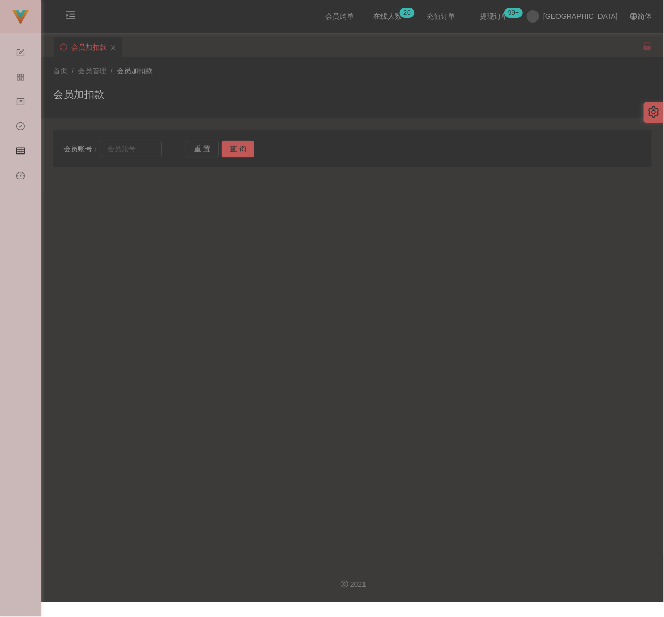
click at [258, 19] on div "会员购单 在线人数 0 1 2 3 4 5 6 7 8 9 0 1 2 3 4 5 6 7 8 9 0 1 2 3 4 5 6 7 8 9 0 1 2 3 4…" at bounding box center [352, 16] width 623 height 33
click at [74, 15] on icon "图标: menu-unfold" at bounding box center [71, 15] width 10 height 10
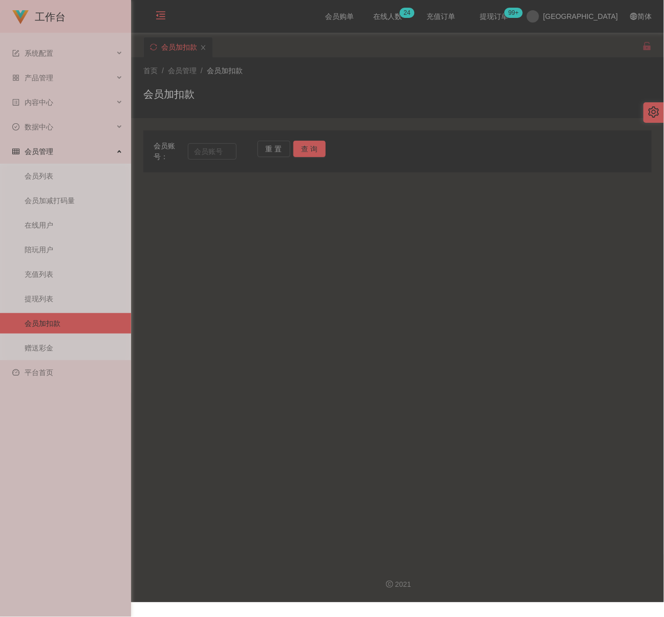
click at [59, 317] on link "会员加扣款" at bounding box center [74, 323] width 98 height 20
click at [48, 341] on link "赠送彩金" at bounding box center [74, 348] width 98 height 20
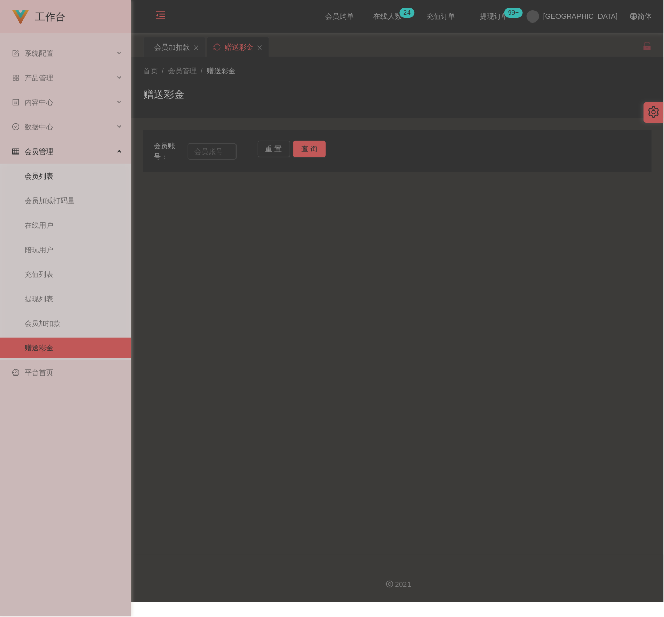
click at [43, 166] on link "会员列表" at bounding box center [74, 176] width 98 height 20
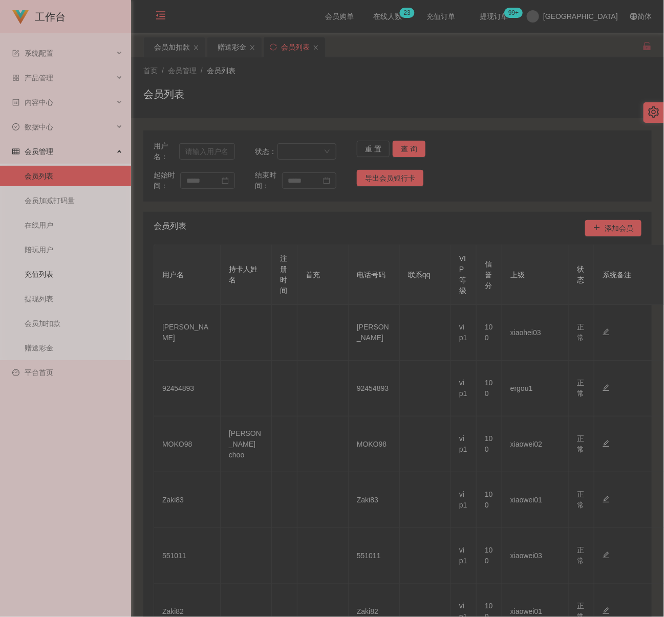
click at [51, 269] on link "充值列表" at bounding box center [74, 274] width 98 height 20
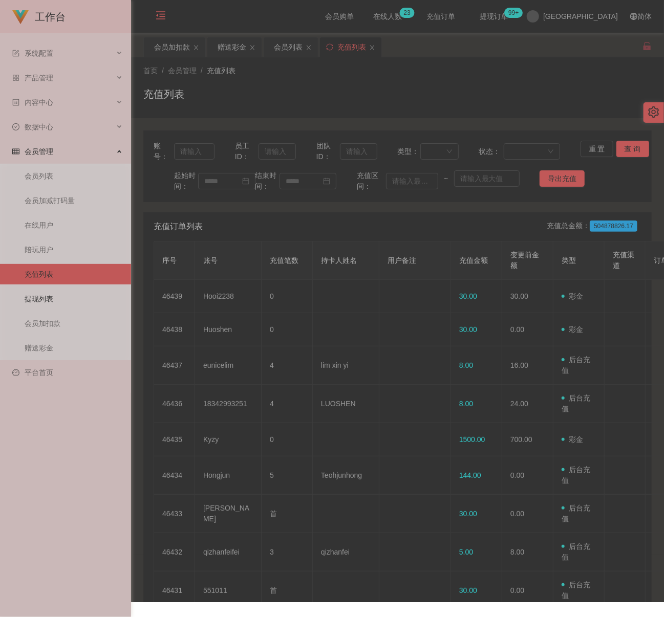
click at [47, 289] on link "提现列表" at bounding box center [74, 299] width 98 height 20
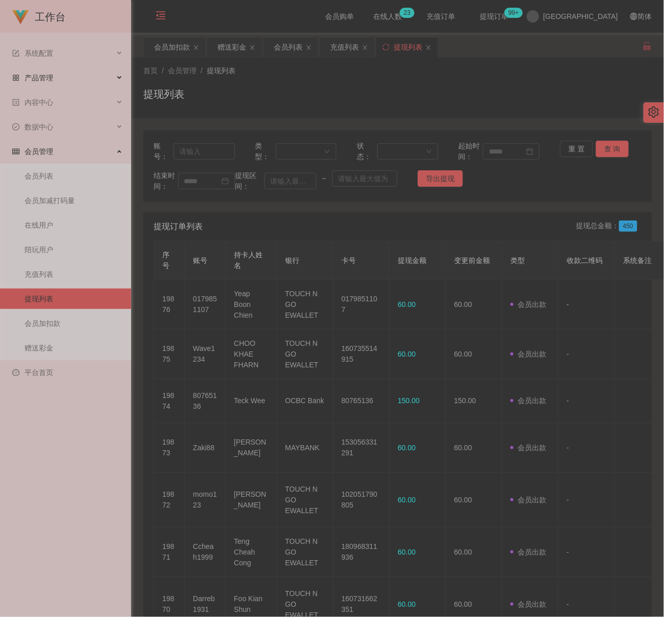
click at [41, 77] on span "产品管理" at bounding box center [32, 78] width 41 height 8
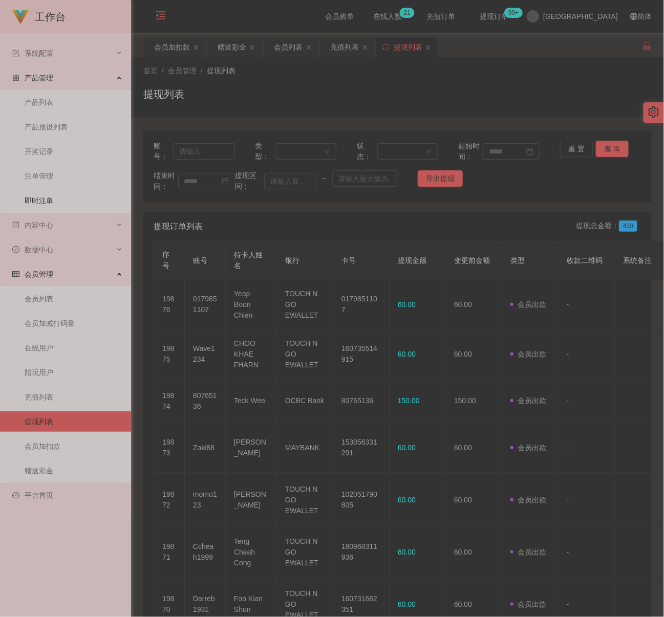
click at [41, 200] on link "即时注单" at bounding box center [74, 200] width 98 height 20
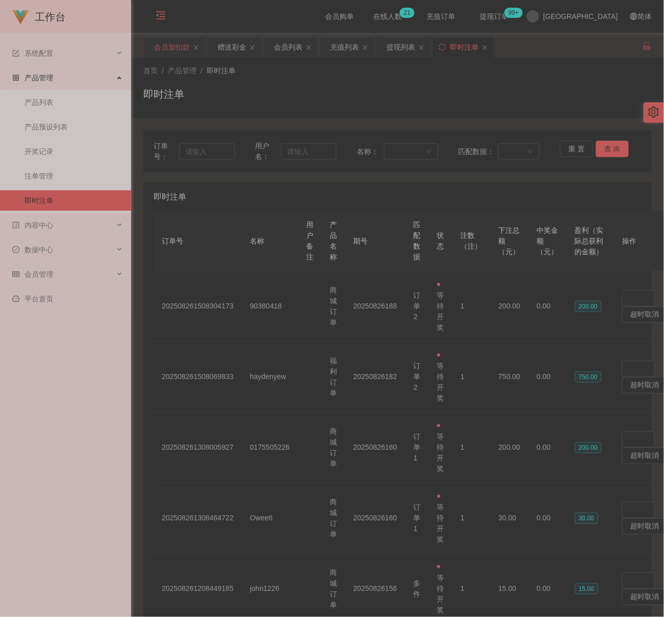
click at [180, 51] on div "会员加扣款" at bounding box center [172, 46] width 36 height 19
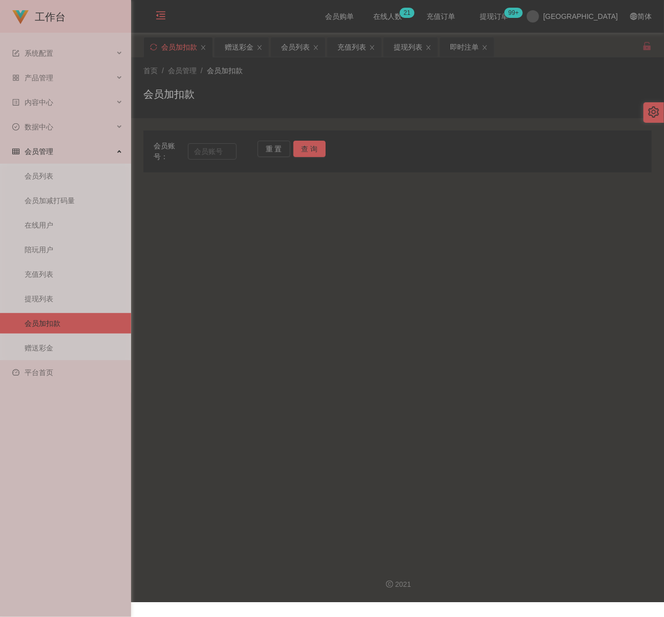
click at [161, 18] on icon "图标: menu-fold" at bounding box center [161, 15] width 10 height 10
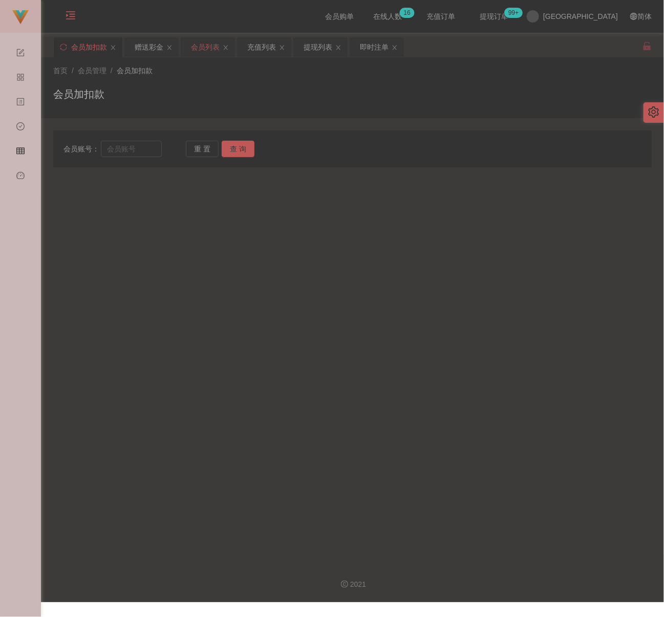
click at [214, 47] on div "会员列表" at bounding box center [205, 46] width 29 height 19
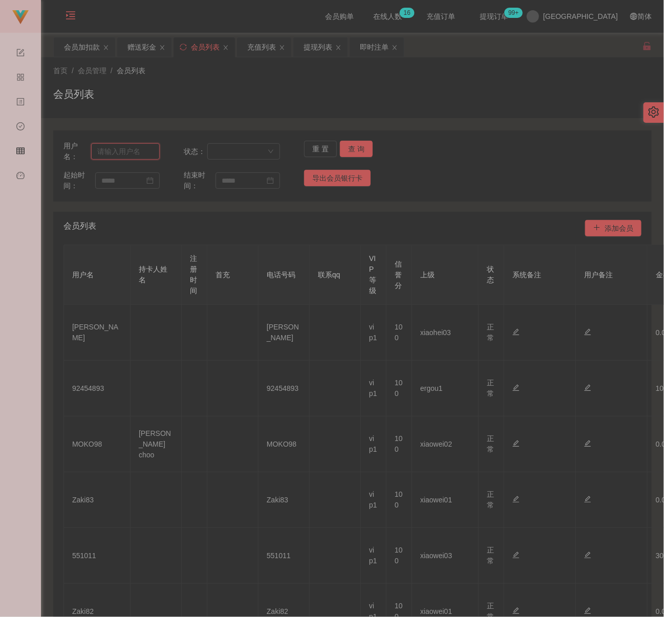
click at [137, 152] on input "text" at bounding box center [125, 151] width 69 height 16
click at [137, 151] on input "text" at bounding box center [125, 151] width 69 height 16
paste input "Kevin939"
type input "Kevin939"
click at [355, 150] on button "查 询" at bounding box center [356, 149] width 33 height 16
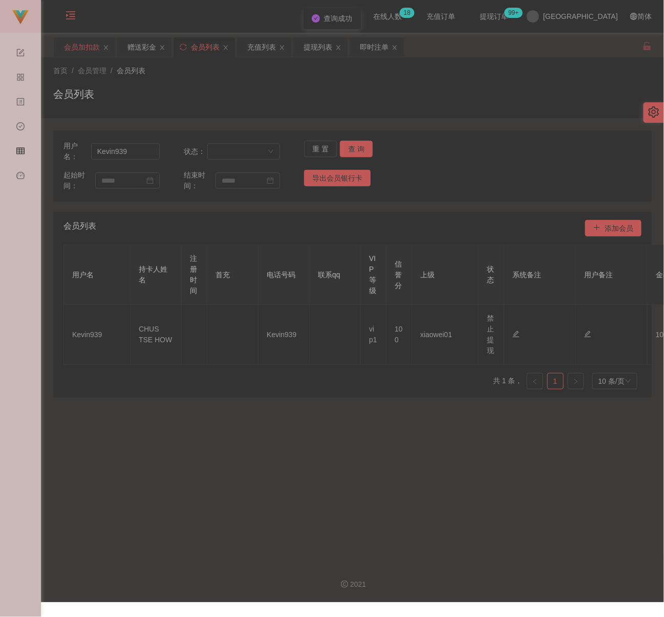
click at [96, 48] on div "会员加扣款" at bounding box center [82, 46] width 36 height 19
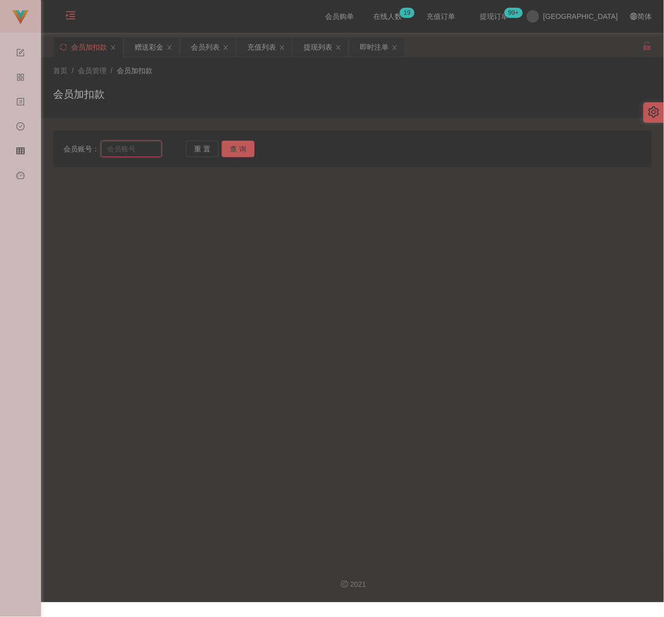
click at [137, 149] on input "text" at bounding box center [131, 149] width 60 height 16
paste input "Alip1268"
type input "Alip1268"
click at [237, 145] on button "查 询" at bounding box center [238, 149] width 33 height 16
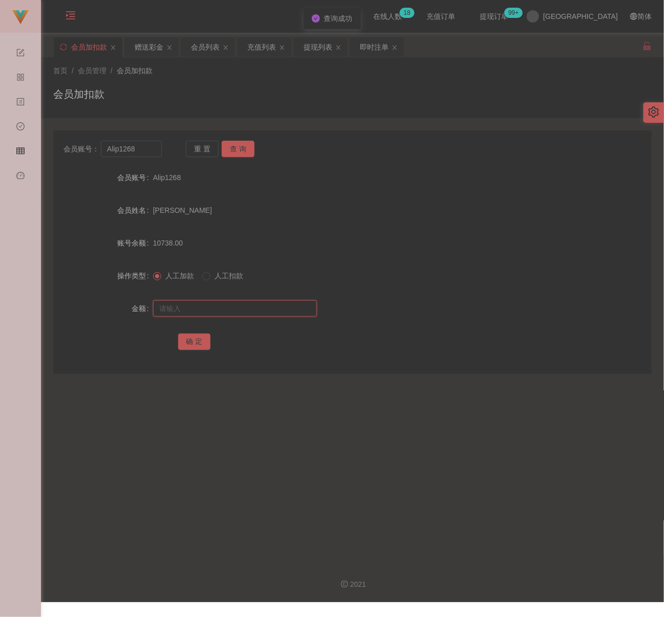
click at [197, 301] on input "text" at bounding box center [235, 309] width 164 height 16
click at [262, 310] on input "text" at bounding box center [235, 309] width 164 height 16
paste input "2000"
type input "2000"
click at [183, 346] on button "确 定" at bounding box center [194, 342] width 33 height 16
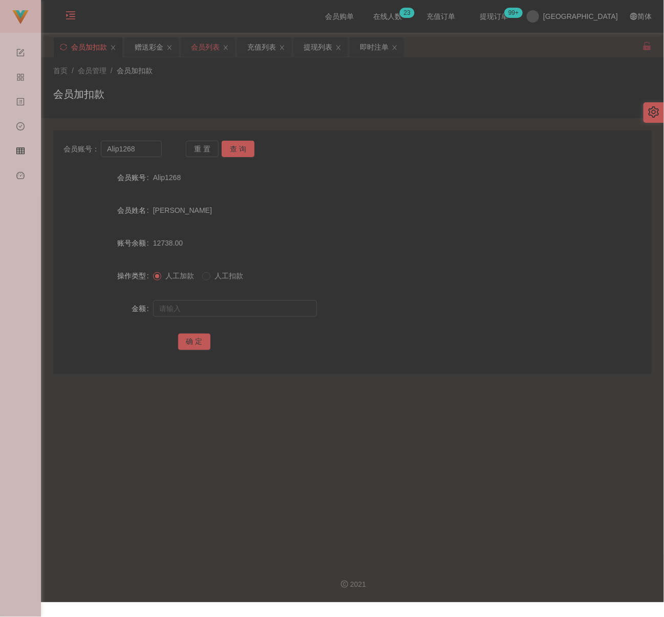
click at [217, 47] on div "会员列表" at bounding box center [205, 46] width 29 height 19
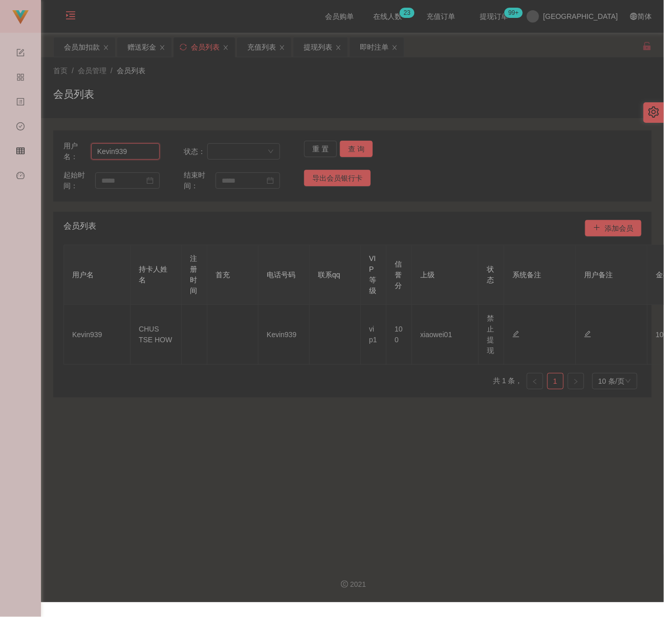
click at [137, 157] on input "Kevin939" at bounding box center [125, 151] width 69 height 16
paste input "ingston18"
type input "Kingston18"
click at [359, 146] on button "查 询" at bounding box center [356, 149] width 33 height 16
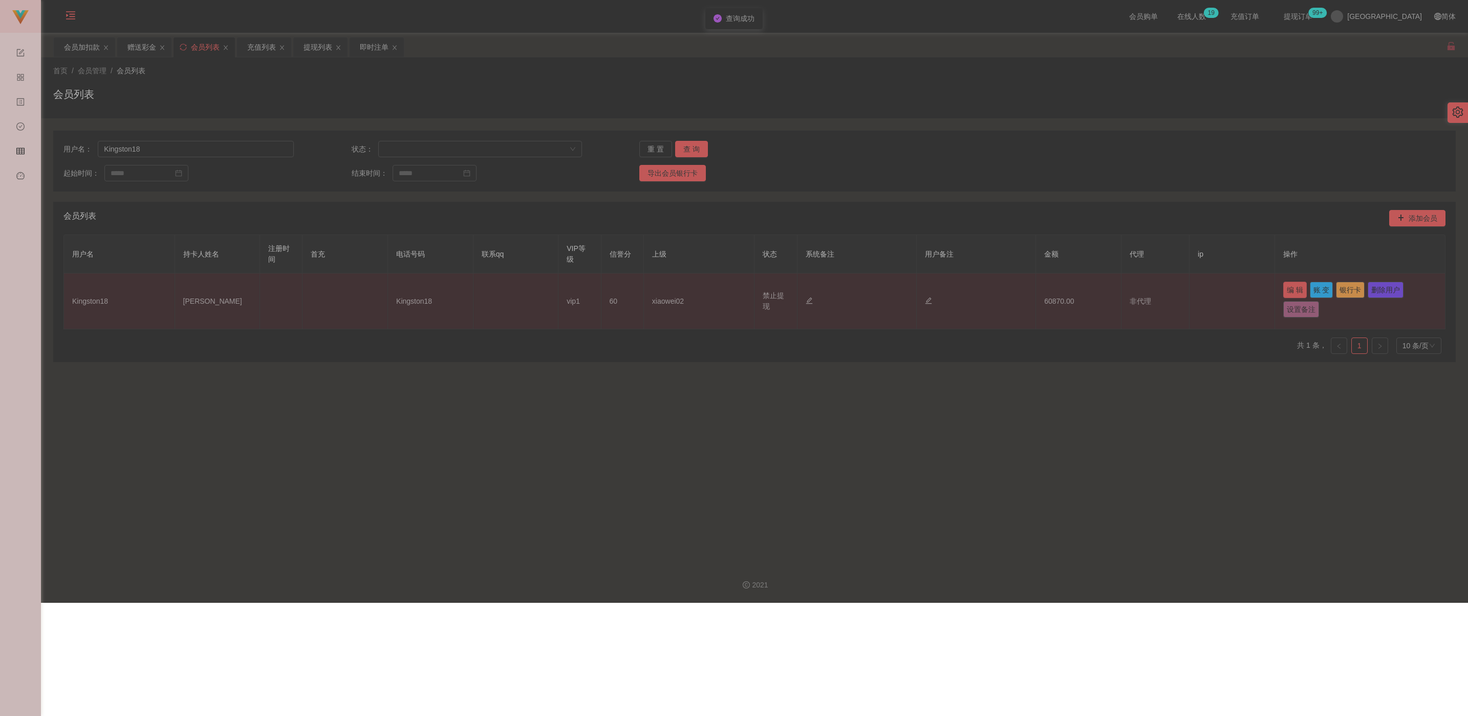
click at [664, 286] on button "编 辑" at bounding box center [1296, 290] width 24 height 16
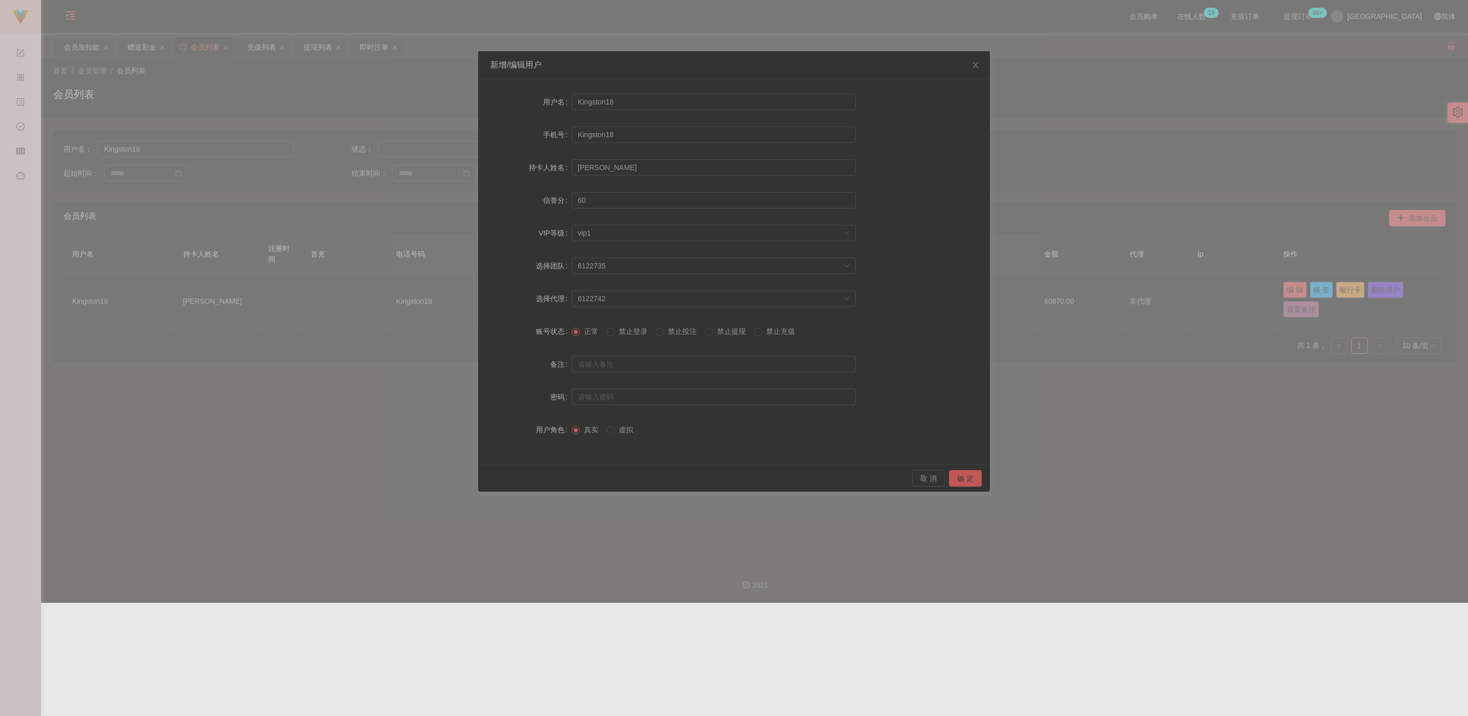
click at [664, 331] on span "禁止提现" at bounding box center [731, 331] width 37 height 8
click at [664, 477] on button "确 定" at bounding box center [965, 478] width 33 height 16
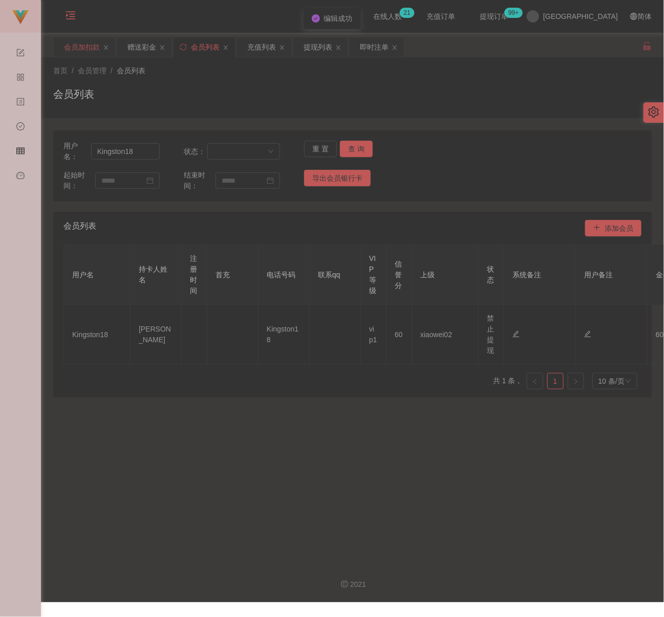
click at [91, 51] on div "会员加扣款" at bounding box center [82, 46] width 36 height 19
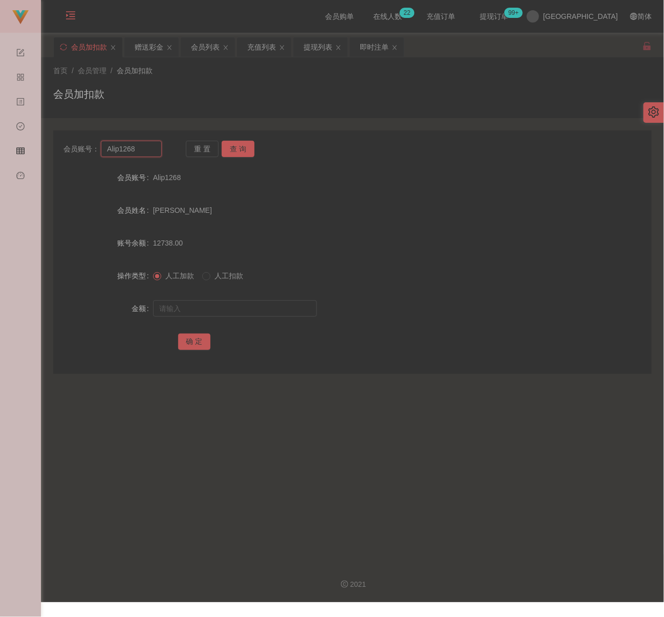
click at [135, 151] on input "Alip1268" at bounding box center [131, 149] width 60 height 16
paste input "tyk9"
type input "tyk98"
click at [225, 146] on button "查 询" at bounding box center [238, 149] width 33 height 16
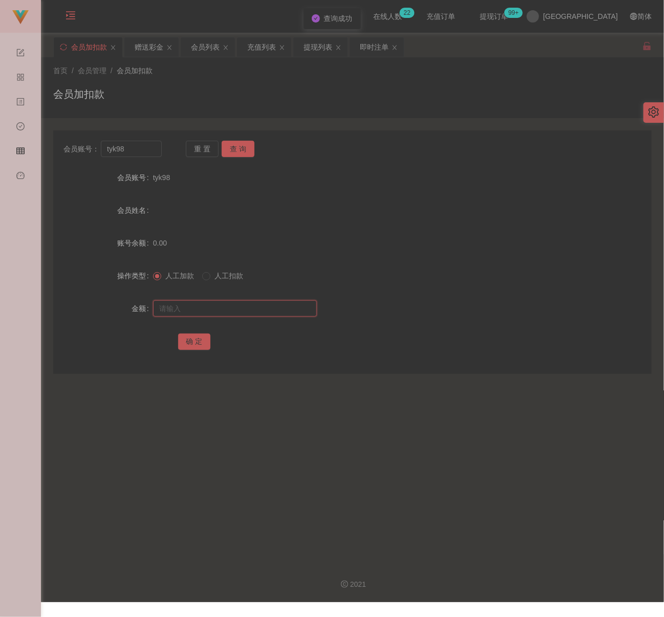
click at [206, 309] on input "text" at bounding box center [235, 309] width 164 height 16
click at [267, 309] on input "text" at bounding box center [235, 309] width 164 height 16
paste input "30"
type input "30"
click at [188, 341] on button "确 定" at bounding box center [194, 342] width 33 height 16
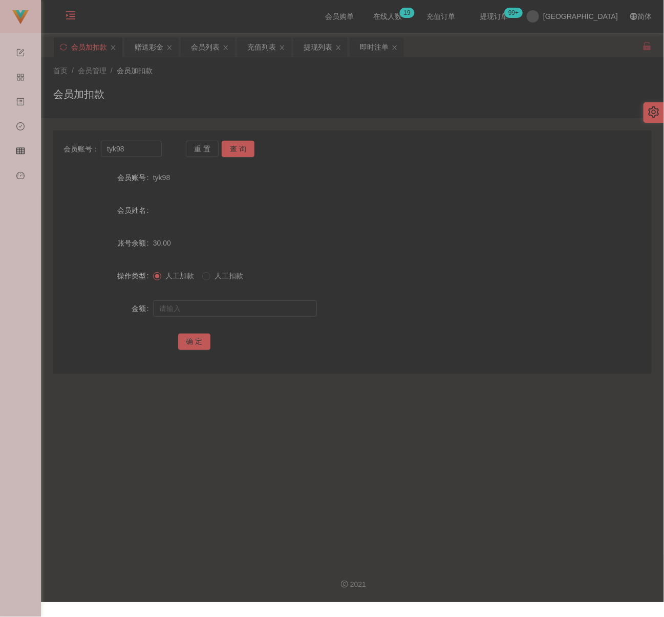
click at [226, 94] on div "会员加扣款" at bounding box center [352, 99] width 599 height 24
click at [150, 146] on input "tyk98" at bounding box center [131, 149] width 60 height 16
paste input "Asume001"
type input "Asume001"
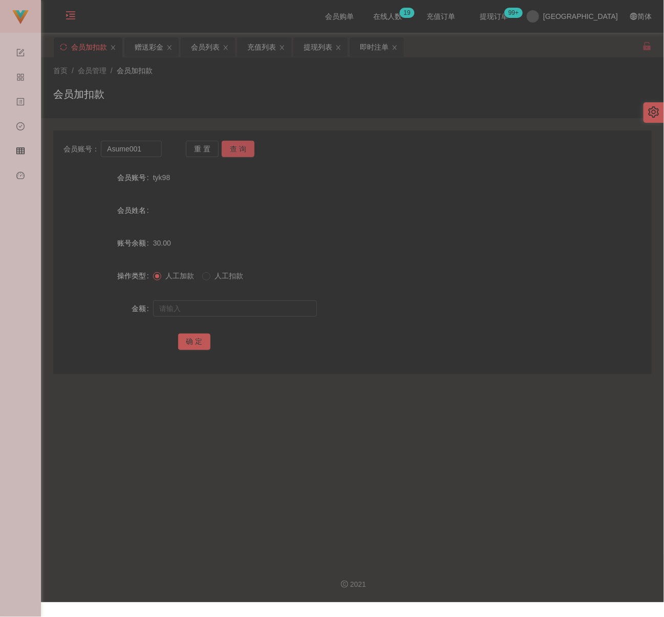
click at [241, 148] on button "查 询" at bounding box center [238, 149] width 33 height 16
click at [249, 306] on input "text" at bounding box center [235, 309] width 164 height 16
click at [282, 306] on input "text" at bounding box center [235, 309] width 164 height 16
paste input "30"
type input "30"
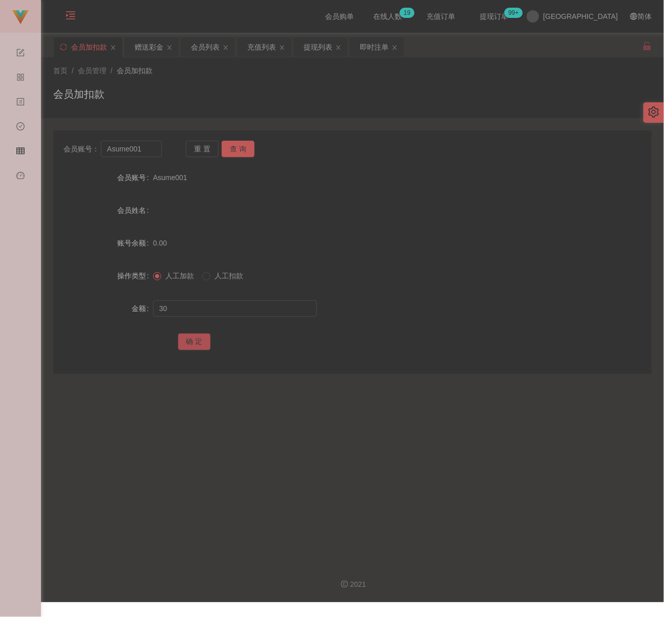
click at [197, 340] on button "确 定" at bounding box center [194, 342] width 33 height 16
click at [300, 89] on div "会员加扣款" at bounding box center [352, 99] width 599 height 24
click at [200, 50] on div "会员列表" at bounding box center [205, 46] width 29 height 19
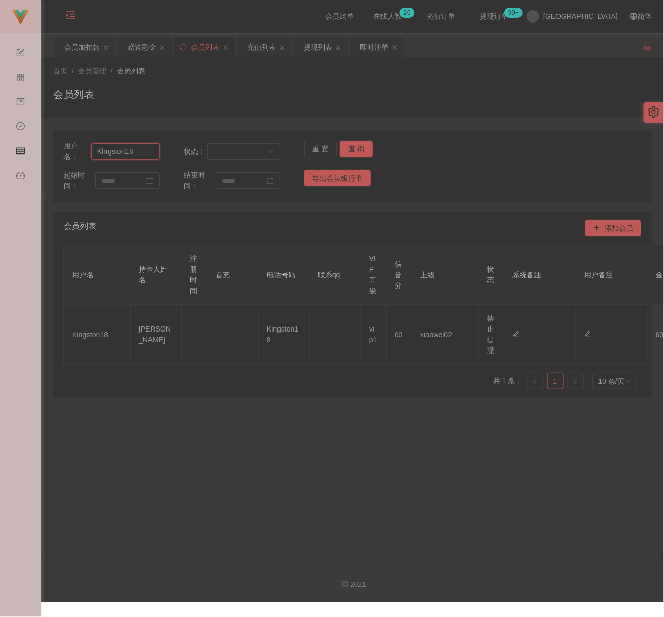
click at [145, 151] on input "Kingston18" at bounding box center [125, 151] width 69 height 16
paste input "kwlim911"
type input "kwlim911"
click at [353, 149] on button "查 询" at bounding box center [356, 149] width 33 height 16
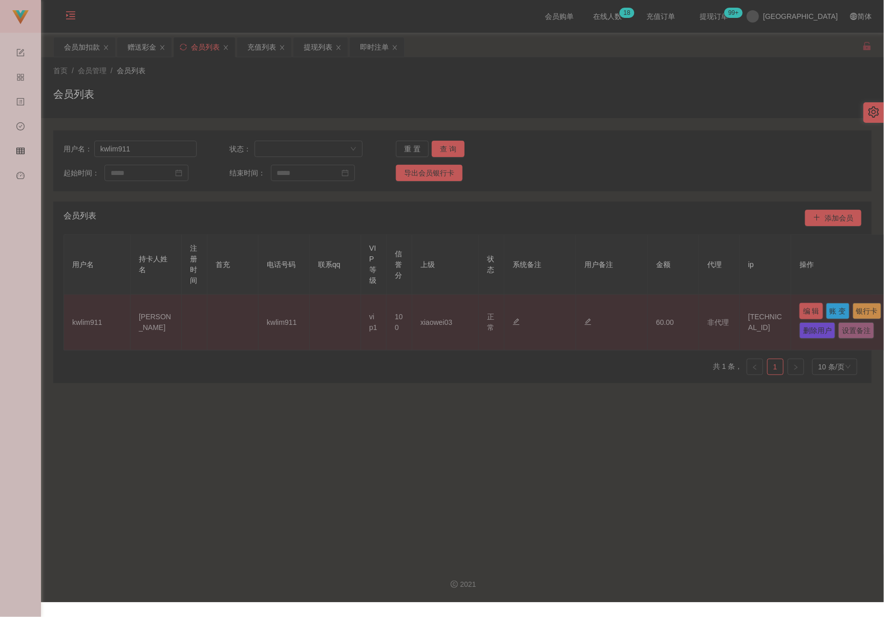
click at [664, 310] on button "编 辑" at bounding box center [811, 311] width 24 height 16
type input "kwlim911"
type input "LIM KOK WEI"
type input "100"
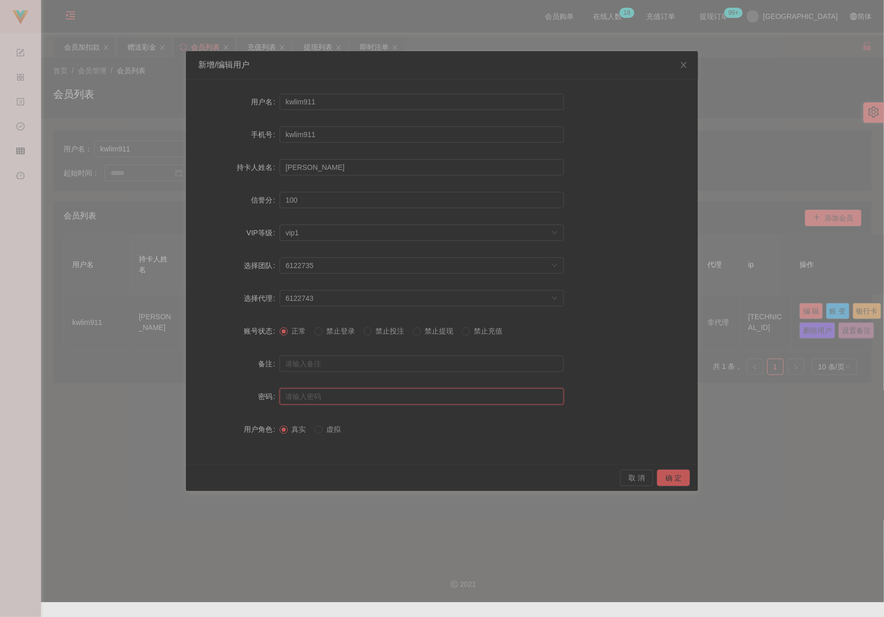
click at [408, 396] on input "text" at bounding box center [422, 397] width 284 height 16
type input "aaa123"
click at [664, 478] on button "确 定" at bounding box center [673, 478] width 33 height 16
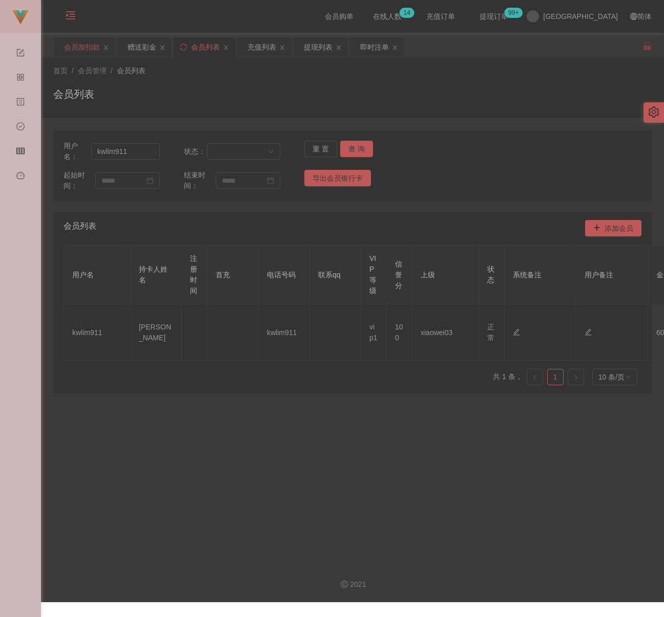
click at [82, 44] on div "会员加扣款" at bounding box center [82, 46] width 36 height 19
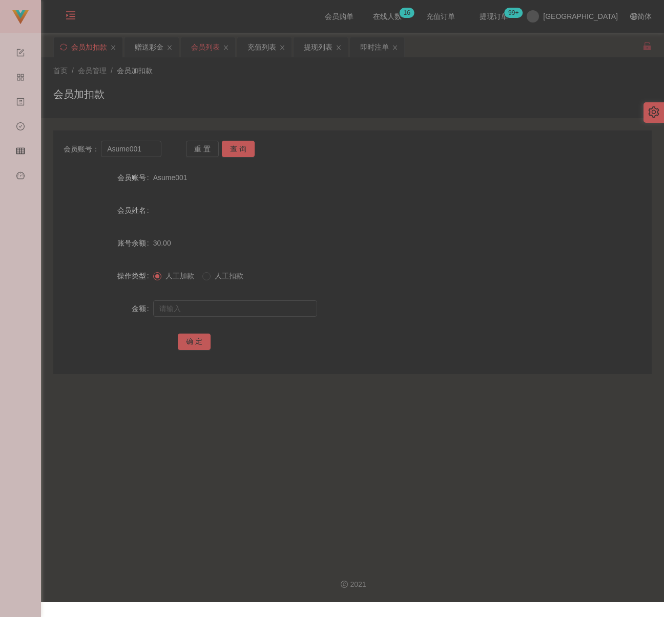
click at [211, 48] on div "会员列表" at bounding box center [205, 46] width 29 height 19
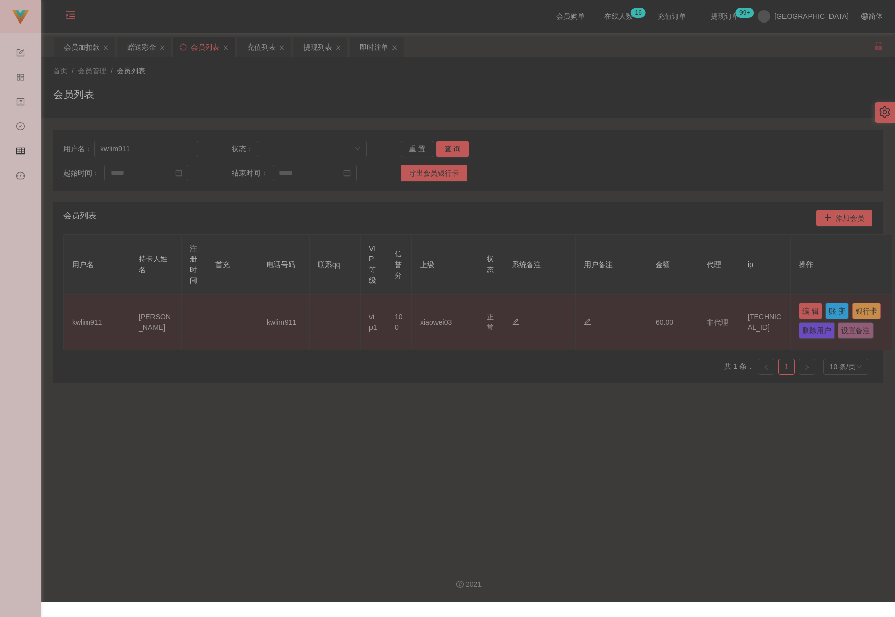
click at [664, 319] on button "银行卡" at bounding box center [866, 311] width 29 height 16
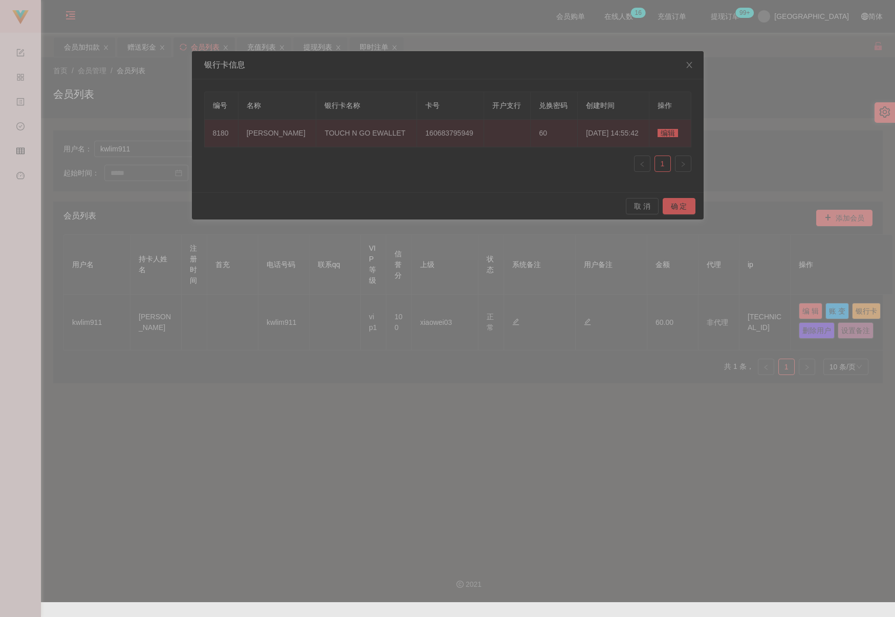
click at [662, 134] on span "编辑" at bounding box center [668, 133] width 20 height 8
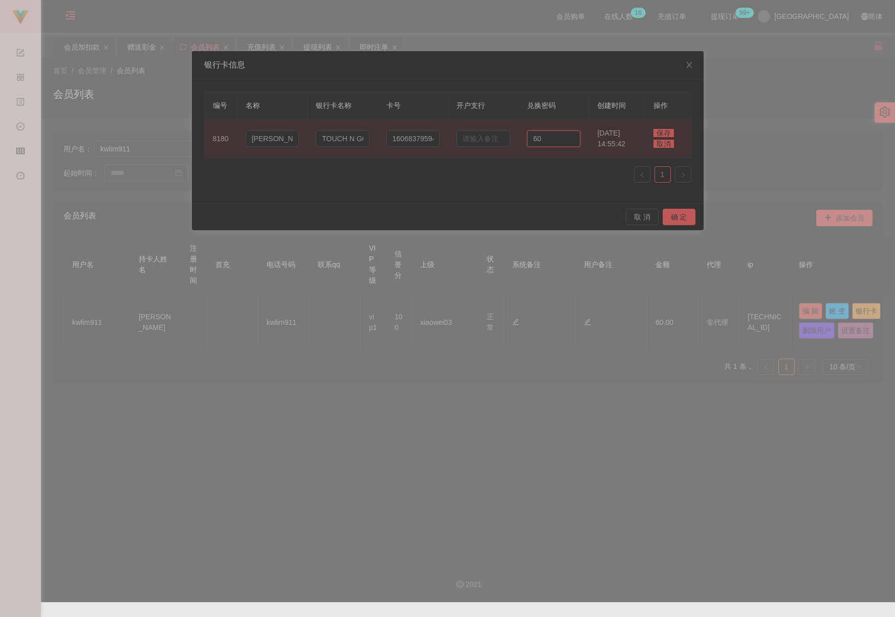
click at [548, 143] on input "60" at bounding box center [554, 139] width 54 height 16
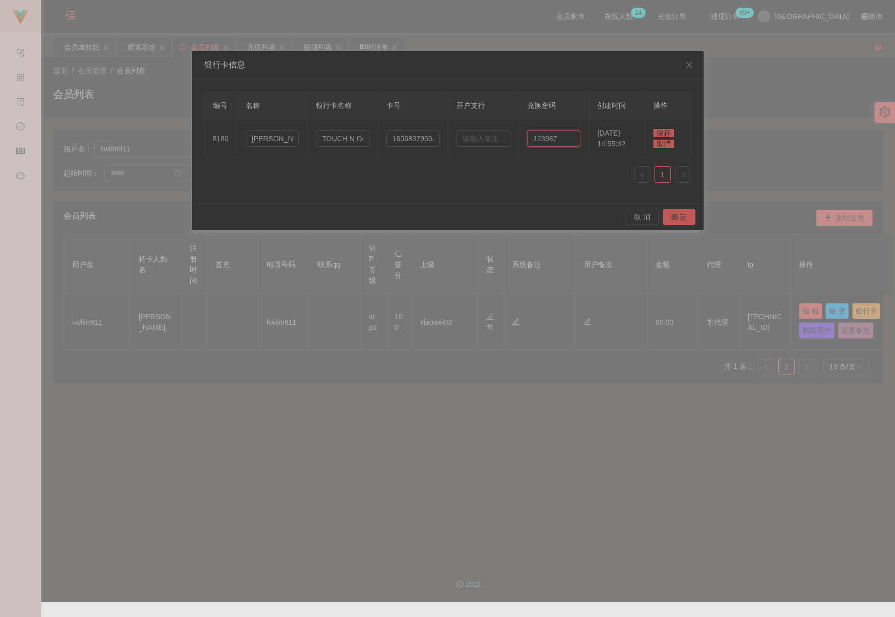
type input "123987"
click at [664, 129] on span "保存" at bounding box center [664, 133] width 20 height 8
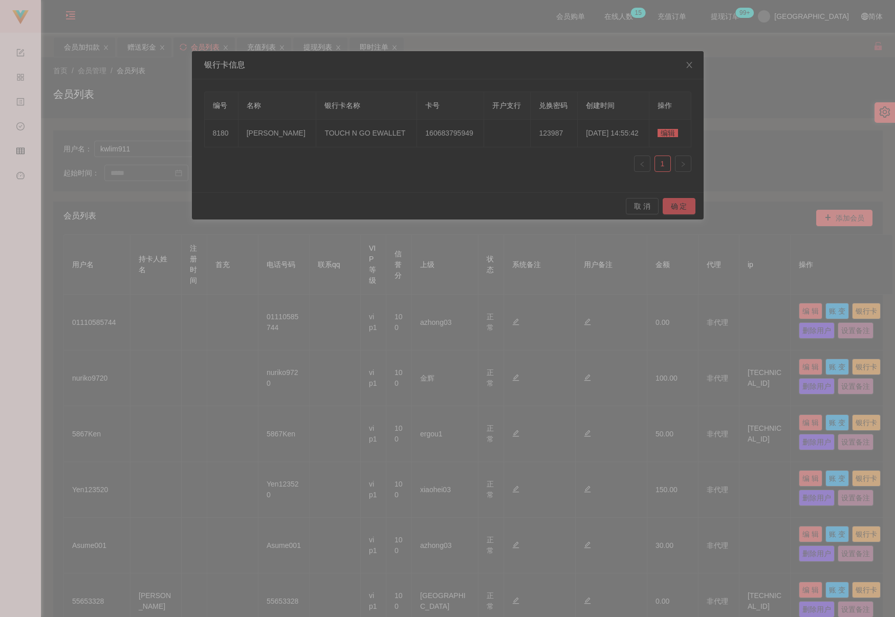
click at [664, 207] on button "确 定" at bounding box center [679, 206] width 33 height 16
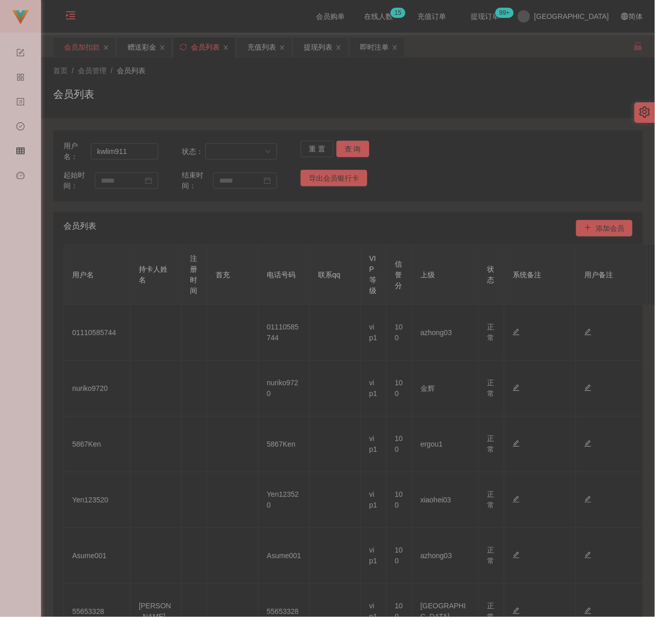
click at [79, 47] on div "会员加扣款" at bounding box center [82, 46] width 36 height 19
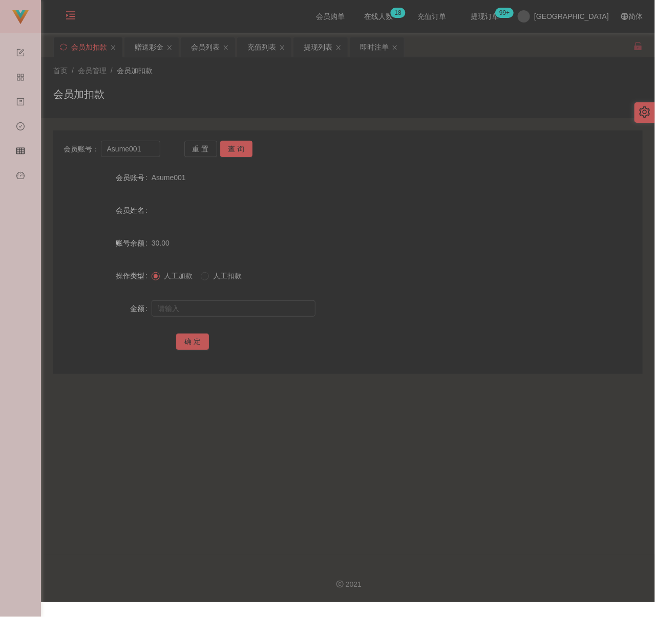
click at [240, 88] on div "会员加扣款" at bounding box center [347, 99] width 589 height 24
click at [152, 146] on input "Asume001" at bounding box center [130, 149] width 59 height 16
paste input "ndyWoo"
type input "AndyWoo"
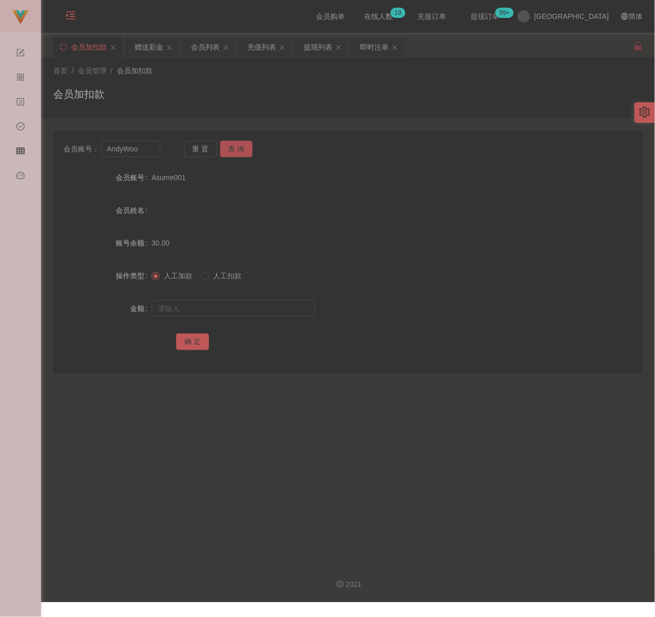
click at [246, 151] on button "查 询" at bounding box center [236, 149] width 33 height 16
click at [243, 308] on input "text" at bounding box center [234, 309] width 164 height 16
click at [258, 306] on input "text" at bounding box center [234, 309] width 164 height 16
paste input "6000"
type input "6000"
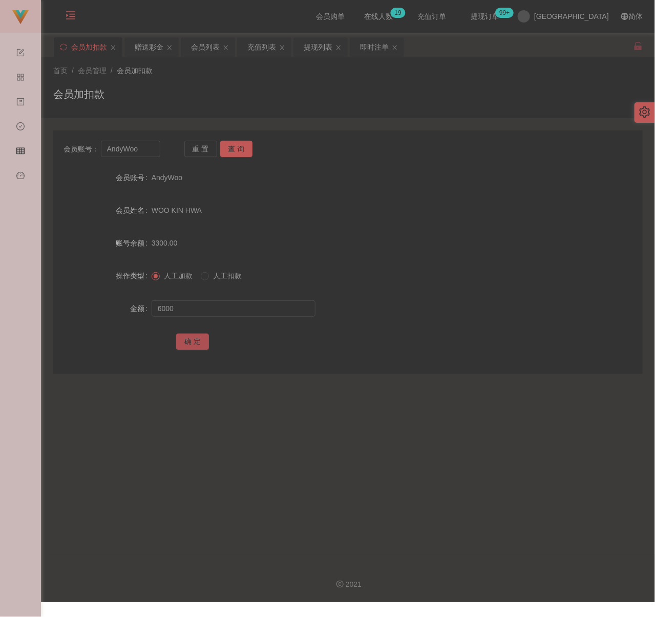
drag, startPoint x: 194, startPoint y: 343, endPoint x: 225, endPoint y: 339, distance: 31.4
click at [194, 343] on button "确 定" at bounding box center [192, 342] width 33 height 16
click at [140, 154] on input "AndyWoo" at bounding box center [130, 149] width 59 height 16
paste input "weijun"
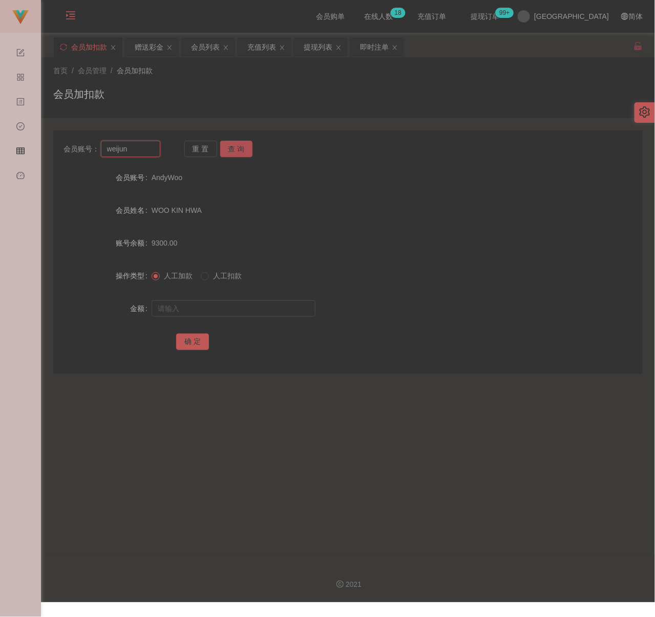
type input "weijun"
click at [243, 146] on button "查 询" at bounding box center [236, 149] width 33 height 16
click at [252, 303] on input "text" at bounding box center [234, 309] width 164 height 16
click at [224, 306] on input "text" at bounding box center [234, 309] width 164 height 16
paste input "3000"
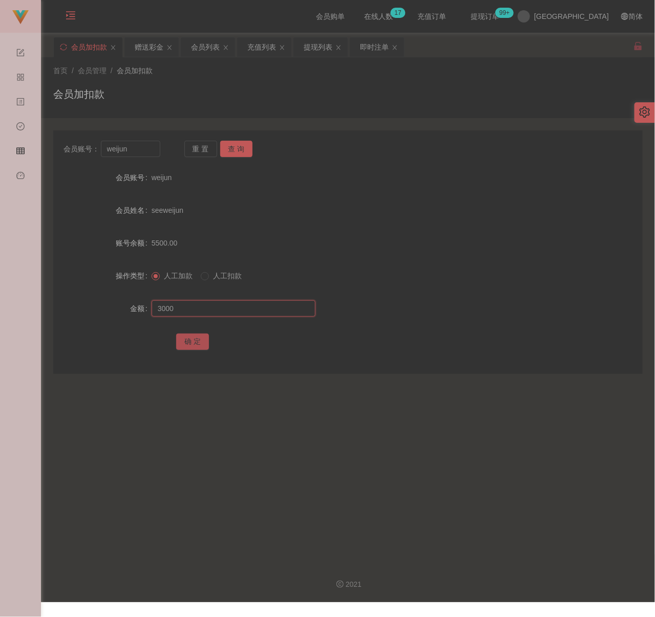
type input "3000"
click at [195, 341] on button "确 定" at bounding box center [192, 342] width 33 height 16
click at [421, 79] on div "首页 / 会员管理 / 会员加扣款 / 会员加扣款" at bounding box center [347, 88] width 589 height 45
click at [220, 51] on div "会员列表" at bounding box center [205, 46] width 29 height 19
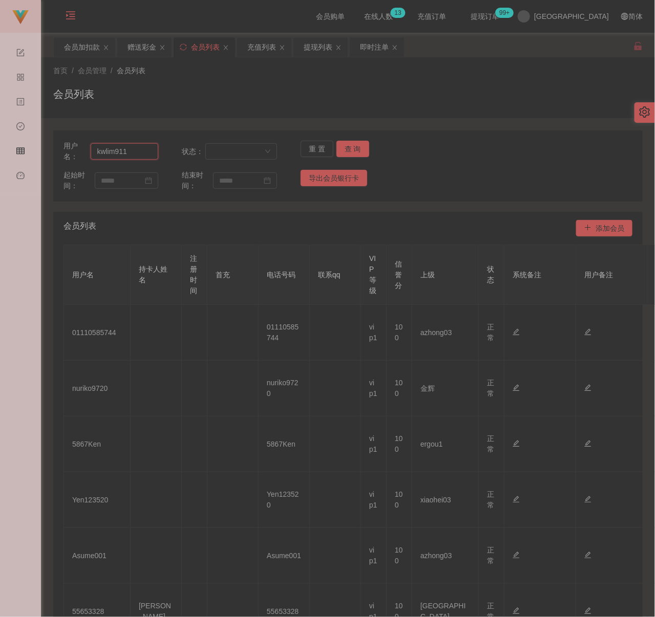
click at [141, 154] on input "kwlim911" at bounding box center [125, 151] width 68 height 16
paste input "Aronkok"
type input "Aronkok"
click at [356, 154] on button "查 询" at bounding box center [352, 149] width 33 height 16
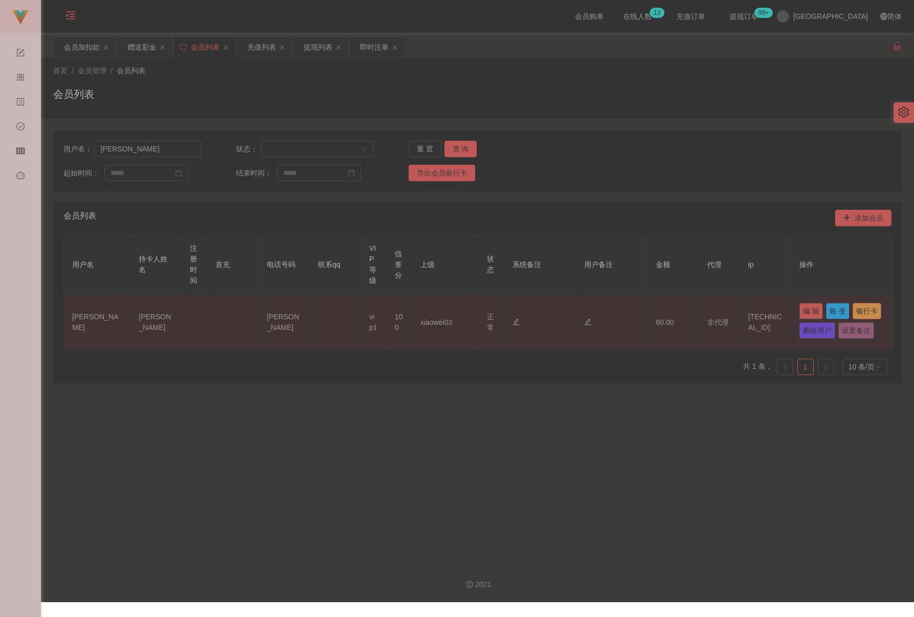
click at [664, 319] on button "银行卡" at bounding box center [866, 311] width 29 height 16
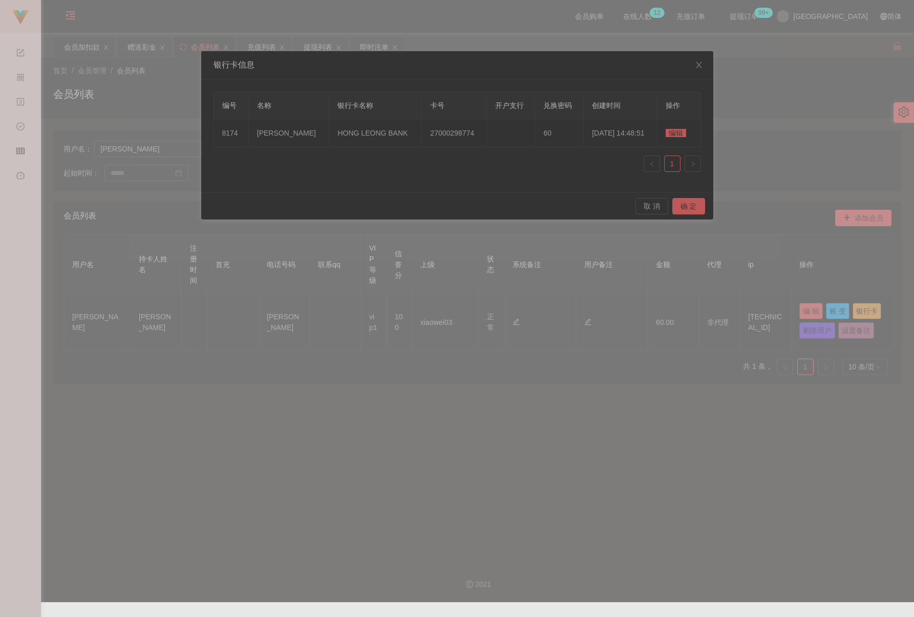
click at [664, 137] on span "编辑" at bounding box center [676, 133] width 20 height 8
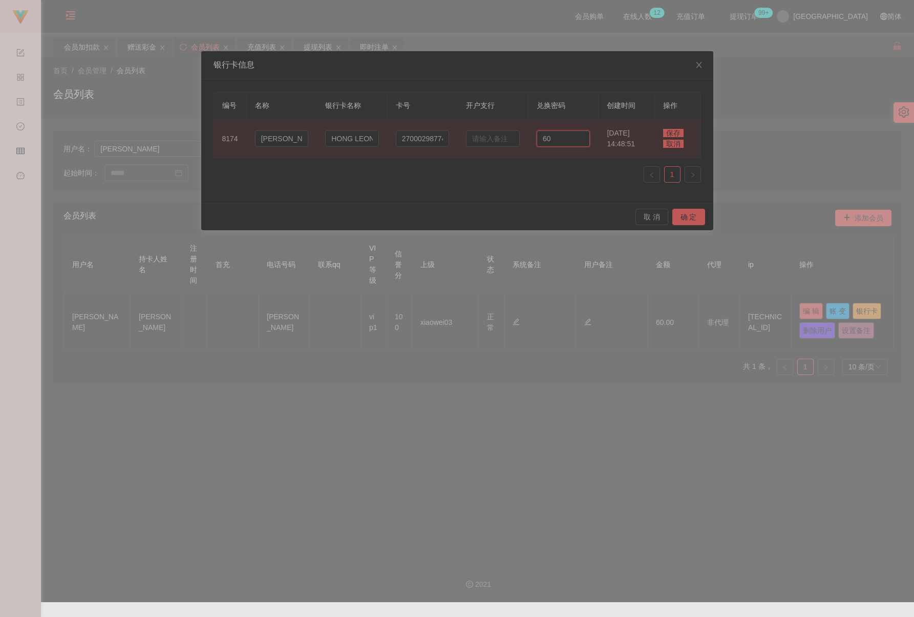
click at [563, 144] on input "60" at bounding box center [564, 139] width 54 height 16
click at [547, 138] on input "60" at bounding box center [564, 139] width 54 height 16
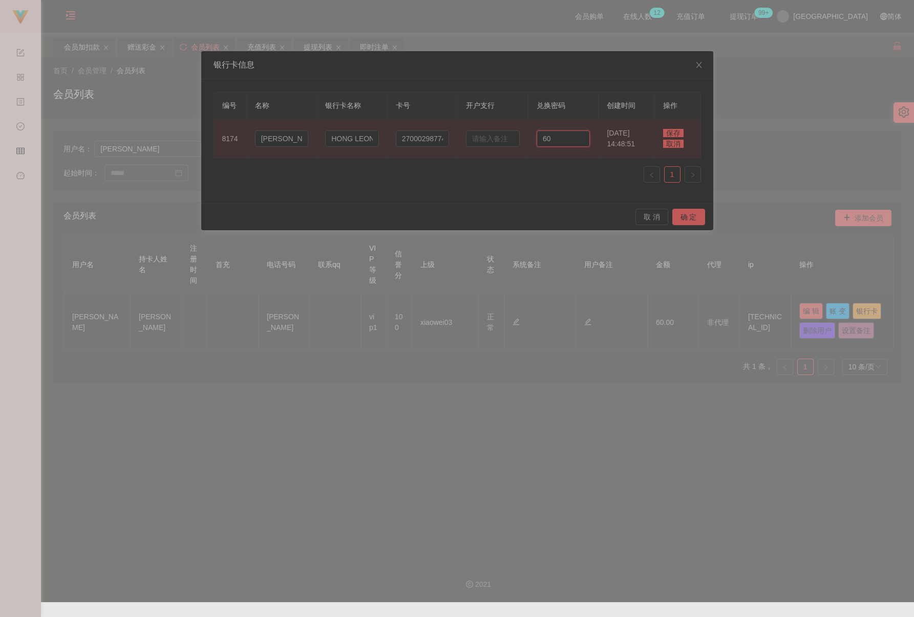
paste input "123987"
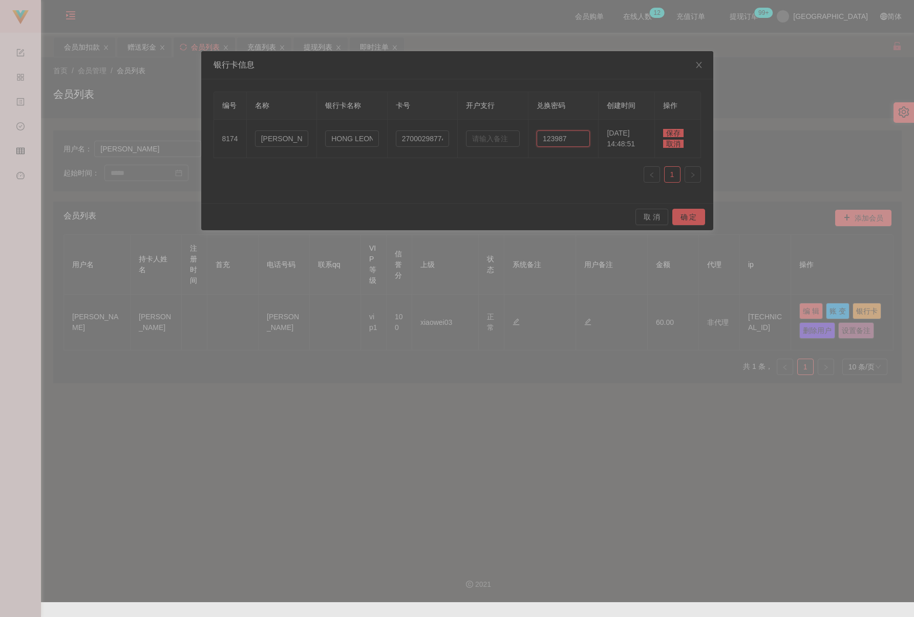
type input "123987"
click at [664, 134] on span "保存" at bounding box center [673, 133] width 20 height 8
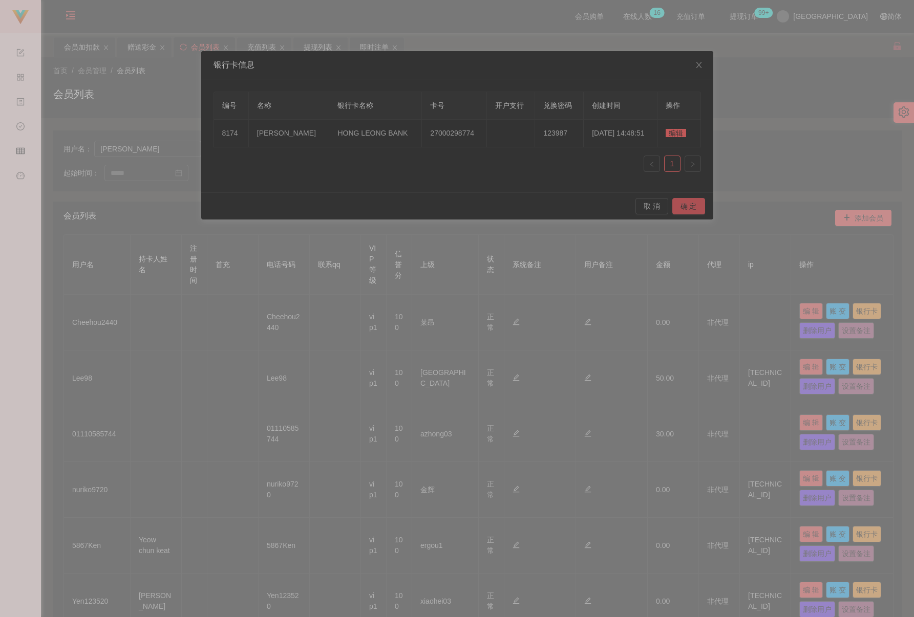
click at [664, 206] on button "确 定" at bounding box center [688, 206] width 33 height 16
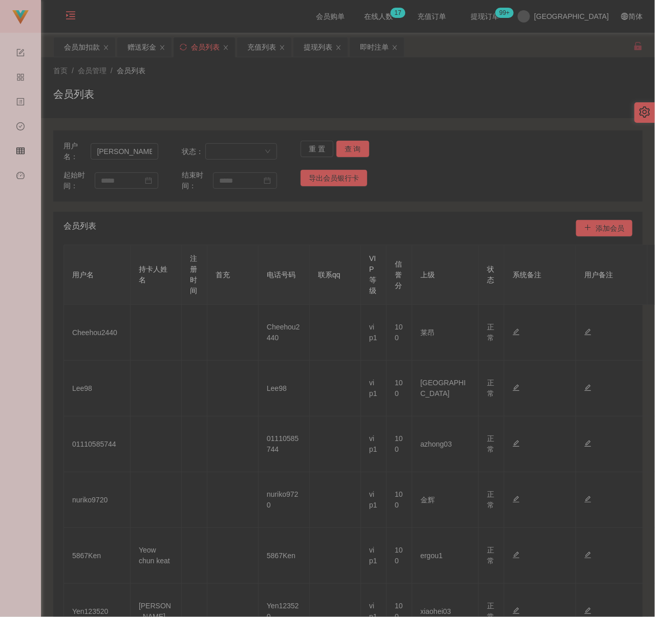
click at [201, 40] on div "会员列表" at bounding box center [205, 46] width 29 height 19
click at [146, 152] on input "Aronkok" at bounding box center [125, 151] width 68 height 16
paste input "551011"
type input "551011"
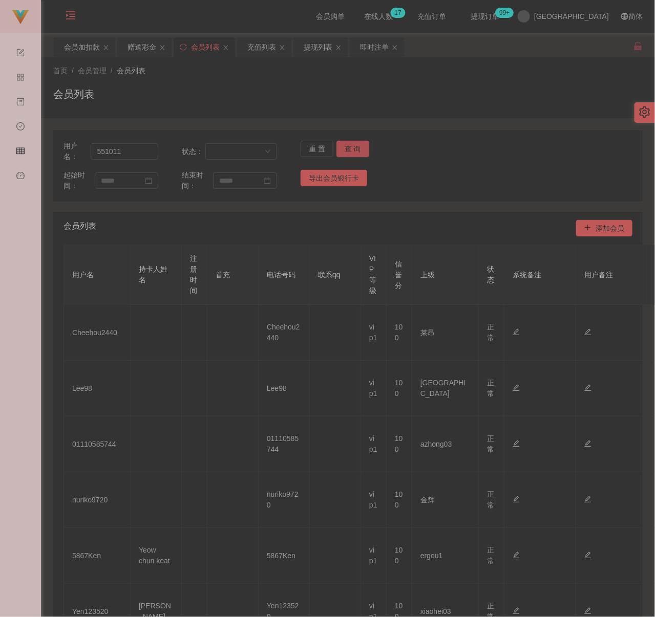
click at [345, 152] on button "查 询" at bounding box center [352, 149] width 33 height 16
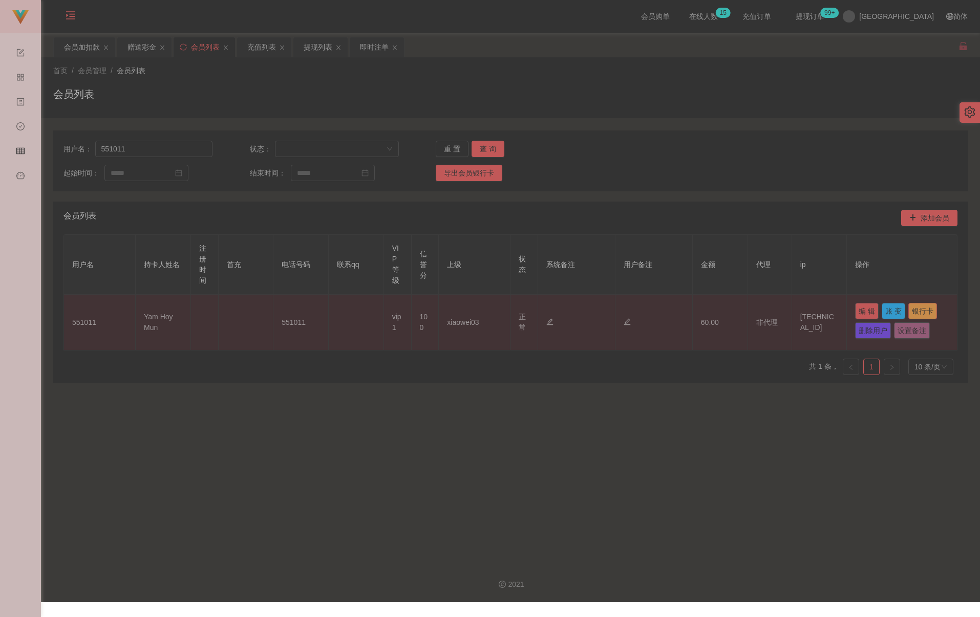
click at [664, 311] on button "银行卡" at bounding box center [922, 311] width 29 height 16
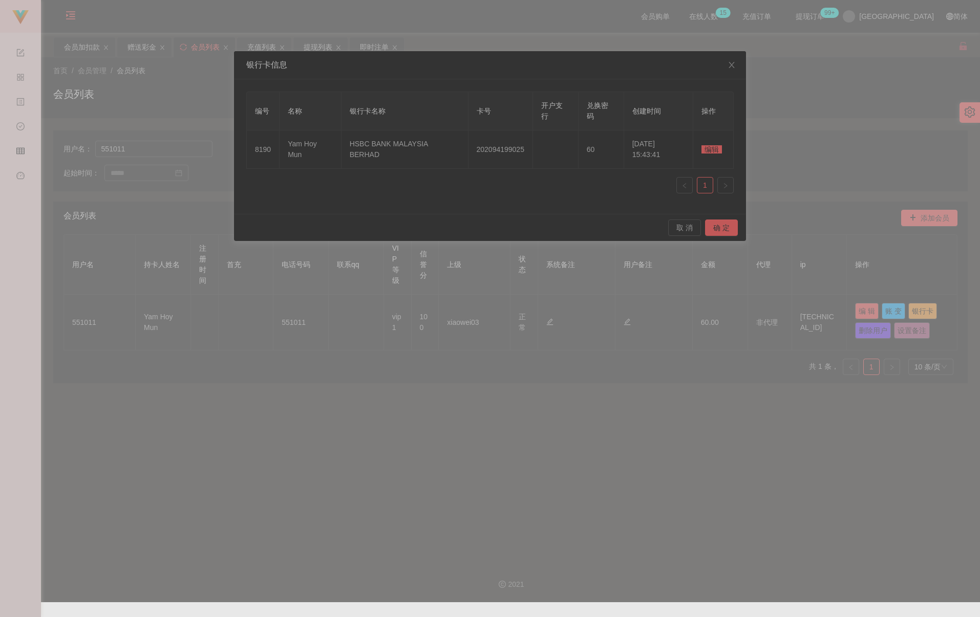
click at [664, 145] on span "编辑" at bounding box center [711, 149] width 20 height 8
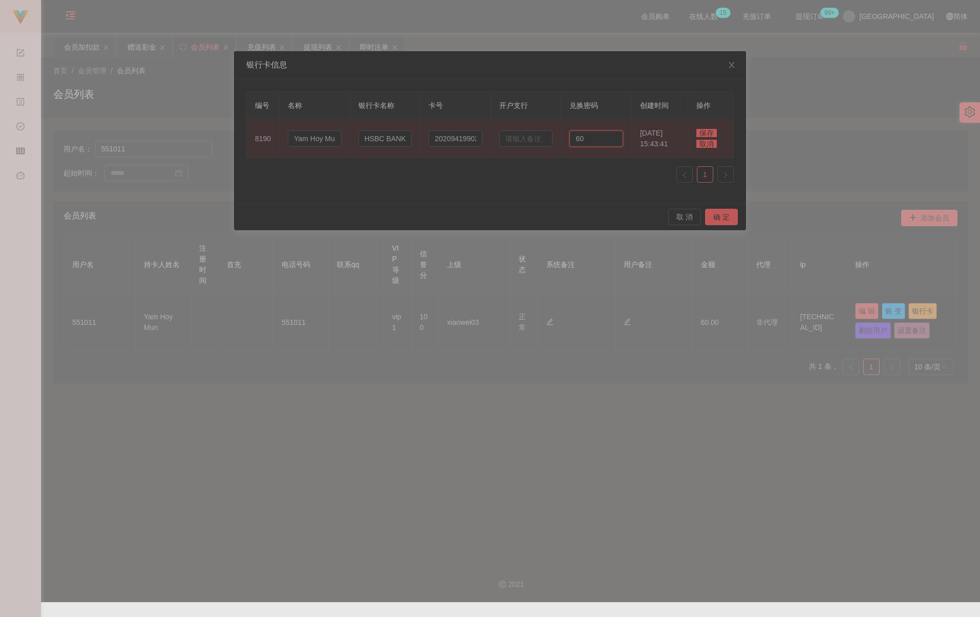
click at [599, 138] on input "60" at bounding box center [596, 139] width 54 height 16
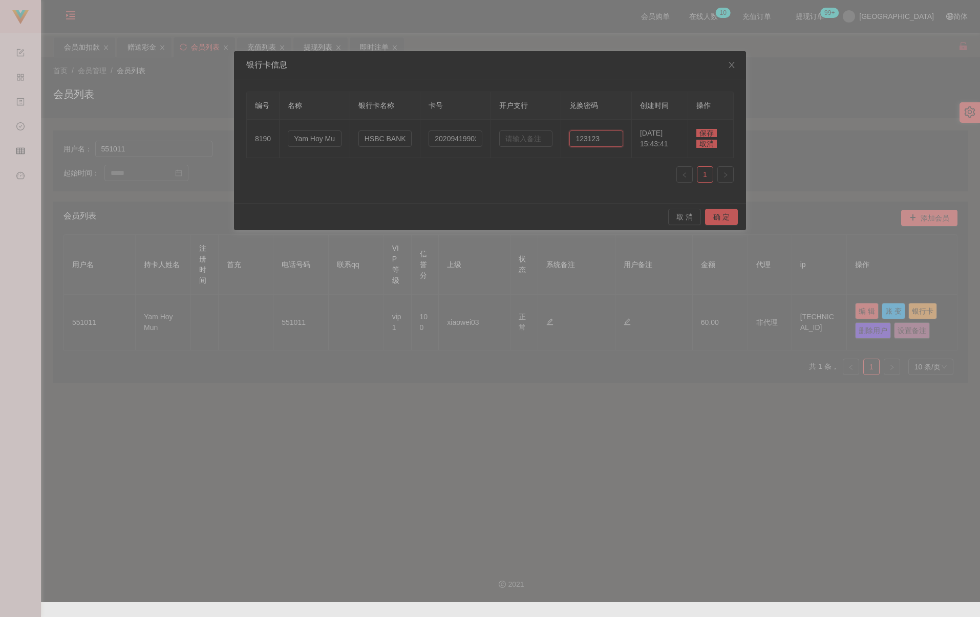
type input "123123"
click at [664, 131] on span "保存" at bounding box center [706, 133] width 20 height 8
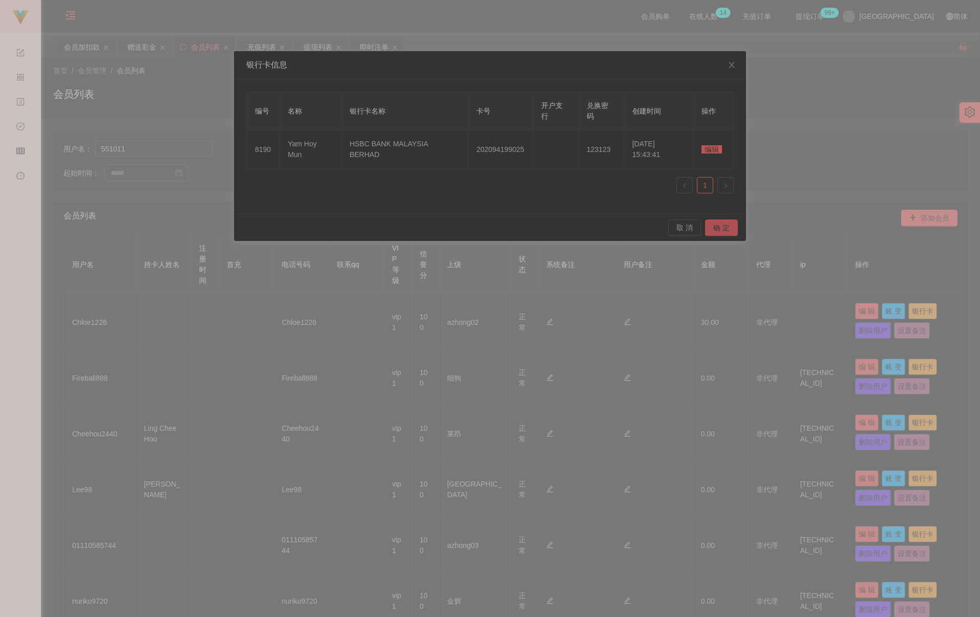
click at [664, 223] on button "确 定" at bounding box center [721, 228] width 33 height 16
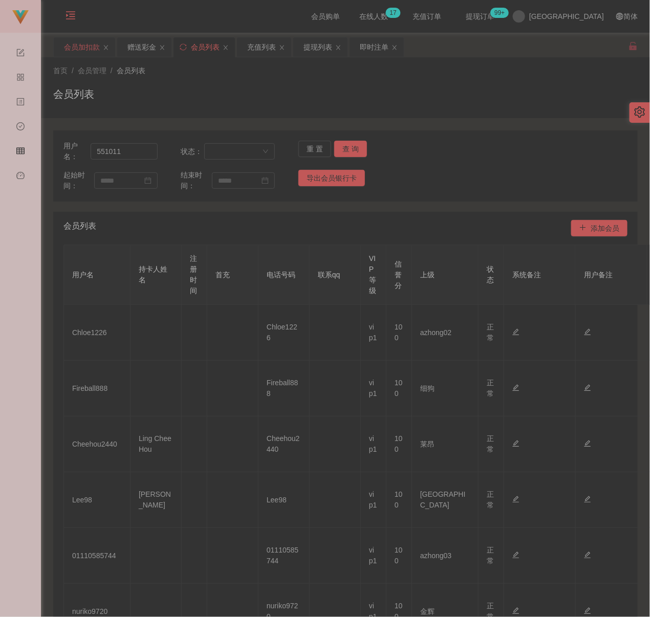
click at [88, 42] on div "会员加扣款" at bounding box center [82, 46] width 36 height 19
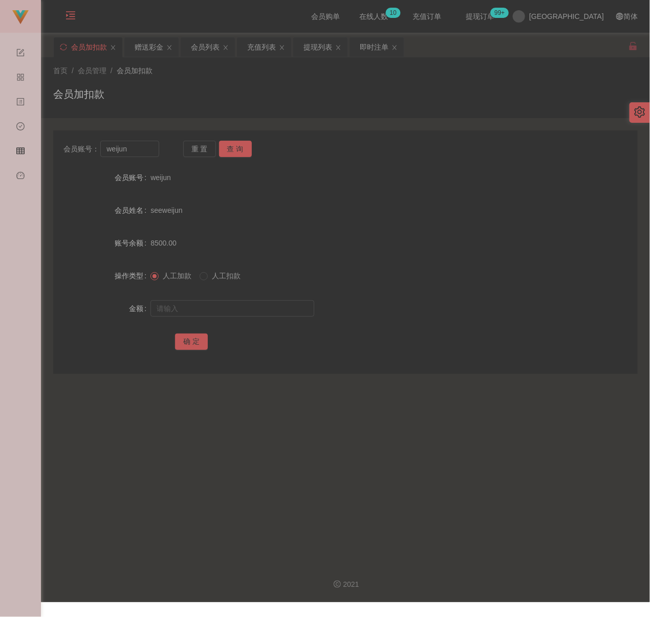
click at [167, 84] on div "首页 / 会员管理 / 会员加扣款 / 会员加扣款" at bounding box center [345, 88] width 585 height 45
click at [134, 142] on input "weijun" at bounding box center [129, 149] width 59 height 16
paste input "happy"
type input "happy"
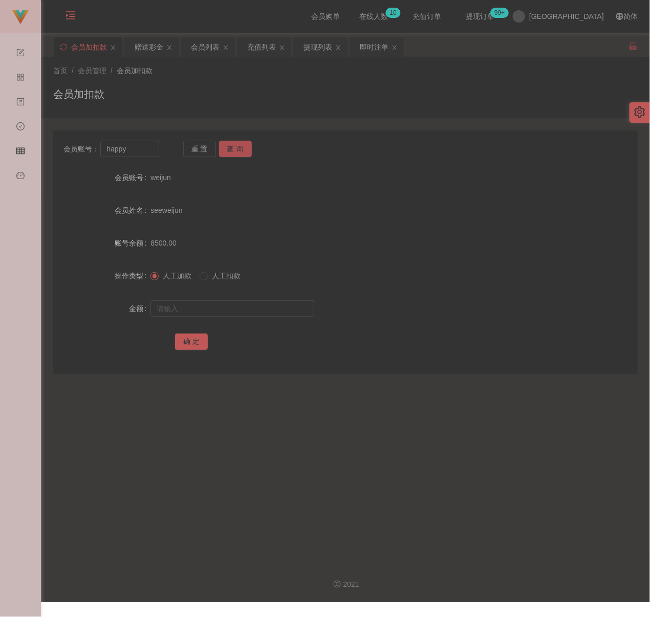
click at [240, 150] on button "查 询" at bounding box center [235, 149] width 33 height 16
click at [240, 315] on input "text" at bounding box center [233, 309] width 164 height 16
click at [230, 312] on input "text" at bounding box center [233, 309] width 164 height 16
paste input "30"
type input "30"
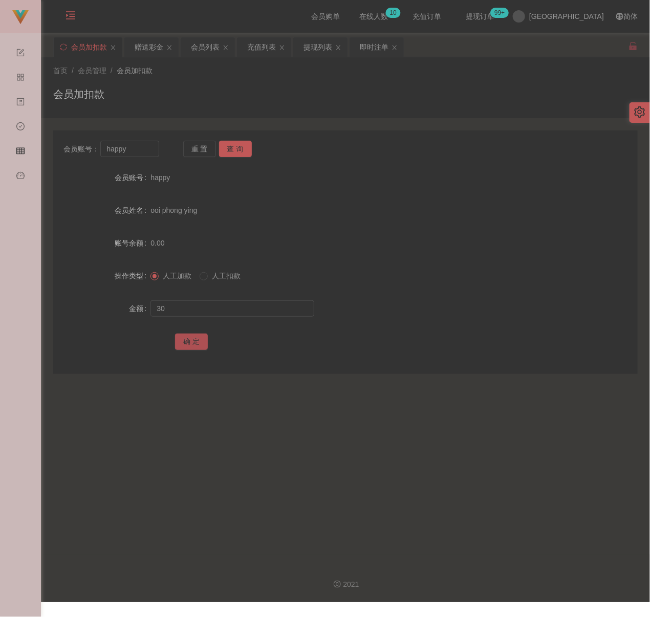
click at [189, 338] on button "确 定" at bounding box center [191, 342] width 33 height 16
click at [202, 50] on div "会员列表" at bounding box center [205, 46] width 29 height 19
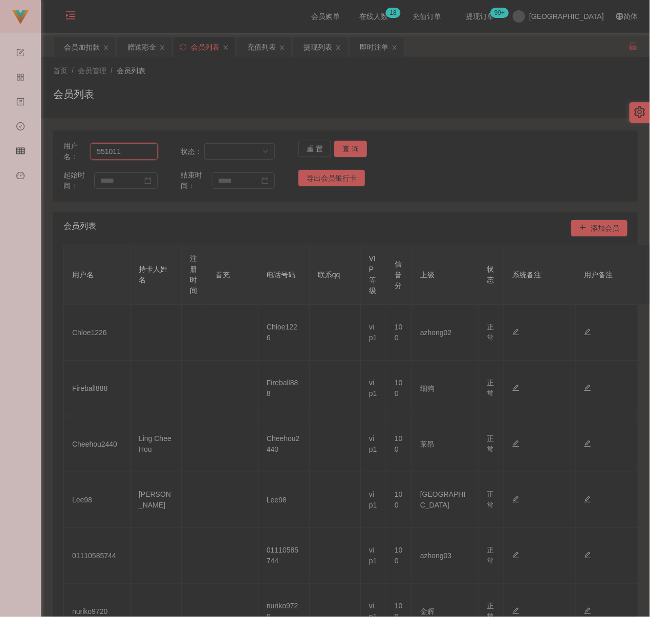
click at [146, 152] on input "551011" at bounding box center [124, 151] width 67 height 16
paste input "Kingston18"
type input "Kingston18"
click at [361, 152] on button "查 询" at bounding box center [350, 149] width 33 height 16
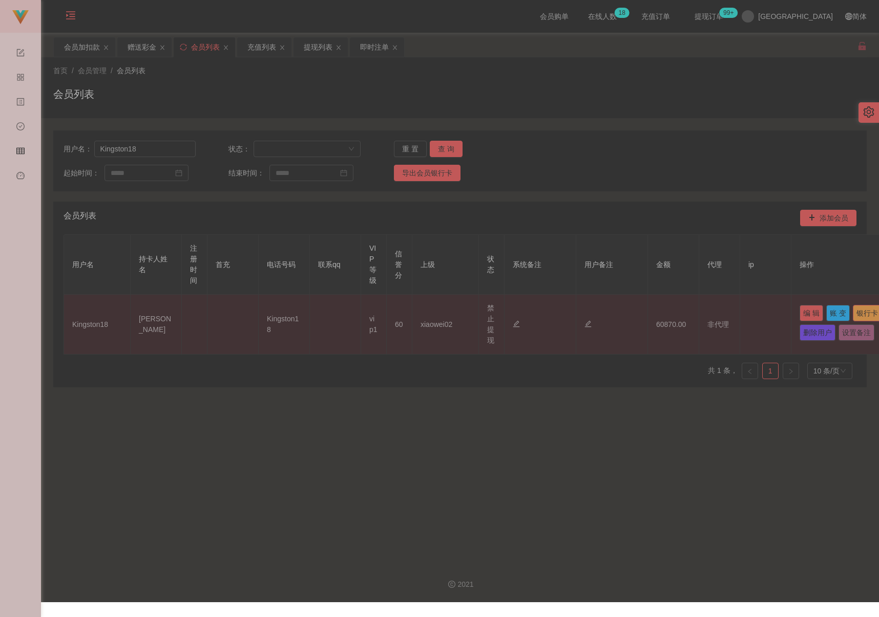
click at [664, 322] on button "银行卡" at bounding box center [866, 313] width 29 height 16
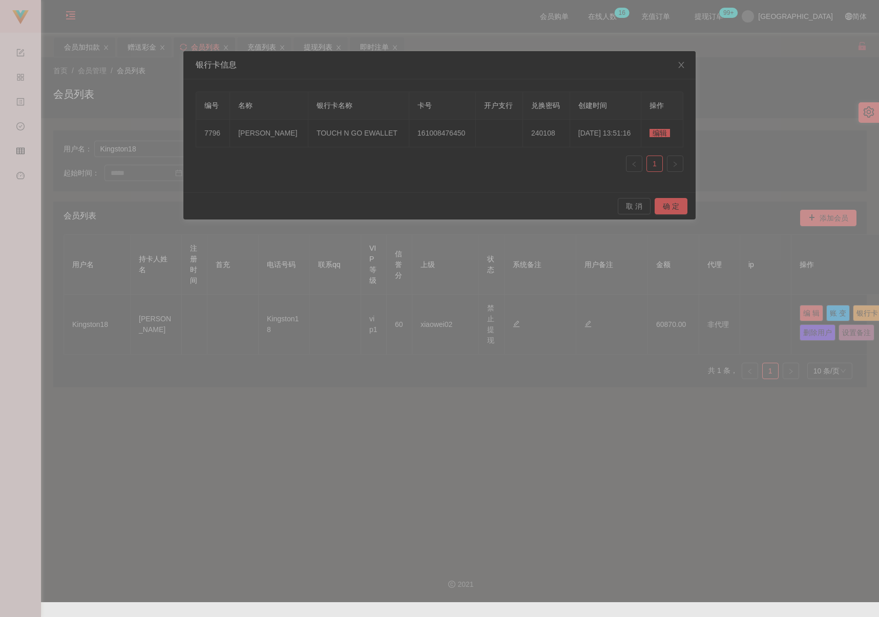
click at [663, 134] on span "编辑" at bounding box center [659, 133] width 20 height 8
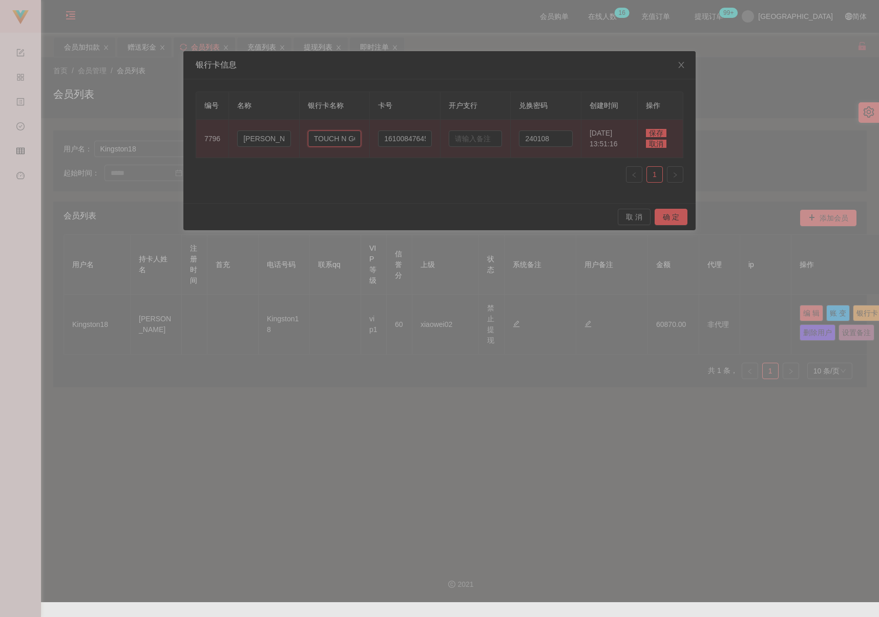
click at [337, 139] on input "TOUCH N GO EWALLET" at bounding box center [335, 139] width 54 height 16
click at [336, 139] on input "TOUCH N GO EWALLET" at bounding box center [335, 139] width 54 height 16
paste input "Ambank"
type input "Ambank"
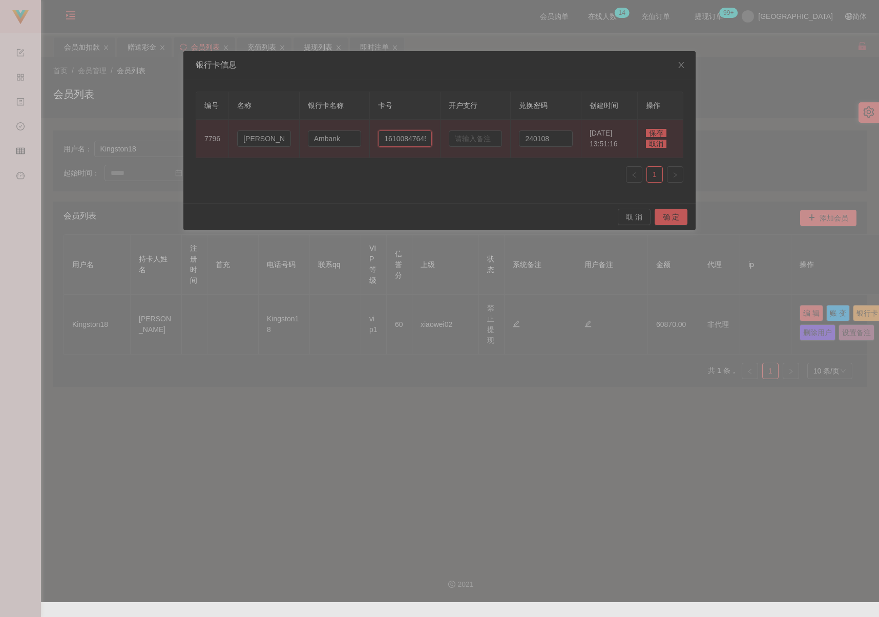
click at [421, 142] on input "161008476450" at bounding box center [405, 139] width 54 height 16
click at [417, 141] on input "161008476450" at bounding box center [405, 139] width 54 height 16
paste input "888105405514"
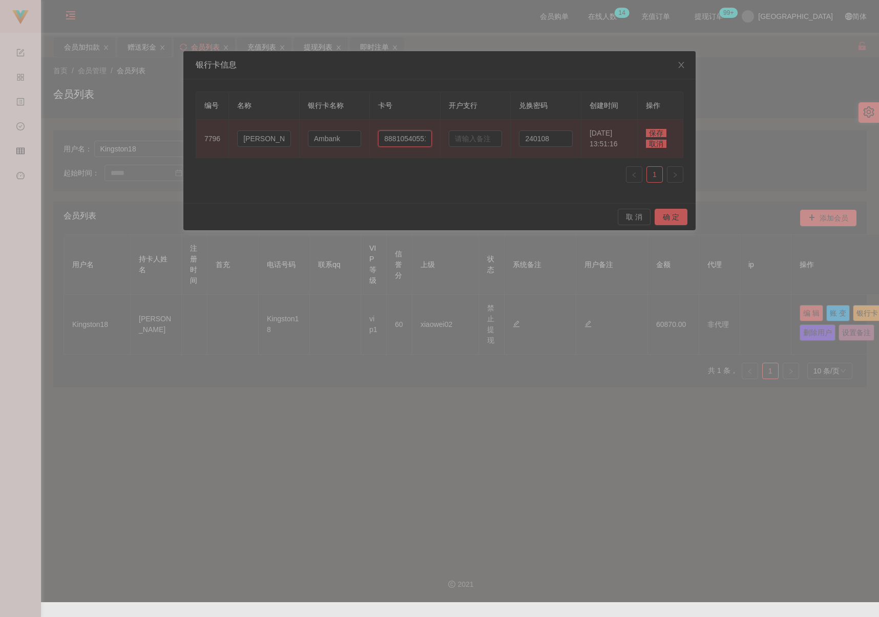
scroll to position [0, 11]
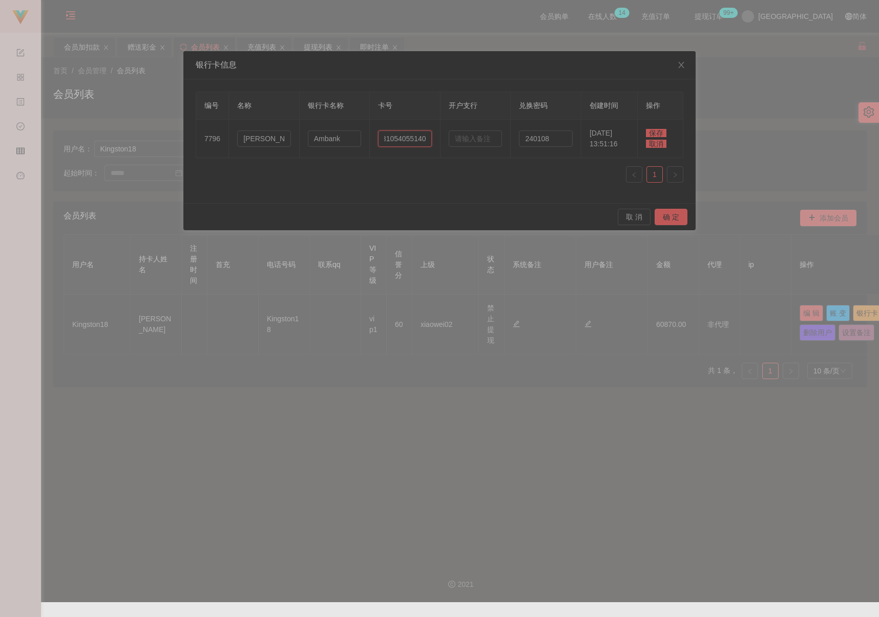
type input "8881054055140"
click at [650, 131] on span "保存" at bounding box center [656, 133] width 20 height 8
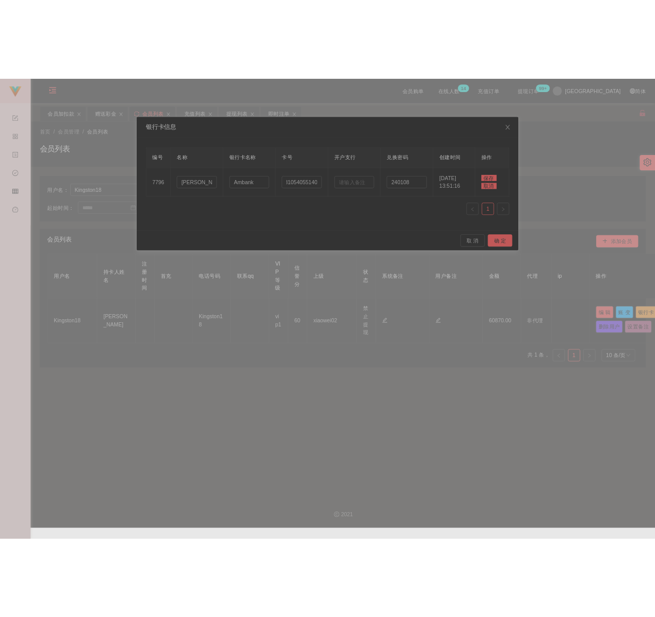
scroll to position [0, 0]
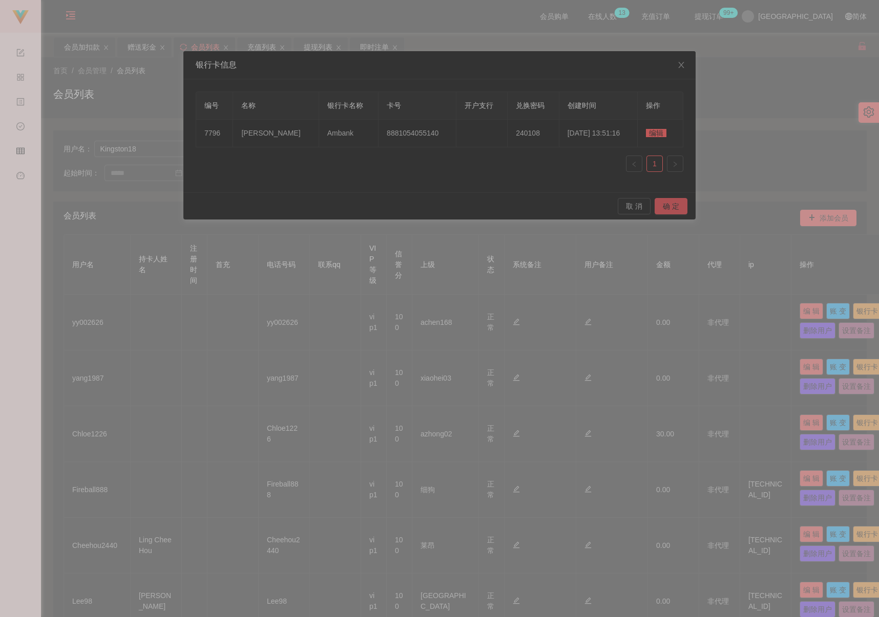
click at [664, 210] on button "确 定" at bounding box center [670, 206] width 33 height 16
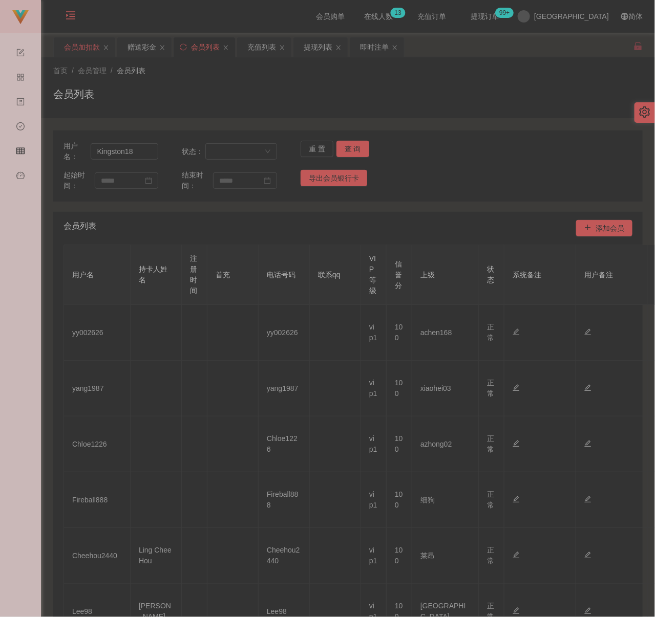
click at [83, 45] on div "会员加扣款" at bounding box center [82, 46] width 36 height 19
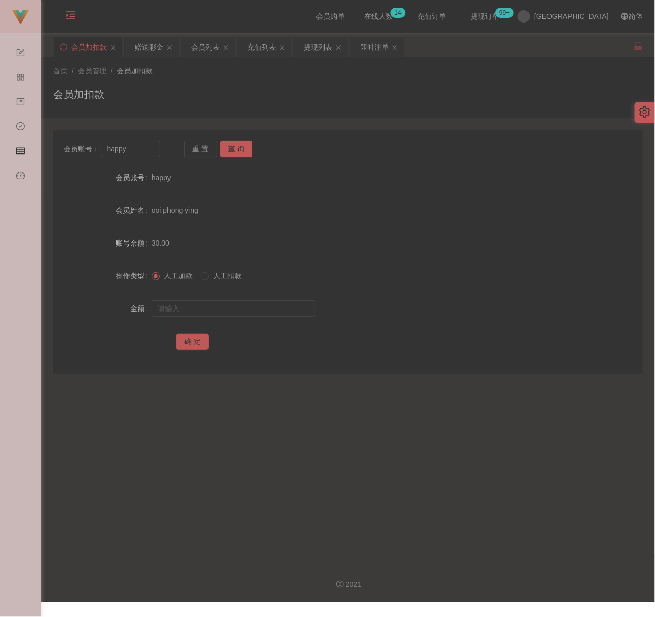
click at [243, 80] on div "首页 / 会员管理 / 会员加扣款 / 会员加扣款" at bounding box center [347, 88] width 589 height 45
click at [140, 149] on input "happy" at bounding box center [130, 149] width 59 height 16
paste input "Dasmen"
type input "Dasmen"
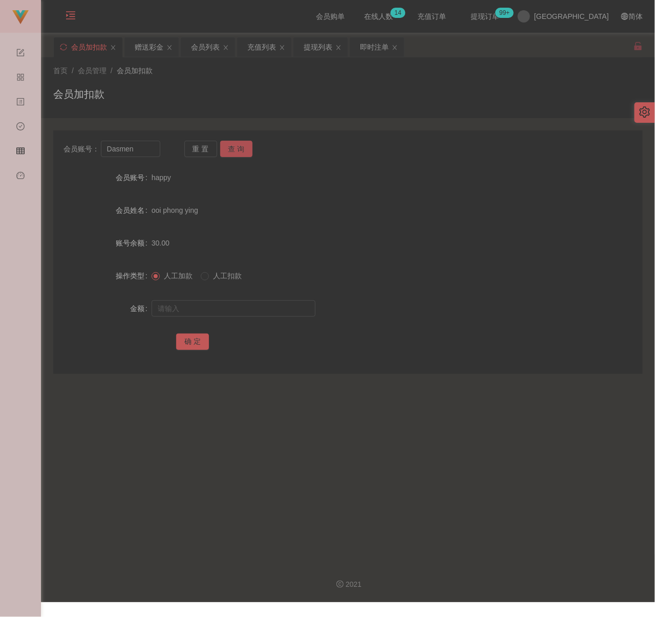
click at [233, 151] on button "查 询" at bounding box center [236, 149] width 33 height 16
drag, startPoint x: 225, startPoint y: 307, endPoint x: 237, endPoint y: 307, distance: 11.8
click at [225, 307] on input "text" at bounding box center [234, 309] width 164 height 16
click at [269, 304] on input "text" at bounding box center [234, 309] width 164 height 16
paste input "200"
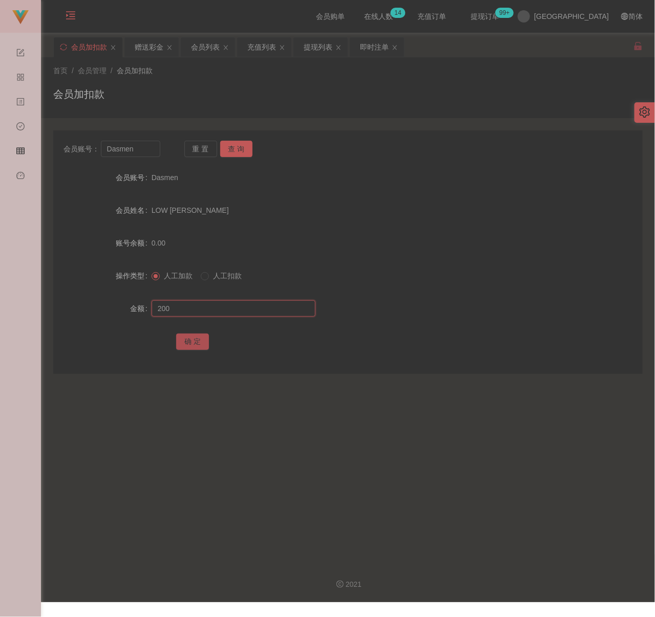
type input "200"
drag, startPoint x: 194, startPoint y: 339, endPoint x: 210, endPoint y: 343, distance: 17.2
click at [194, 339] on button "确 定" at bounding box center [192, 342] width 33 height 16
click at [141, 151] on input "Dasmen" at bounding box center [130, 149] width 59 height 16
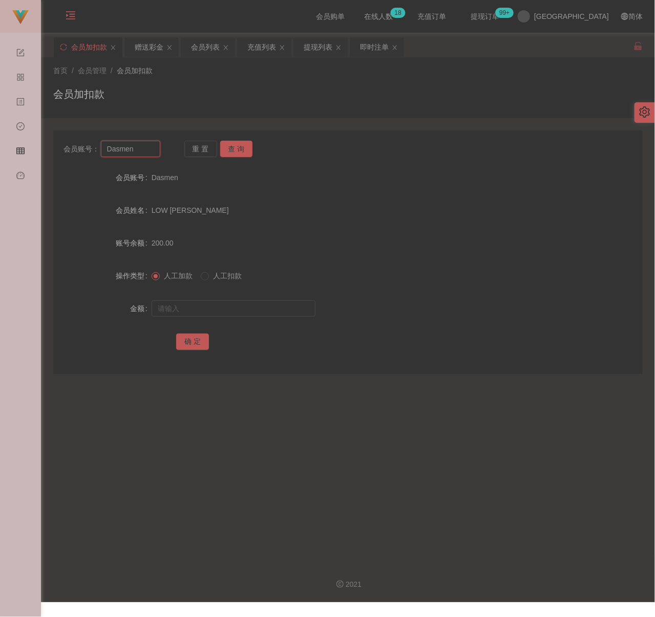
click at [141, 151] on input "Dasmen" at bounding box center [130, 149] width 59 height 16
paste input "iamvinvi"
type input "iamvinvin"
click at [236, 149] on button "查 询" at bounding box center [236, 149] width 33 height 16
click at [224, 305] on input "text" at bounding box center [234, 309] width 164 height 16
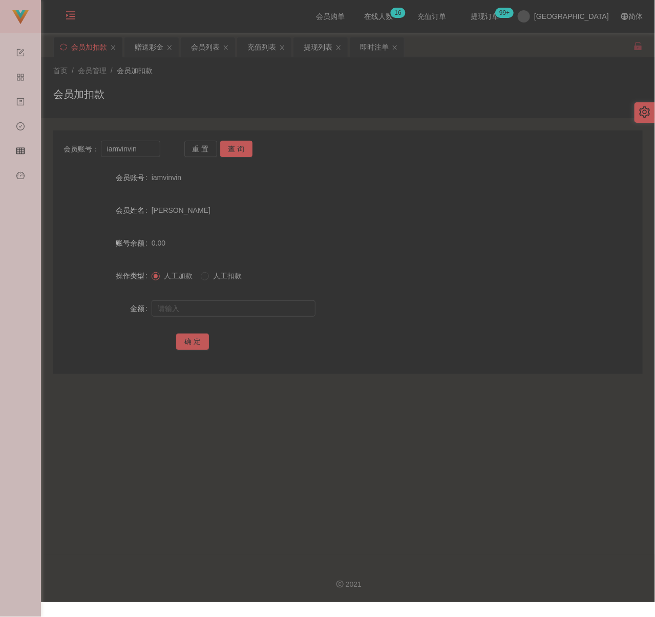
click at [250, 298] on div at bounding box center [324, 308] width 344 height 20
click at [243, 311] on input "text" at bounding box center [234, 309] width 164 height 16
paste input "300"
type input "300"
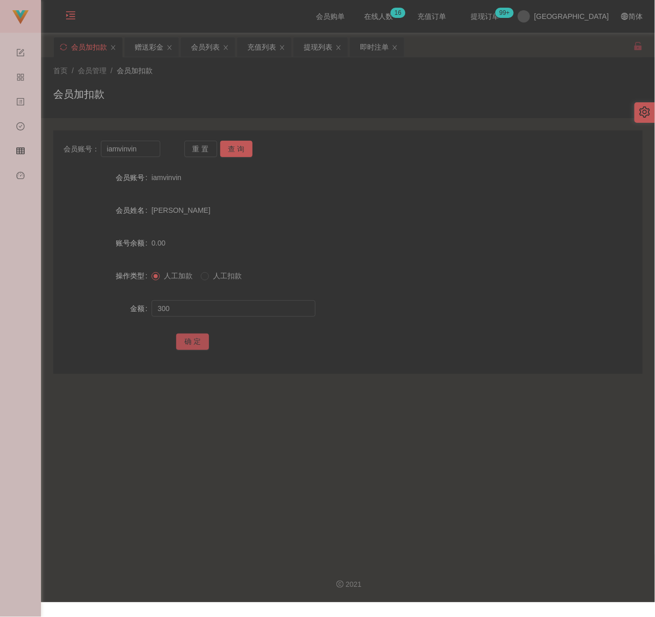
click at [197, 341] on button "确 定" at bounding box center [192, 342] width 33 height 16
click at [144, 152] on input "iamvinvin" at bounding box center [130, 149] width 59 height 16
paste input "ling3335"
type input "ling3335"
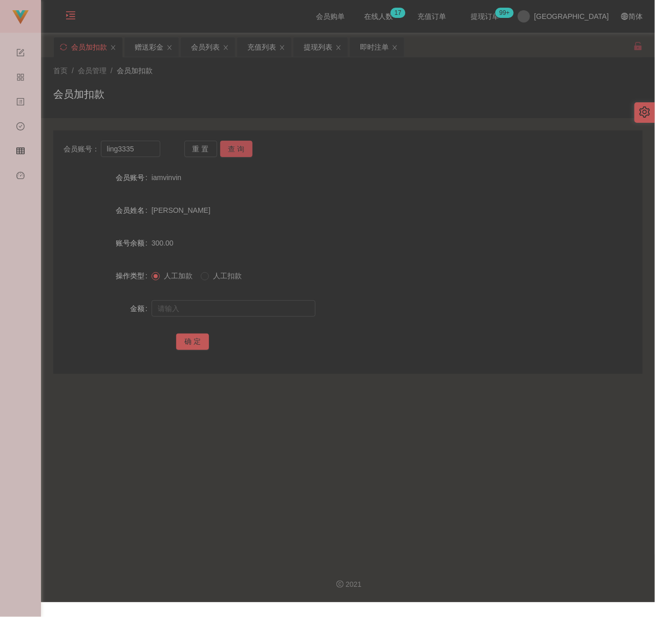
click at [232, 146] on button "查 询" at bounding box center [236, 149] width 33 height 16
click at [220, 306] on input "text" at bounding box center [234, 309] width 164 height 16
click at [226, 311] on input "text" at bounding box center [234, 309] width 164 height 16
paste input "100"
type input "100"
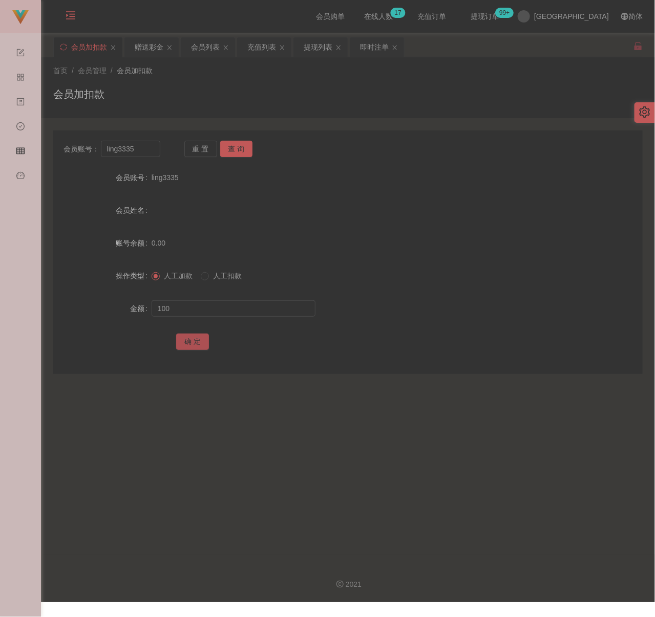
click at [197, 338] on button "确 定" at bounding box center [192, 342] width 33 height 16
click at [143, 151] on input "ling3335" at bounding box center [130, 149] width 59 height 16
paste input "Vincent7107"
type input "Vincent7107"
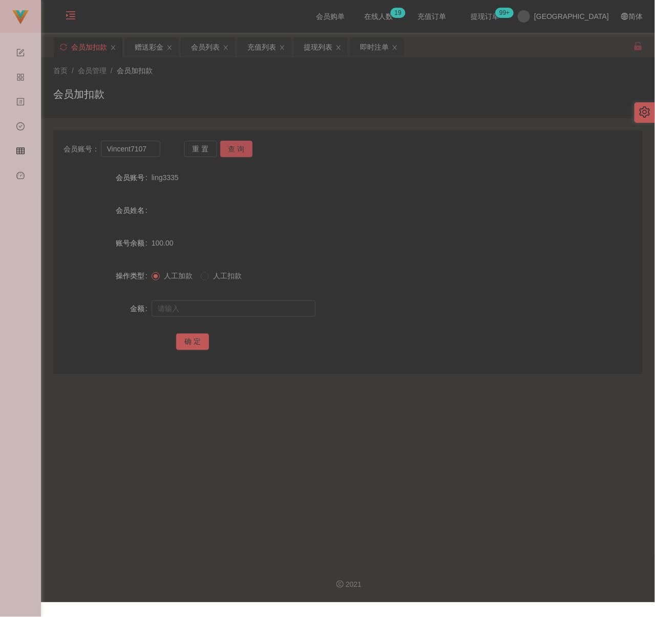
click at [243, 148] on button "查 询" at bounding box center [236, 149] width 33 height 16
click at [213, 309] on input "text" at bounding box center [234, 309] width 164 height 16
click at [237, 306] on input "text" at bounding box center [234, 309] width 164 height 16
paste input "200"
type input "200"
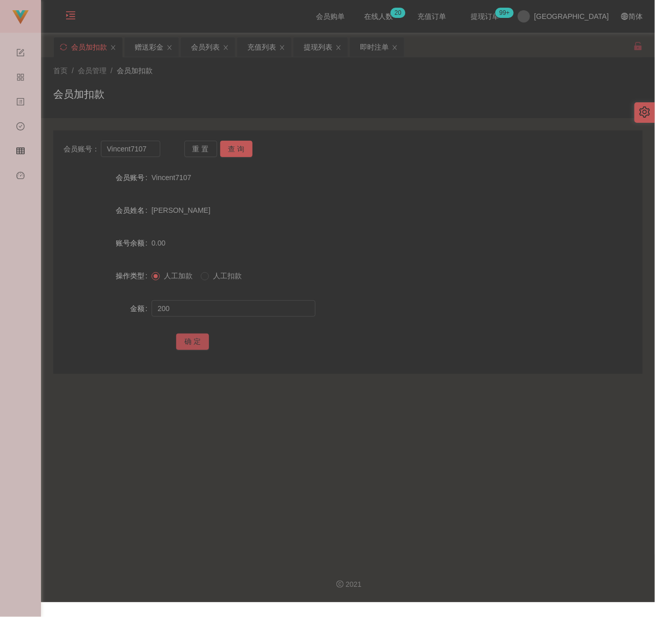
click at [189, 341] on button "确 定" at bounding box center [192, 342] width 33 height 16
click at [143, 149] on input "Vincent7107" at bounding box center [130, 149] width 59 height 16
paste input "Hon"
type input "Hon"
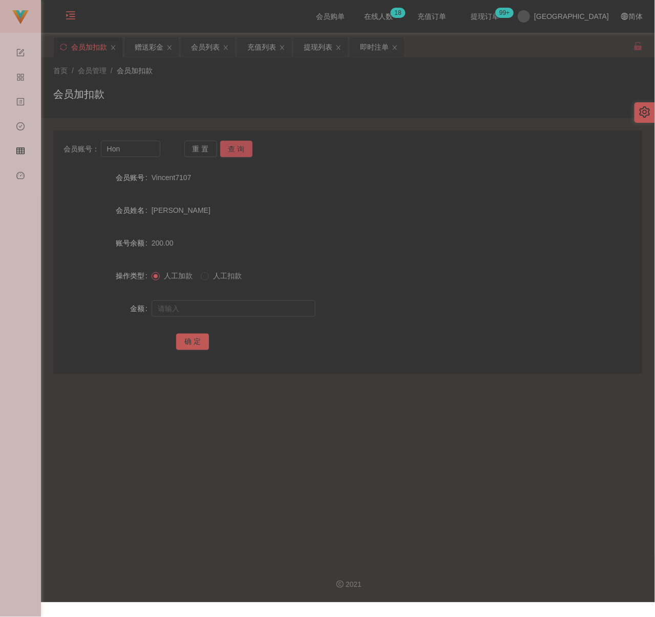
click at [245, 146] on button "查 询" at bounding box center [236, 149] width 33 height 16
click at [229, 309] on input "text" at bounding box center [234, 309] width 164 height 16
drag, startPoint x: 249, startPoint y: 306, endPoint x: 243, endPoint y: 307, distance: 5.8
click at [249, 306] on input "text" at bounding box center [234, 309] width 164 height 16
paste input "100"
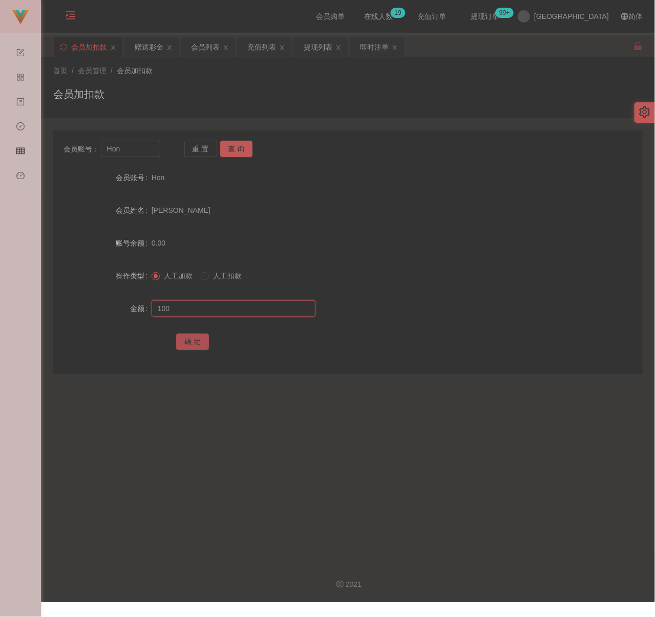
type input "100"
click at [180, 343] on button "确 定" at bounding box center [192, 342] width 33 height 16
click at [210, 45] on div "会员列表" at bounding box center [205, 46] width 29 height 19
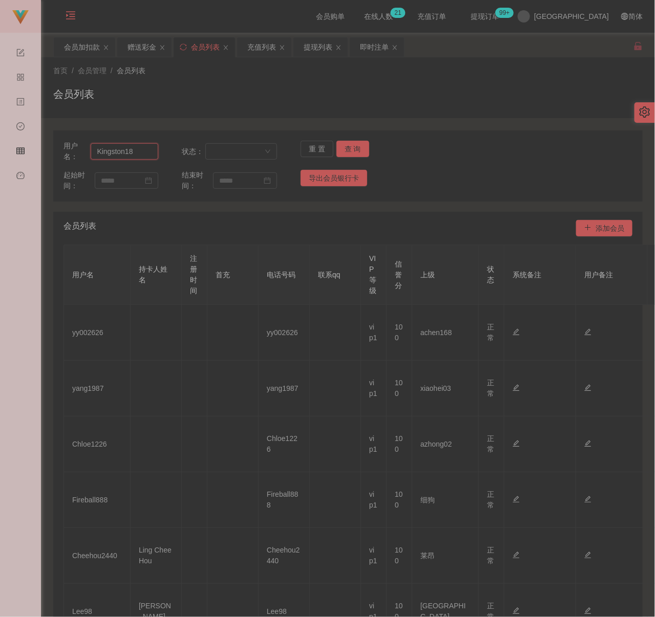
click at [133, 146] on input "Kingston18" at bounding box center [125, 151] width 68 height 16
click at [134, 146] on input "Kingston18" at bounding box center [125, 151] width 68 height 16
paste input "95268"
type input "952688"
click at [357, 151] on button "查 询" at bounding box center [352, 149] width 33 height 16
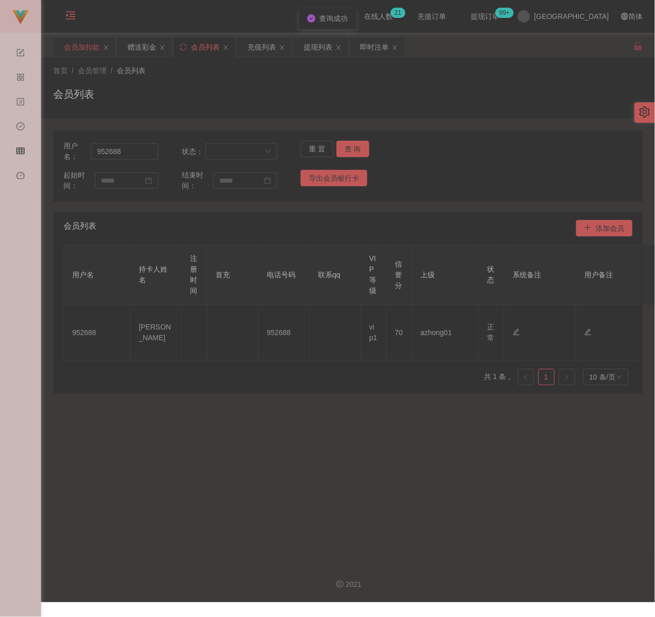
click at [81, 44] on div "会员加扣款" at bounding box center [82, 46] width 36 height 19
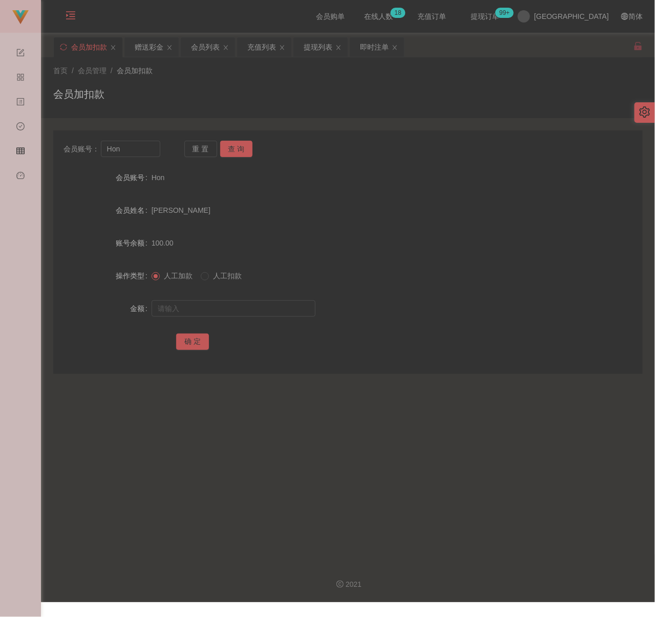
click at [185, 93] on div "会员加扣款" at bounding box center [347, 99] width 589 height 24
click at [138, 148] on input "Hon" at bounding box center [130, 149] width 59 height 16
paste input "0175884638"
type input "0175884638"
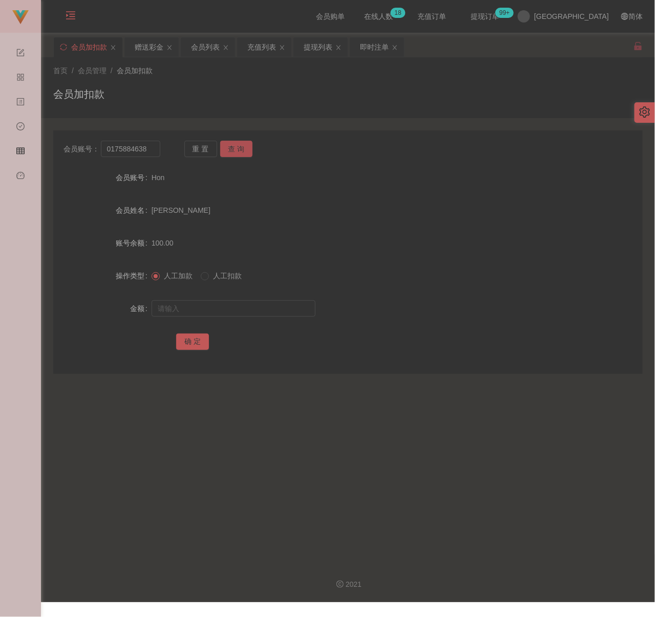
click at [235, 151] on button "查 询" at bounding box center [236, 149] width 33 height 16
click at [208, 311] on input "text" at bounding box center [234, 309] width 164 height 16
click at [273, 304] on input "text" at bounding box center [234, 309] width 164 height 16
paste input "100"
type input "100"
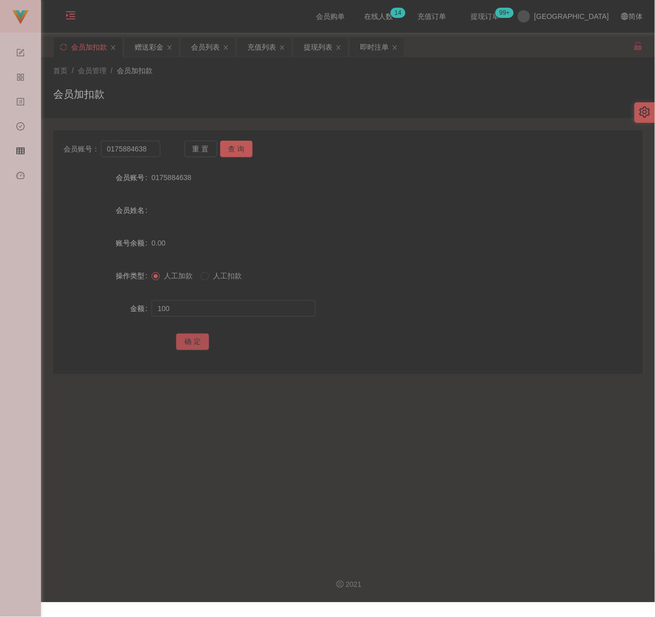
click at [194, 337] on button "确 定" at bounding box center [192, 342] width 33 height 16
click at [145, 154] on input "0175884638" at bounding box center [130, 149] width 59 height 16
paste input "CY96"
type input "CY96"
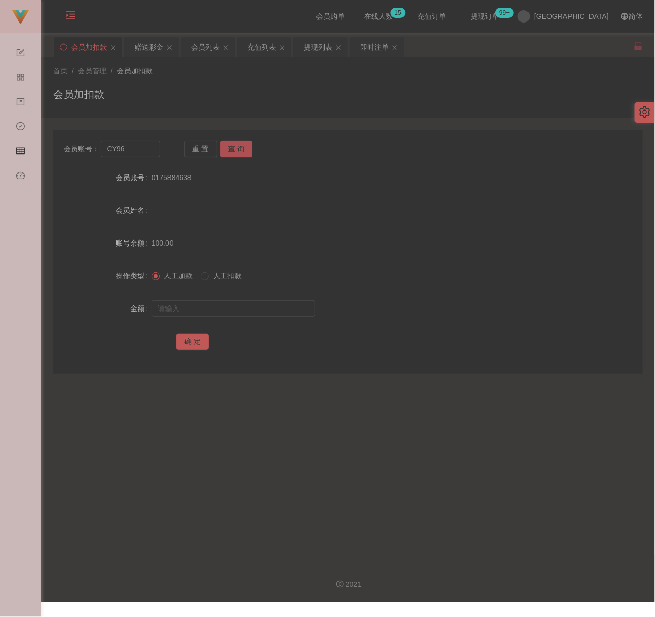
click at [234, 149] on button "查 询" at bounding box center [236, 149] width 33 height 16
click at [226, 309] on input "text" at bounding box center [234, 309] width 164 height 16
click at [248, 307] on input "text" at bounding box center [234, 309] width 164 height 16
paste input "100"
type input "100"
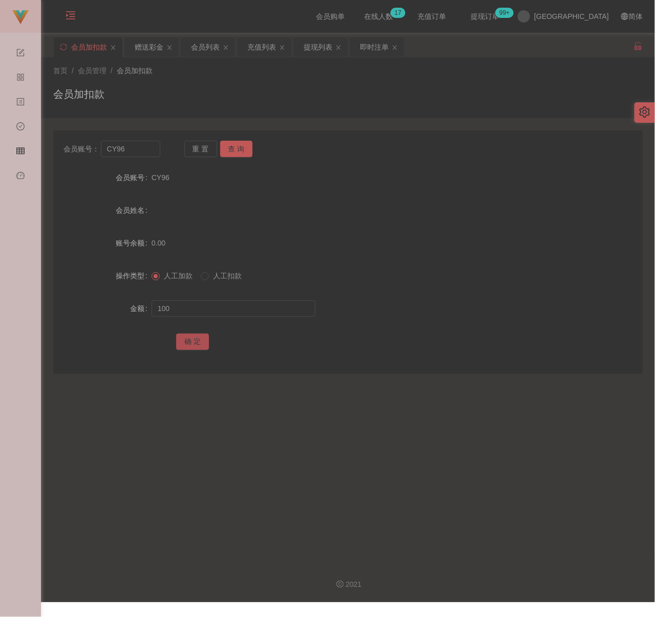
click at [194, 343] on button "确 定" at bounding box center [192, 342] width 33 height 16
click at [130, 147] on input "CY96" at bounding box center [130, 149] width 59 height 16
paste input "NicoleSong"
type input "NicoleSong"
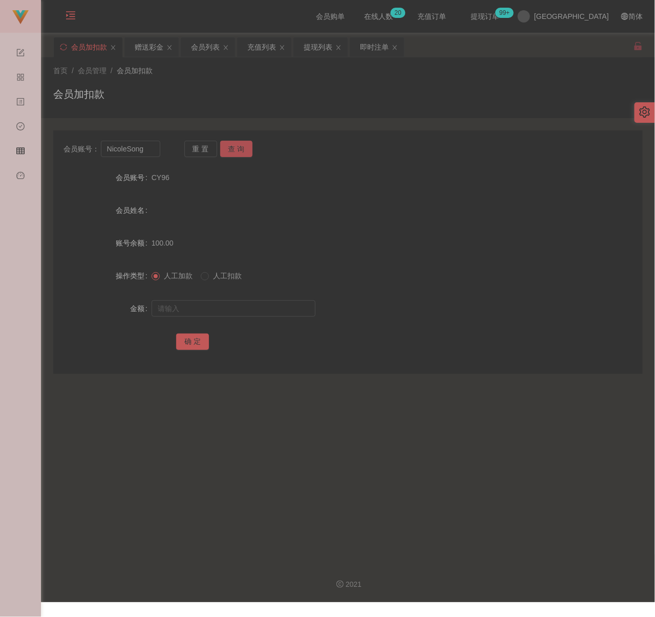
click at [235, 144] on button "查 询" at bounding box center [236, 149] width 33 height 16
click at [209, 308] on input "text" at bounding box center [234, 309] width 164 height 16
drag, startPoint x: 276, startPoint y: 312, endPoint x: 271, endPoint y: 312, distance: 5.7
click at [276, 312] on input "text" at bounding box center [234, 309] width 164 height 16
paste input "200"
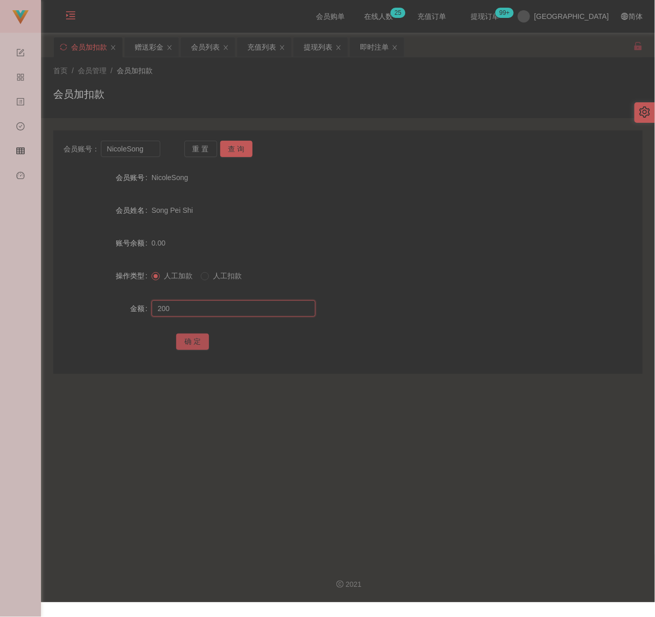
type input "200"
click at [187, 341] on button "确 定" at bounding box center [192, 342] width 33 height 16
click at [154, 154] on input "NicoleSong" at bounding box center [130, 149] width 59 height 16
paste input "8868"
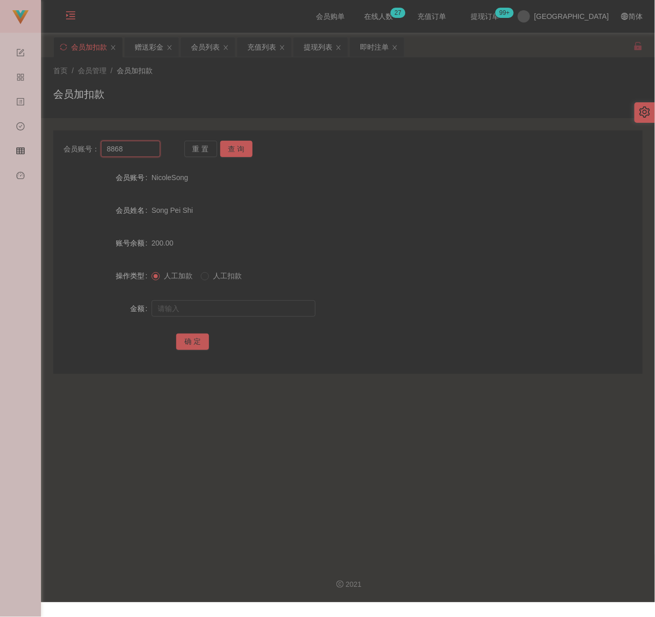
type input "8868"
click at [239, 147] on button "查 询" at bounding box center [236, 149] width 33 height 16
click at [207, 306] on input "text" at bounding box center [234, 309] width 164 height 16
click at [251, 303] on input "text" at bounding box center [234, 309] width 164 height 16
paste input "100"
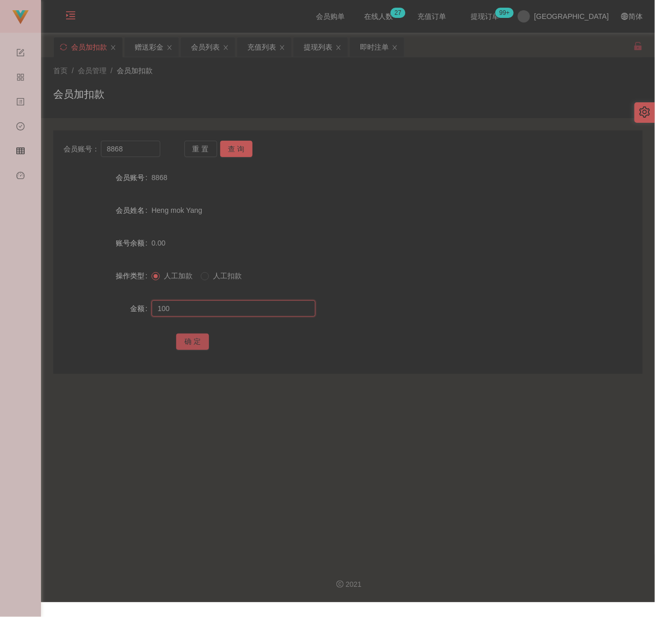
type input "100"
click at [193, 340] on button "确 定" at bounding box center [192, 342] width 33 height 16
click at [217, 88] on div "会员加扣款" at bounding box center [347, 99] width 589 height 24
click at [135, 149] on input "8868" at bounding box center [130, 149] width 59 height 16
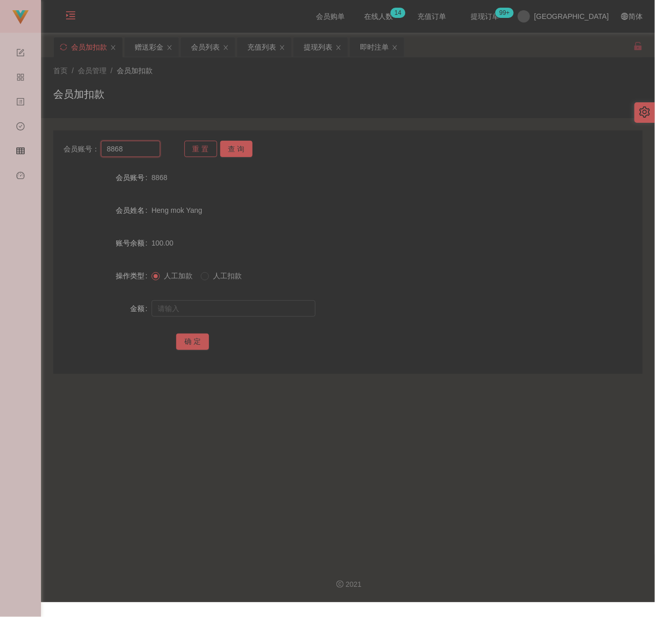
paste input "jeffwong"
type input "jeffwong"
click at [232, 151] on button "查 询" at bounding box center [236, 149] width 33 height 16
click at [232, 307] on input "text" at bounding box center [234, 309] width 164 height 16
click at [271, 307] on input "text" at bounding box center [234, 309] width 164 height 16
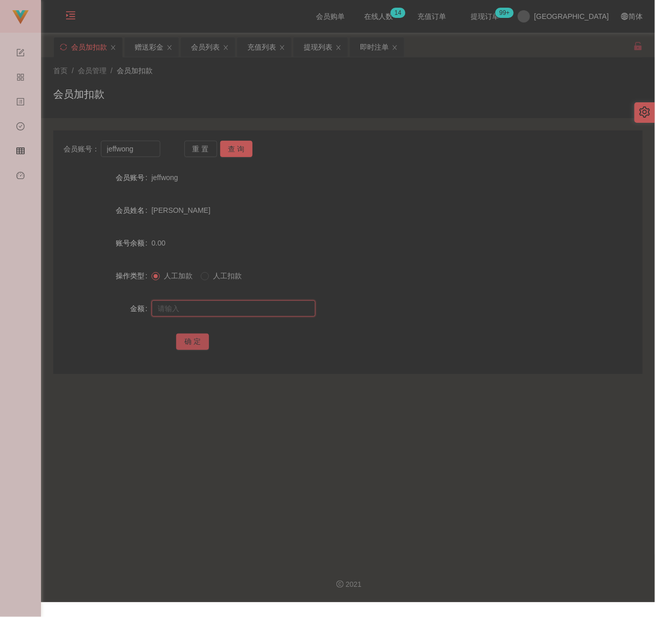
paste input "100"
type input "100"
click at [183, 340] on button "确 定" at bounding box center [192, 342] width 33 height 16
click at [138, 149] on input "jeffwong" at bounding box center [130, 149] width 59 height 16
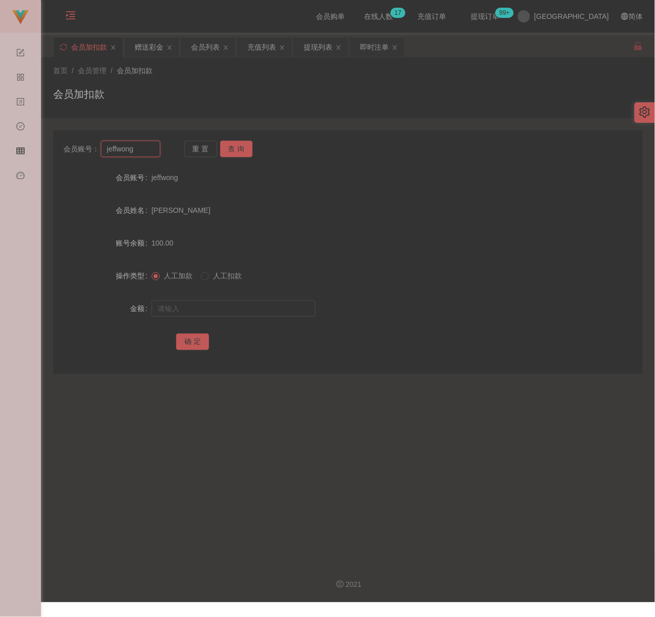
paste input "Littlestar"
type input "Littlestar"
click at [244, 148] on button "查 询" at bounding box center [236, 149] width 33 height 16
click at [232, 304] on input "text" at bounding box center [234, 309] width 164 height 16
click at [255, 312] on input "text" at bounding box center [234, 309] width 164 height 16
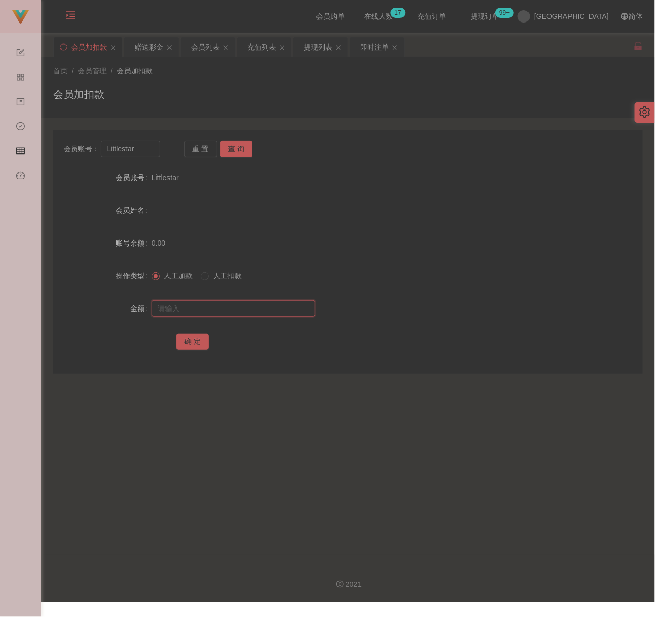
paste input "100"
type input "100"
click at [189, 339] on button "确 定" at bounding box center [192, 342] width 33 height 16
click at [147, 145] on input "Littlestar" at bounding box center [130, 149] width 59 height 16
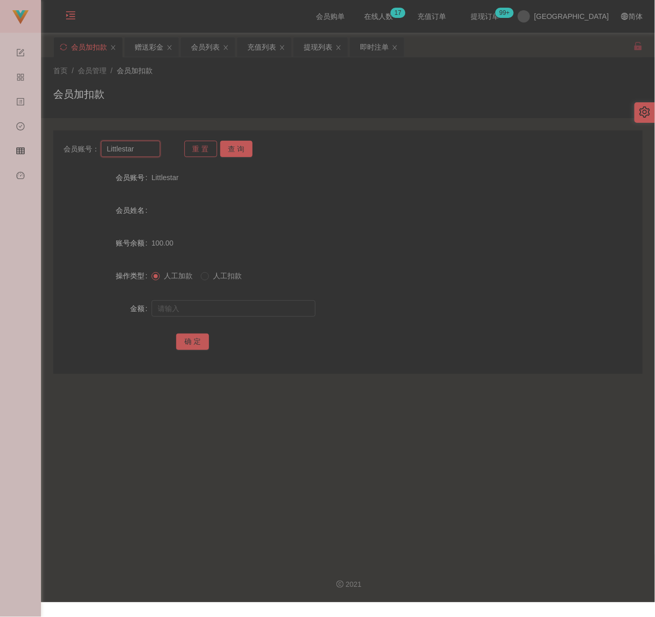
paste input "[PERSON_NAME]"
type input "[PERSON_NAME]"
click at [229, 146] on button "查 询" at bounding box center [236, 149] width 33 height 16
drag, startPoint x: 212, startPoint y: 306, endPoint x: 231, endPoint y: 312, distance: 19.4
click at [212, 306] on input "text" at bounding box center [234, 309] width 164 height 16
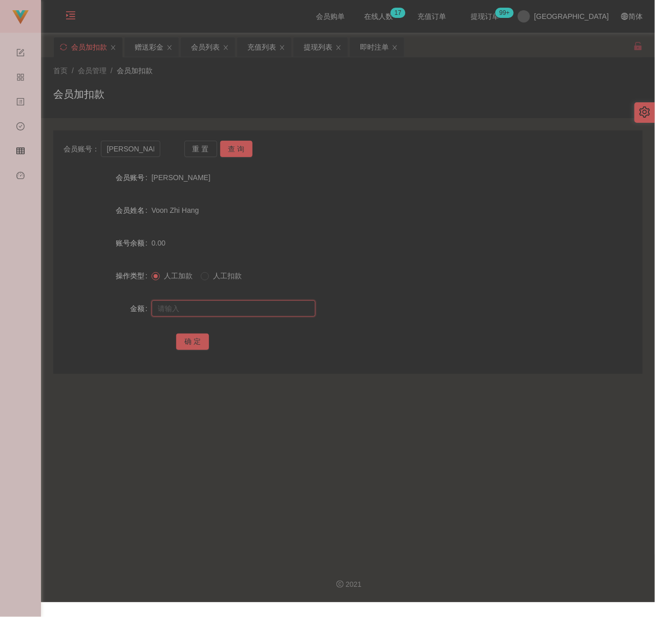
drag, startPoint x: 266, startPoint y: 308, endPoint x: 257, endPoint y: 315, distance: 11.7
click at [266, 308] on input "text" at bounding box center [234, 309] width 164 height 16
paste input "200"
type input "200"
click at [192, 338] on button "确 定" at bounding box center [192, 342] width 33 height 16
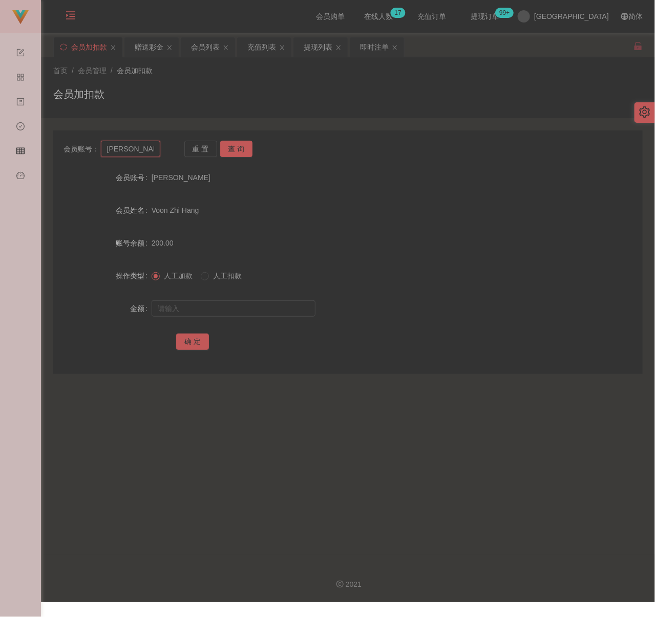
click at [150, 152] on input "[PERSON_NAME]" at bounding box center [130, 149] width 59 height 16
paste input "mk8901"
type input "mk8901"
click at [245, 140] on div "会员账号： mk8901 重 置 查 询 会员账号 Amos 会员姓名 Voon Zhi Hang 账号余额 200.00 操作类型 人工加款 人工扣款 金额…" at bounding box center [347, 253] width 589 height 244
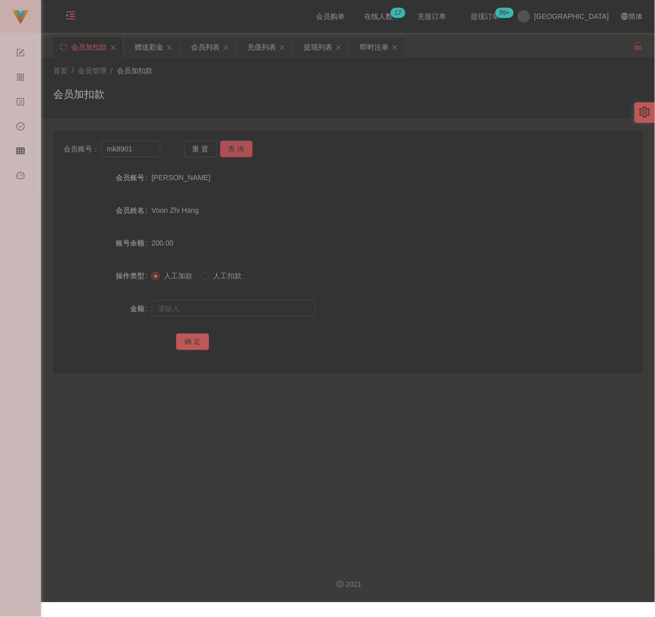
click at [237, 150] on button "查 询" at bounding box center [236, 149] width 33 height 16
drag, startPoint x: 226, startPoint y: 309, endPoint x: 275, endPoint y: 312, distance: 49.2
click at [226, 309] on input "text" at bounding box center [234, 309] width 164 height 16
click at [255, 308] on input "text" at bounding box center [234, 309] width 164 height 16
paste input "100"
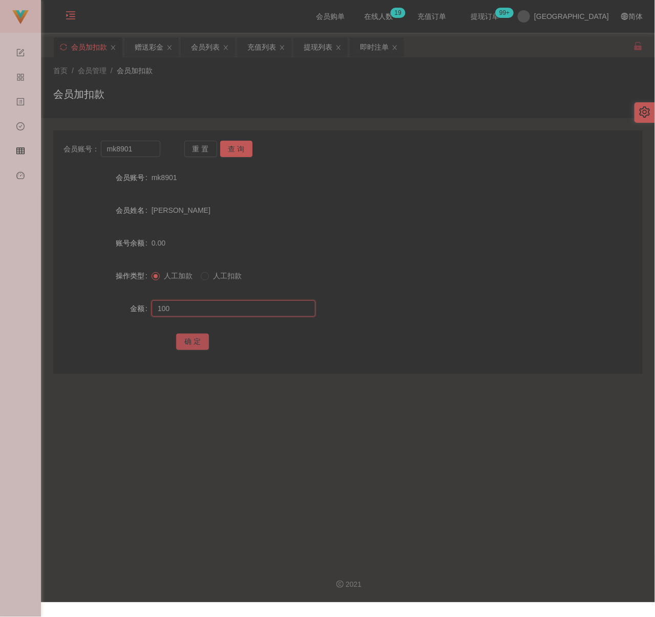
type input "100"
click at [180, 343] on button "确 定" at bounding box center [192, 342] width 33 height 16
click at [151, 152] on input "mk8901" at bounding box center [130, 149] width 59 height 16
paste input "Kit8888"
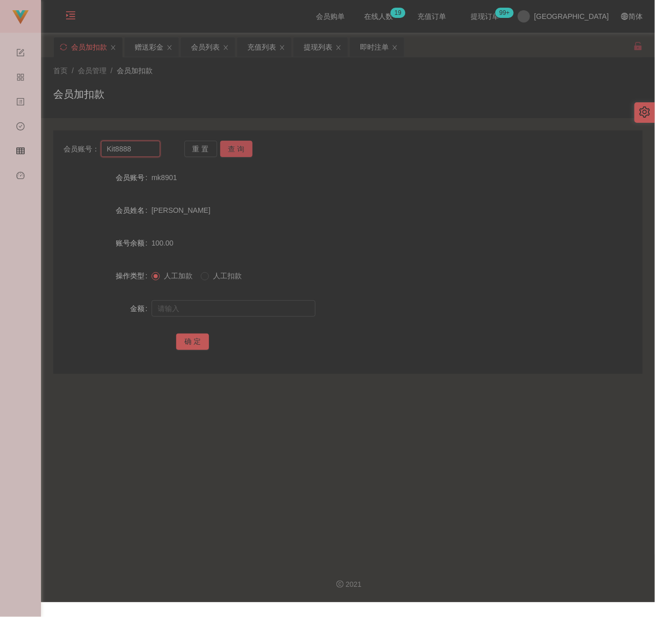
type input "Kit8888"
click at [229, 145] on button "查 询" at bounding box center [236, 149] width 33 height 16
click at [254, 309] on input "text" at bounding box center [234, 309] width 164 height 16
click at [260, 309] on input "text" at bounding box center [234, 309] width 164 height 16
paste input "100"
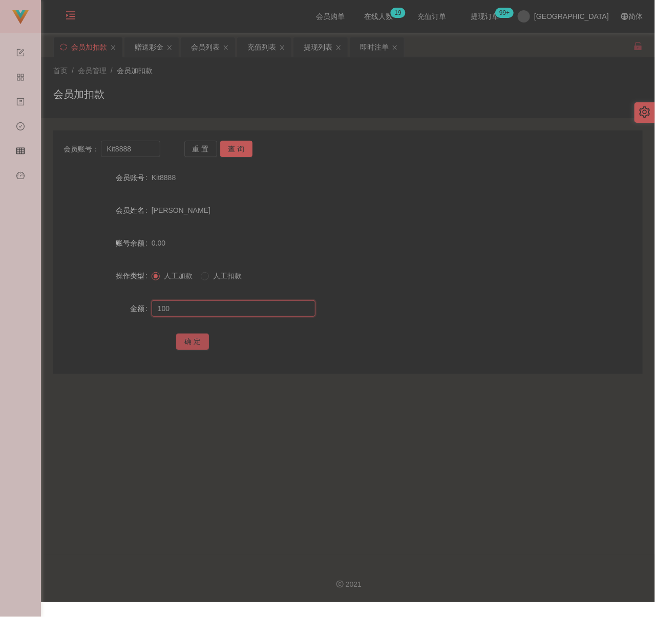
type input "100"
click at [195, 334] on button "确 定" at bounding box center [192, 342] width 33 height 16
click at [179, 95] on div "会员加扣款" at bounding box center [347, 99] width 589 height 24
click at [140, 146] on input "Kit8888" at bounding box center [130, 149] width 59 height 16
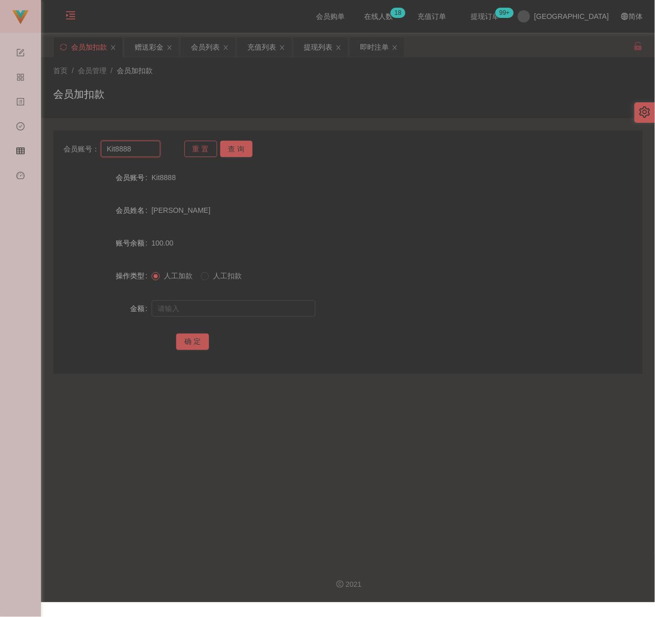
paste input "551011"
type input "551011"
click at [227, 149] on button "查 询" at bounding box center [236, 149] width 33 height 16
click at [237, 305] on input "text" at bounding box center [234, 309] width 164 height 16
click at [265, 313] on input "text" at bounding box center [234, 309] width 164 height 16
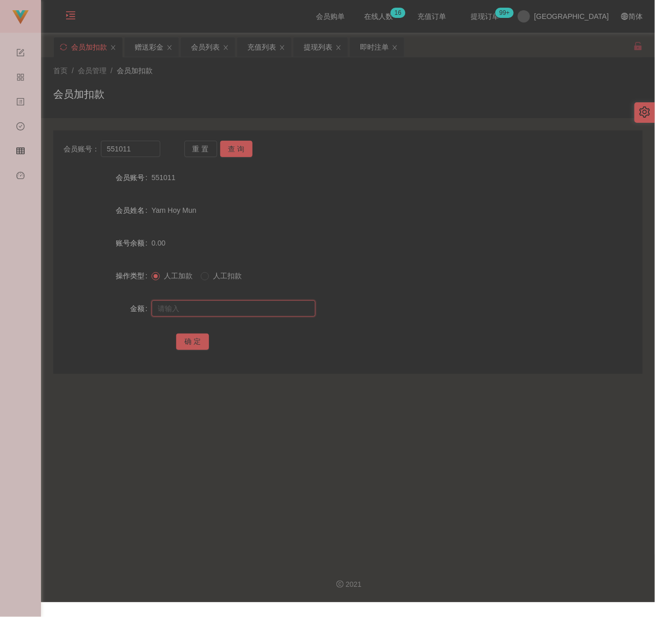
paste input "100"
type input "100"
click at [194, 338] on button "确 定" at bounding box center [192, 342] width 33 height 16
click at [133, 154] on input "551011" at bounding box center [130, 149] width 59 height 16
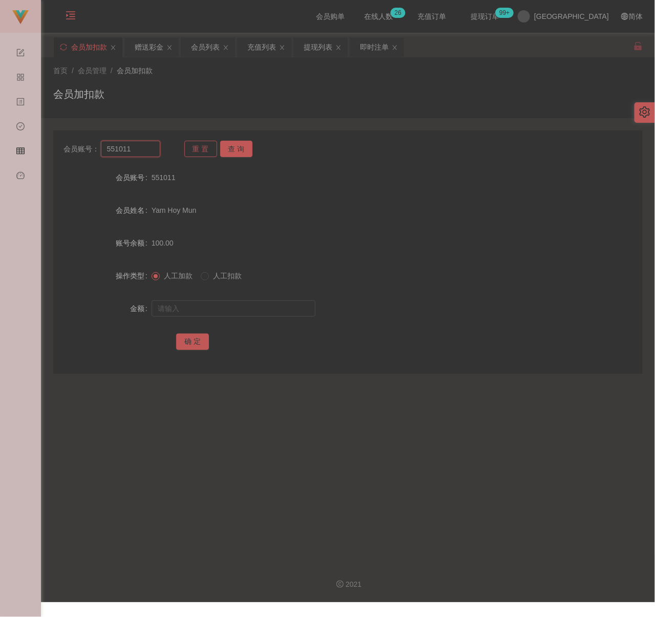
paste input "qq123"
type input "qq123"
drag, startPoint x: 231, startPoint y: 145, endPoint x: 230, endPoint y: 152, distance: 7.2
click at [231, 145] on button "查 询" at bounding box center [236, 149] width 33 height 16
drag, startPoint x: 226, startPoint y: 306, endPoint x: 233, endPoint y: 309, distance: 8.1
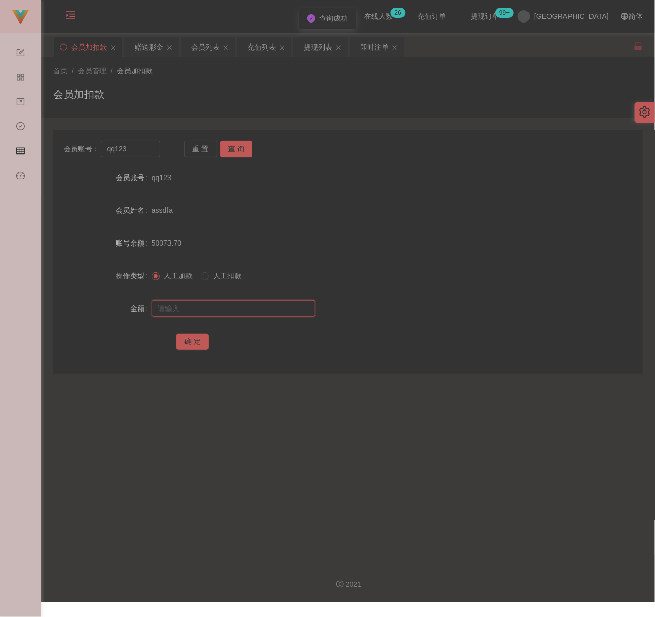
click at [226, 306] on input "text" at bounding box center [234, 309] width 164 height 16
click at [273, 301] on input "text" at bounding box center [234, 309] width 164 height 16
paste input "100"
type input "100"
click at [188, 343] on button "确 定" at bounding box center [192, 342] width 33 height 16
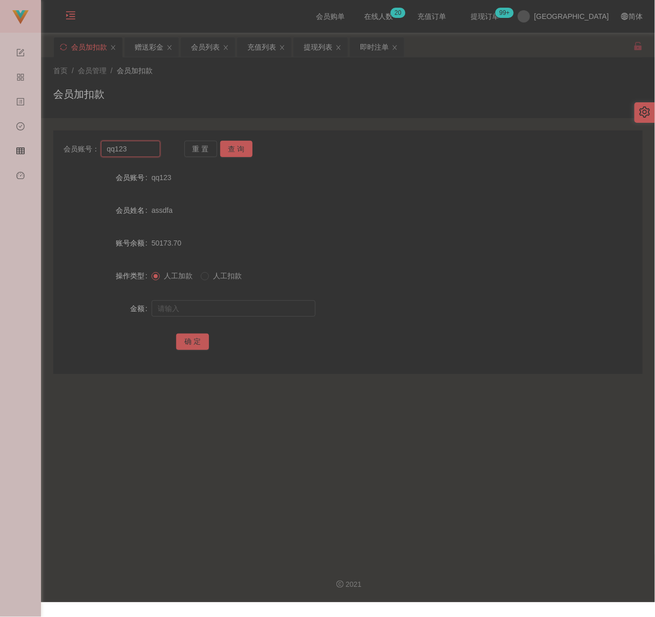
click at [134, 151] on input "qq123" at bounding box center [130, 149] width 59 height 16
click at [232, 151] on button "查 询" at bounding box center [236, 149] width 33 height 16
click at [234, 307] on input "text" at bounding box center [234, 309] width 164 height 16
type input "100"
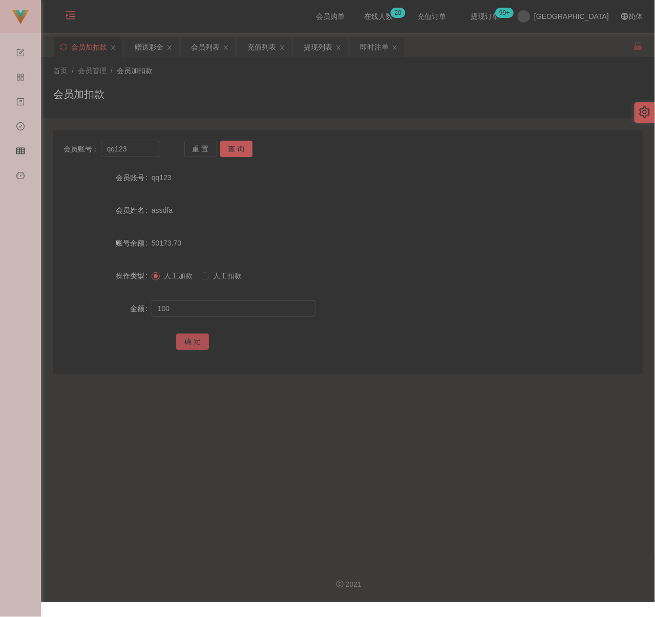
click at [189, 343] on button "确 定" at bounding box center [192, 342] width 33 height 16
click at [141, 154] on input "qq123" at bounding box center [130, 149] width 59 height 16
paste input "Vincent12345678"
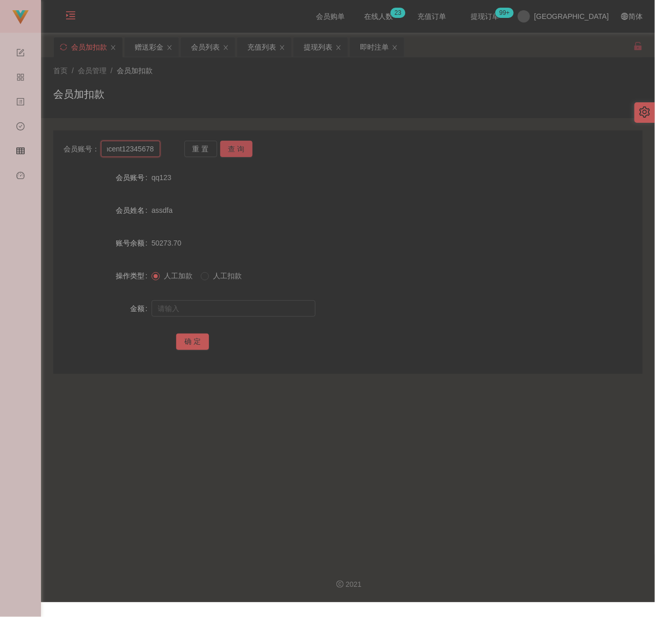
type input "Vincent12345678"
click at [225, 150] on button "查 询" at bounding box center [236, 149] width 33 height 16
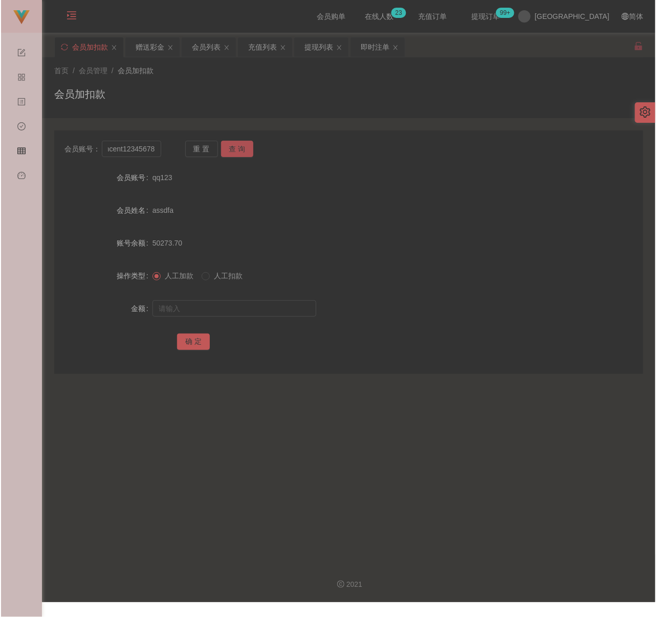
scroll to position [0, 0]
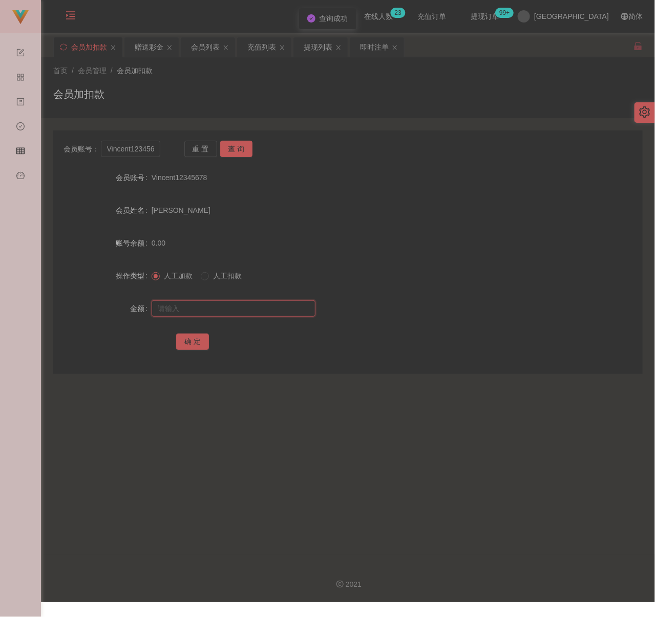
click at [226, 309] on input "text" at bounding box center [234, 309] width 164 height 16
click at [261, 311] on input "text" at bounding box center [234, 309] width 164 height 16
paste input "100"
type input "100"
click at [197, 339] on button "确 定" at bounding box center [192, 342] width 33 height 16
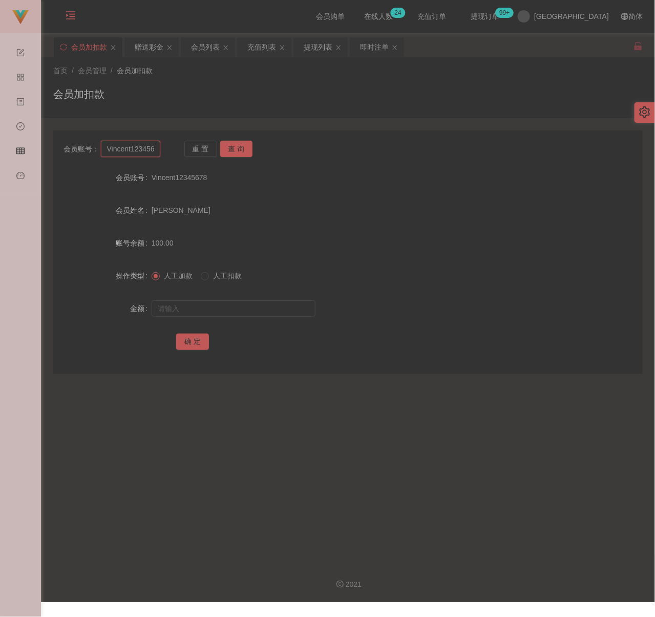
click at [144, 149] on input "Vincent12345678" at bounding box center [130, 149] width 59 height 16
paste input "ScaMLX"
type input "ScaMLX"
drag, startPoint x: 230, startPoint y: 151, endPoint x: 231, endPoint y: 159, distance: 7.7
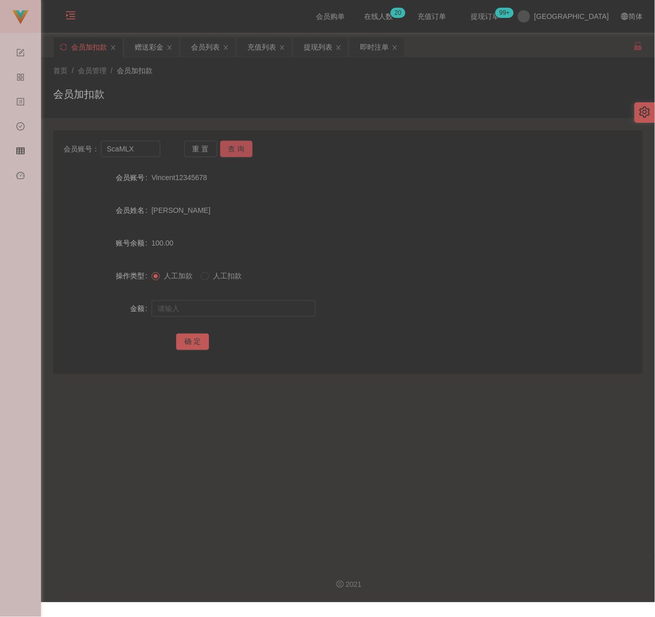
click at [231, 151] on button "查 询" at bounding box center [236, 149] width 33 height 16
click at [237, 310] on input "text" at bounding box center [234, 309] width 164 height 16
click at [272, 309] on input "text" at bounding box center [234, 309] width 164 height 16
paste input "30"
type input "30"
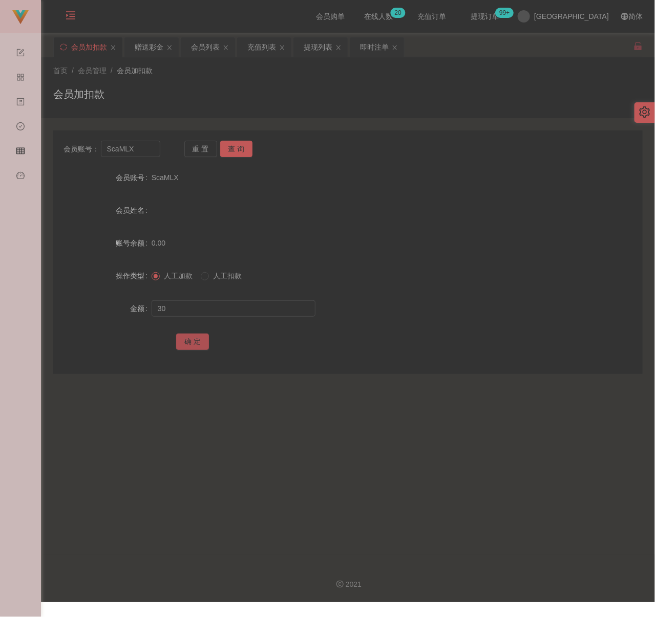
click at [190, 341] on button "确 定" at bounding box center [192, 342] width 33 height 16
click at [145, 147] on input "ScaMLX" at bounding box center [130, 149] width 59 height 16
paste input "qq123"
type input "qq123"
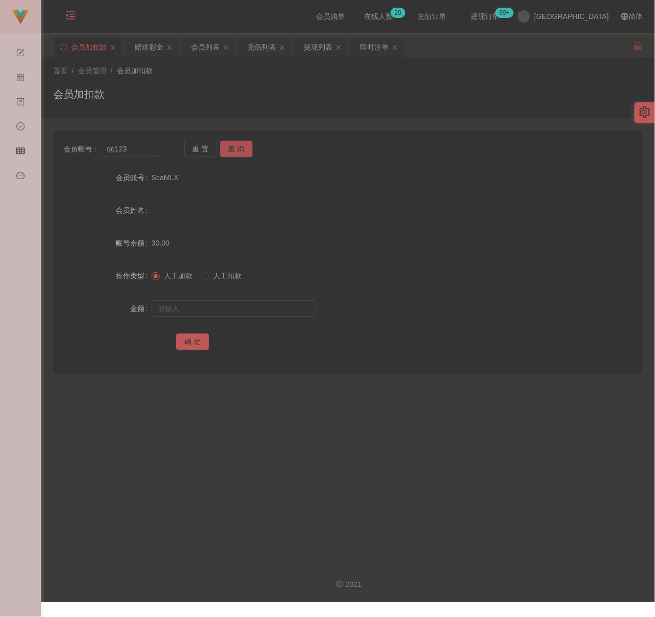
click at [232, 143] on button "查 询" at bounding box center [236, 149] width 33 height 16
click at [218, 312] on input "text" at bounding box center [234, 309] width 164 height 16
paste input "200"
type input "200"
click at [190, 341] on button "确 定" at bounding box center [192, 342] width 33 height 16
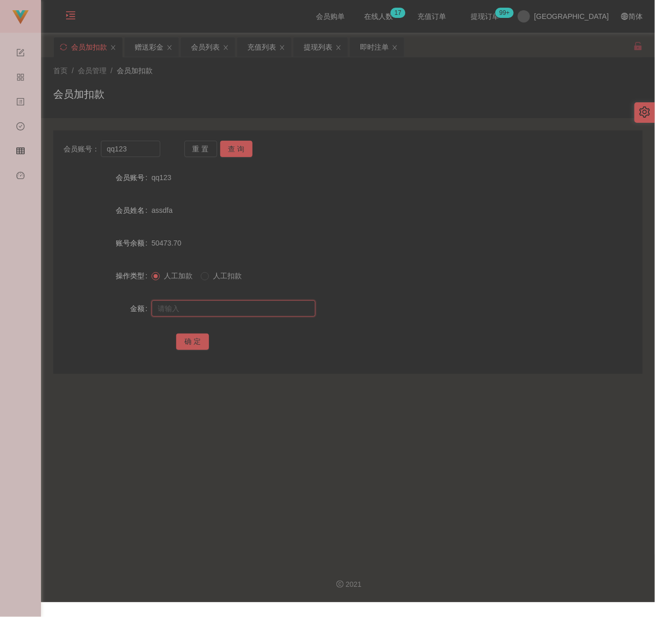
click at [204, 310] on input "text" at bounding box center [234, 309] width 164 height 16
paste input "100"
type input "100"
click at [200, 338] on button "确 定" at bounding box center [192, 342] width 33 height 16
click at [238, 98] on div "会员加扣款" at bounding box center [347, 99] width 589 height 24
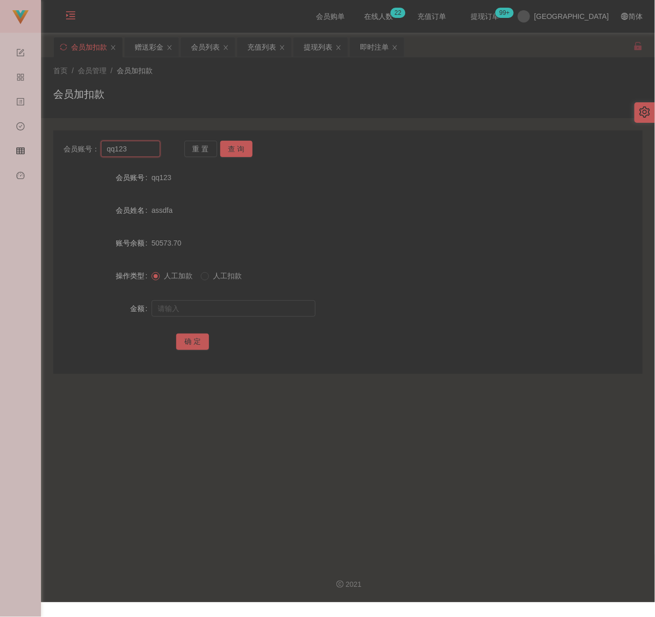
click at [154, 151] on input "qq123" at bounding box center [130, 149] width 59 height 16
paste input "0164117332"
type input "0164117332"
click at [237, 153] on button "查 询" at bounding box center [236, 149] width 33 height 16
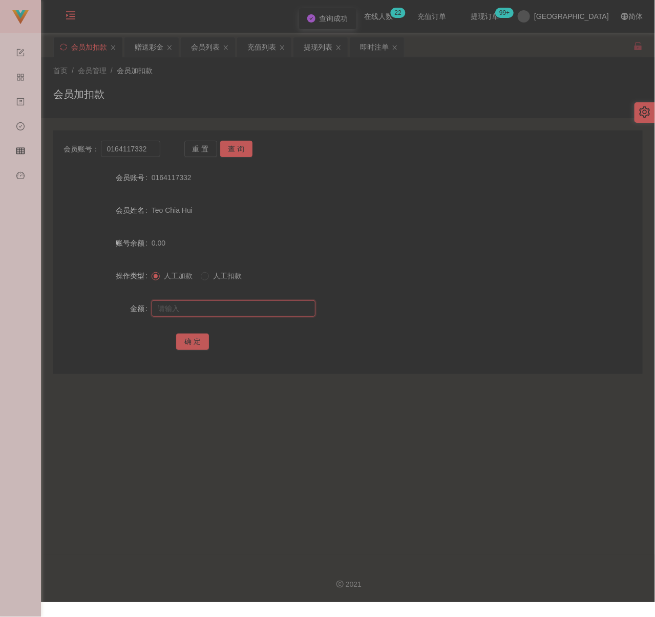
click at [236, 312] on input "text" at bounding box center [234, 309] width 164 height 16
click at [226, 305] on input "text" at bounding box center [234, 309] width 164 height 16
paste input "300"
type input "300"
drag, startPoint x: 190, startPoint y: 341, endPoint x: 206, endPoint y: 341, distance: 15.4
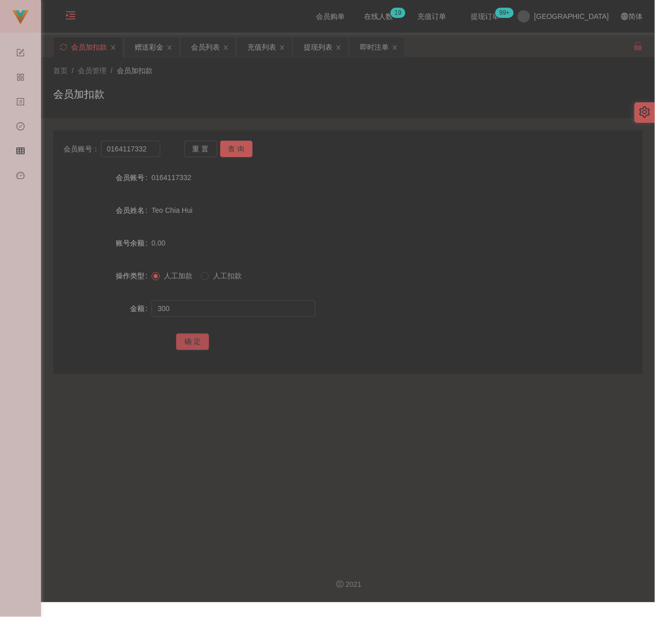
click at [190, 341] on button "确 定" at bounding box center [192, 342] width 33 height 16
click at [154, 150] on input "0164117332" at bounding box center [130, 149] width 59 height 16
paste input "Mell311"
type input "Mell311"
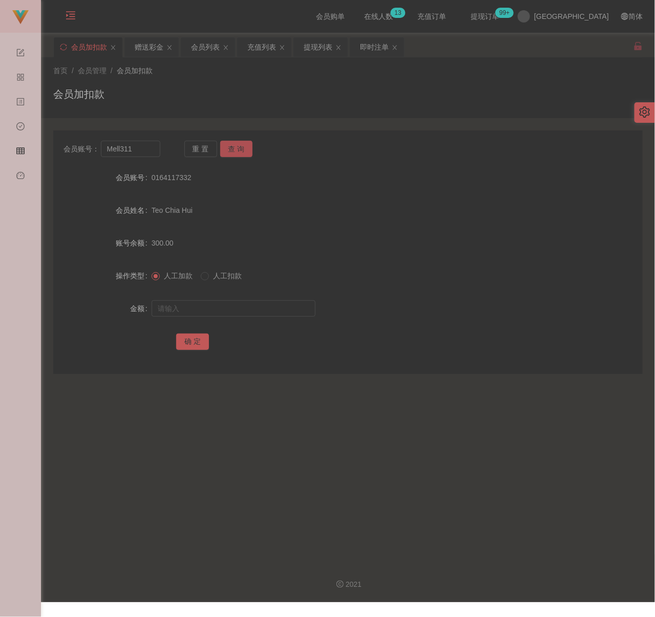
click at [240, 147] on button "查 询" at bounding box center [236, 149] width 33 height 16
drag, startPoint x: 221, startPoint y: 312, endPoint x: 229, endPoint y: 312, distance: 8.2
click at [221, 312] on input "text" at bounding box center [234, 309] width 164 height 16
click at [272, 308] on input "text" at bounding box center [234, 309] width 164 height 16
paste input "100"
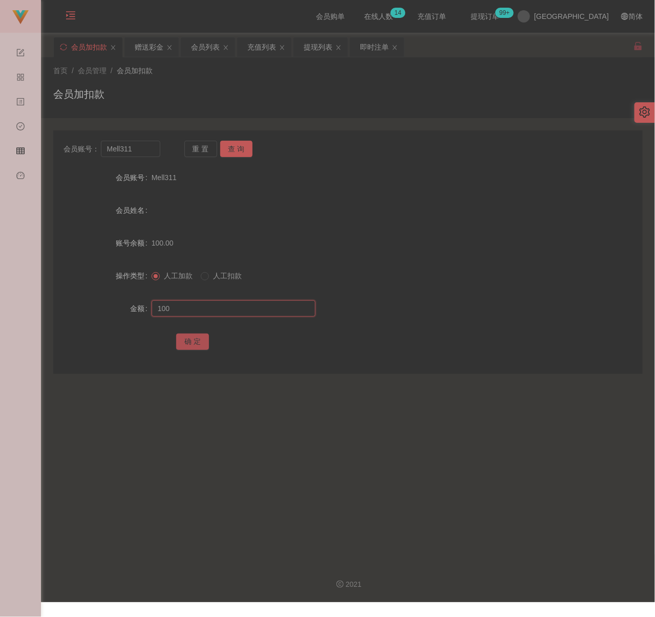
type input "100"
click at [197, 343] on button "确 定" at bounding box center [192, 342] width 33 height 16
drag, startPoint x: 261, startPoint y: 96, endPoint x: 255, endPoint y: 97, distance: 6.2
click at [261, 96] on div "会员加扣款" at bounding box center [347, 99] width 589 height 24
click at [146, 152] on input "Mell311" at bounding box center [130, 149] width 59 height 16
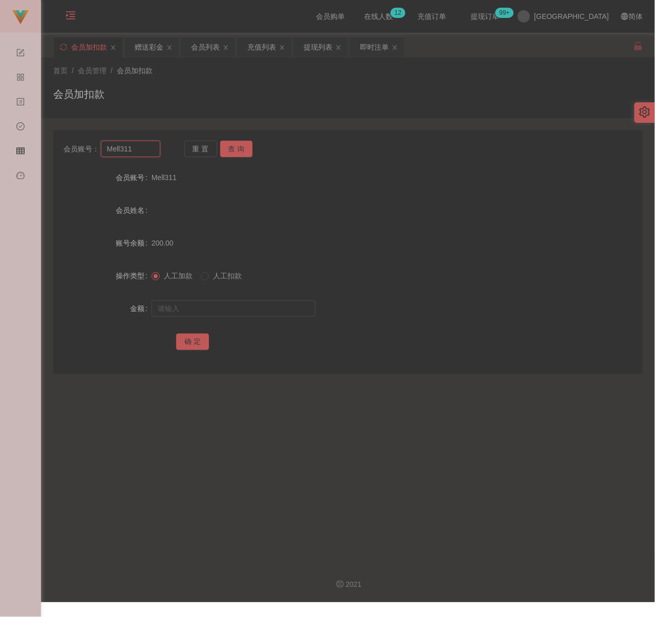
click at [146, 152] on input "Mell311" at bounding box center [130, 149] width 59 height 16
paste input "kwlim9"
type input "kwlim911"
click at [236, 153] on button "查 询" at bounding box center [236, 149] width 33 height 16
click at [233, 307] on input "text" at bounding box center [234, 309] width 164 height 16
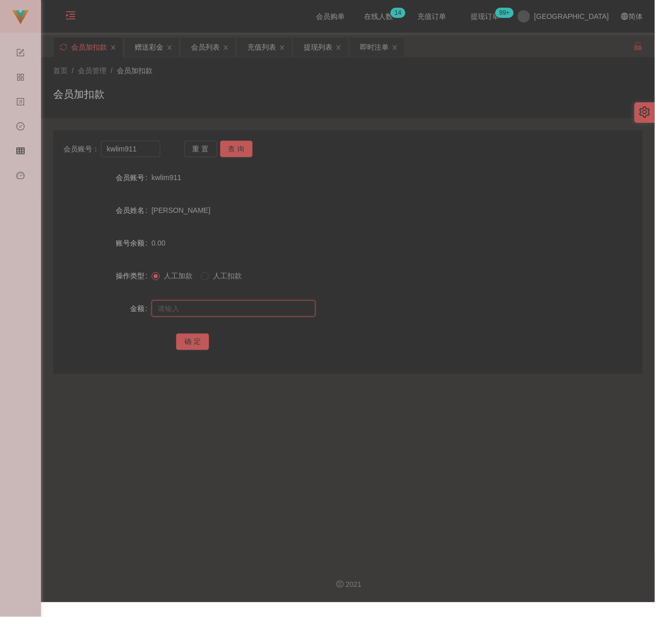
click at [287, 310] on input "text" at bounding box center [234, 309] width 164 height 16
paste input "100"
type input "100"
click at [193, 343] on button "确 定" at bounding box center [192, 342] width 33 height 16
click at [144, 149] on input "kwlim911" at bounding box center [130, 149] width 59 height 16
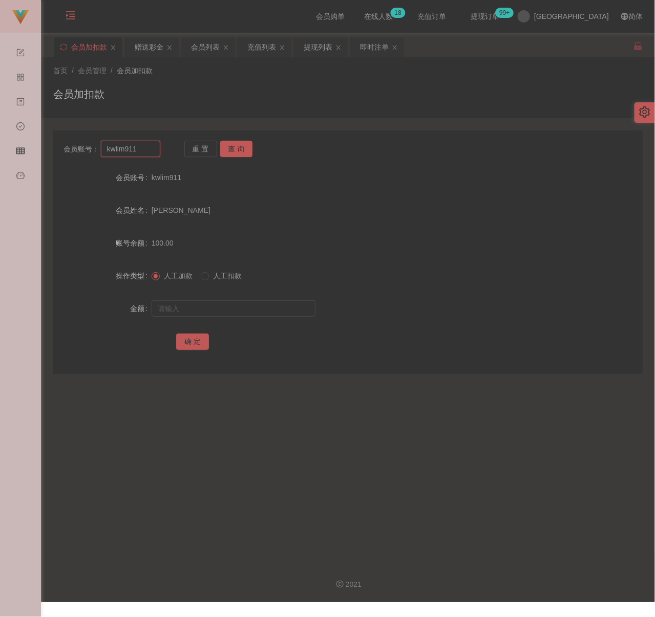
click at [144, 149] on input "kwlim911" at bounding box center [130, 149] width 59 height 16
paste input "LuCY"
type input "LuCY"
click at [247, 146] on button "查 询" at bounding box center [236, 149] width 33 height 16
click at [229, 306] on input "text" at bounding box center [234, 309] width 164 height 16
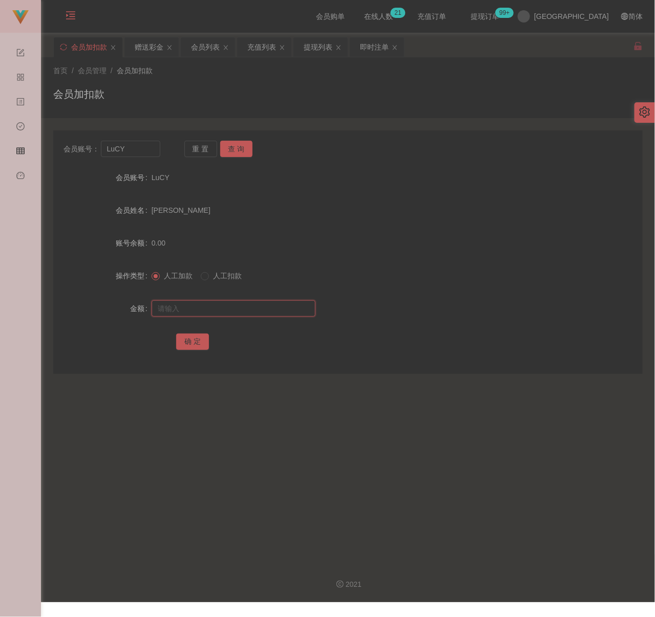
click at [227, 311] on input "text" at bounding box center [234, 309] width 164 height 16
paste input "200"
type input "200"
click at [199, 340] on button "确 定" at bounding box center [192, 342] width 33 height 16
click at [264, 80] on div "首页 / 会员管理 / 会员加扣款 / 会员加扣款" at bounding box center [347, 88] width 589 height 45
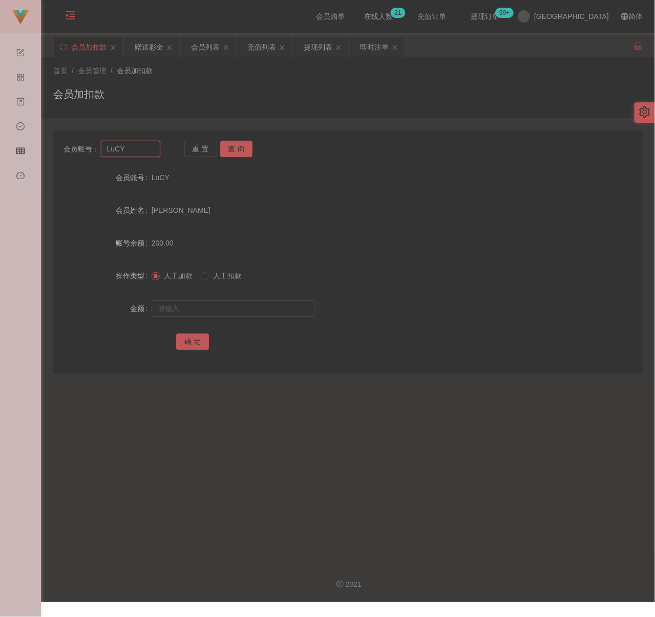
click at [151, 144] on input "LuCY" at bounding box center [130, 149] width 59 height 16
paste input "999999999c00"
type input "999999999c00"
click at [235, 152] on button "查 询" at bounding box center [236, 149] width 33 height 16
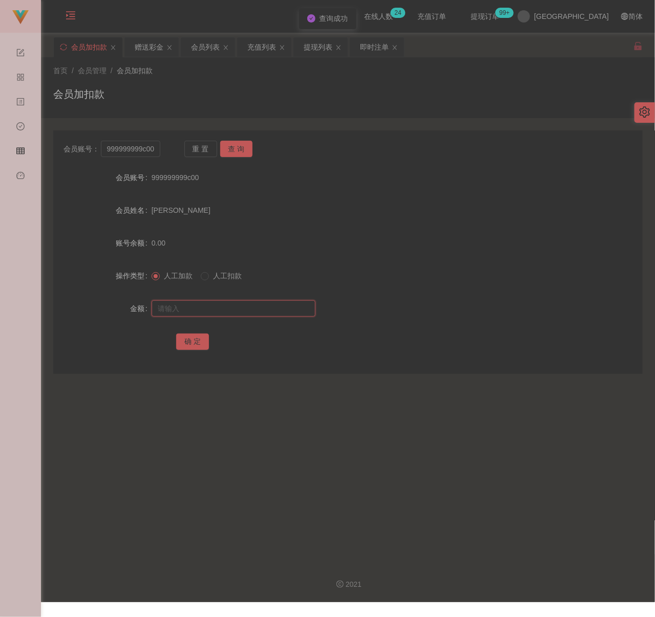
click at [228, 304] on input "text" at bounding box center [234, 309] width 164 height 16
click at [232, 312] on input "text" at bounding box center [234, 309] width 164 height 16
paste input "100"
type input "100"
click at [195, 339] on button "确 定" at bounding box center [192, 342] width 33 height 16
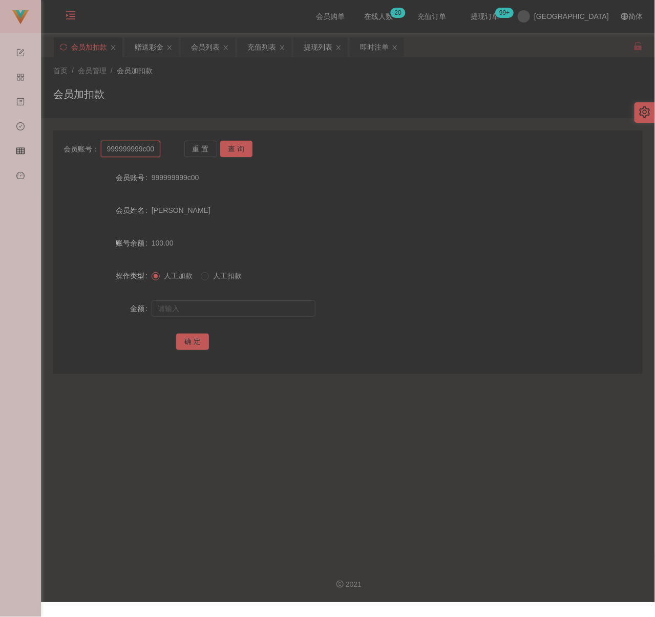
click at [126, 153] on input "999999999c00" at bounding box center [130, 149] width 59 height 16
paste input "Fubao0602"
type input "Fubao0602"
click at [227, 147] on button "查 询" at bounding box center [236, 149] width 33 height 16
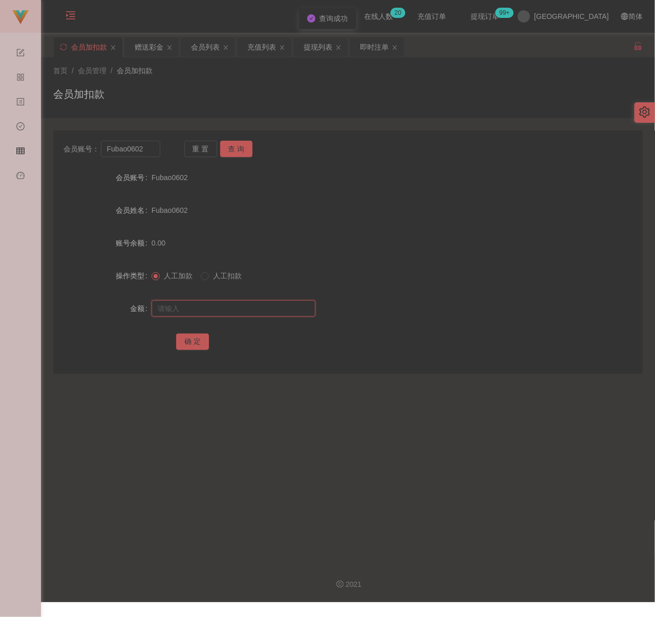
click at [232, 307] on input "text" at bounding box center [234, 309] width 164 height 16
click at [252, 315] on input "text" at bounding box center [234, 309] width 164 height 16
paste input "100"
type input "100"
drag, startPoint x: 193, startPoint y: 338, endPoint x: 201, endPoint y: 340, distance: 8.9
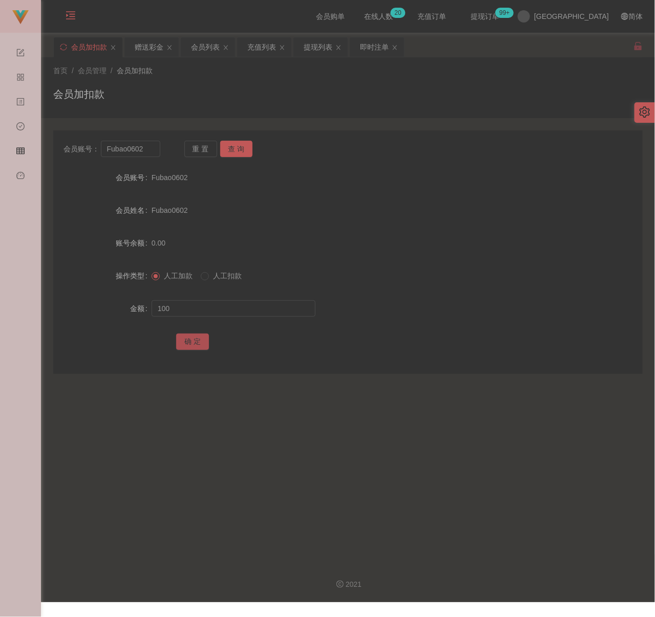
click at [193, 338] on button "确 定" at bounding box center [192, 342] width 33 height 16
click at [150, 154] on input "Fubao0602" at bounding box center [130, 149] width 59 height 16
paste input "Ccheah1999"
type input "Ccheah1999"
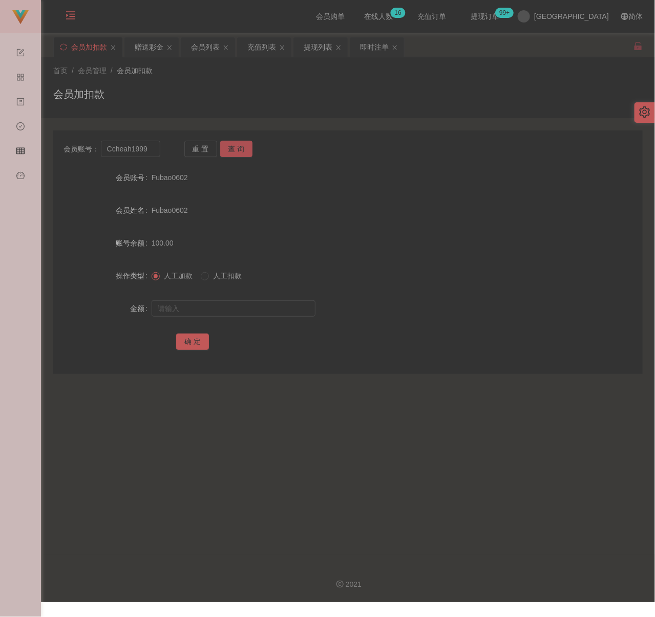
click at [234, 148] on button "查 询" at bounding box center [236, 149] width 33 height 16
click at [203, 309] on input "text" at bounding box center [234, 309] width 164 height 16
click at [217, 310] on input "text" at bounding box center [234, 309] width 164 height 16
paste input "300"
type input "300"
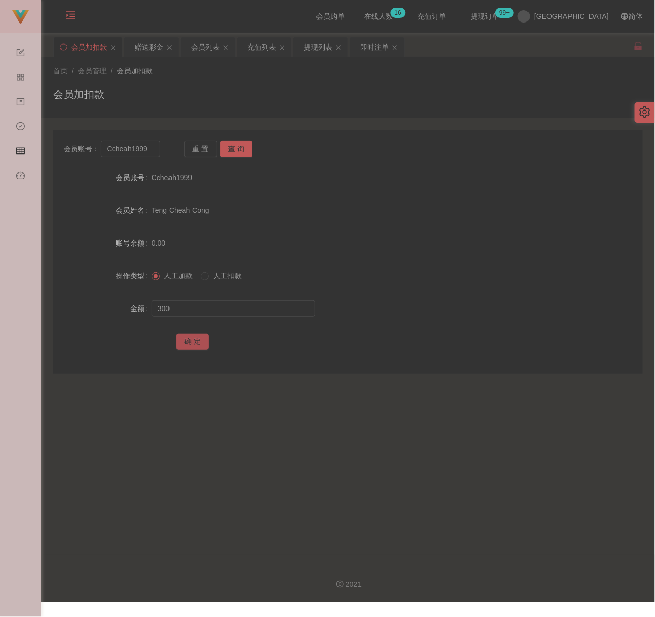
click at [186, 338] on button "确 定" at bounding box center [192, 342] width 33 height 16
click at [207, 74] on div "首页 / 会员管理 / 会员加扣款 /" at bounding box center [347, 71] width 589 height 11
click at [150, 151] on input "Ccheah1999" at bounding box center [130, 149] width 59 height 16
paste input "Tiong"
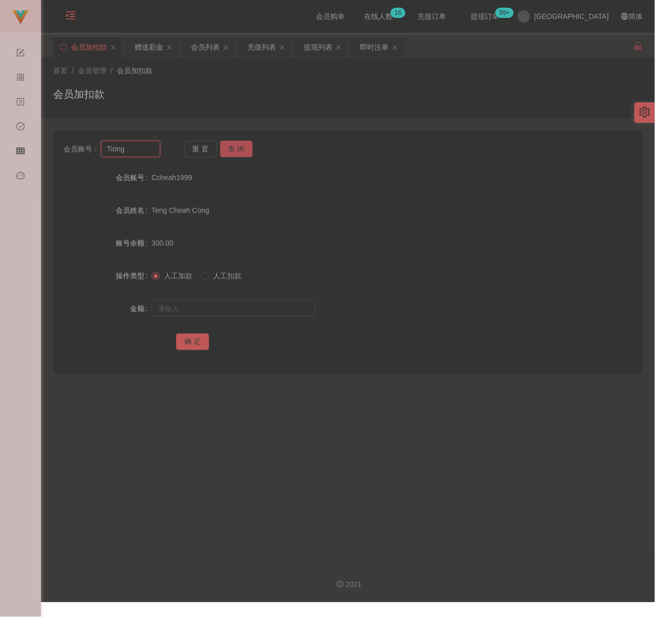
type input "Tiong"
click at [229, 147] on button "查 询" at bounding box center [236, 149] width 33 height 16
click at [227, 310] on input "text" at bounding box center [234, 309] width 164 height 16
click at [252, 308] on input "text" at bounding box center [234, 309] width 164 height 16
paste input "100"
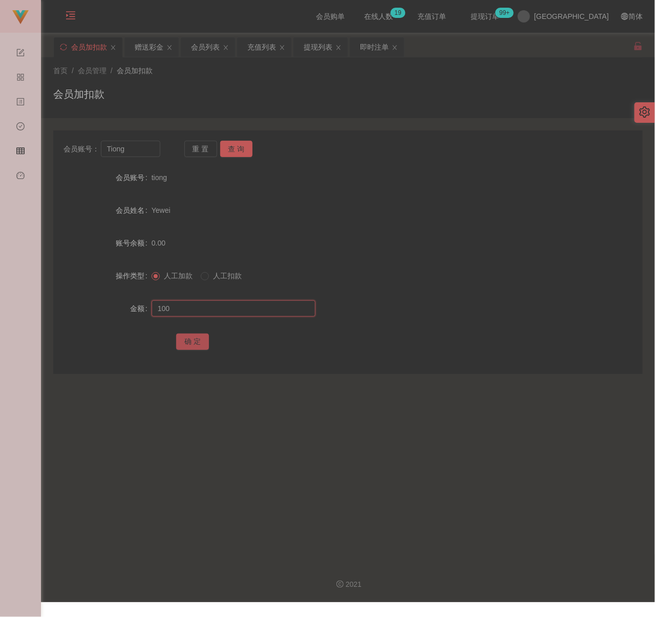
type input "100"
click at [180, 339] on button "确 定" at bounding box center [192, 342] width 33 height 16
click at [141, 151] on input "Tiong" at bounding box center [130, 149] width 59 height 16
paste input "Xiaоc"
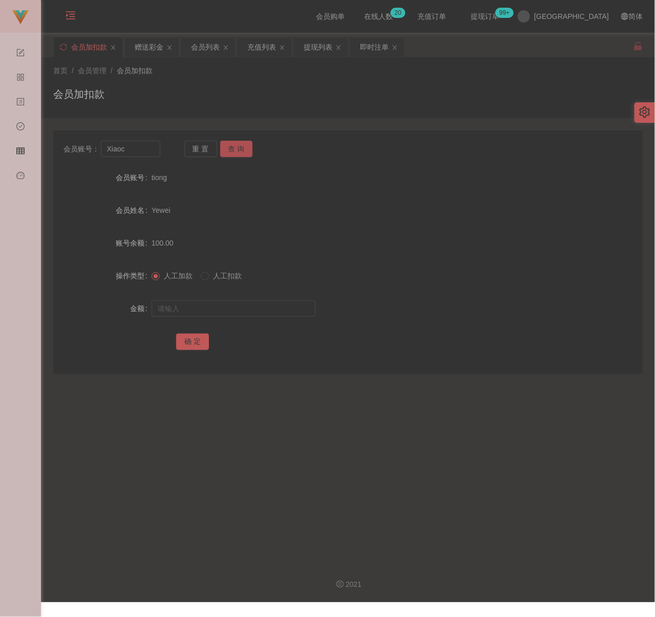
click at [234, 146] on button "查 询" at bounding box center [236, 149] width 33 height 16
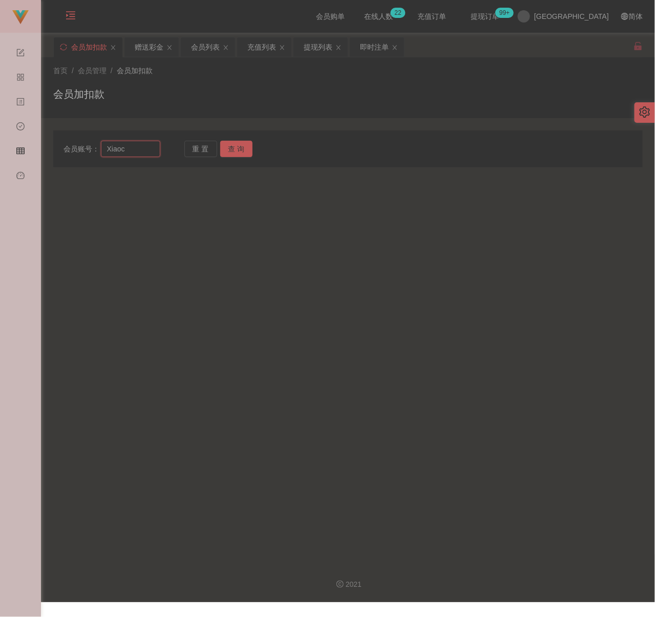
click at [141, 153] on input "Xiaоc" at bounding box center [130, 149] width 59 height 16
paste input "PENkik9622"
type input "PENkik9622"
click at [243, 151] on button "查 询" at bounding box center [236, 149] width 33 height 16
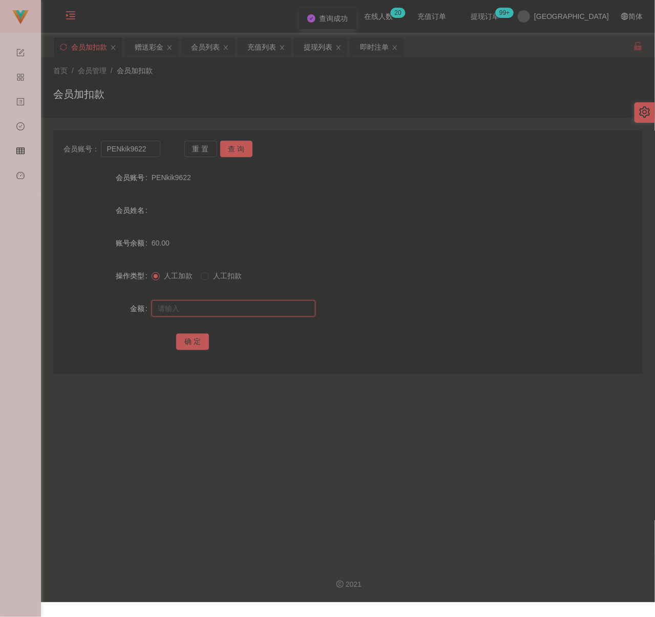
click at [211, 305] on input "text" at bounding box center [234, 309] width 164 height 16
click at [233, 309] on input "text" at bounding box center [234, 309] width 164 height 16
paste input "100"
type input "100"
click at [194, 341] on button "确 定" at bounding box center [192, 342] width 33 height 16
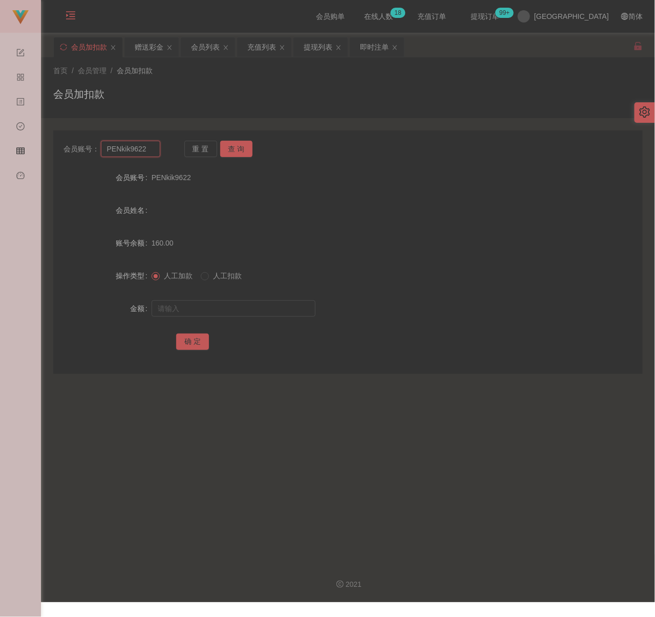
click at [153, 154] on input "PENkik9622" at bounding box center [130, 149] width 59 height 16
paste input "TKH8328"
type input "TKH8328"
click at [228, 146] on button "查 询" at bounding box center [236, 149] width 33 height 16
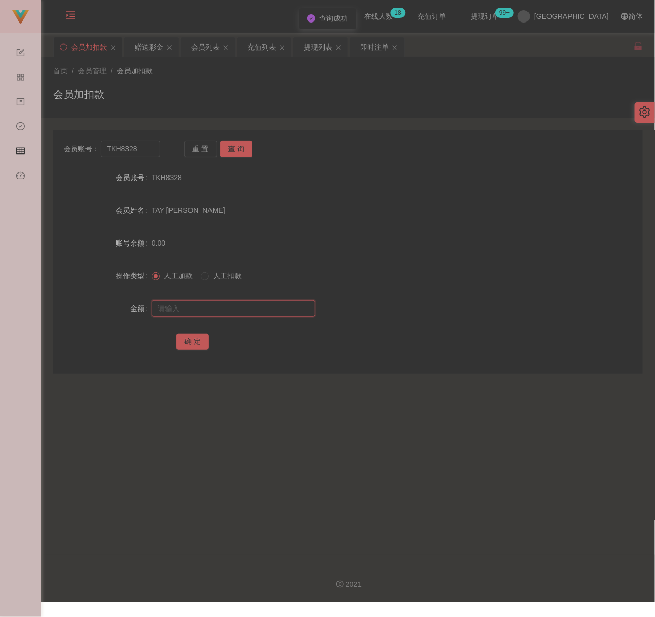
click at [229, 310] on input "text" at bounding box center [234, 309] width 164 height 16
click at [298, 312] on input "text" at bounding box center [234, 309] width 164 height 16
paste input "100"
type input "100"
click at [181, 343] on button "确 定" at bounding box center [192, 342] width 33 height 16
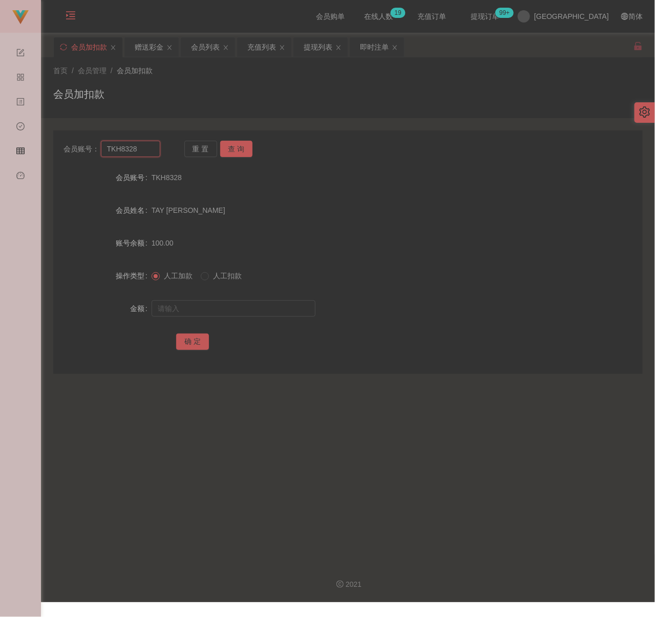
click at [150, 153] on input "TKH8328" at bounding box center [130, 149] width 59 height 16
paste input "Darreb1931"
type input "Darreb1931"
click at [251, 148] on button "查 询" at bounding box center [236, 149] width 33 height 16
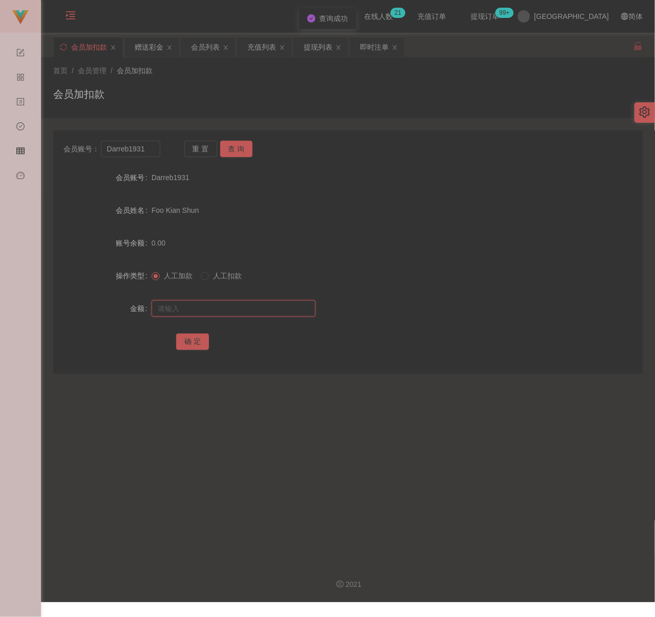
drag, startPoint x: 224, startPoint y: 312, endPoint x: 236, endPoint y: 312, distance: 11.3
click at [224, 312] on input "text" at bounding box center [234, 309] width 164 height 16
click at [232, 302] on input "text" at bounding box center [234, 309] width 164 height 16
paste input "100"
type input "100"
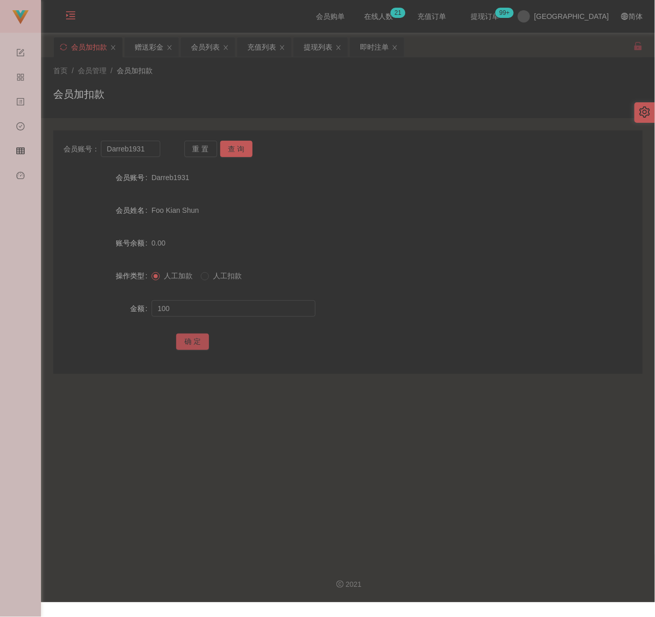
drag, startPoint x: 189, startPoint y: 337, endPoint x: 209, endPoint y: 341, distance: 20.4
click at [189, 337] on button "确 定" at bounding box center [192, 342] width 33 height 16
click at [149, 150] on input "Darreb1931" at bounding box center [130, 149] width 59 height 16
paste input "Kingston18"
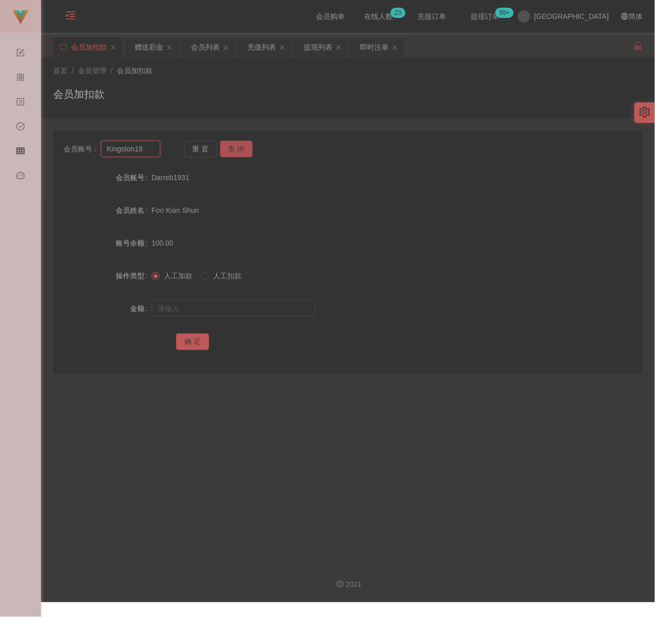
type input "Kingston18"
click at [232, 143] on button "查 询" at bounding box center [236, 149] width 33 height 16
click at [278, 313] on input "text" at bounding box center [234, 309] width 164 height 16
paste input "42609"
type input "42609"
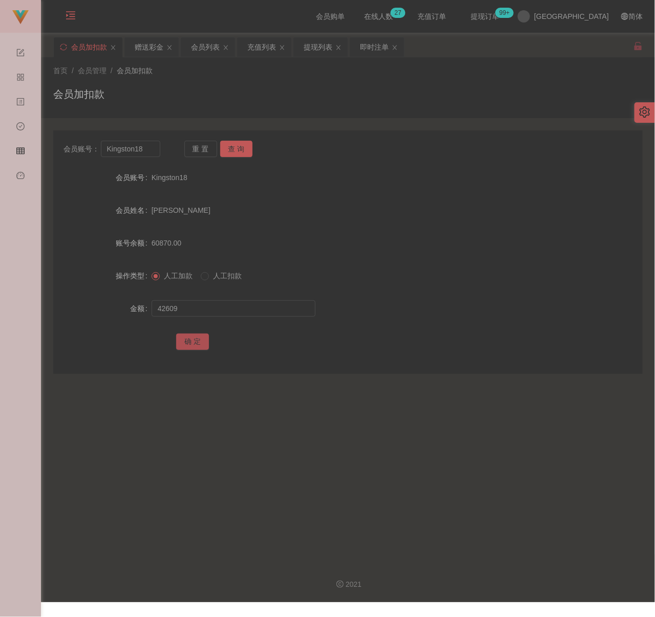
click at [184, 335] on button "确 定" at bounding box center [192, 342] width 33 height 16
click at [155, 155] on input "Kingston18" at bounding box center [130, 149] width 59 height 16
paste input "01173288729"
type input "01173288729"
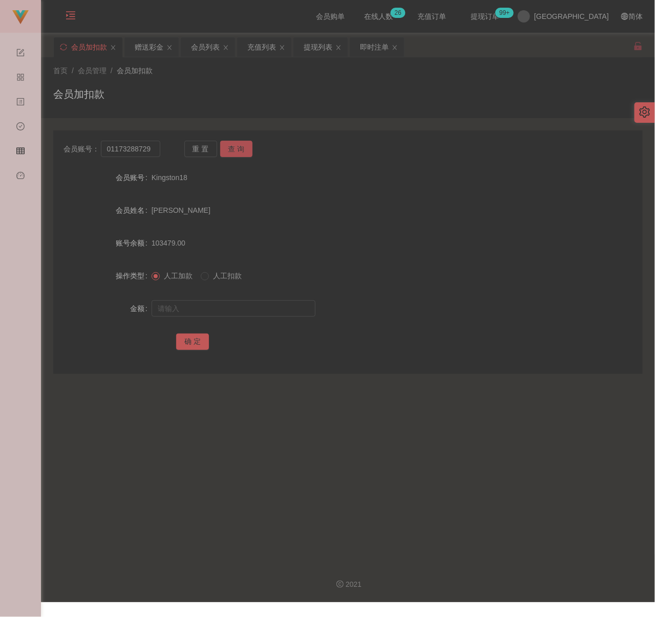
click at [228, 145] on button "查 询" at bounding box center [236, 149] width 33 height 16
drag, startPoint x: 213, startPoint y: 306, endPoint x: 217, endPoint y: 300, distance: 7.1
click at [213, 306] on input "text" at bounding box center [234, 309] width 164 height 16
click at [263, 303] on input "text" at bounding box center [234, 309] width 164 height 16
paste input "200"
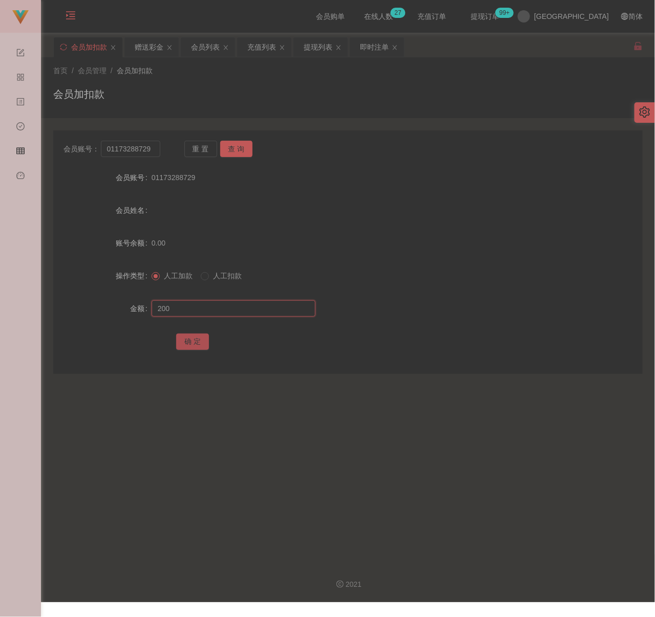
type input "200"
click at [189, 341] on button "确 定" at bounding box center [192, 342] width 33 height 16
click at [137, 151] on input "01173288729" at bounding box center [130, 149] width 59 height 16
paste input "james05"
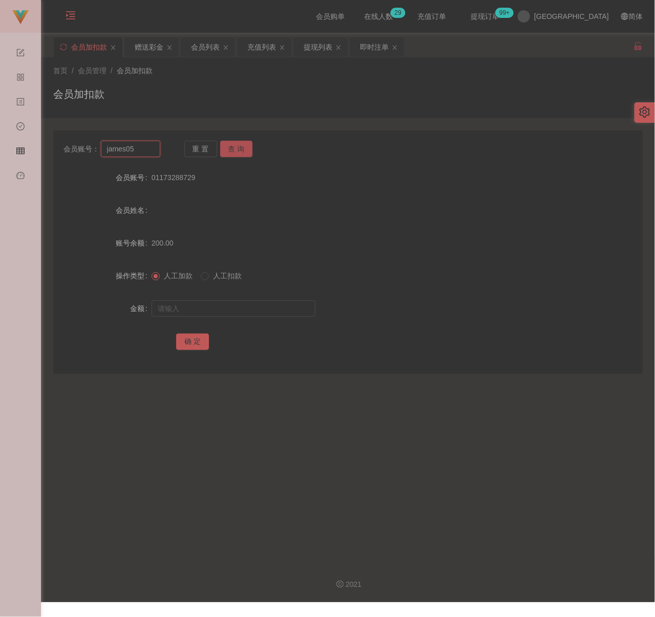
type input "james05"
drag, startPoint x: 238, startPoint y: 148, endPoint x: 240, endPoint y: 169, distance: 21.0
click at [238, 148] on button "查 询" at bounding box center [236, 149] width 33 height 16
click at [232, 309] on input "text" at bounding box center [234, 309] width 164 height 16
click at [272, 313] on input "text" at bounding box center [234, 309] width 164 height 16
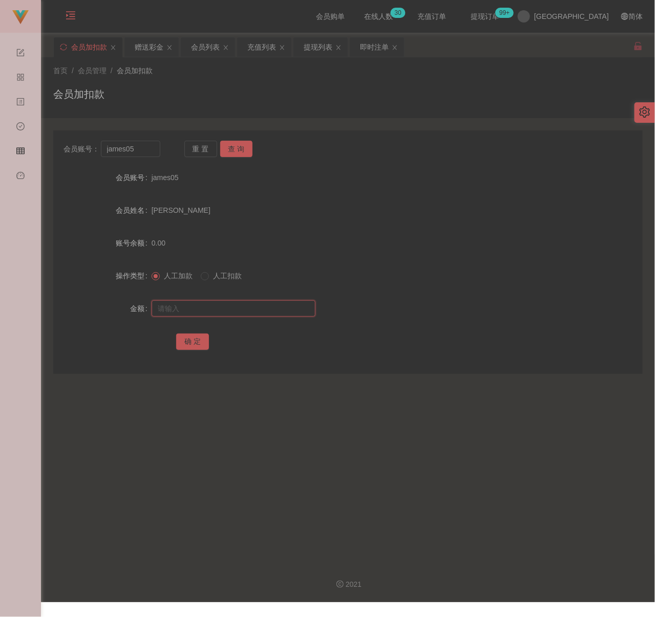
paste input "200"
type input "200"
click at [191, 337] on button "确 定" at bounding box center [192, 342] width 33 height 16
click at [140, 150] on input "james05" at bounding box center [130, 149] width 59 height 16
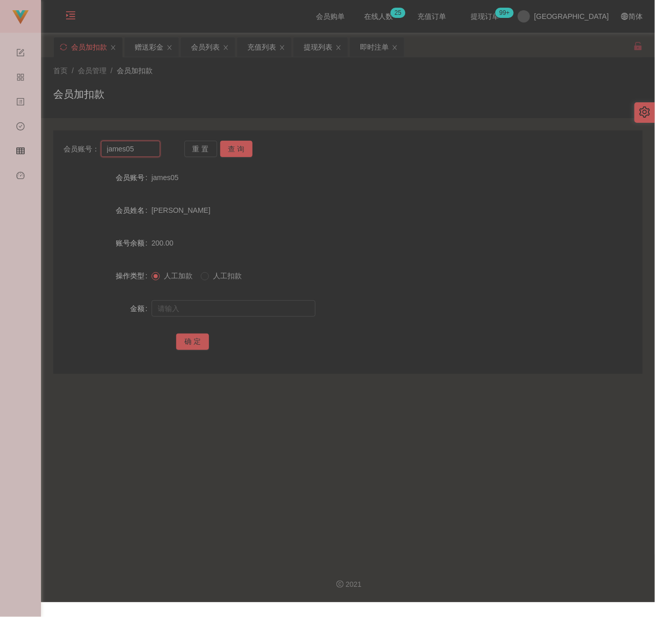
paste input "lok889"
type input "lok889"
click at [232, 150] on button "查 询" at bounding box center [236, 149] width 33 height 16
click at [217, 303] on input "text" at bounding box center [234, 309] width 164 height 16
click at [274, 309] on input "text" at bounding box center [234, 309] width 164 height 16
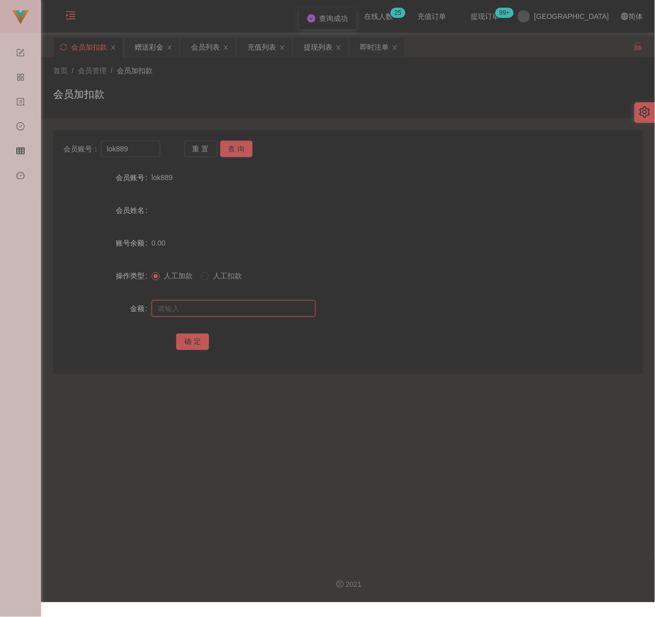
paste input "100"
type input "100"
click at [194, 337] on button "确 定" at bounding box center [192, 342] width 33 height 16
click at [216, 91] on div "会员加扣款" at bounding box center [347, 99] width 589 height 24
click at [154, 150] on input "lok889" at bounding box center [130, 149] width 59 height 16
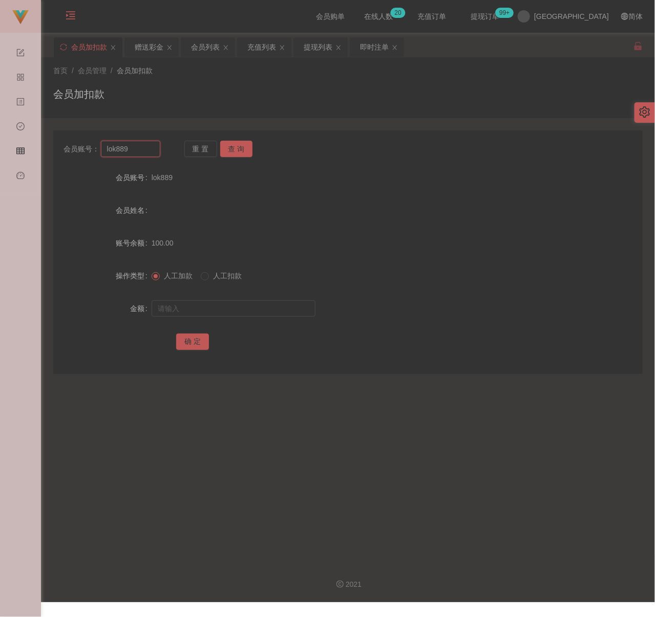
click at [154, 150] on input "lok889" at bounding box center [130, 149] width 59 height 16
paste input "Wave1234"
type input "Wave1234"
click at [237, 152] on button "查 询" at bounding box center [236, 149] width 33 height 16
drag, startPoint x: 212, startPoint y: 306, endPoint x: 231, endPoint y: 309, distance: 19.1
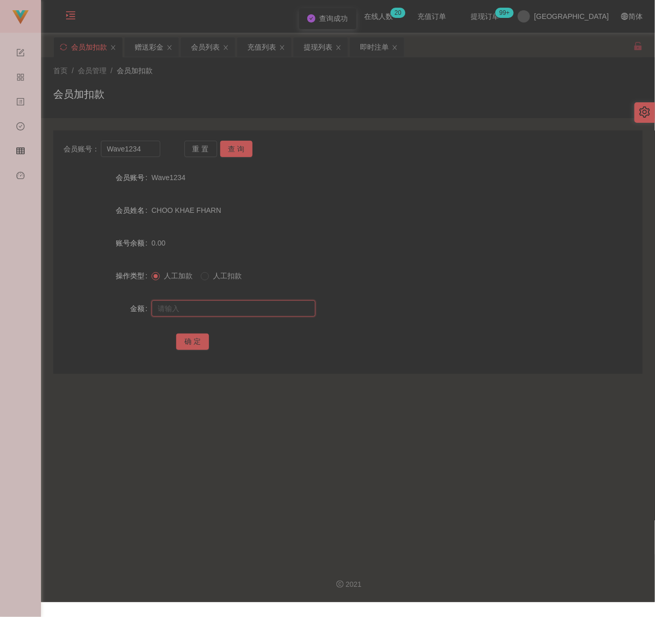
click at [212, 306] on input "text" at bounding box center [234, 309] width 164 height 16
click at [214, 313] on input "text" at bounding box center [234, 309] width 164 height 16
paste input "100"
type input "100"
click at [188, 339] on button "确 定" at bounding box center [192, 342] width 33 height 16
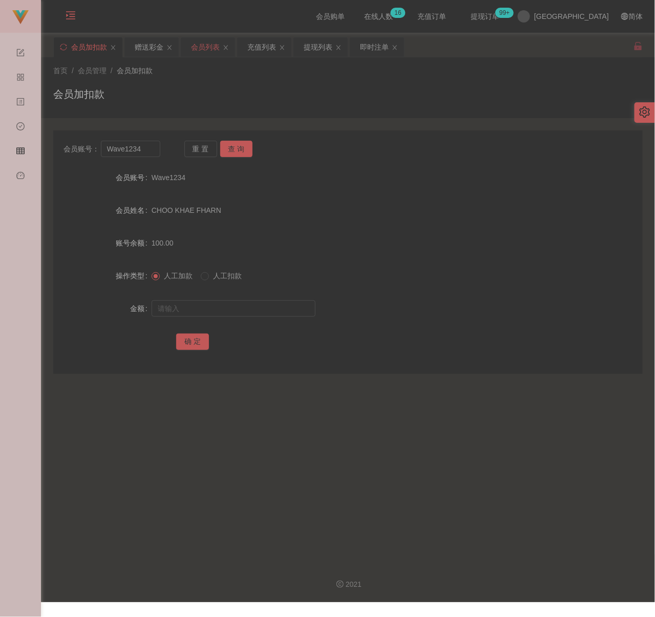
click at [210, 51] on div "会员列表" at bounding box center [205, 46] width 29 height 19
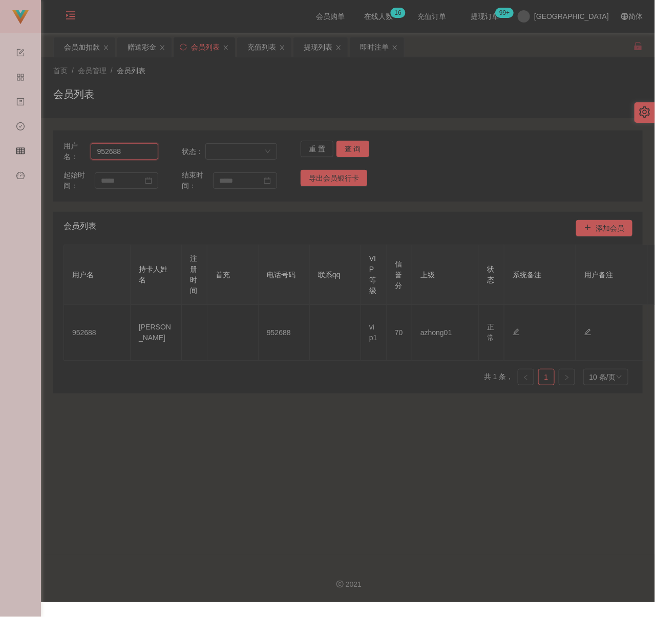
click at [133, 152] on input "952688" at bounding box center [125, 151] width 68 height 16
paste input "Kingston1"
type input "Kingston18"
click at [344, 151] on button "查 询" at bounding box center [352, 149] width 33 height 16
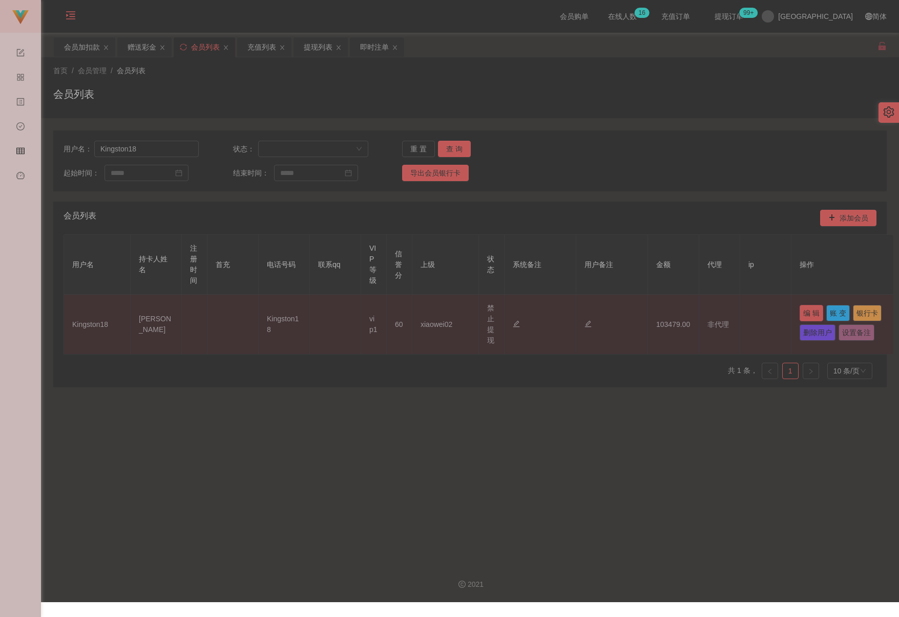
click at [664, 312] on button "编 辑" at bounding box center [811, 313] width 24 height 16
type input "Kingston18"
type input "[PERSON_NAME]"
type input "60"
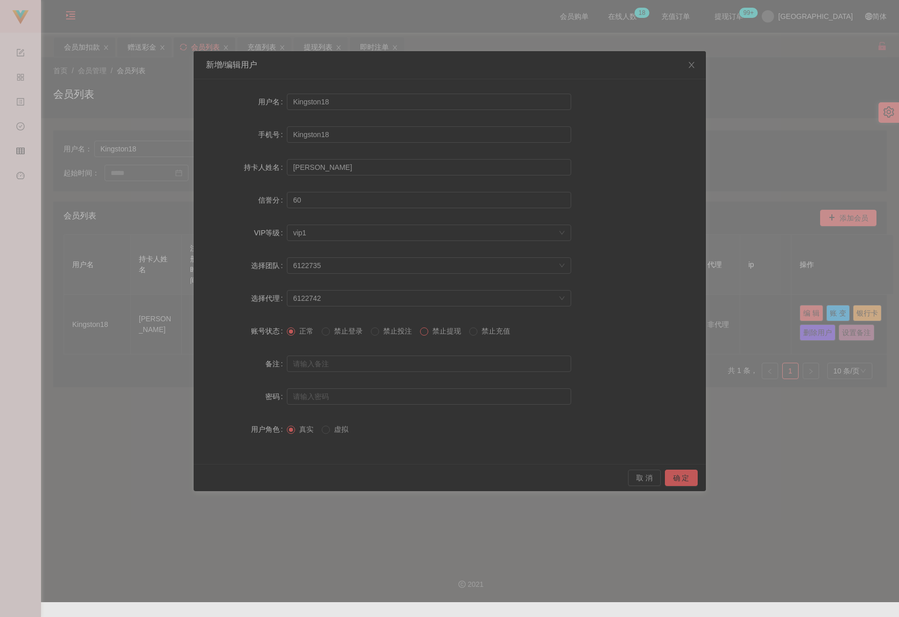
click at [428, 332] on span at bounding box center [424, 332] width 8 height 8
click at [664, 479] on button "确 定" at bounding box center [681, 478] width 33 height 16
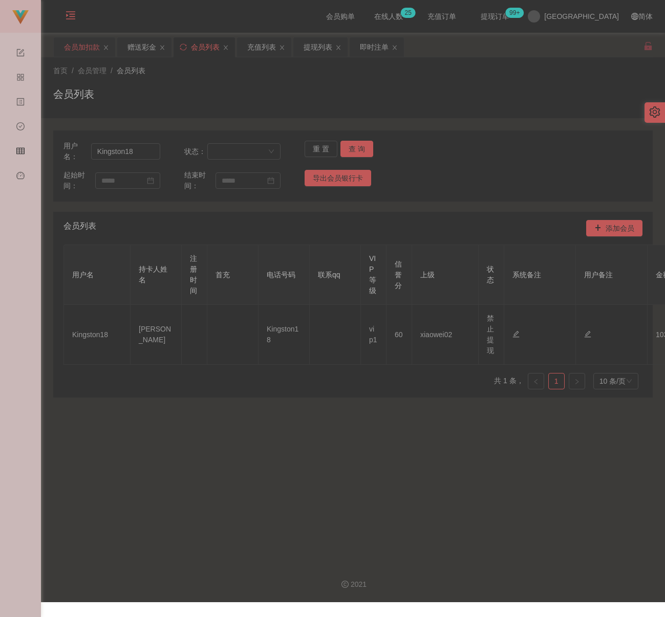
click at [81, 49] on div "会员加扣款" at bounding box center [82, 46] width 36 height 19
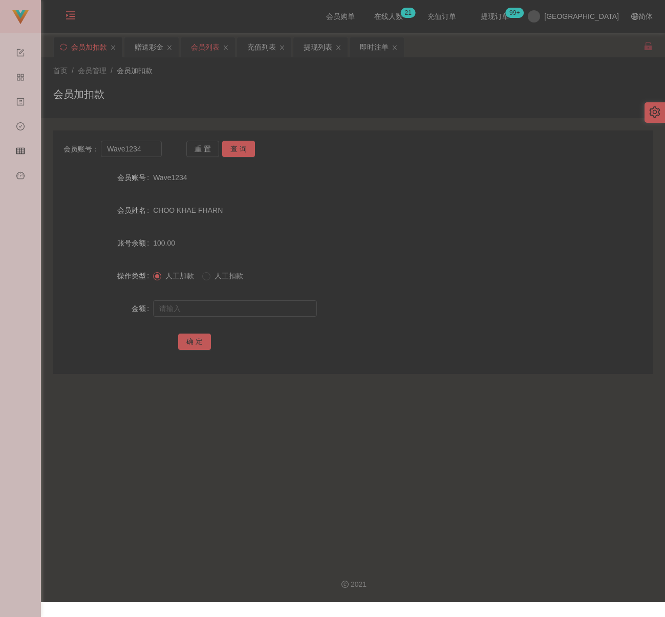
click at [212, 47] on div "会员列表" at bounding box center [205, 46] width 29 height 19
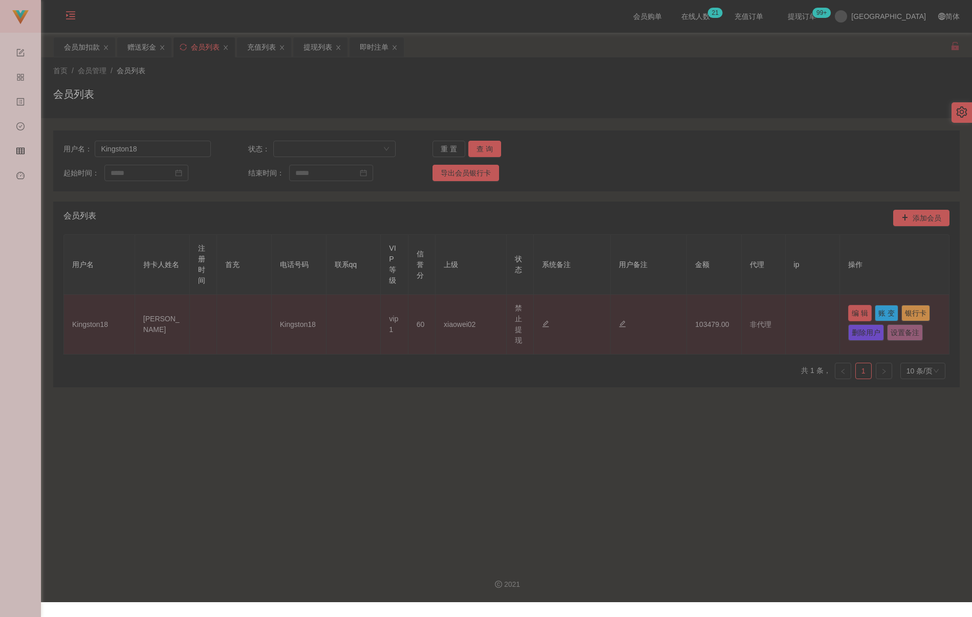
click at [664, 312] on button "编 辑" at bounding box center [860, 313] width 24 height 16
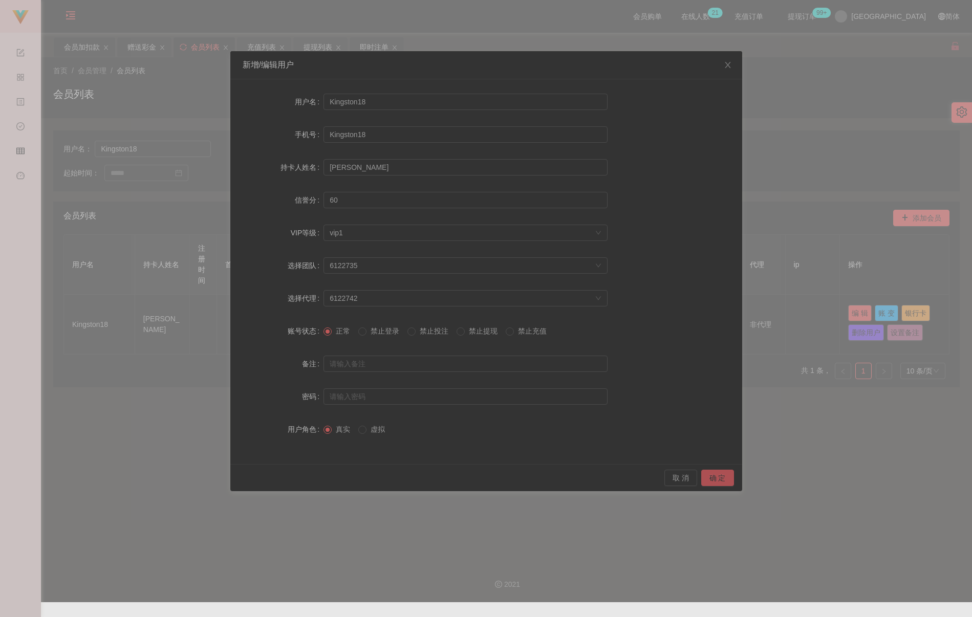
click at [664, 477] on button "确 定" at bounding box center [717, 478] width 33 height 16
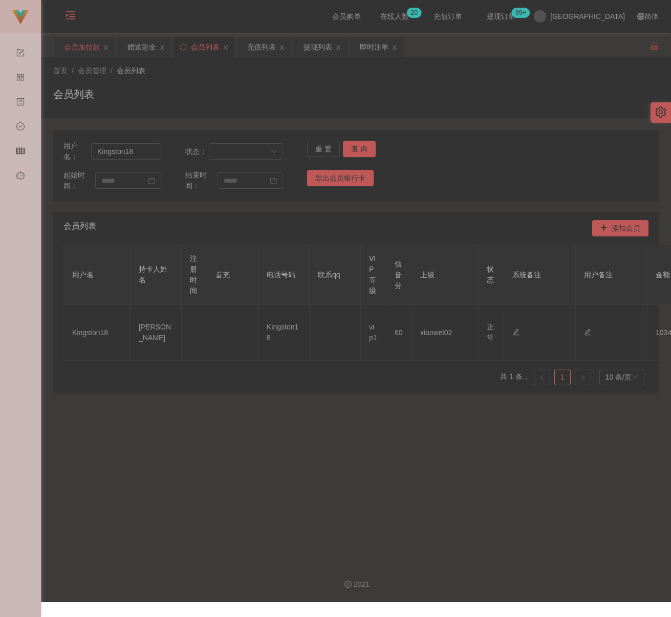
click at [80, 48] on div "会员加扣款" at bounding box center [82, 46] width 36 height 19
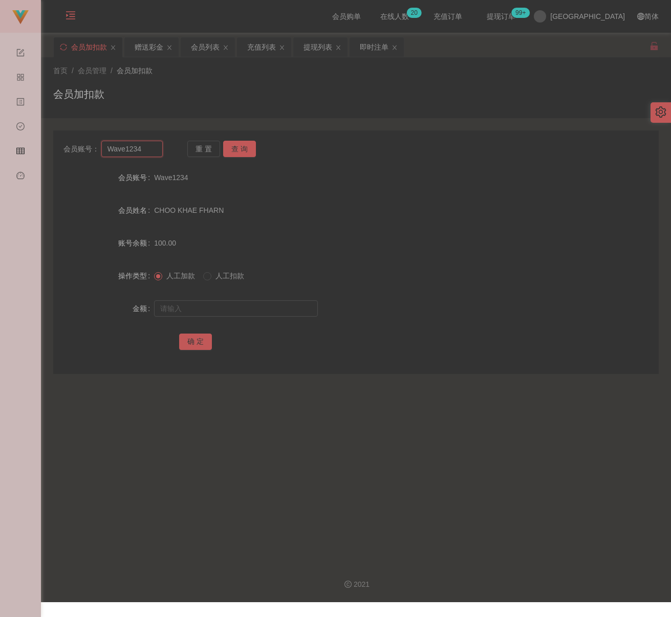
click at [145, 143] on input "Wave1234" at bounding box center [131, 149] width 61 height 16
paste input "AndyWoo"
type input "AndyWoo"
drag, startPoint x: 233, startPoint y: 150, endPoint x: 234, endPoint y: 155, distance: 5.7
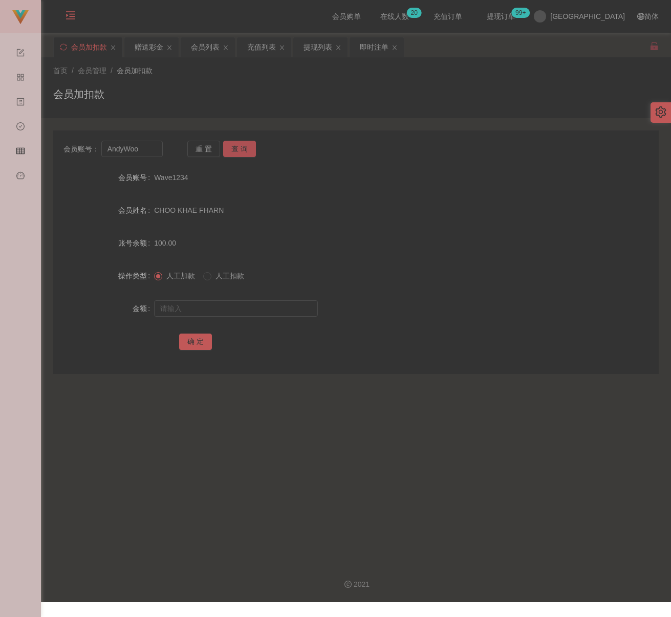
click at [233, 150] on button "查 询" at bounding box center [239, 149] width 33 height 16
click at [233, 314] on input "text" at bounding box center [236, 309] width 164 height 16
click at [242, 311] on input "text" at bounding box center [236, 309] width 164 height 16
paste input "12000"
type input "12000"
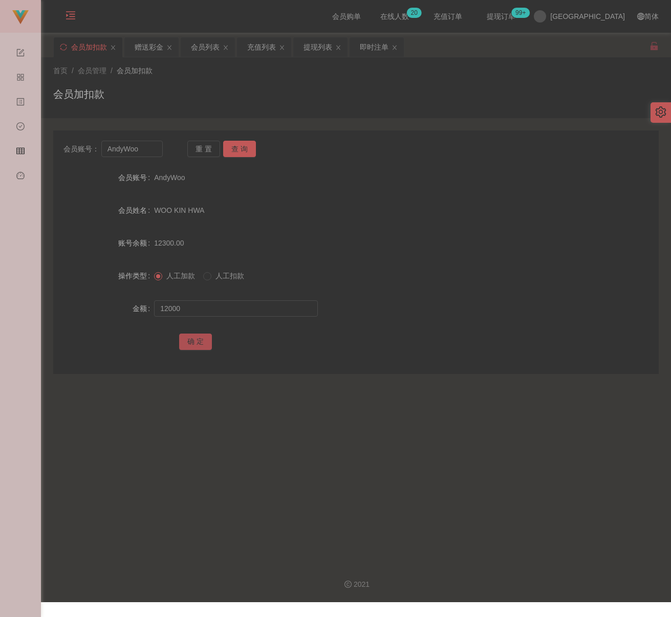
click at [185, 337] on button "确 定" at bounding box center [195, 342] width 33 height 16
click at [255, 78] on div "首页 / 会员管理 / 会员加扣款 / 会员加扣款" at bounding box center [356, 88] width 606 height 45
click at [146, 147] on input "AndyWoo" at bounding box center [131, 149] width 61 height 16
paste input "aneki"
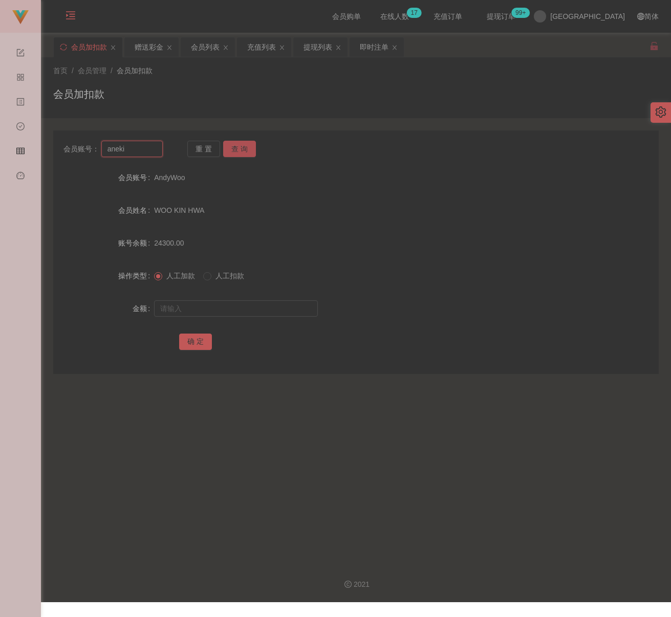
type input "aneki"
click at [237, 150] on button "查 询" at bounding box center [239, 149] width 33 height 16
click at [209, 308] on input "text" at bounding box center [236, 309] width 164 height 16
click at [231, 309] on input "text" at bounding box center [236, 309] width 164 height 16
paste input "100"
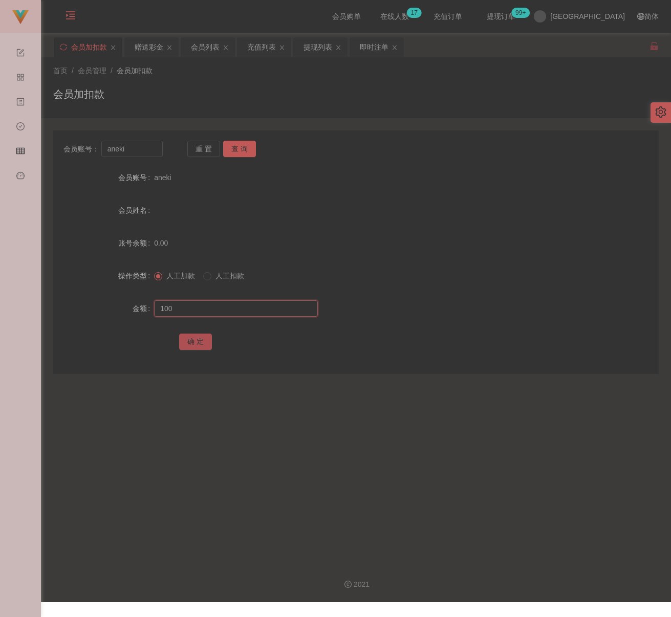
type input "100"
click at [185, 343] on button "确 定" at bounding box center [195, 342] width 33 height 16
click at [134, 154] on input "aneki" at bounding box center [131, 149] width 61 height 16
paste input "Jessie9000"
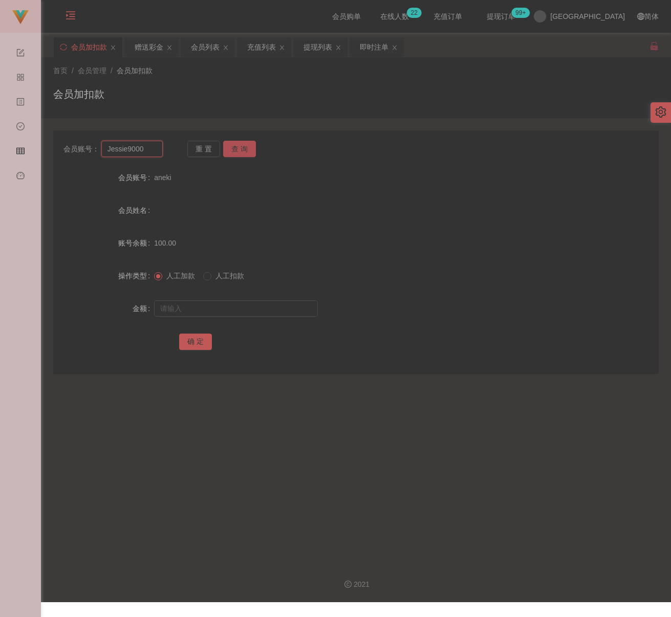
type input "Jessie9000"
click at [236, 146] on button "查 询" at bounding box center [239, 149] width 33 height 16
drag, startPoint x: 208, startPoint y: 311, endPoint x: 219, endPoint y: 314, distance: 11.2
click at [208, 311] on input "text" at bounding box center [236, 309] width 164 height 16
click at [220, 309] on input "text" at bounding box center [236, 309] width 164 height 16
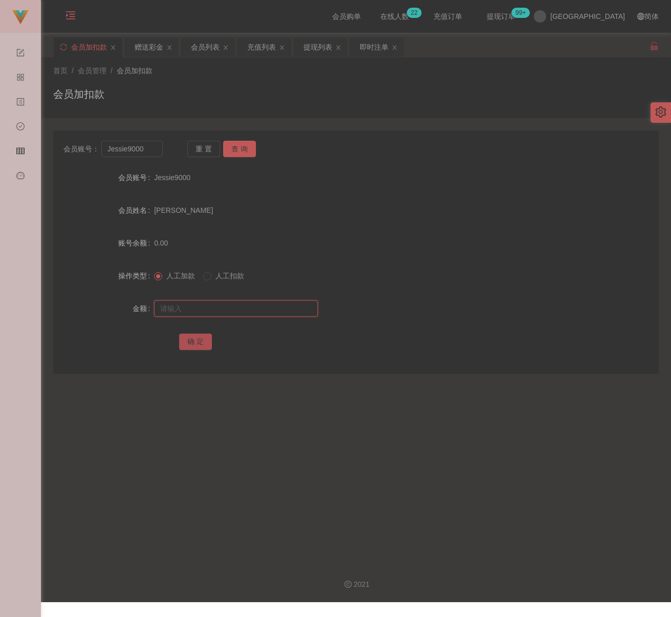
paste
type input "200"
drag, startPoint x: 202, startPoint y: 340, endPoint x: 216, endPoint y: 343, distance: 14.2
click at [202, 340] on button "确 定" at bounding box center [195, 342] width 33 height 16
click at [147, 155] on input "Jessie9000" at bounding box center [131, 149] width 61 height 16
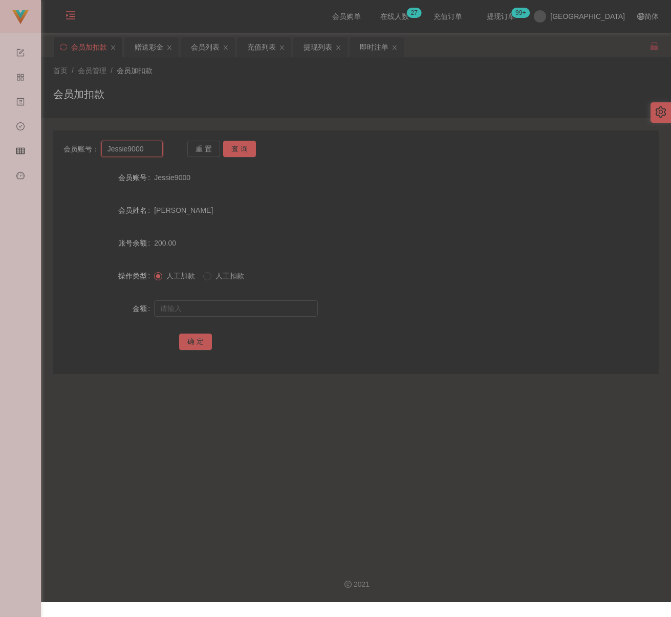
click at [147, 155] on input "Jessie9000" at bounding box center [131, 149] width 61 height 16
type input "Vincent7107"
click at [239, 151] on button "查 询" at bounding box center [239, 149] width 33 height 16
drag, startPoint x: 227, startPoint y: 307, endPoint x: 233, endPoint y: 307, distance: 6.1
click at [227, 307] on input "text" at bounding box center [236, 309] width 164 height 16
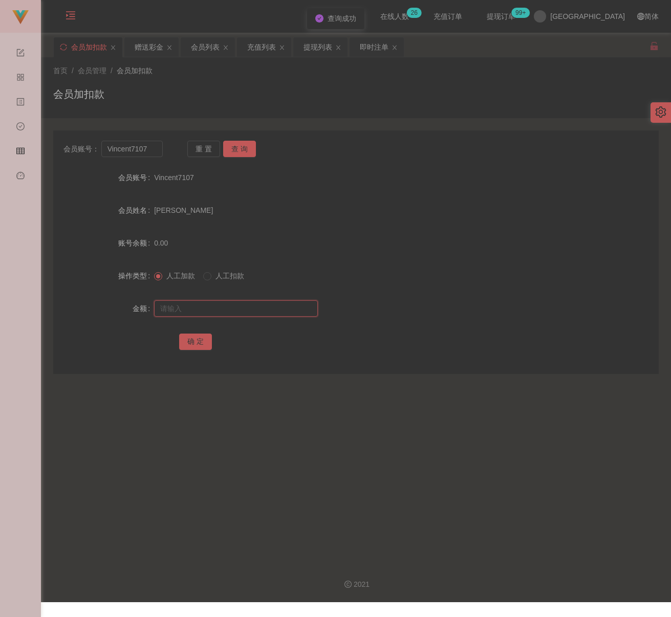
click at [286, 304] on input "text" at bounding box center [236, 309] width 164 height 16
type input "800"
click at [198, 341] on button "确 定" at bounding box center [195, 342] width 33 height 16
click at [205, 83] on div "首页 / 会员管理 / 会员加扣款 / 会员加扣款" at bounding box center [356, 88] width 606 height 45
click at [202, 45] on div "会员列表" at bounding box center [205, 46] width 29 height 19
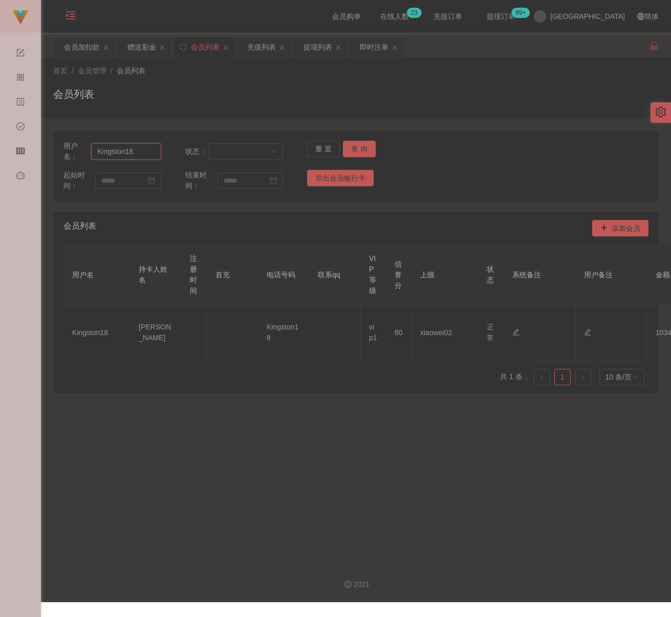
click at [132, 154] on input "Kingston18" at bounding box center [126, 151] width 70 height 16
type input "952688"
click at [354, 149] on button "查 询" at bounding box center [359, 149] width 33 height 16
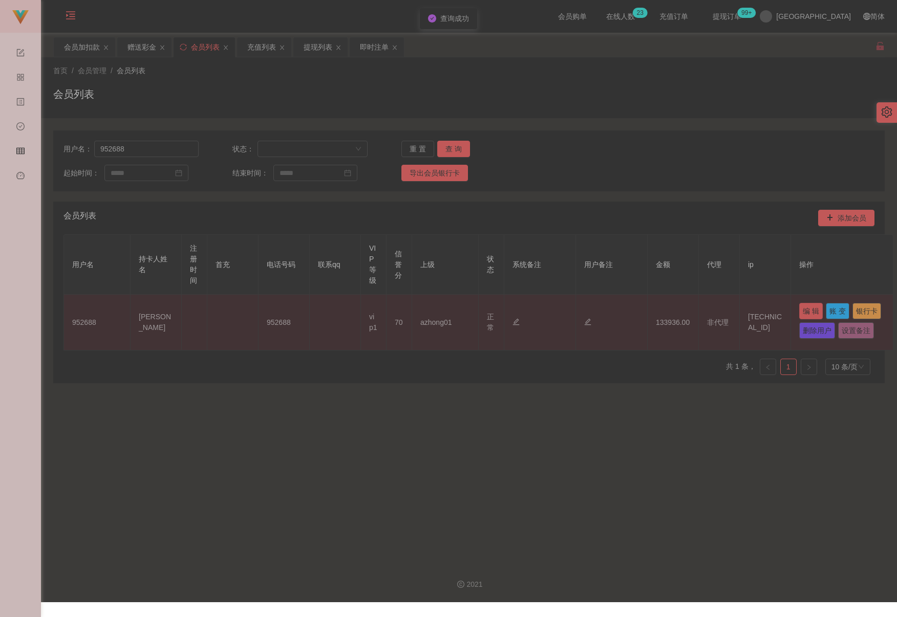
click at [664, 313] on button "编 辑" at bounding box center [811, 311] width 24 height 16
type input "952688"
type input "KANG KIM ENG"
type input "70"
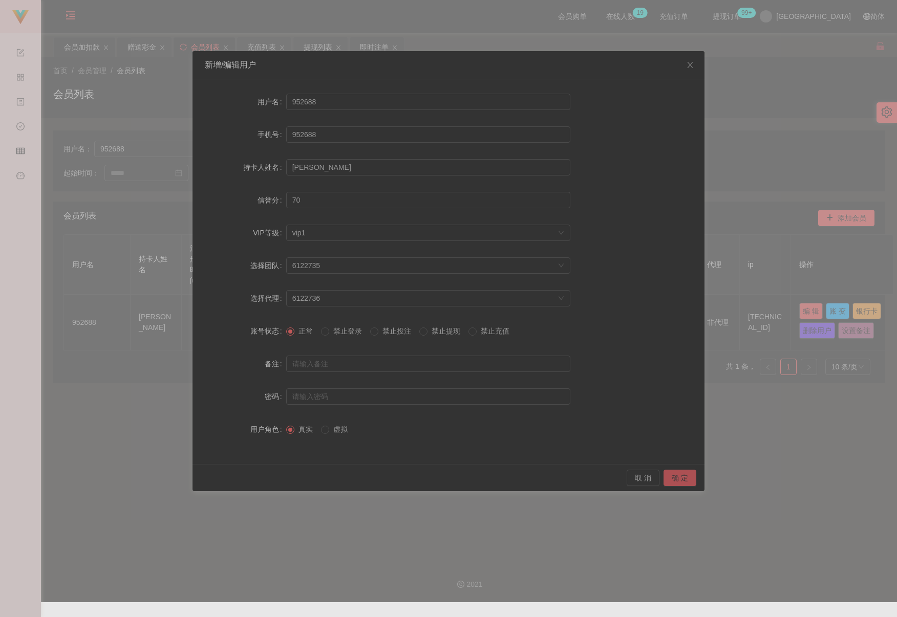
click at [664, 477] on button "确 定" at bounding box center [680, 478] width 33 height 16
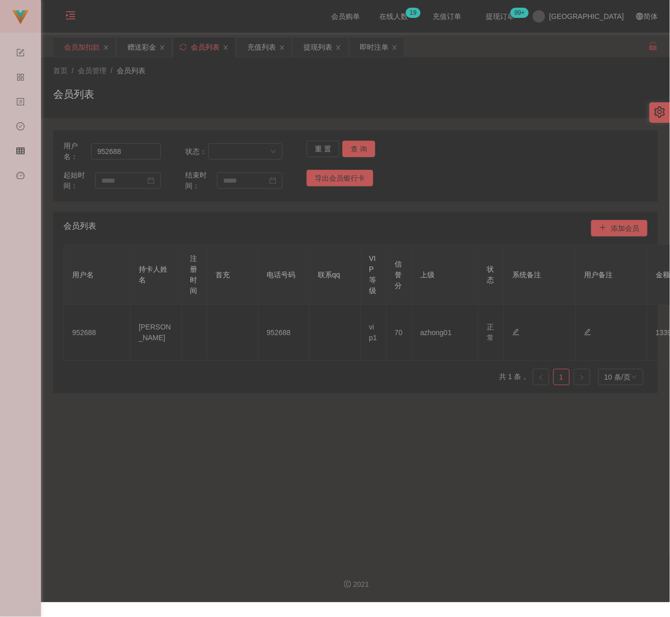
click at [72, 45] on div "会员加扣款" at bounding box center [82, 46] width 36 height 19
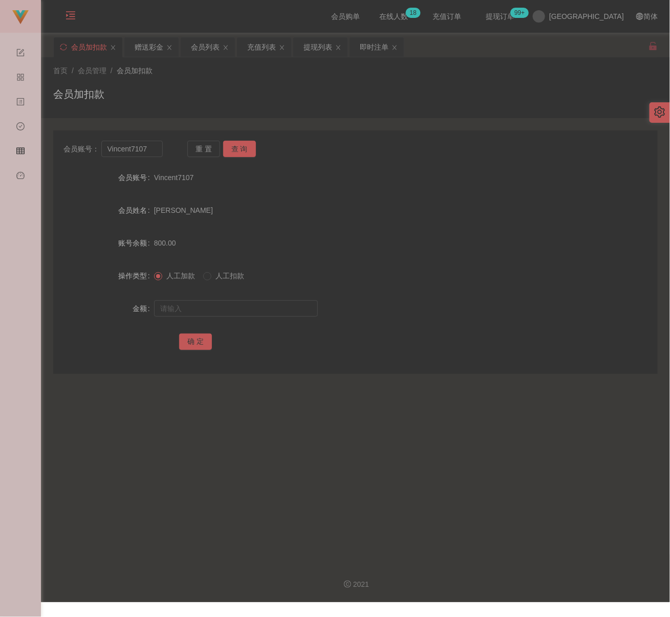
click at [200, 81] on div "首页 / 会员管理 / 会员加扣款 / 会员加扣款" at bounding box center [355, 88] width 605 height 45
click at [152, 146] on input "Vincent7107" at bounding box center [131, 149] width 61 height 16
type input "ScaMLX"
click at [242, 145] on button "查 询" at bounding box center [239, 149] width 33 height 16
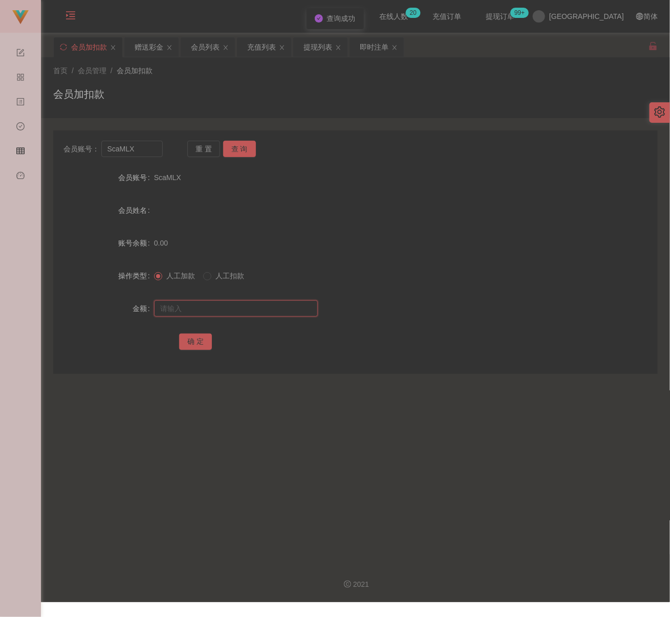
click at [233, 304] on input "text" at bounding box center [236, 309] width 164 height 16
click at [300, 308] on input "text" at bounding box center [236, 309] width 164 height 16
type input "100"
click at [195, 345] on button "确 定" at bounding box center [195, 342] width 33 height 16
click at [149, 150] on input "ScaMLX" at bounding box center [131, 149] width 61 height 16
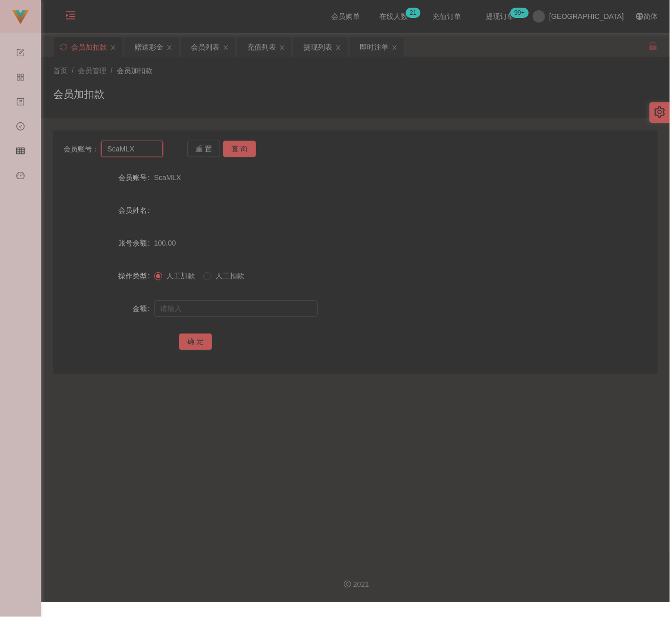
click at [149, 150] on input "ScaMLX" at bounding box center [131, 149] width 61 height 16
type input "Hooi2238"
click at [248, 150] on button "查 询" at bounding box center [239, 149] width 33 height 16
click at [233, 312] on input "text" at bounding box center [236, 309] width 164 height 16
click at [232, 312] on input "text" at bounding box center [236, 309] width 164 height 16
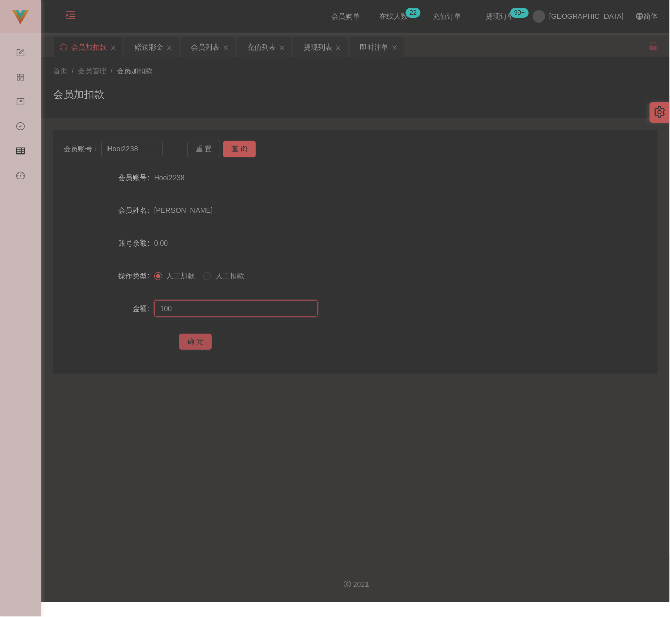
type input "100"
click at [197, 340] on button "确 定" at bounding box center [195, 342] width 33 height 16
click at [226, 74] on div "首页 / 会员管理 / 会员加扣款 /" at bounding box center [355, 71] width 605 height 11
click at [157, 150] on input "Hooi2238" at bounding box center [131, 149] width 61 height 16
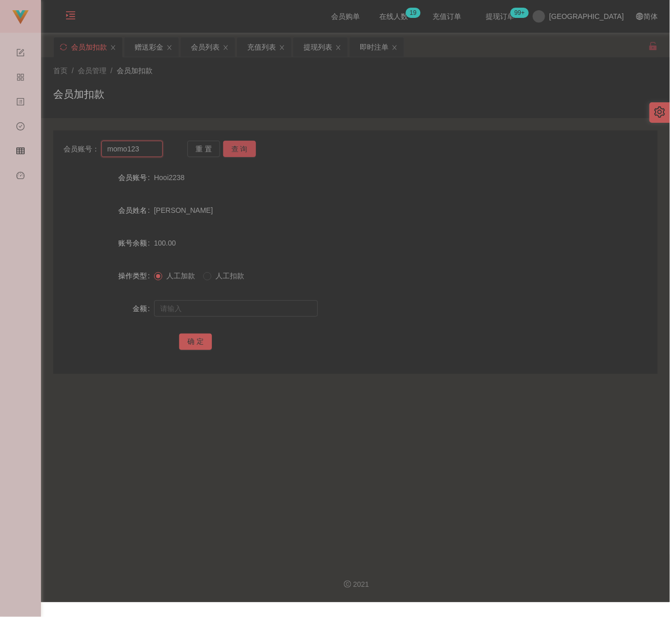
type input "momo123"
click at [241, 146] on button "查 询" at bounding box center [239, 149] width 33 height 16
click at [232, 309] on input "text" at bounding box center [236, 309] width 164 height 16
click at [263, 300] on div at bounding box center [330, 308] width 353 height 20
click at [257, 304] on input "text" at bounding box center [236, 309] width 164 height 16
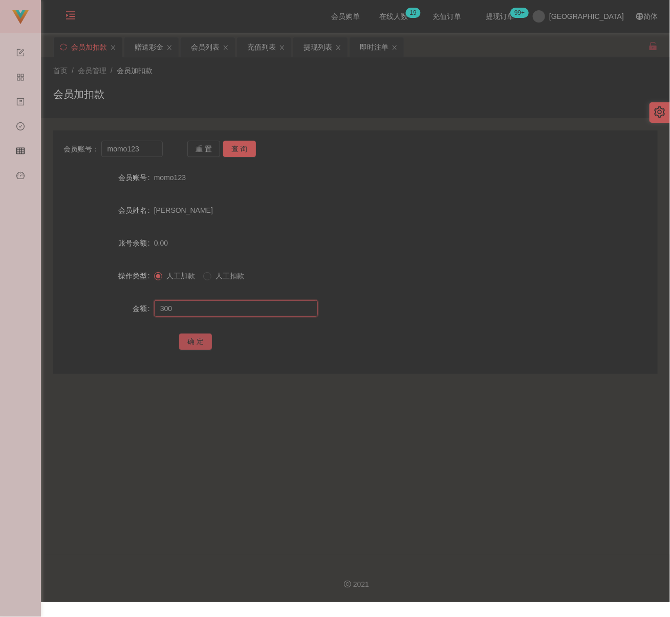
type input "300"
drag, startPoint x: 203, startPoint y: 341, endPoint x: 209, endPoint y: 343, distance: 6.5
click at [203, 341] on button "确 定" at bounding box center [195, 342] width 33 height 16
click at [212, 50] on div "会员列表" at bounding box center [205, 46] width 29 height 19
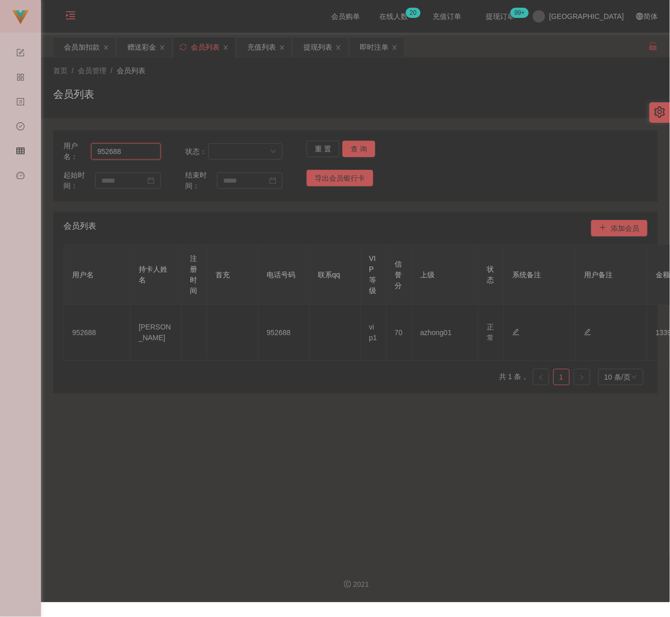
click at [126, 157] on input "952688" at bounding box center [126, 151] width 70 height 16
type input "Fubao0602"
click at [349, 151] on button "查 询" at bounding box center [359, 149] width 33 height 16
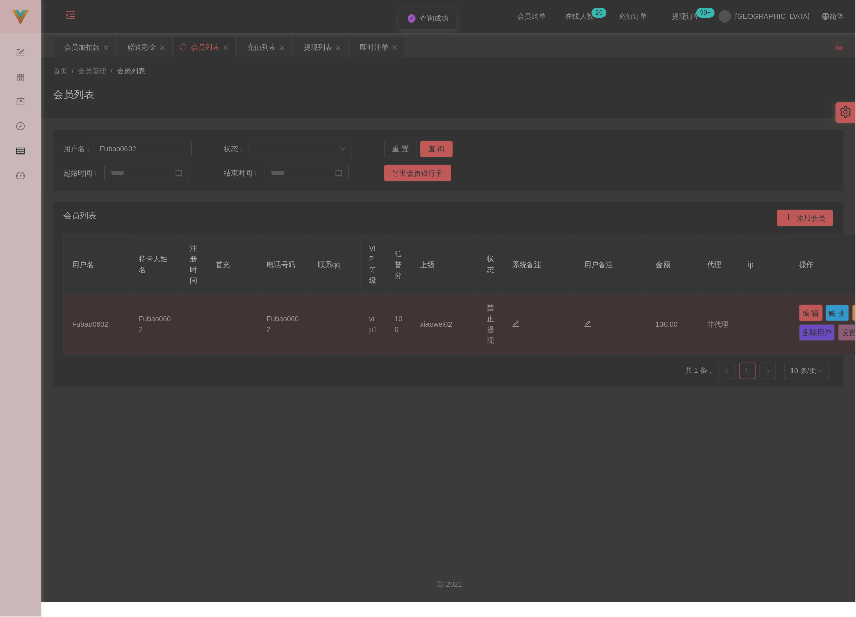
click at [664, 312] on button "编 辑" at bounding box center [811, 313] width 24 height 16
type input "Fubao0602"
type input "100"
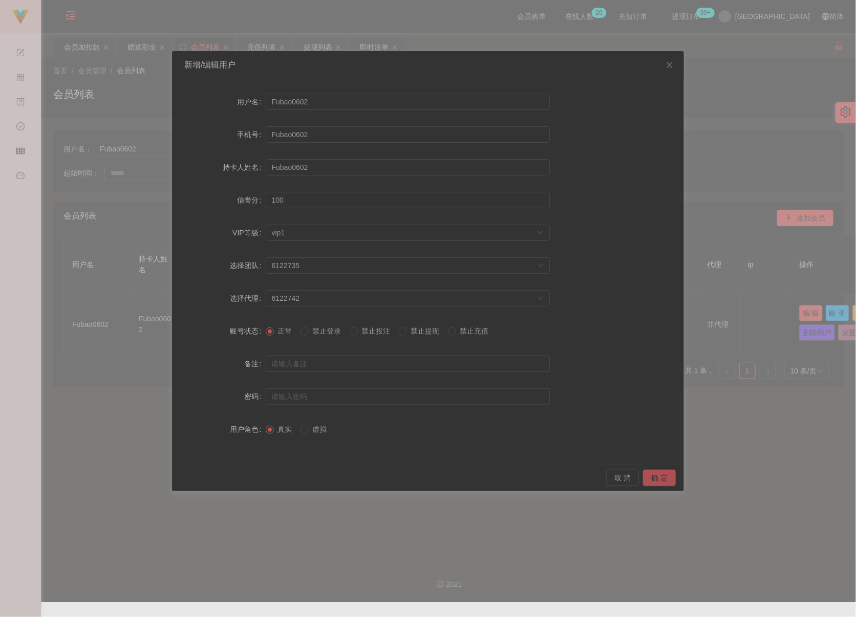
click at [655, 481] on button "确 定" at bounding box center [659, 478] width 33 height 16
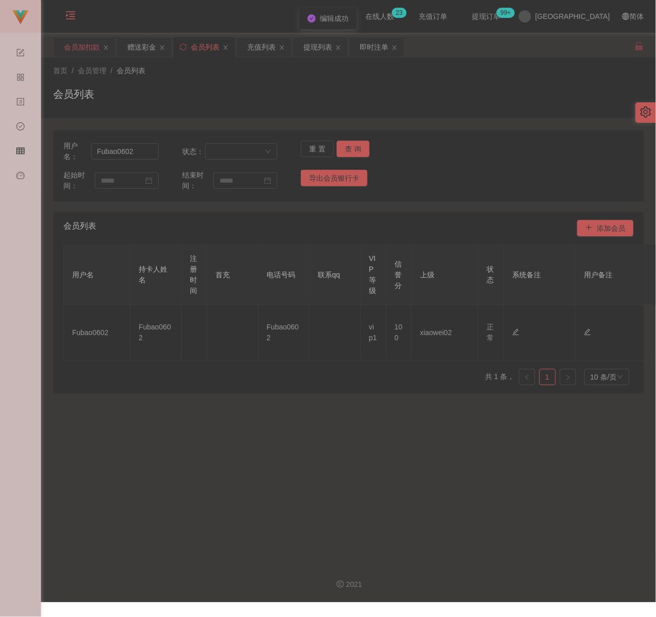
click at [74, 40] on div "会员加扣款" at bounding box center [82, 46] width 36 height 19
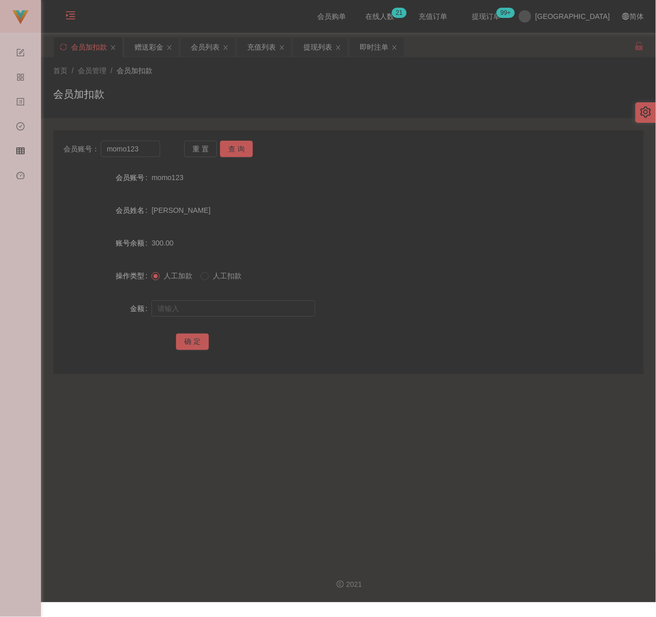
click at [226, 77] on div "首页 / 会员管理 / 会员加扣款 / 会员加扣款" at bounding box center [348, 88] width 591 height 45
click at [146, 152] on input "momo123" at bounding box center [130, 149] width 59 height 16
type input "Karunia"
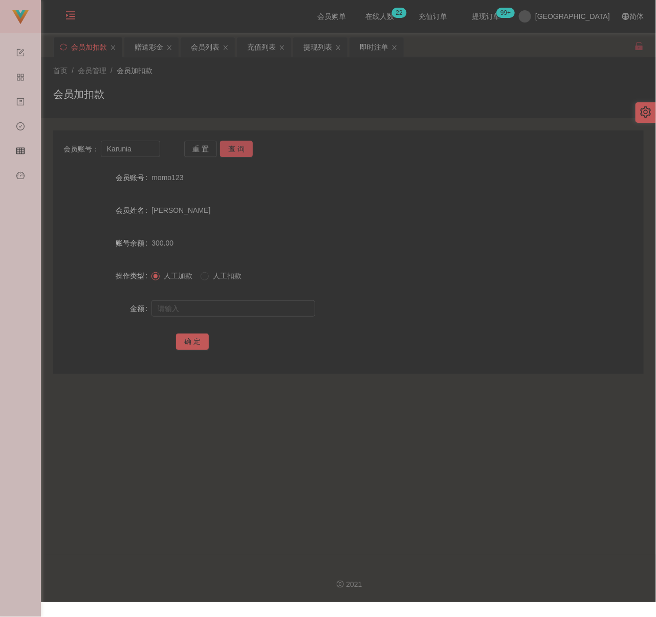
click at [238, 148] on button "查 询" at bounding box center [236, 149] width 33 height 16
click at [243, 310] on input "text" at bounding box center [234, 309] width 164 height 16
click at [242, 311] on input "text" at bounding box center [234, 309] width 164 height 16
type input "100"
click at [187, 346] on button "确 定" at bounding box center [192, 342] width 33 height 16
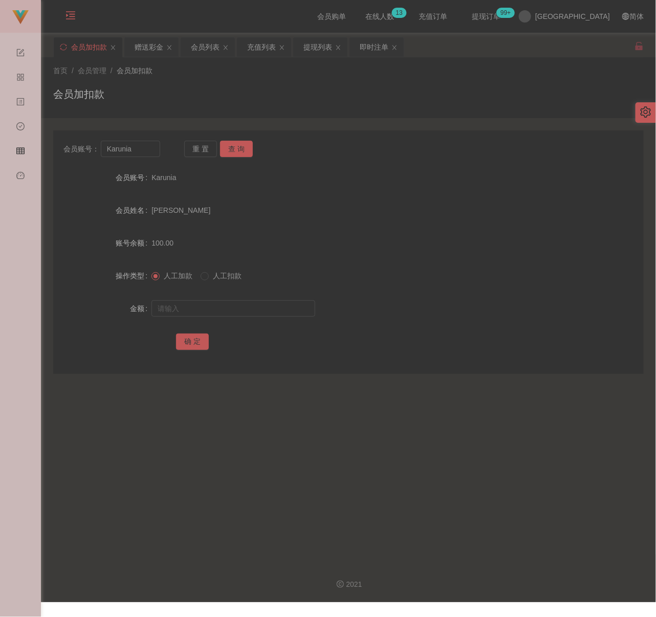
click at [235, 91] on div "会员加扣款" at bounding box center [348, 99] width 591 height 24
click at [220, 49] on div "会员列表" at bounding box center [205, 46] width 29 height 19
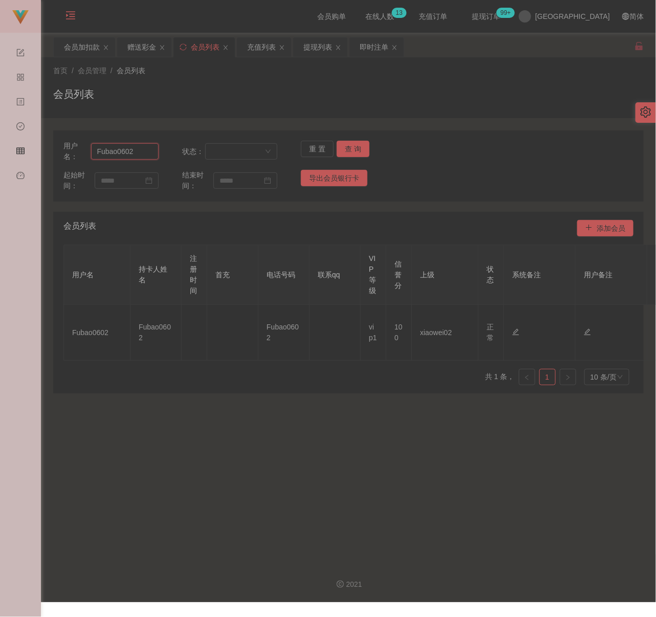
click at [138, 156] on input "Fubao0602" at bounding box center [125, 151] width 68 height 16
click at [138, 155] on input "Fubao0602" at bounding box center [125, 151] width 68 height 16
type input "Vincent7107"
click at [354, 147] on button "查 询" at bounding box center [353, 149] width 33 height 16
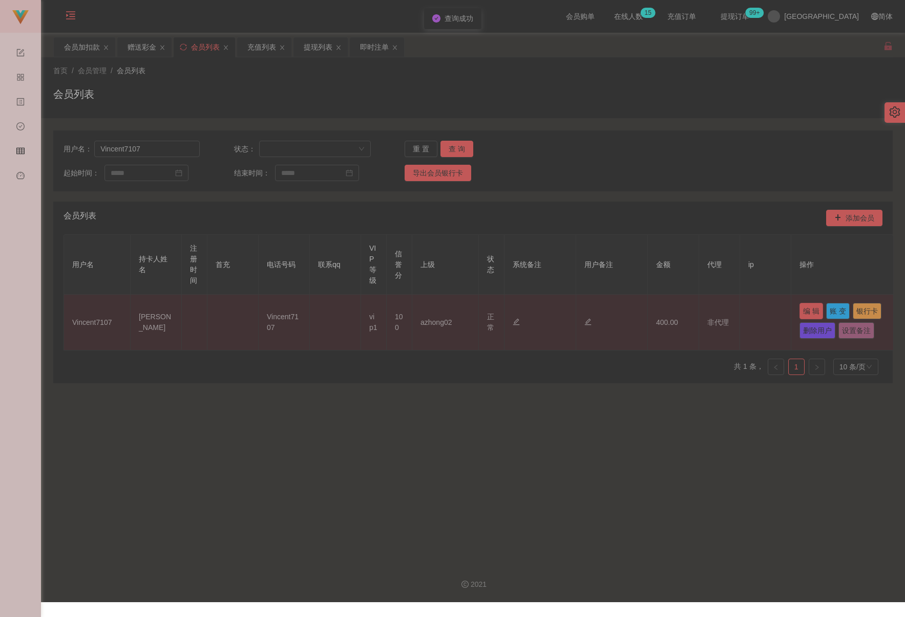
click at [664, 311] on button "编 辑" at bounding box center [811, 311] width 24 height 16
type input "Vincent7107"
type input "Yee Cheong Yaw"
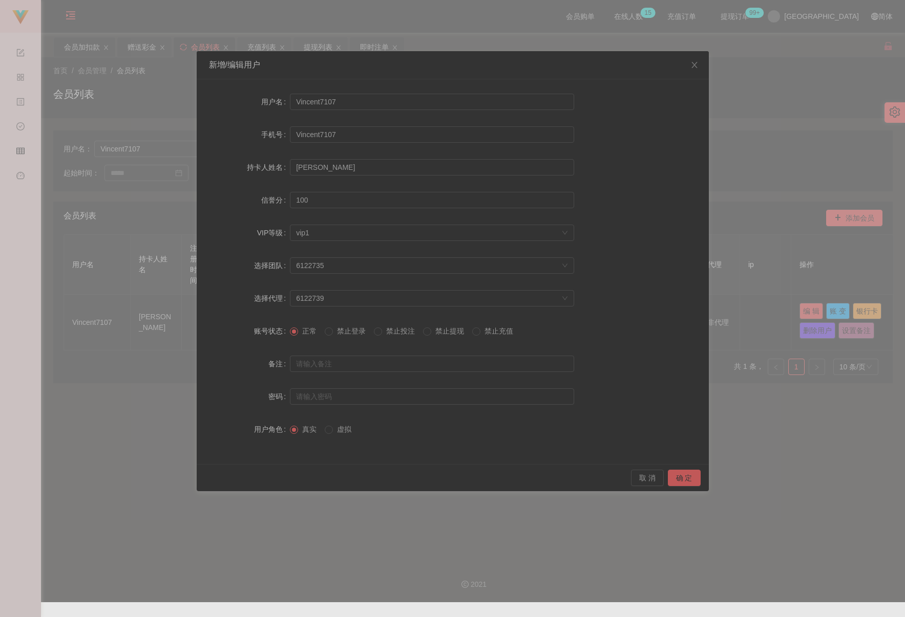
click at [447, 333] on span "禁止提现" at bounding box center [449, 331] width 37 height 8
click at [664, 477] on button "确 定" at bounding box center [684, 478] width 33 height 16
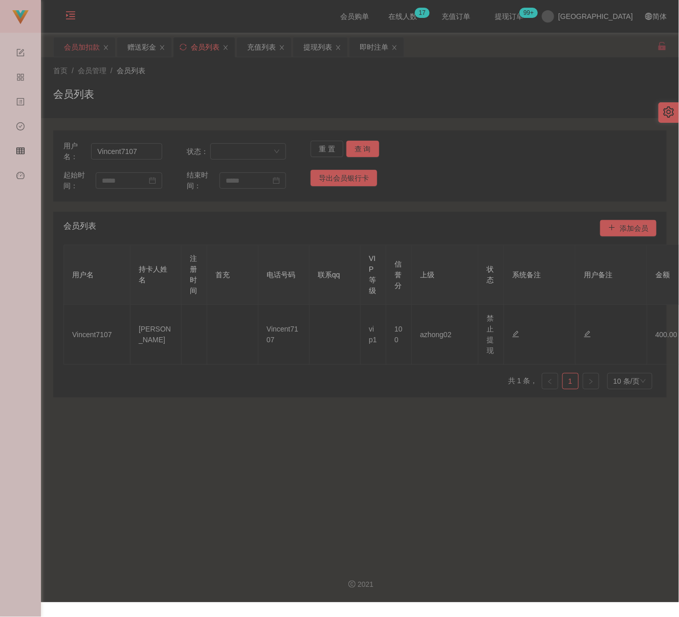
click at [92, 48] on div "会员加扣款" at bounding box center [82, 46] width 36 height 19
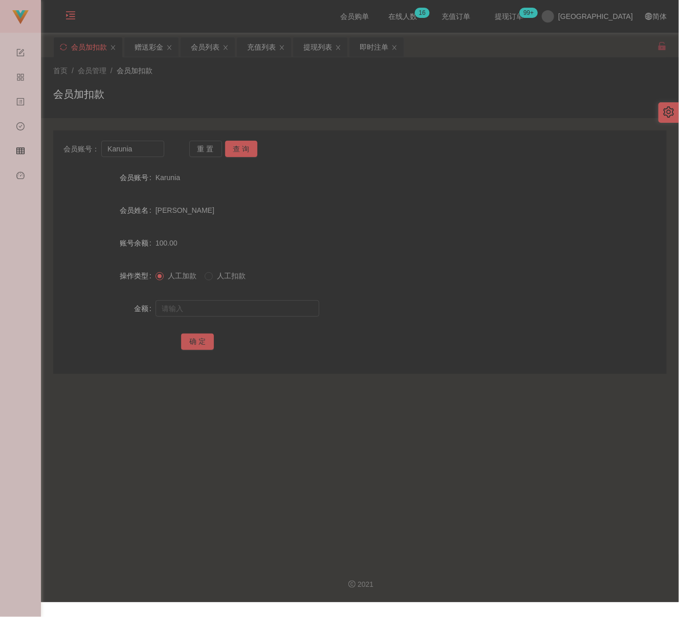
click at [219, 80] on div "首页 / 会员管理 / 会员加扣款 / 会员加扣款" at bounding box center [360, 88] width 614 height 45
click at [149, 153] on input "Karunia" at bounding box center [132, 149] width 62 height 16
type input "02754930"
click at [242, 143] on button "查 询" at bounding box center [241, 149] width 33 height 16
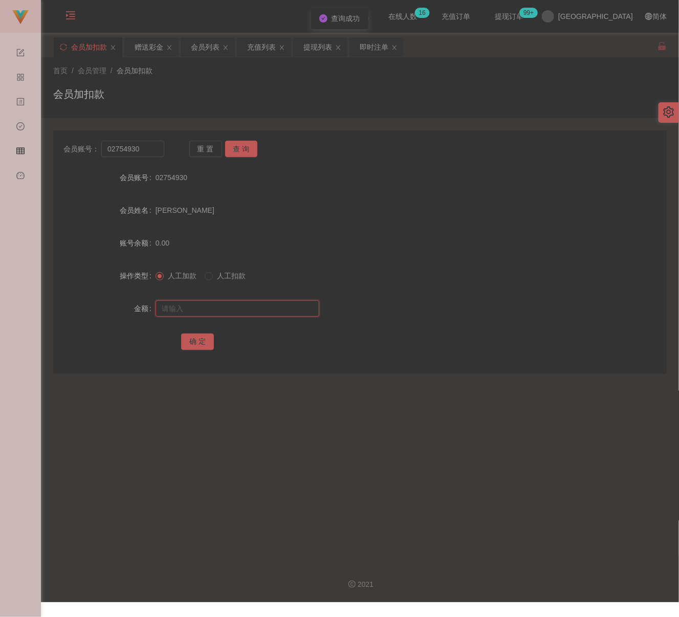
drag, startPoint x: 218, startPoint y: 314, endPoint x: 226, endPoint y: 310, distance: 8.9
click at [218, 312] on input "text" at bounding box center [238, 309] width 164 height 16
click at [306, 306] on input "text" at bounding box center [238, 309] width 164 height 16
type input "100"
click at [189, 336] on button "确 定" at bounding box center [197, 342] width 33 height 16
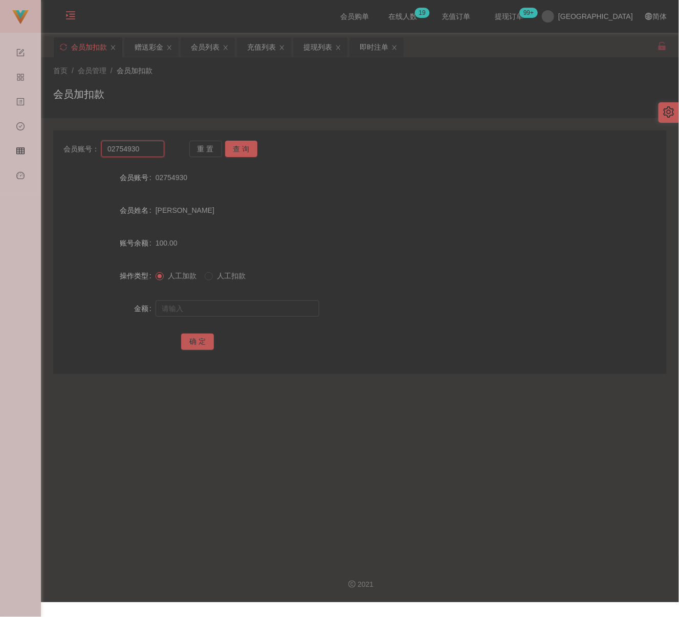
click at [140, 148] on input "02754930" at bounding box center [132, 149] width 62 height 16
type input "Aronkok"
click at [243, 146] on button "查 询" at bounding box center [241, 149] width 33 height 16
click at [227, 304] on input "text" at bounding box center [238, 309] width 164 height 16
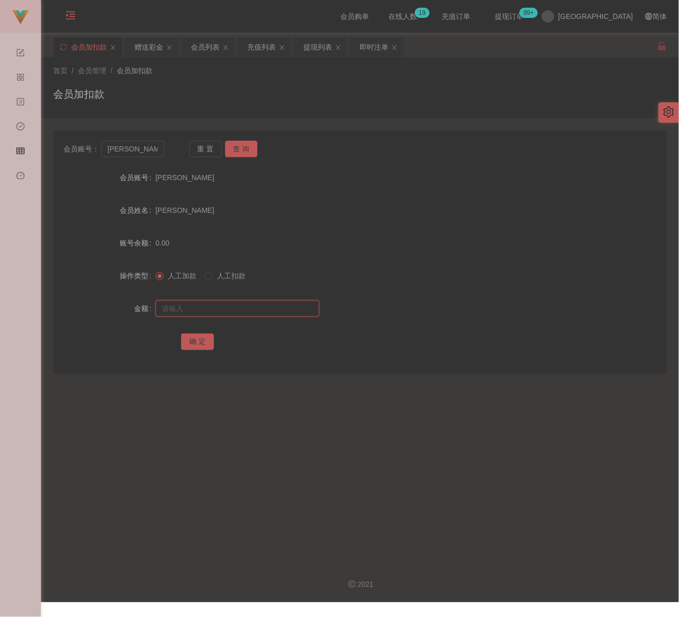
click at [290, 306] on input "text" at bounding box center [238, 309] width 164 height 16
type input "100"
click at [189, 341] on button "确 定" at bounding box center [197, 342] width 33 height 16
click at [239, 88] on div "会员加扣款" at bounding box center [360, 99] width 614 height 24
click at [151, 148] on input "Aronkok" at bounding box center [132, 149] width 62 height 16
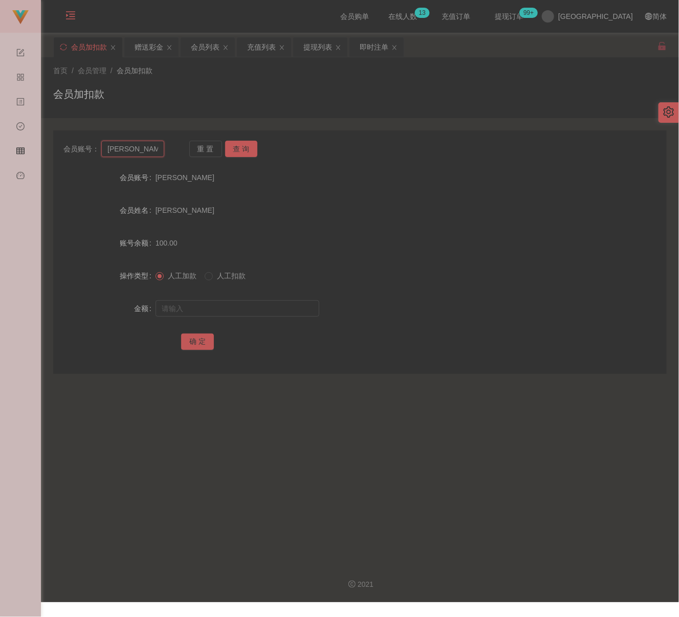
click at [151, 148] on input "Aronkok" at bounding box center [132, 149] width 62 height 16
type input "yy002616"
click at [237, 147] on button "查 询" at bounding box center [241, 149] width 33 height 16
drag, startPoint x: 272, startPoint y: 307, endPoint x: 258, endPoint y: 312, distance: 15.2
click at [272, 307] on input "text" at bounding box center [238, 309] width 164 height 16
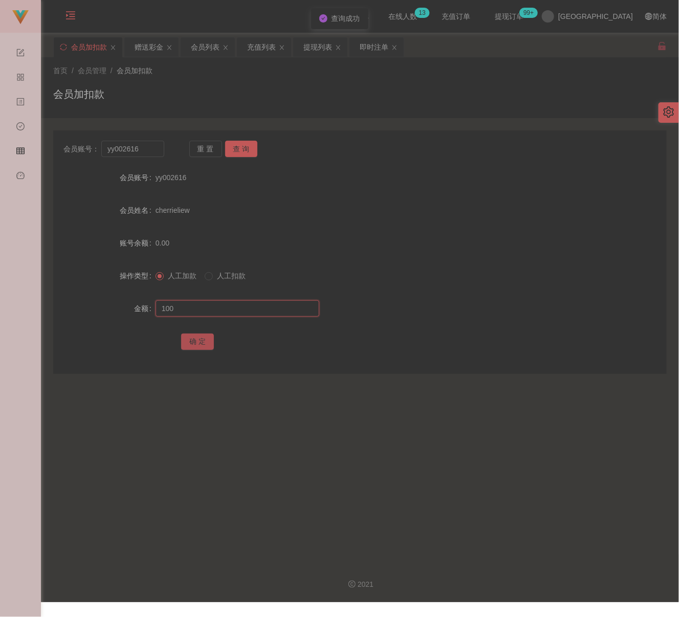
type input "100"
click at [200, 341] on button "确 定" at bounding box center [197, 342] width 33 height 16
click at [224, 94] on div "会员加扣款" at bounding box center [360, 99] width 614 height 24
click at [156, 149] on input "yy002616" at bounding box center [132, 149] width 62 height 16
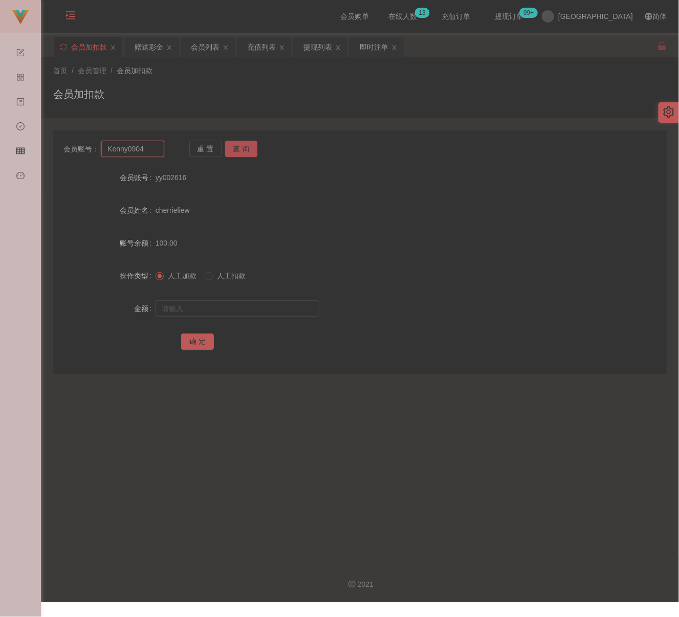
type input "Kenny0904"
click at [242, 153] on button "查 询" at bounding box center [241, 149] width 33 height 16
click at [246, 306] on input "text" at bounding box center [238, 309] width 164 height 16
click at [252, 311] on input "text" at bounding box center [238, 309] width 164 height 16
type input "30"
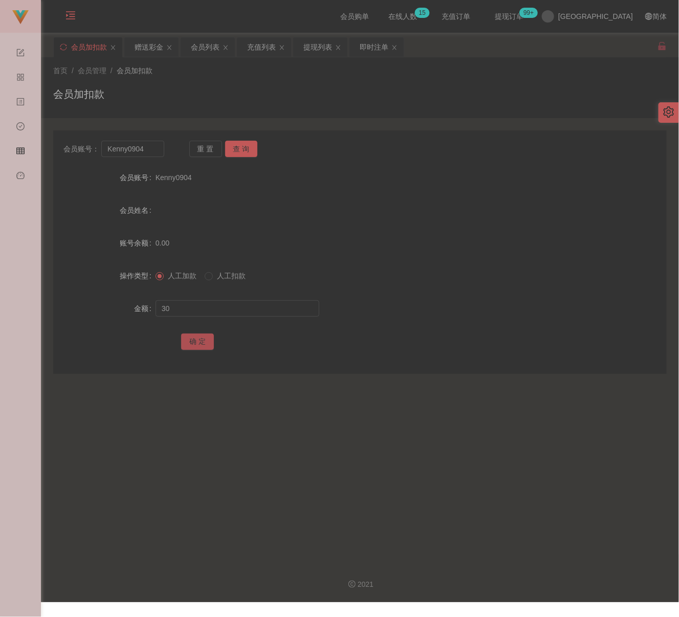
click at [209, 339] on button "确 定" at bounding box center [197, 342] width 33 height 16
drag, startPoint x: 301, startPoint y: 98, endPoint x: 294, endPoint y: 97, distance: 7.2
click at [301, 98] on div "会员加扣款" at bounding box center [360, 99] width 614 height 24
click at [217, 46] on div "会员列表" at bounding box center [205, 46] width 29 height 19
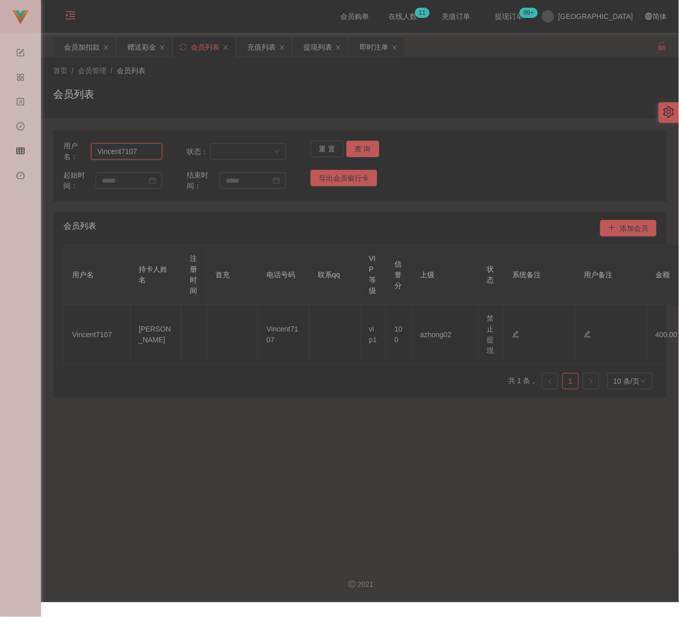
click at [136, 154] on input "Vincent7107" at bounding box center [126, 151] width 71 height 16
type input "Aronkok"
drag, startPoint x: 358, startPoint y: 149, endPoint x: 395, endPoint y: 158, distance: 37.5
click at [358, 149] on button "查 询" at bounding box center [363, 149] width 33 height 16
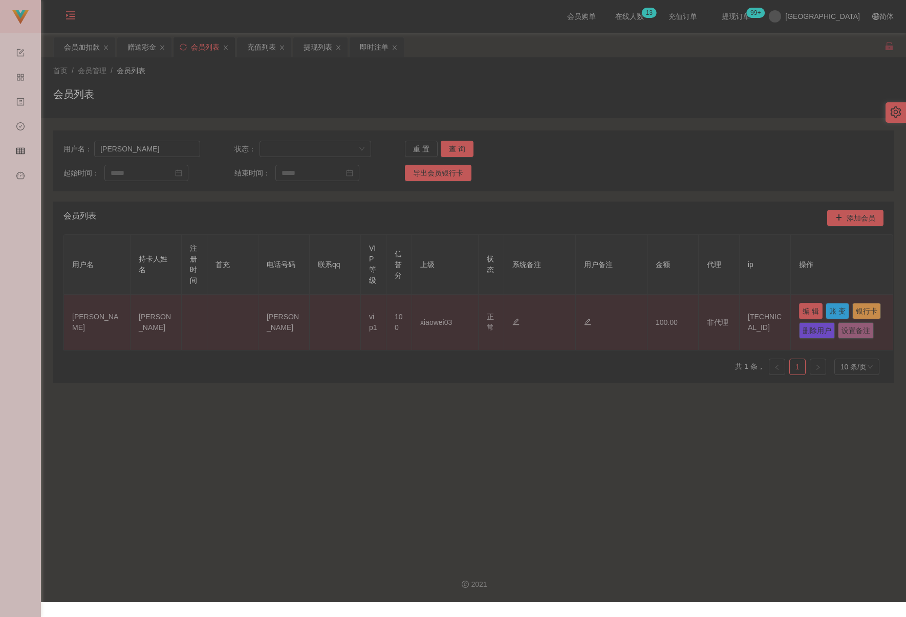
click at [664, 315] on button "编 辑" at bounding box center [811, 311] width 24 height 16
type input "Aronkok"
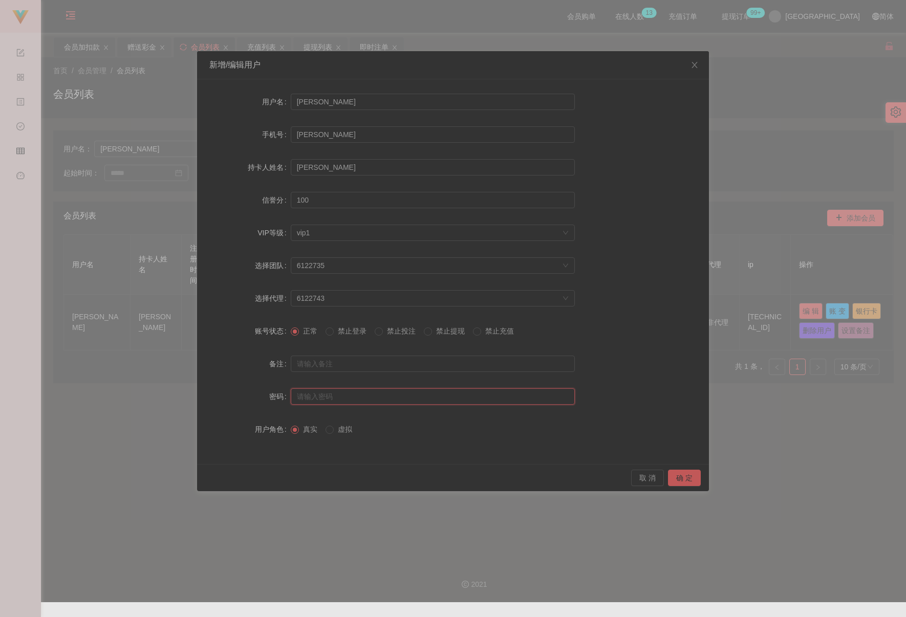
click at [417, 398] on input "text" at bounding box center [433, 397] width 284 height 16
click at [664, 479] on button "确 定" at bounding box center [684, 478] width 33 height 16
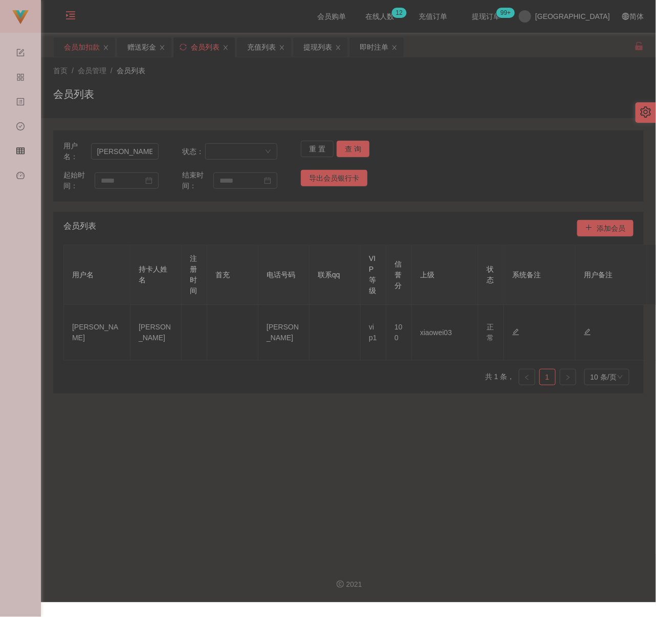
click at [77, 45] on div "会员加扣款" at bounding box center [82, 46] width 36 height 19
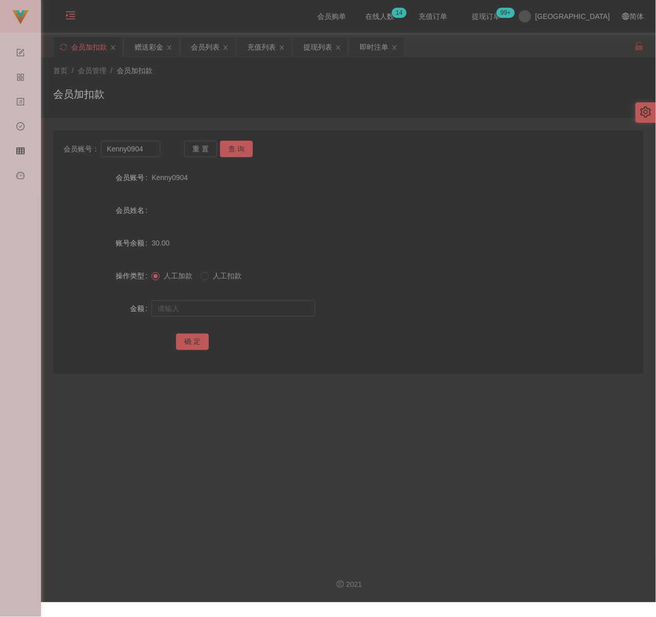
click at [203, 85] on div "首页 / 会员管理 / 会员加扣款 / 会员加扣款" at bounding box center [348, 88] width 591 height 45
click at [139, 157] on input "Kenny0904" at bounding box center [130, 149] width 59 height 16
click at [143, 156] on input "Kenny0904" at bounding box center [130, 149] width 59 height 16
click at [227, 148] on button "查 询" at bounding box center [236, 149] width 33 height 16
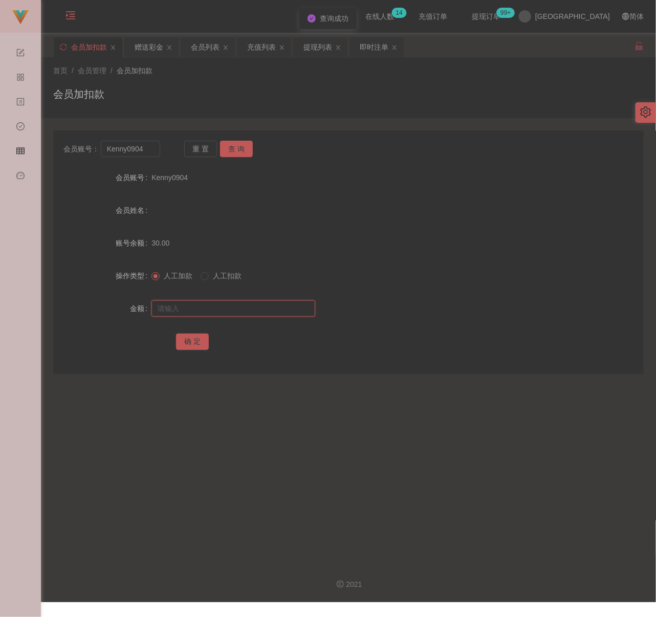
click at [230, 312] on input "text" at bounding box center [234, 309] width 164 height 16
click at [244, 151] on button "查 询" at bounding box center [236, 149] width 33 height 16
click at [297, 309] on input "text" at bounding box center [234, 309] width 164 height 16
click at [189, 339] on button "确 定" at bounding box center [192, 342] width 33 height 16
click at [521, 84] on div "首页 / 会员管理 / 会员加扣款 / 会员加扣款" at bounding box center [348, 88] width 591 height 45
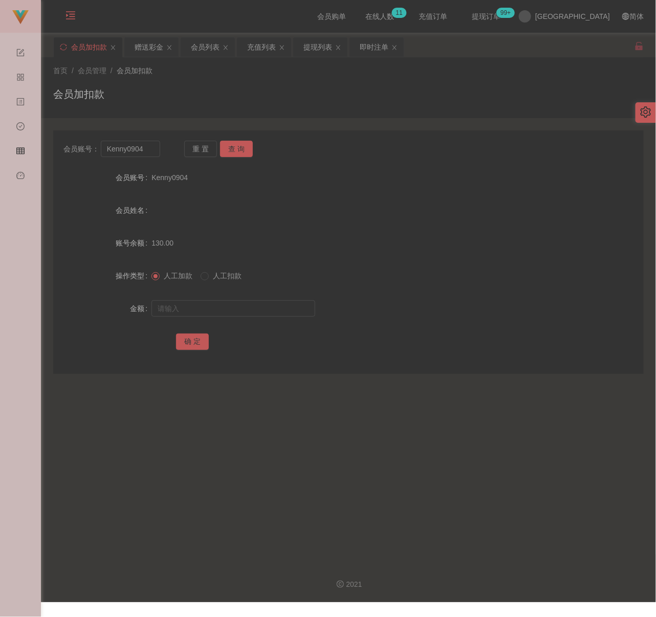
click at [195, 84] on div "首页 / 会员管理 / 会员加扣款 / 会员加扣款" at bounding box center [348, 88] width 591 height 45
click at [151, 152] on input "Kenny0904" at bounding box center [130, 149] width 59 height 16
click at [233, 153] on button "查 询" at bounding box center [236, 149] width 33 height 16
click at [243, 304] on input "text" at bounding box center [234, 309] width 164 height 16
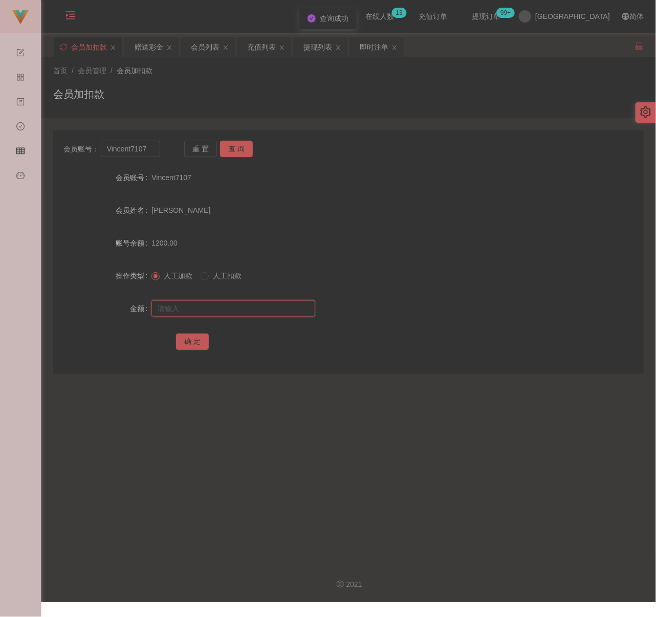
click at [282, 312] on input "text" at bounding box center [234, 309] width 164 height 16
click at [197, 346] on button "确 定" at bounding box center [192, 342] width 33 height 16
click at [248, 93] on div "会员加扣款" at bounding box center [348, 99] width 591 height 24
click at [149, 144] on input "Vincent7107" at bounding box center [130, 149] width 59 height 16
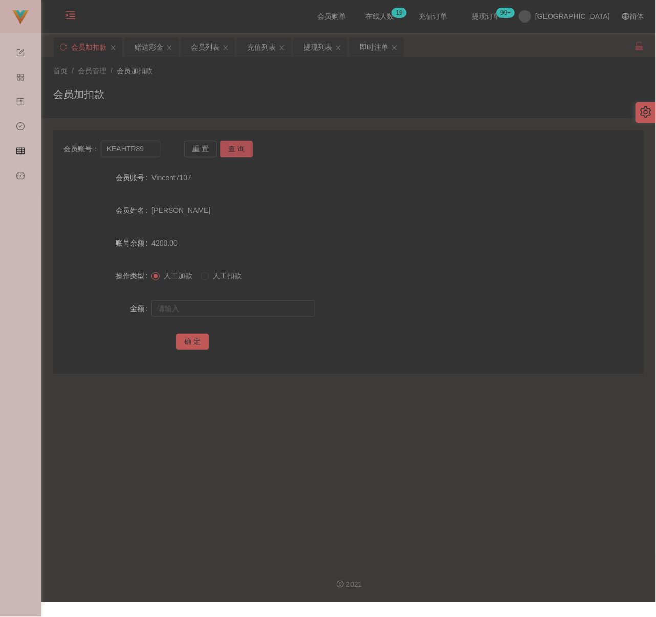
drag, startPoint x: 221, startPoint y: 143, endPoint x: 230, endPoint y: 143, distance: 9.2
click at [223, 143] on button "查 询" at bounding box center [236, 149] width 33 height 16
click at [215, 304] on input "text" at bounding box center [234, 309] width 164 height 16
click at [237, 309] on input "text" at bounding box center [234, 309] width 164 height 16
click at [200, 343] on button "确 定" at bounding box center [192, 342] width 33 height 16
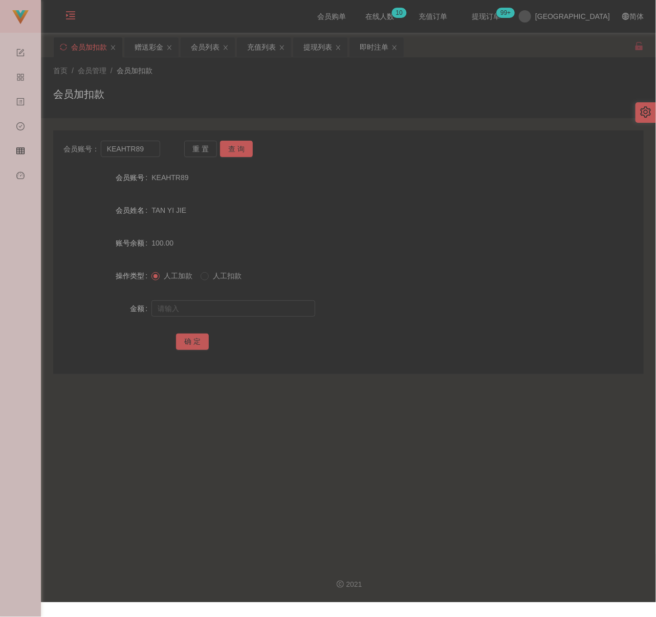
click at [225, 80] on div "首页 / 会员管理 / 会员加扣款 / 会员加扣款" at bounding box center [348, 88] width 591 height 45
click at [145, 155] on input "KEAHTR89" at bounding box center [130, 149] width 59 height 16
click at [229, 149] on button "查 询" at bounding box center [236, 149] width 33 height 16
click at [226, 298] on div at bounding box center [324, 308] width 345 height 20
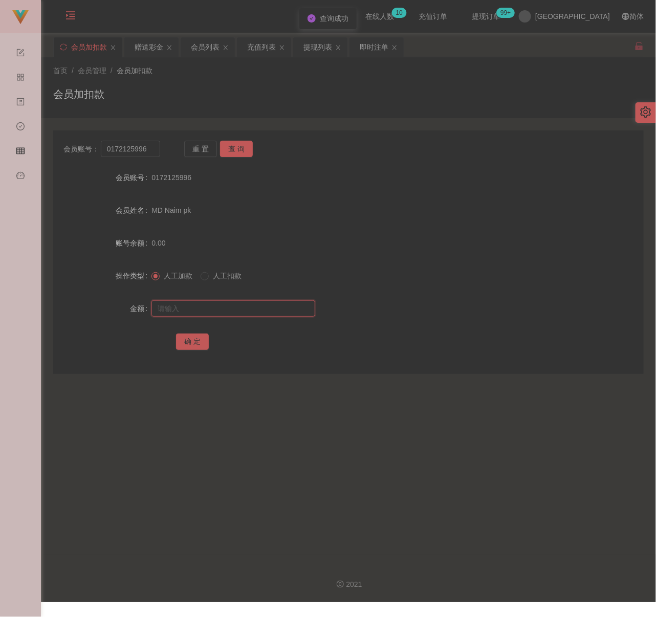
click at [222, 308] on input "text" at bounding box center [234, 309] width 164 height 16
click at [245, 306] on input "text" at bounding box center [234, 309] width 164 height 16
click at [201, 344] on button "确 定" at bounding box center [192, 342] width 33 height 16
click at [538, 85] on div "首页 / 会员管理 / 会员加扣款 / 会员加扣款" at bounding box center [348, 88] width 591 height 45
click at [154, 142] on input "0172125996" at bounding box center [130, 149] width 59 height 16
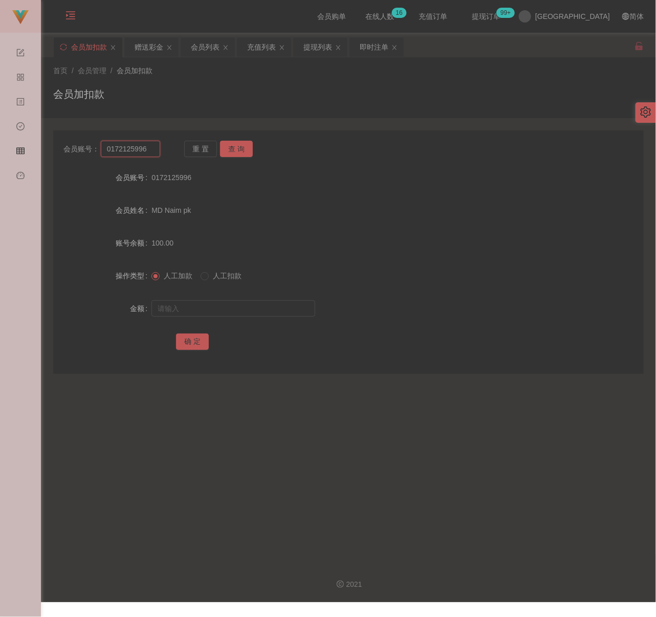
click at [154, 142] on input "0172125996" at bounding box center [130, 149] width 59 height 16
click at [241, 153] on button "查 询" at bounding box center [236, 149] width 33 height 16
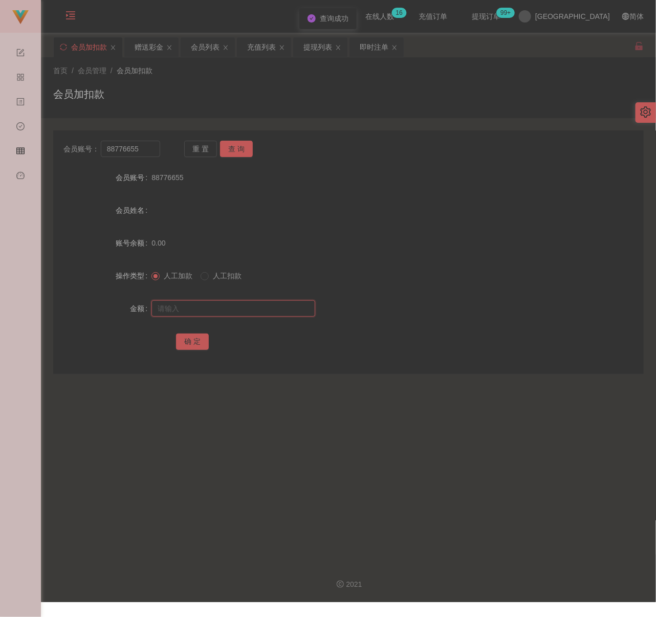
click at [251, 311] on input "text" at bounding box center [234, 309] width 164 height 16
click at [194, 338] on button "确 定" at bounding box center [192, 342] width 33 height 16
